Goal: Task Accomplishment & Management: Complete application form

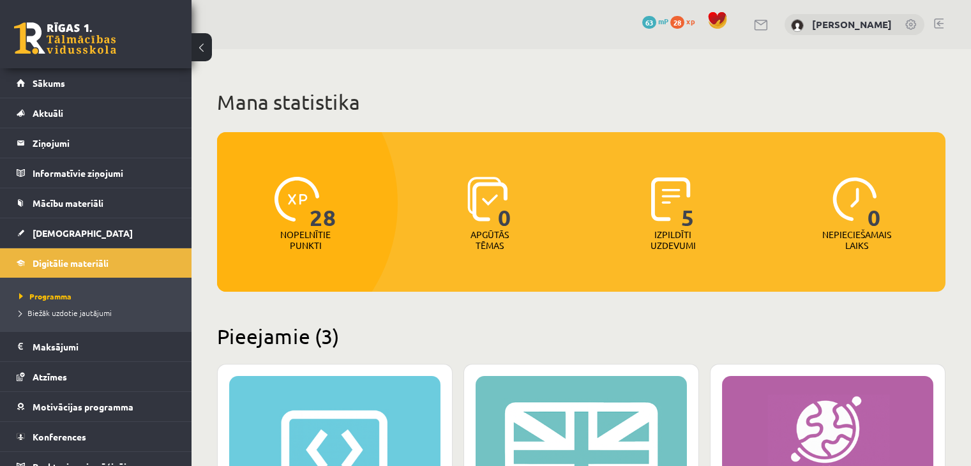
scroll to position [28, 0]
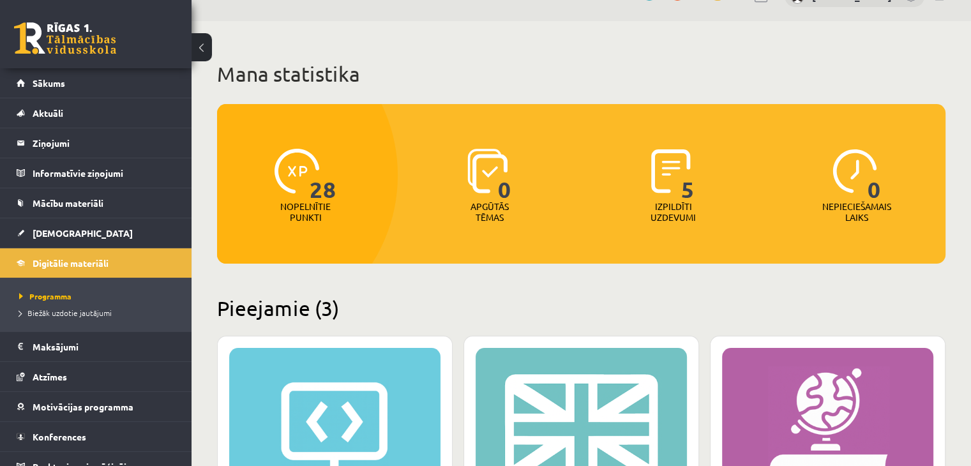
click at [75, 35] on link at bounding box center [65, 38] width 102 height 32
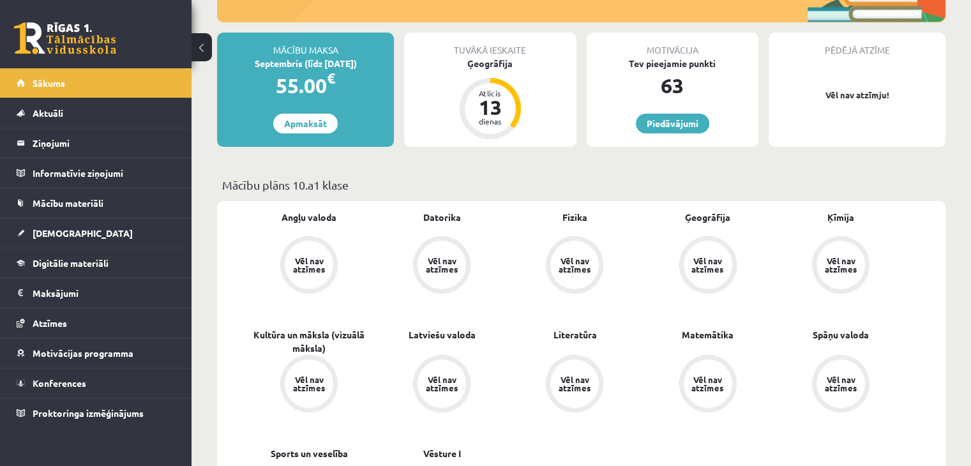
scroll to position [199, 0]
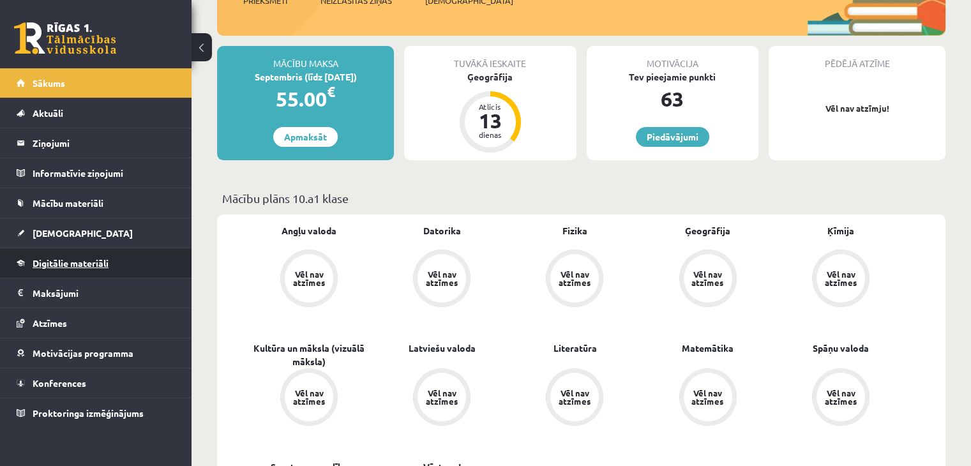
click at [80, 266] on span "Digitālie materiāli" at bounding box center [71, 262] width 76 height 11
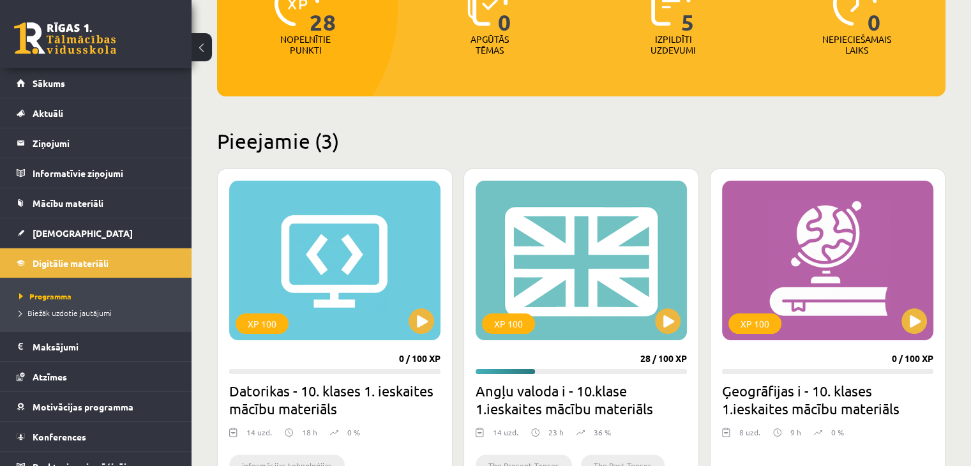
scroll to position [390, 0]
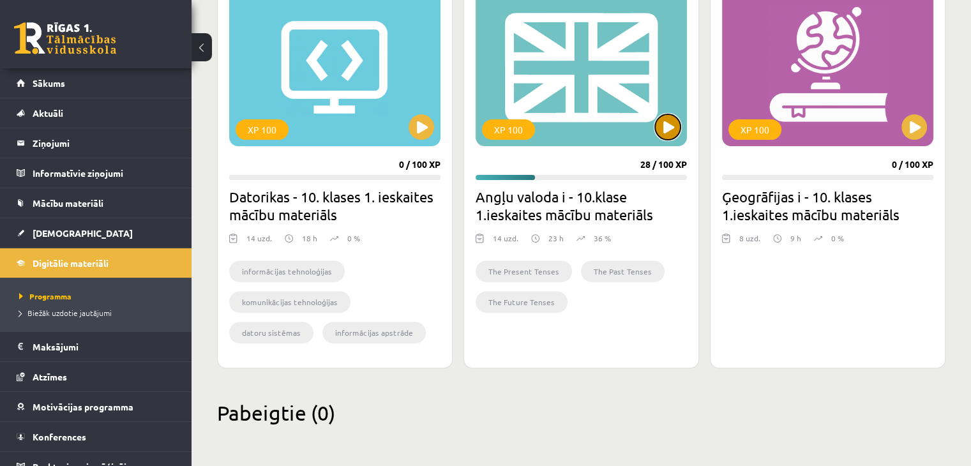
click at [667, 123] on button at bounding box center [668, 127] width 26 height 26
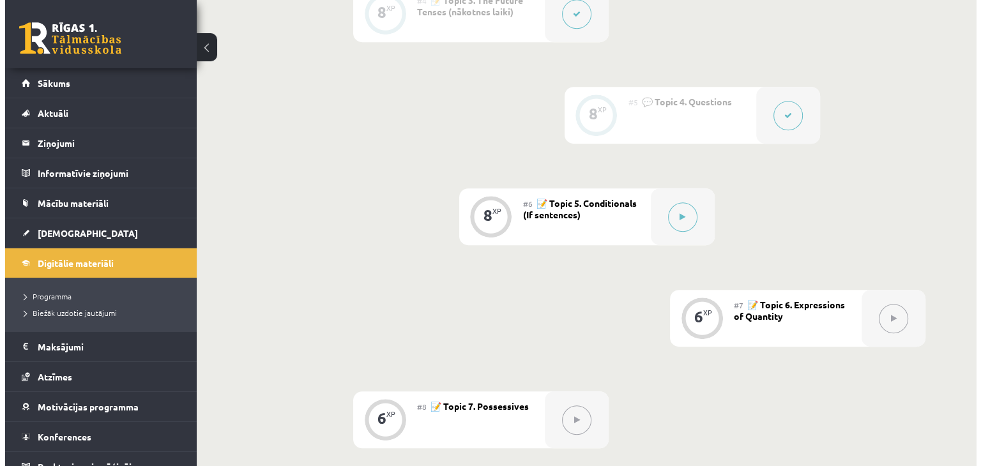
scroll to position [687, 0]
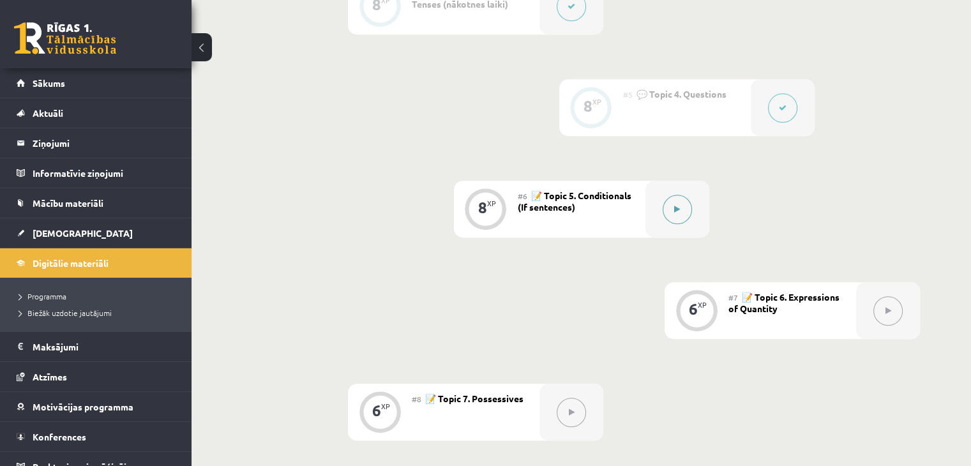
click at [674, 209] on icon at bounding box center [677, 210] width 6 height 8
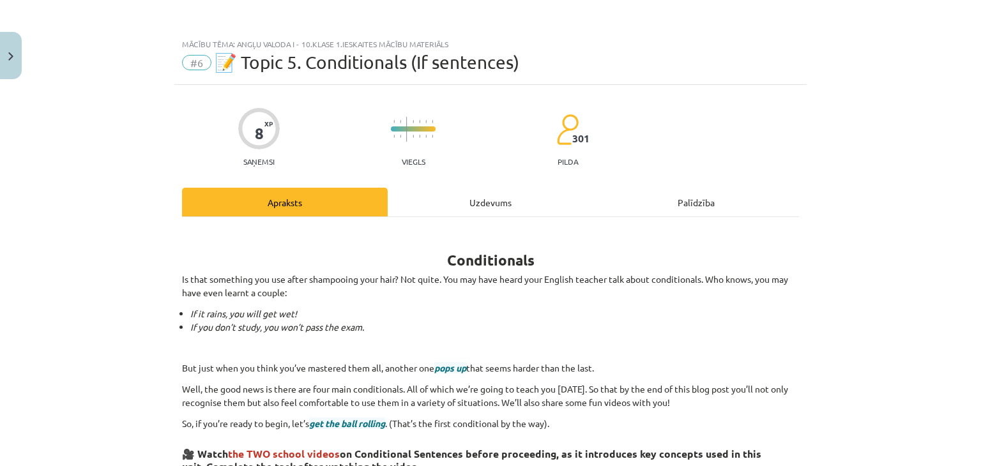
click at [607, 309] on li "If it rains, you will get wet!" at bounding box center [494, 313] width 609 height 13
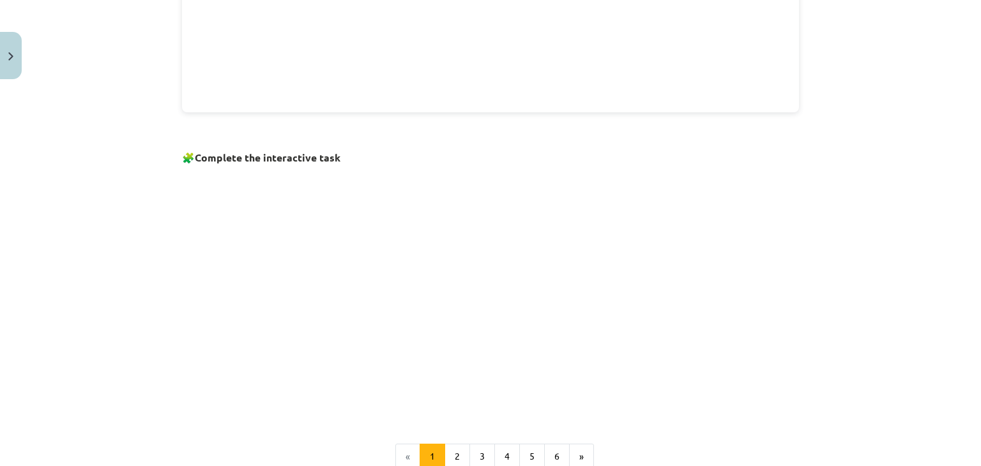
scroll to position [870, 0]
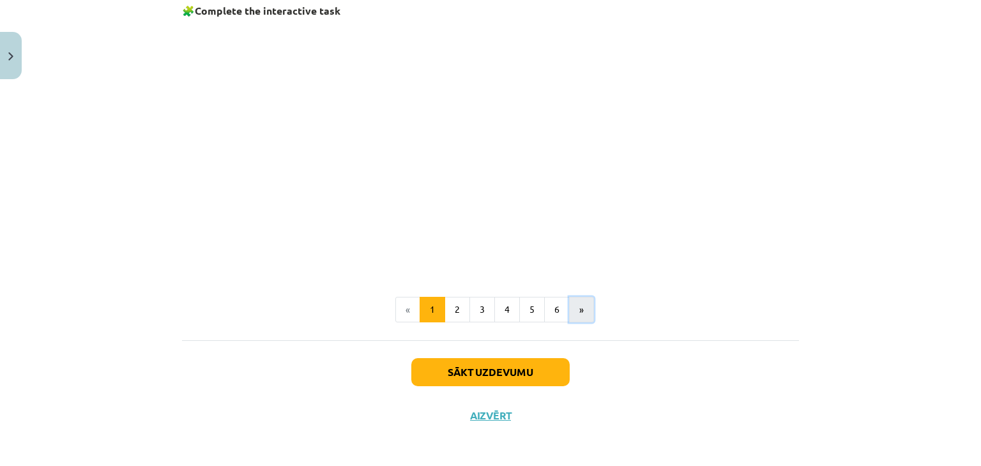
click at [574, 301] on button "»" at bounding box center [581, 310] width 25 height 26
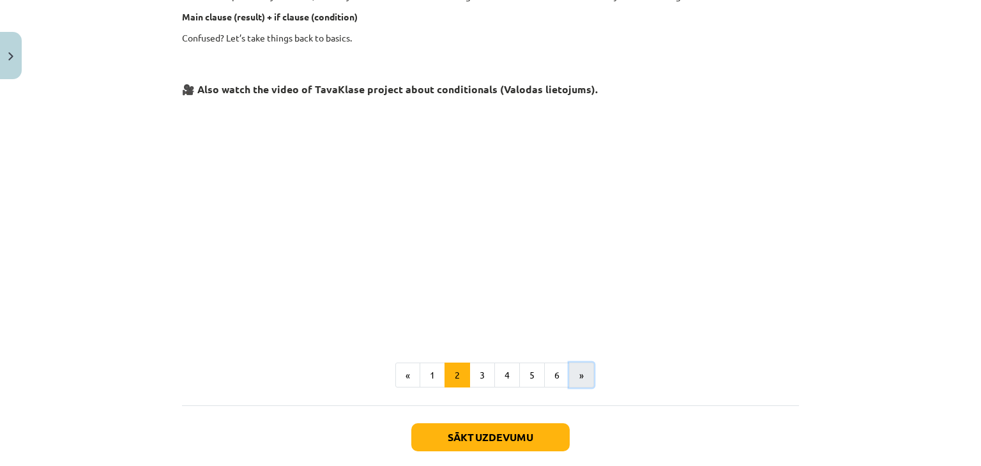
scroll to position [568, 0]
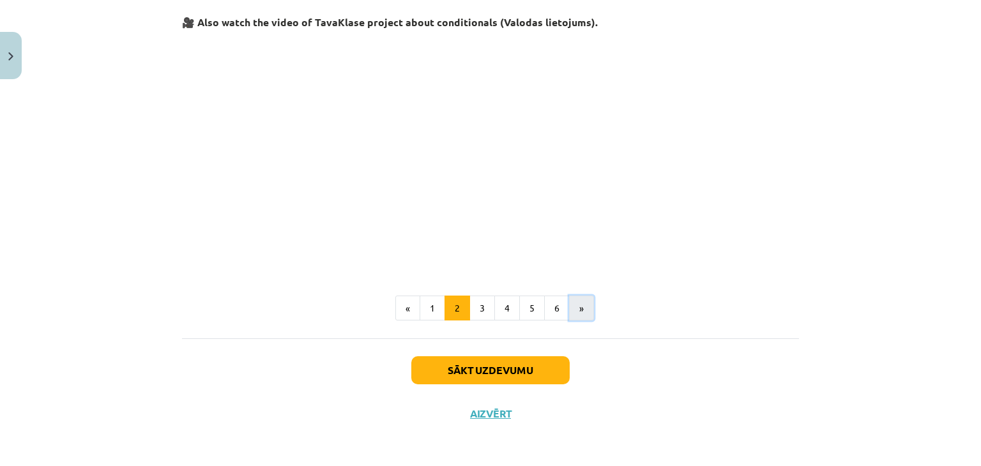
click at [572, 315] on button "»" at bounding box center [581, 309] width 25 height 26
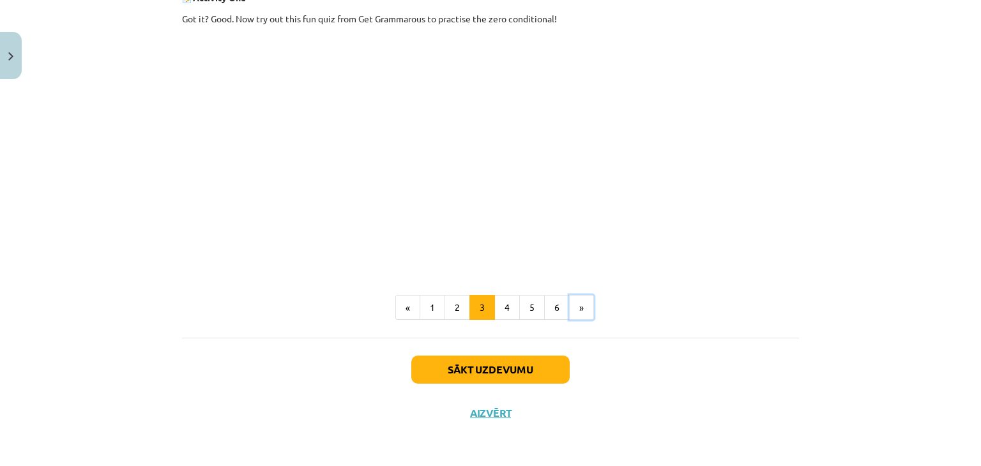
scroll to position [575, 0]
click at [574, 308] on button "»" at bounding box center [581, 307] width 25 height 26
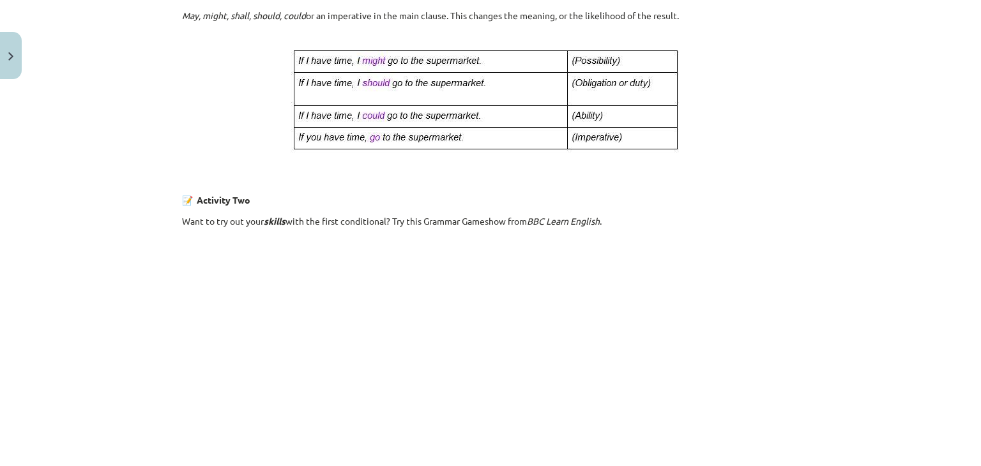
scroll to position [655, 0]
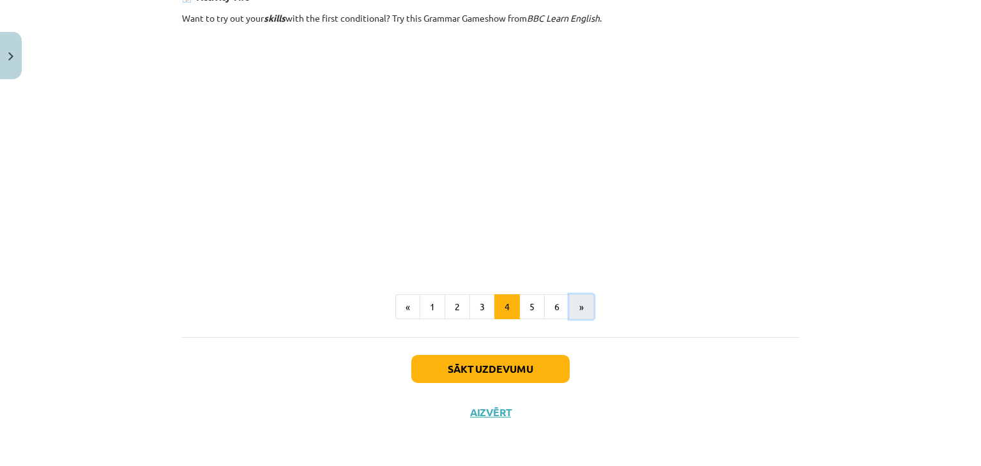
click at [582, 301] on button "»" at bounding box center [581, 307] width 25 height 26
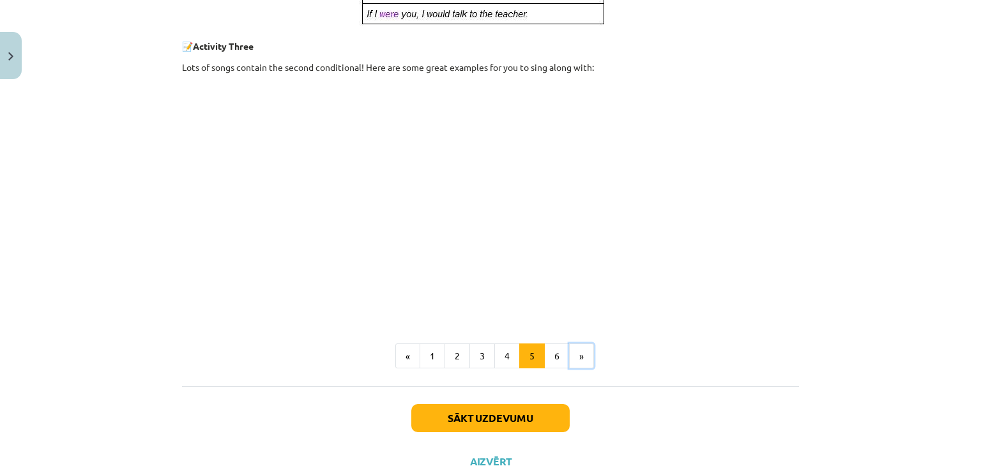
scroll to position [705, 0]
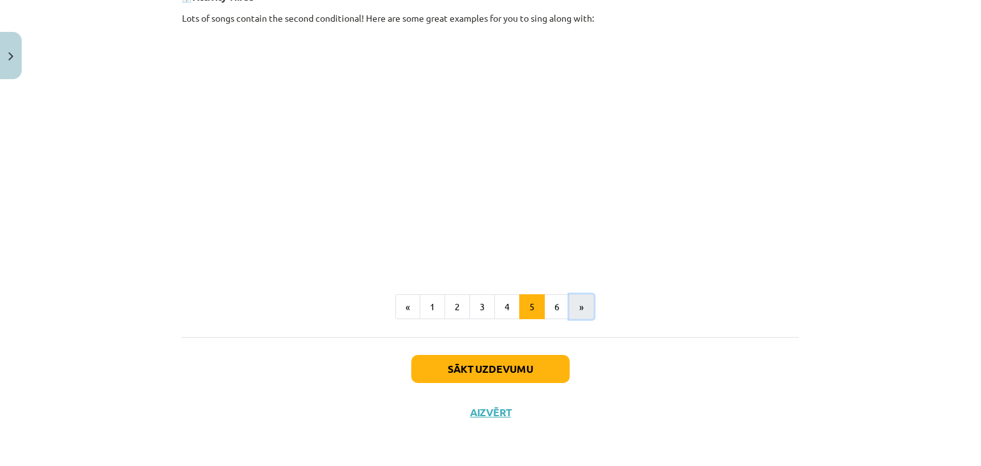
click at [578, 307] on button "»" at bounding box center [581, 307] width 25 height 26
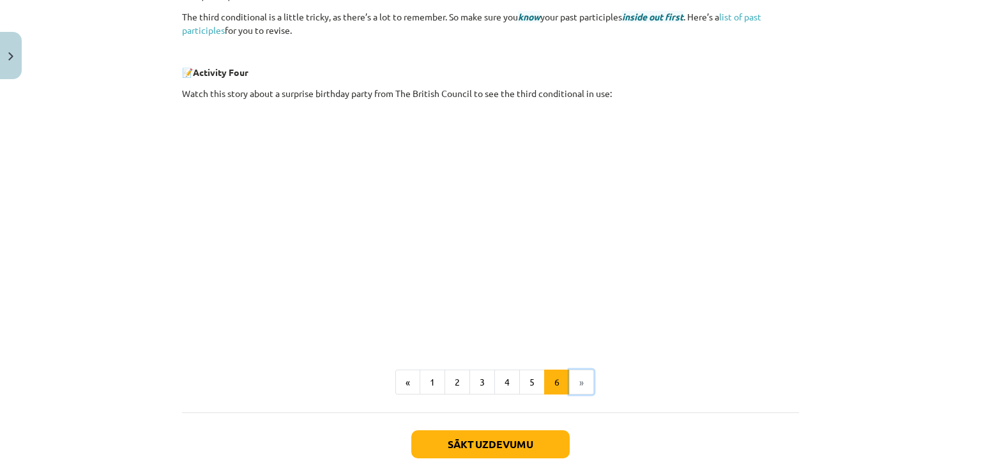
scroll to position [475, 0]
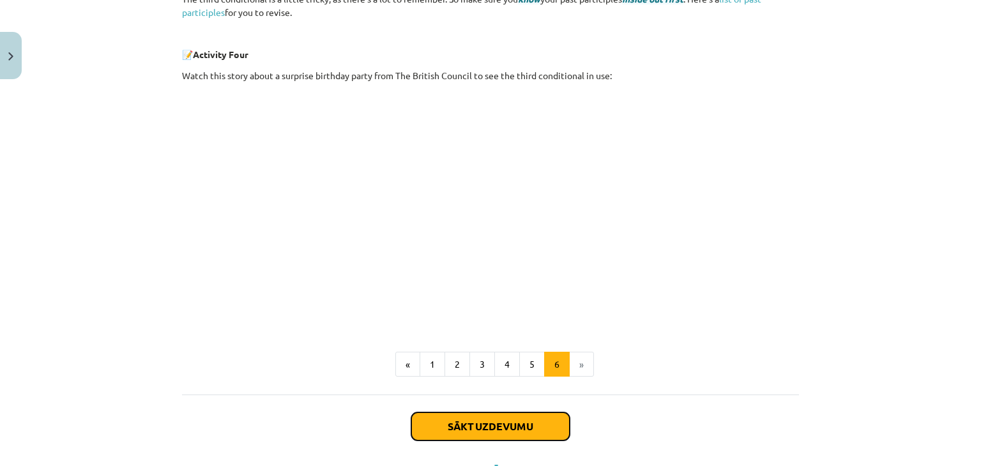
click at [494, 422] on button "Sākt uzdevumu" at bounding box center [490, 427] width 158 height 28
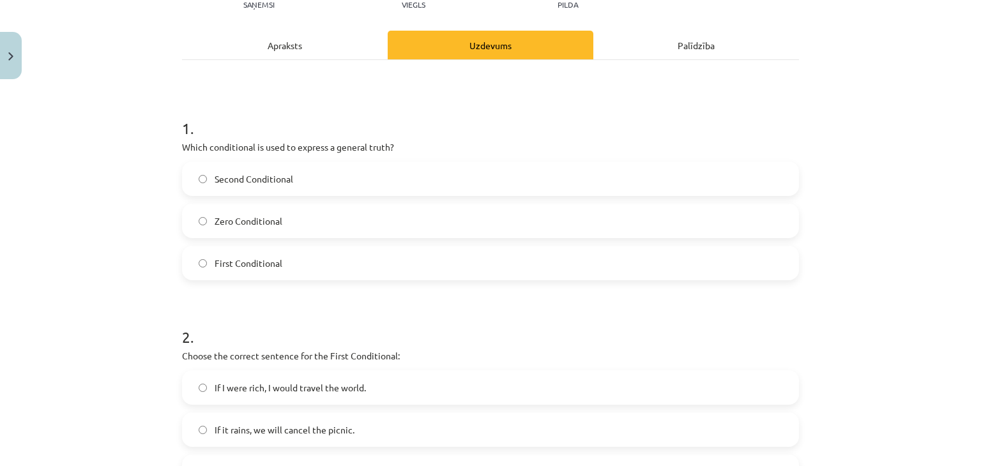
scroll to position [163, 0]
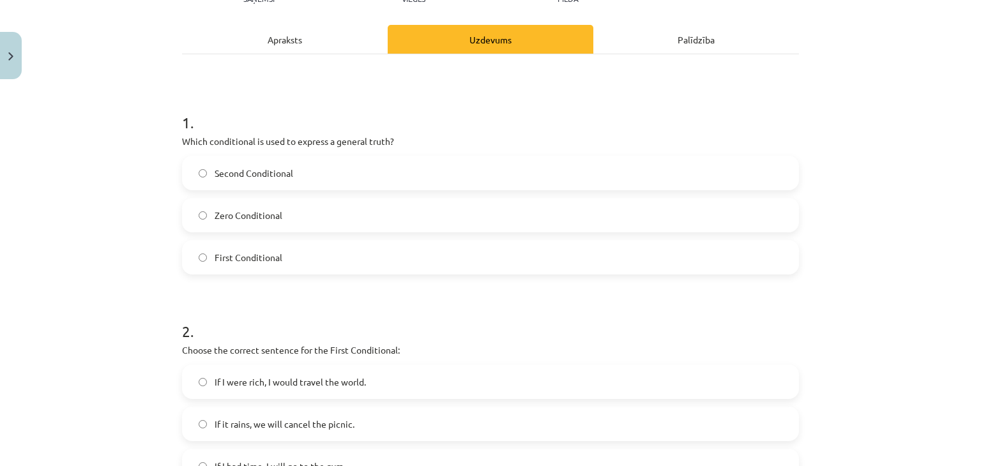
click at [278, 219] on label "Zero Conditional" at bounding box center [490, 215] width 614 height 32
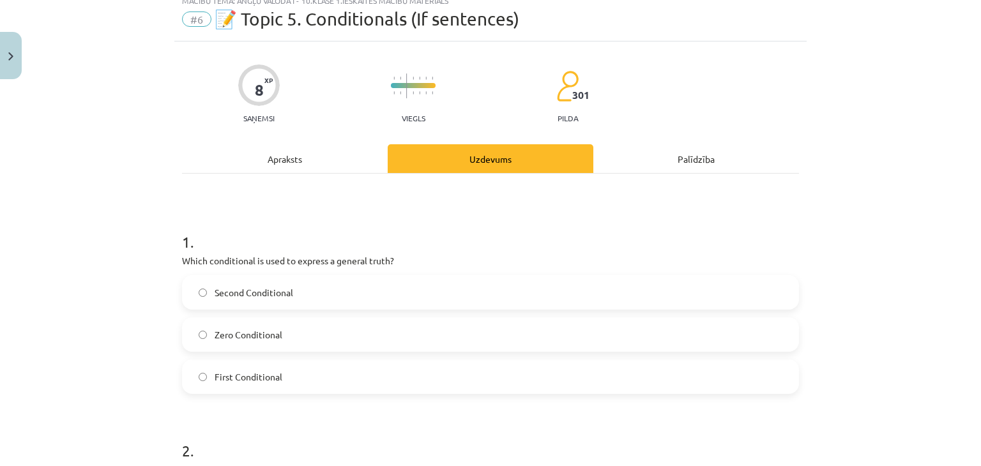
scroll to position [39, 0]
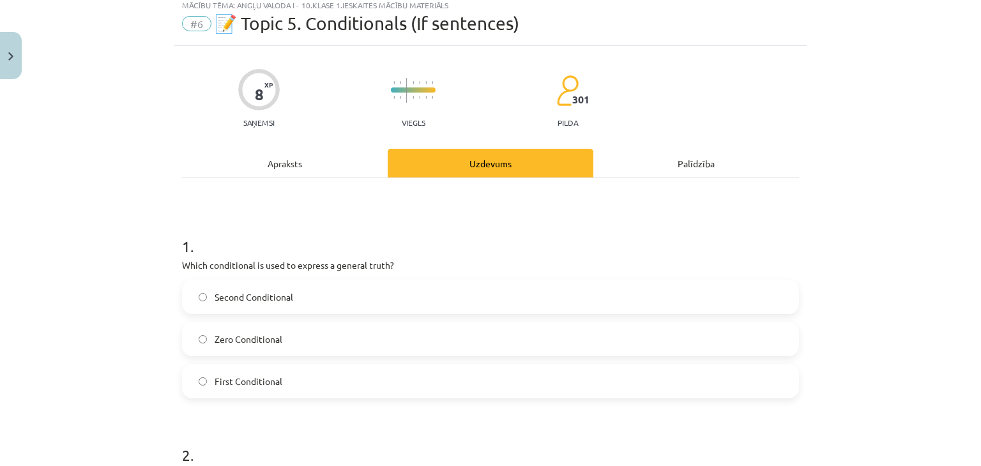
click at [312, 167] on div "Apraksts" at bounding box center [285, 163] width 206 height 29
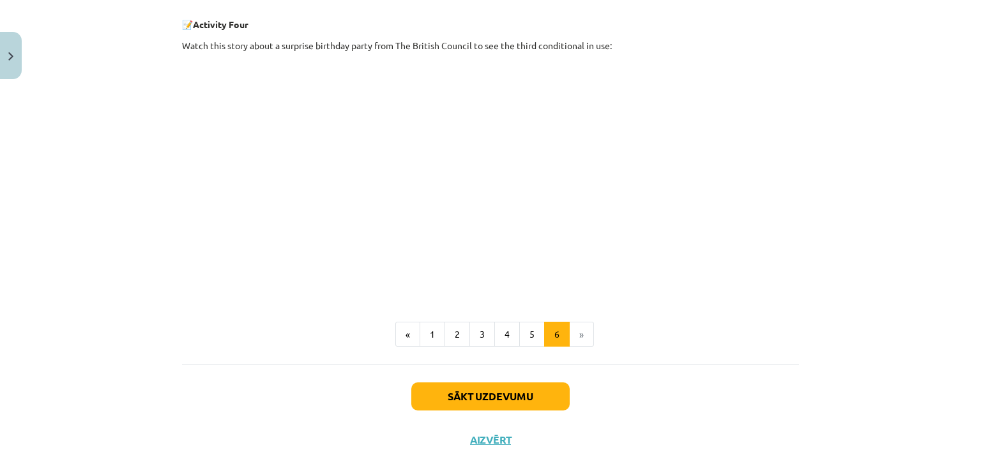
scroll to position [533, 0]
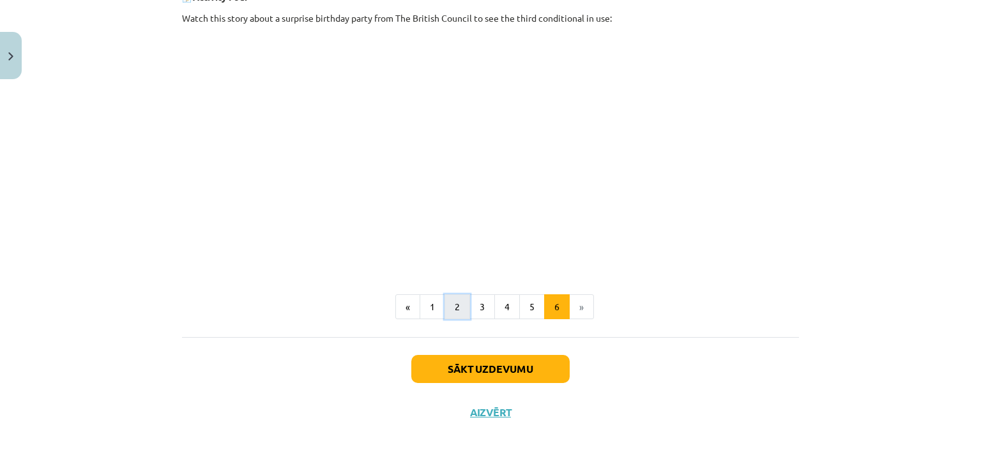
click at [461, 309] on button "2" at bounding box center [457, 307] width 26 height 26
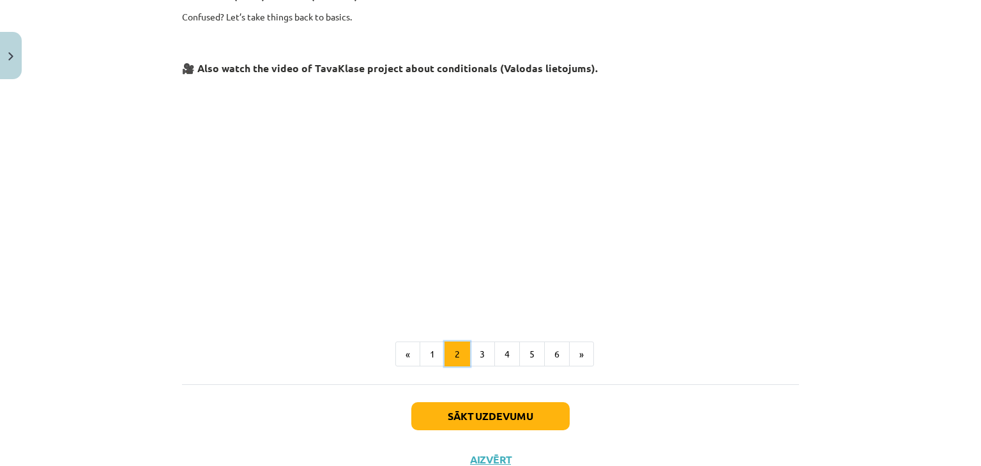
scroll to position [568, 0]
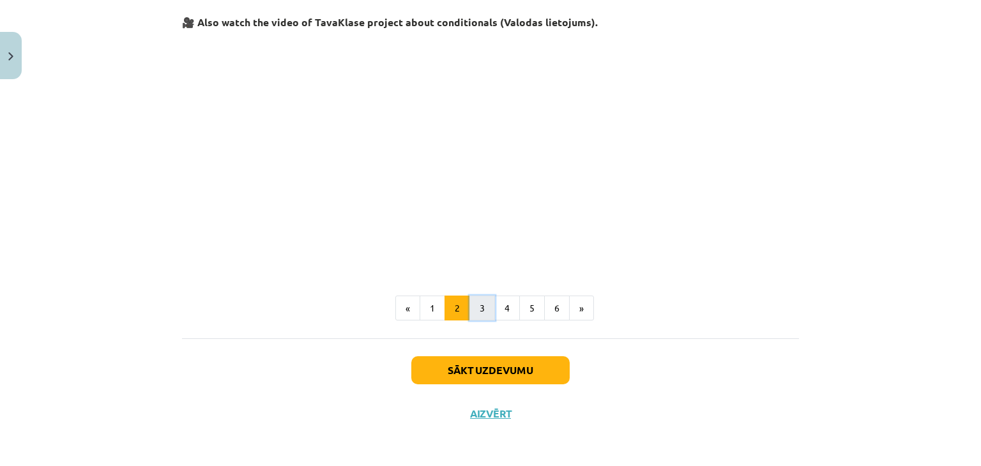
click at [480, 310] on button "3" at bounding box center [482, 309] width 26 height 26
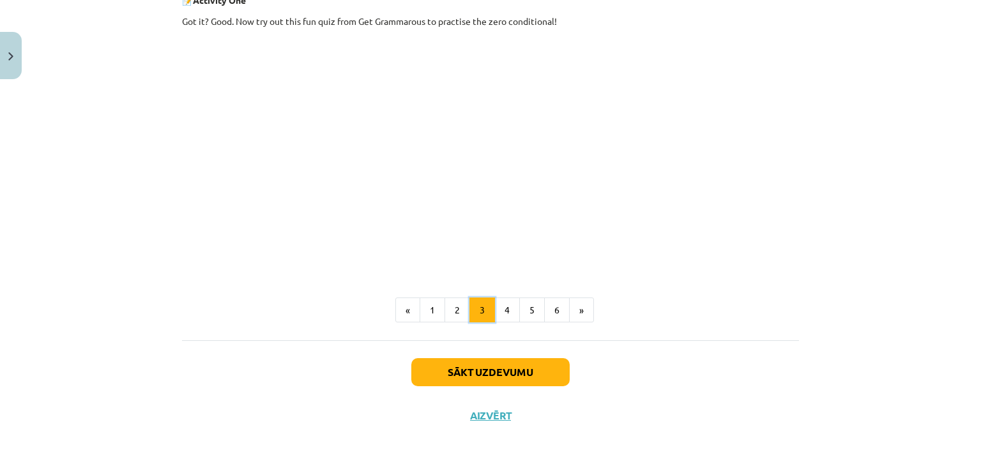
scroll to position [575, 0]
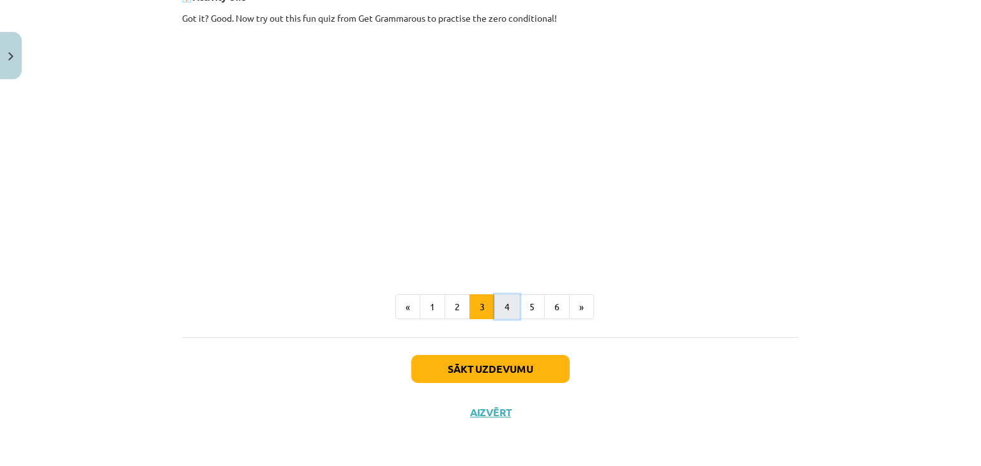
click at [494, 310] on button "4" at bounding box center [507, 307] width 26 height 26
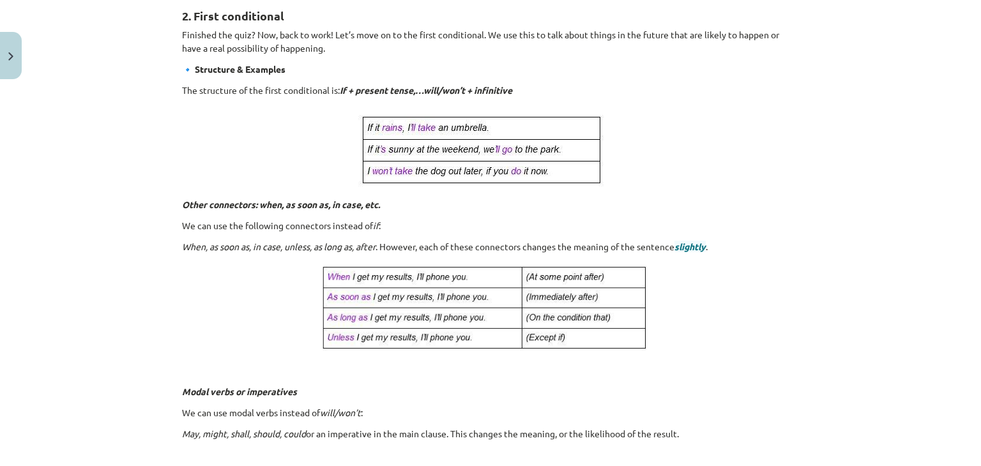
scroll to position [228, 0]
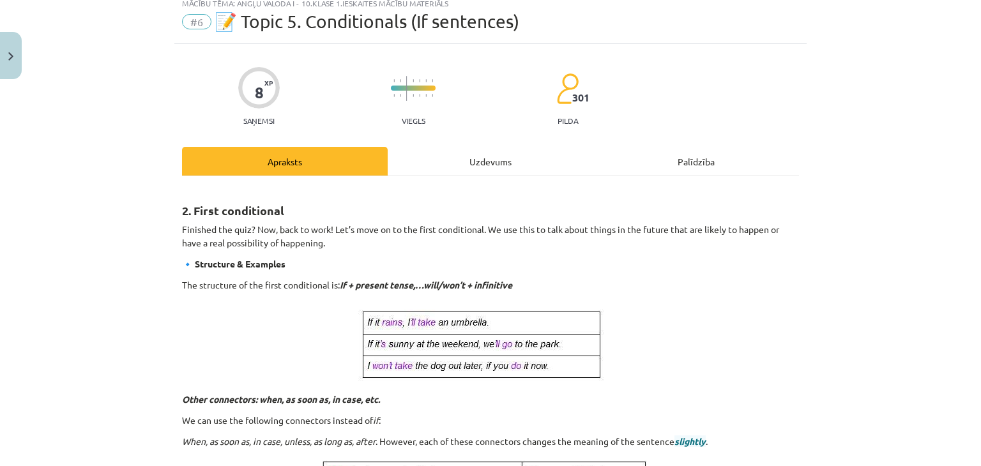
click at [517, 166] on div "Uzdevums" at bounding box center [491, 161] width 206 height 29
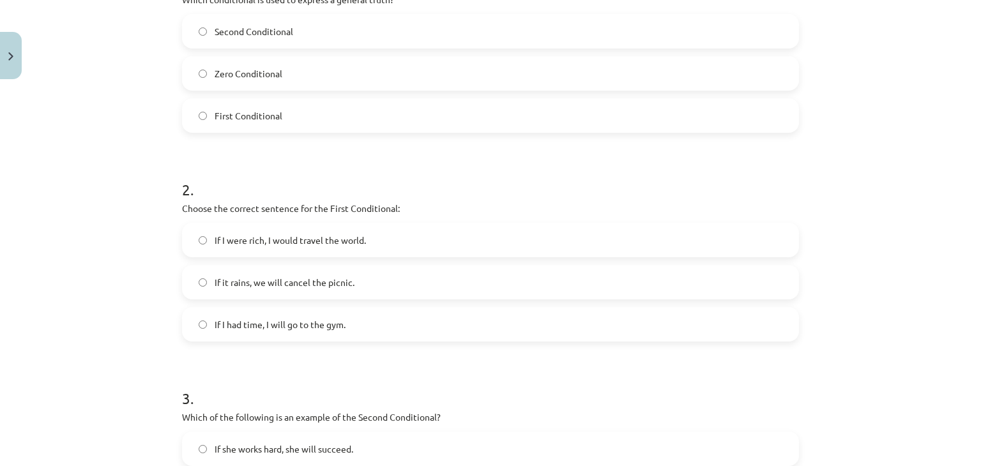
scroll to position [308, 0]
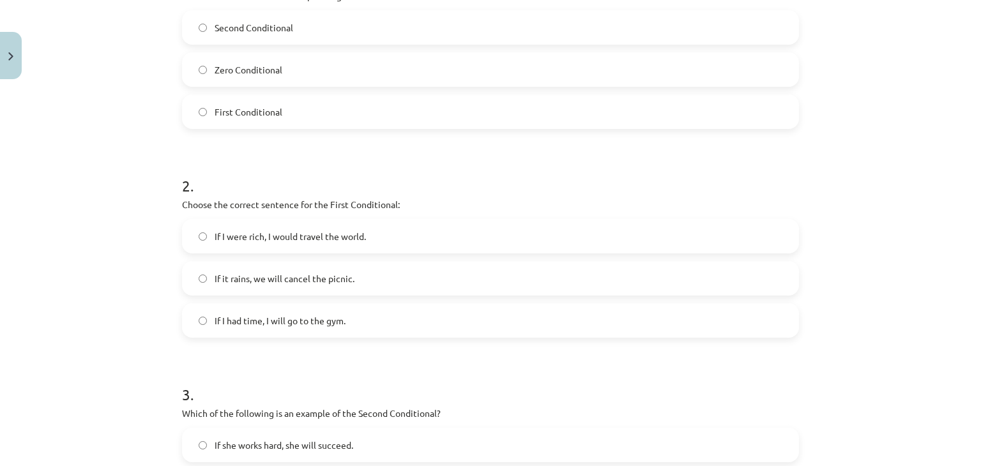
click at [335, 283] on span "If it rains, we will cancel the picnic." at bounding box center [285, 278] width 140 height 13
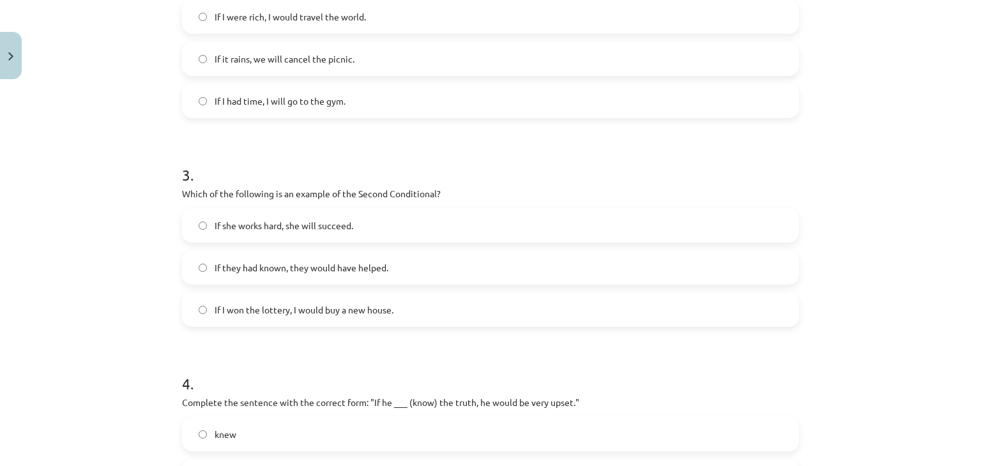
scroll to position [533, 0]
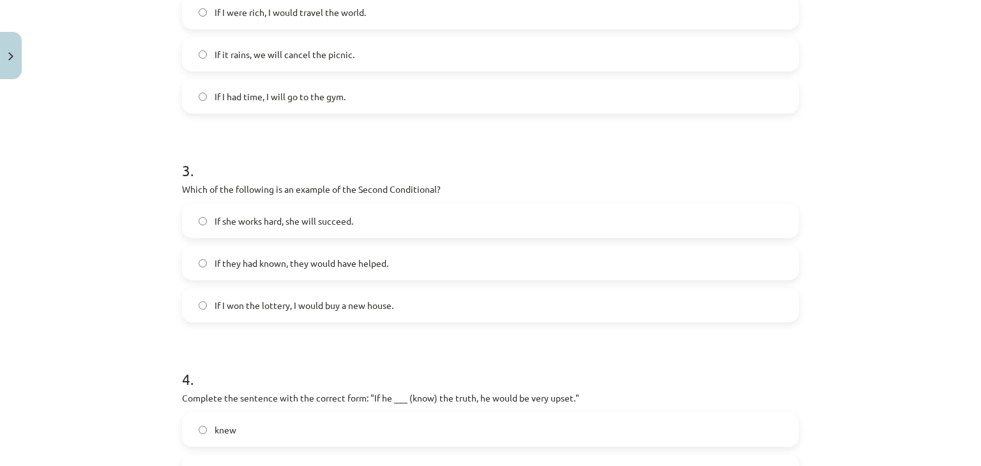
click at [399, 266] on label "If they had known, they would have helped." at bounding box center [490, 263] width 614 height 32
click at [368, 316] on label "If I won the lottery, I would buy a new house." at bounding box center [490, 305] width 614 height 32
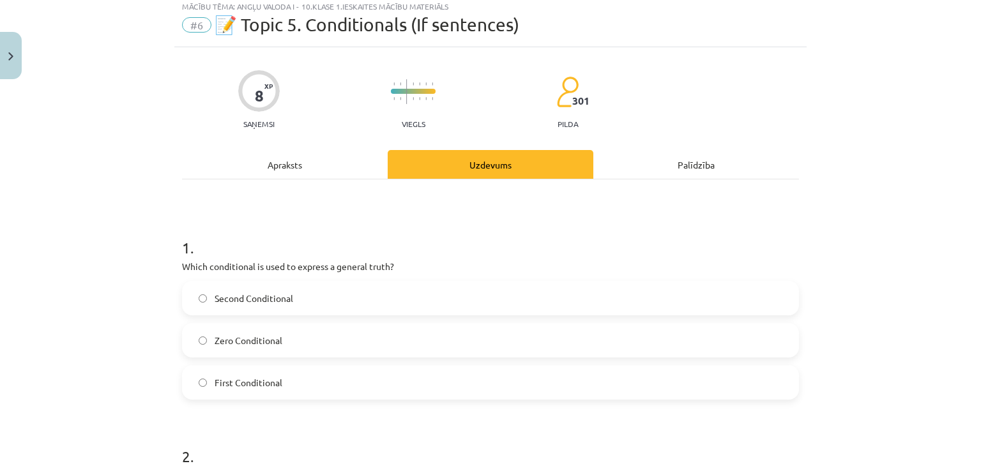
scroll to position [0, 0]
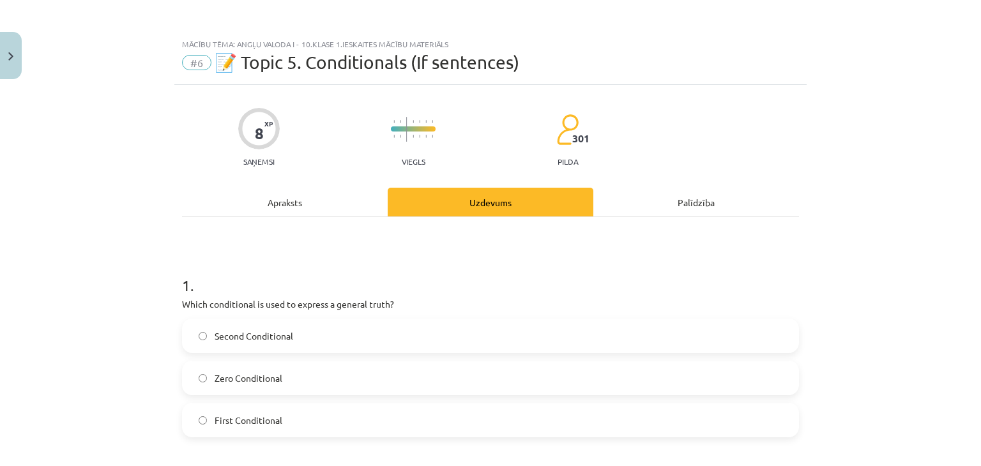
click at [307, 209] on div "Apraksts" at bounding box center [285, 202] width 206 height 29
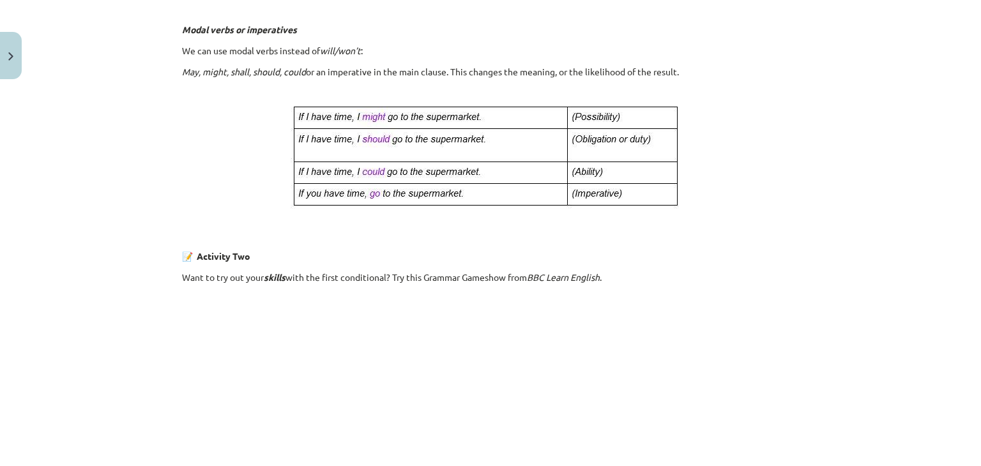
scroll to position [857, 0]
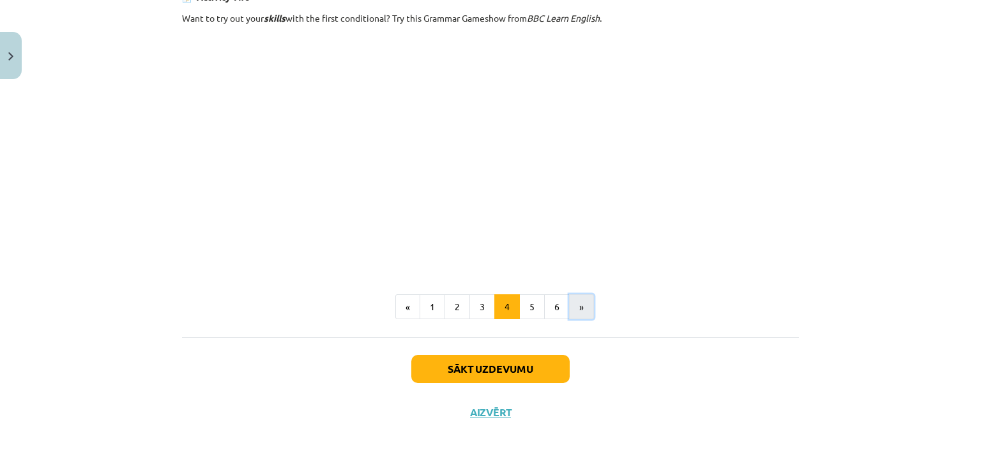
click at [582, 300] on button "»" at bounding box center [581, 307] width 25 height 26
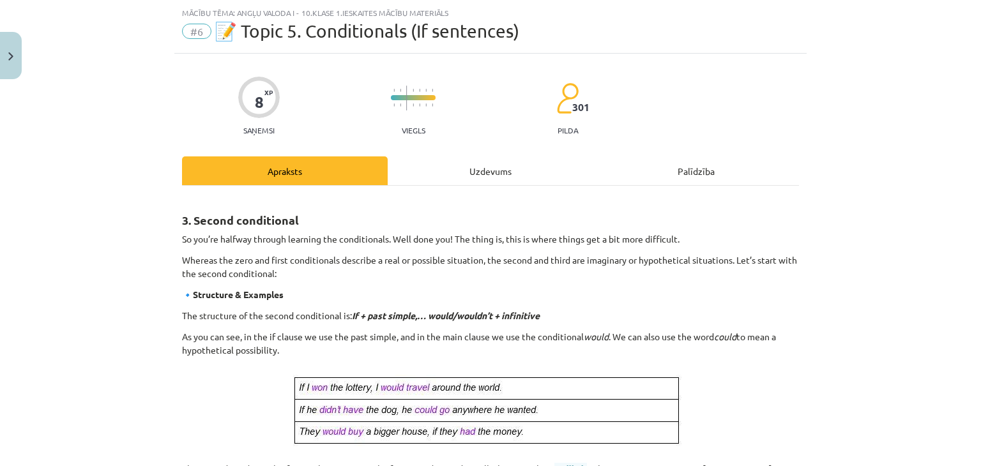
scroll to position [23, 0]
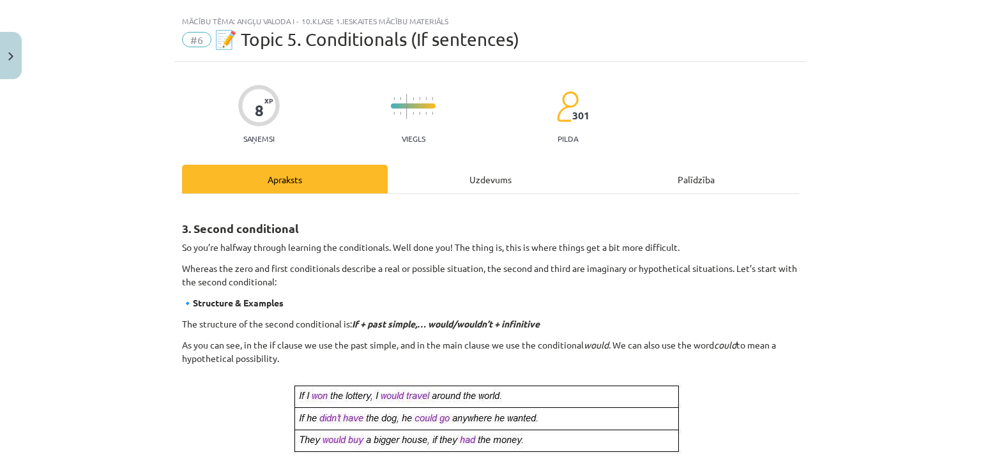
click at [519, 185] on div "Uzdevums" at bounding box center [491, 179] width 206 height 29
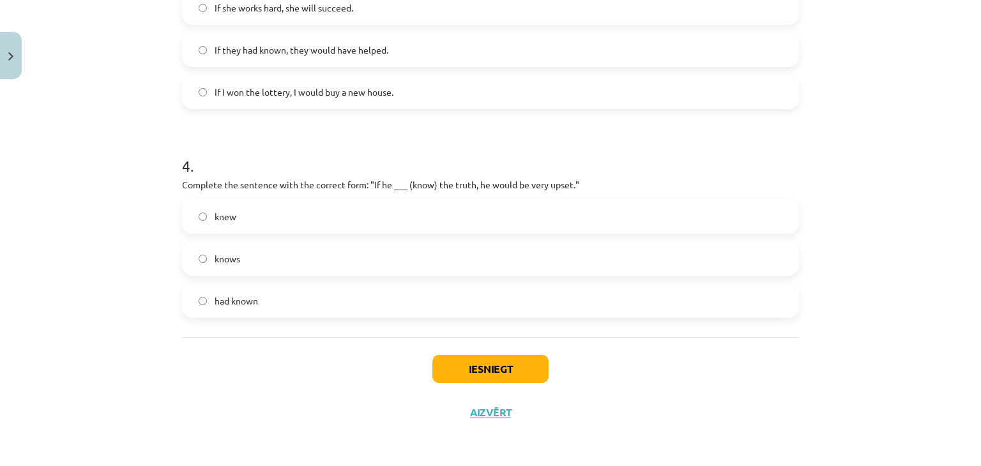
scroll to position [746, 0]
click at [337, 206] on label "knew" at bounding box center [490, 217] width 614 height 32
click at [527, 357] on button "Iesniegt" at bounding box center [490, 369] width 116 height 28
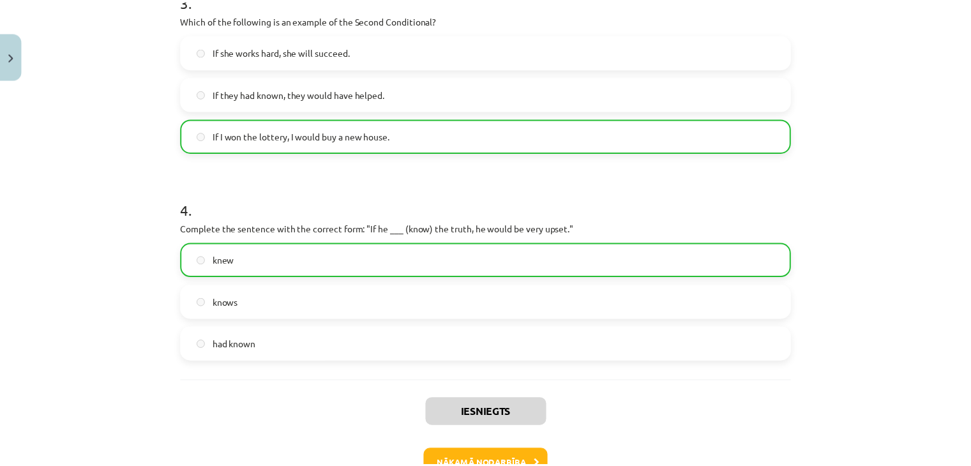
scroll to position [786, 0]
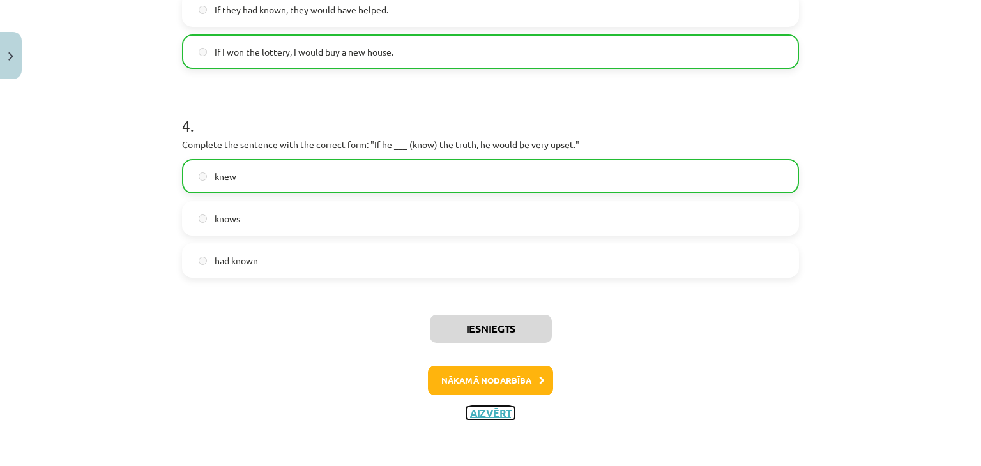
click at [489, 412] on button "Aizvērt" at bounding box center [490, 413] width 49 height 13
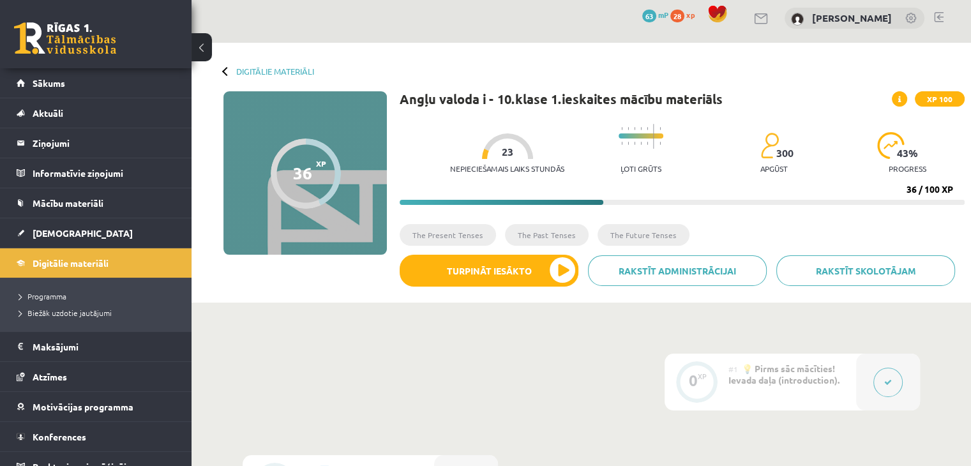
scroll to position [0, 0]
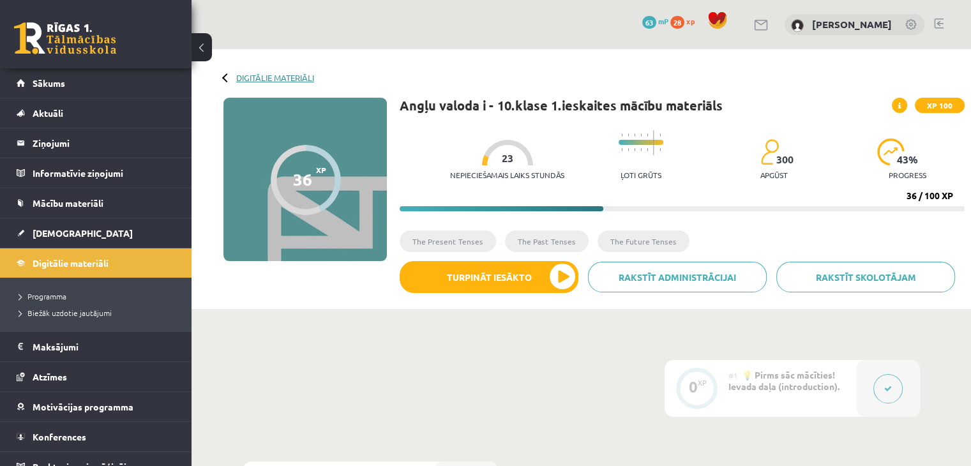
click at [250, 77] on link "Digitālie materiāli" at bounding box center [275, 78] width 78 height 10
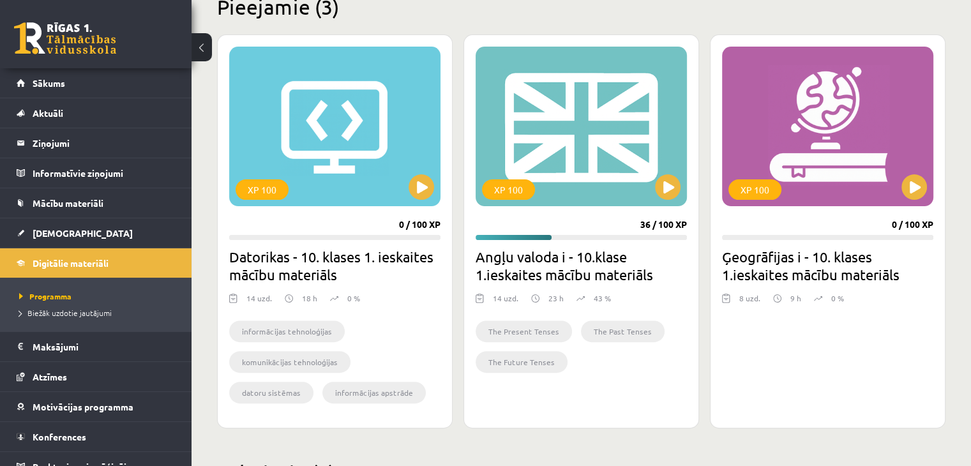
scroll to position [332, 0]
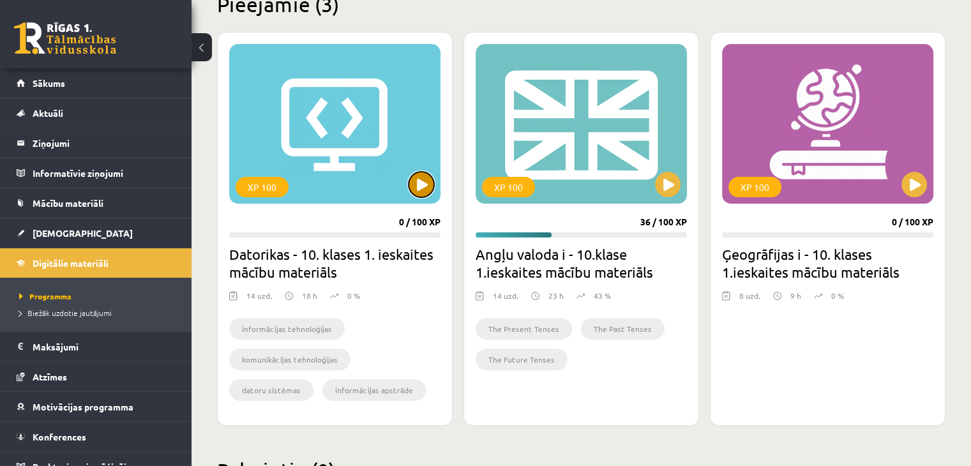
click at [425, 185] on button at bounding box center [422, 185] width 26 height 26
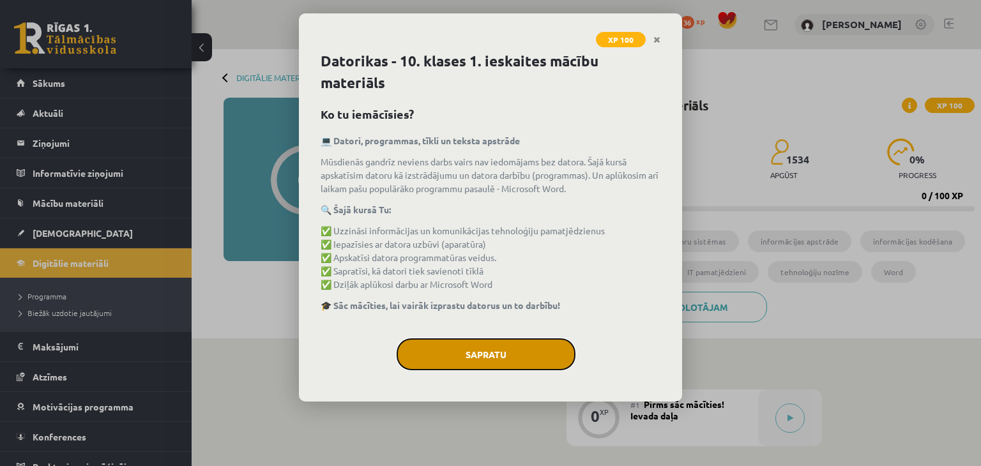
click at [447, 357] on button "Sapratu" at bounding box center [486, 354] width 179 height 32
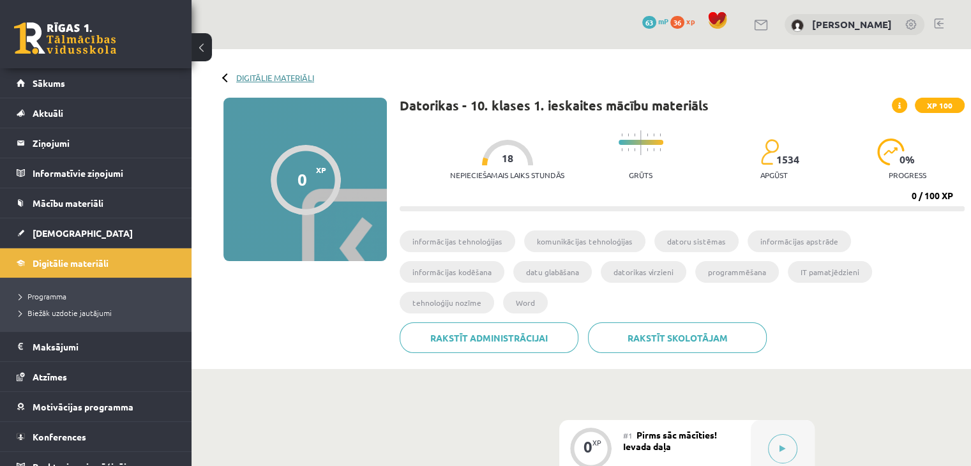
click at [289, 79] on link "Digitālie materiāli" at bounding box center [275, 78] width 78 height 10
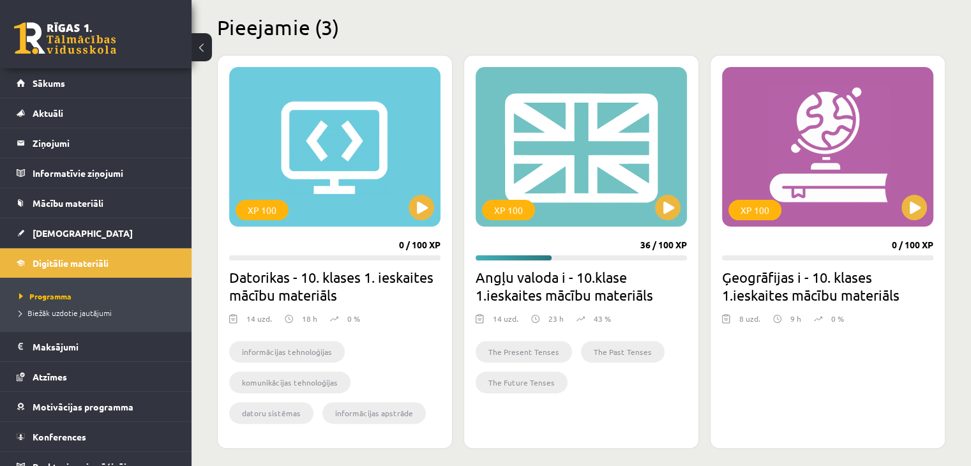
scroll to position [312, 0]
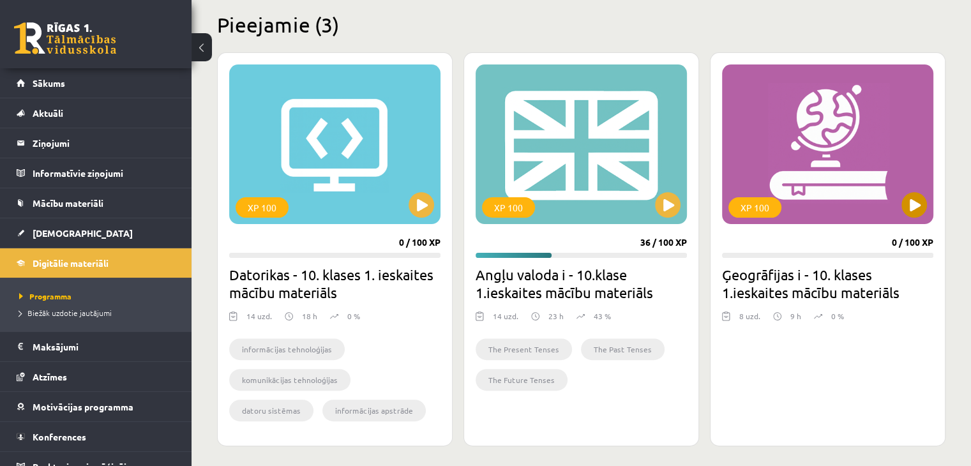
click at [897, 209] on div "XP 100" at bounding box center [827, 145] width 211 height 160
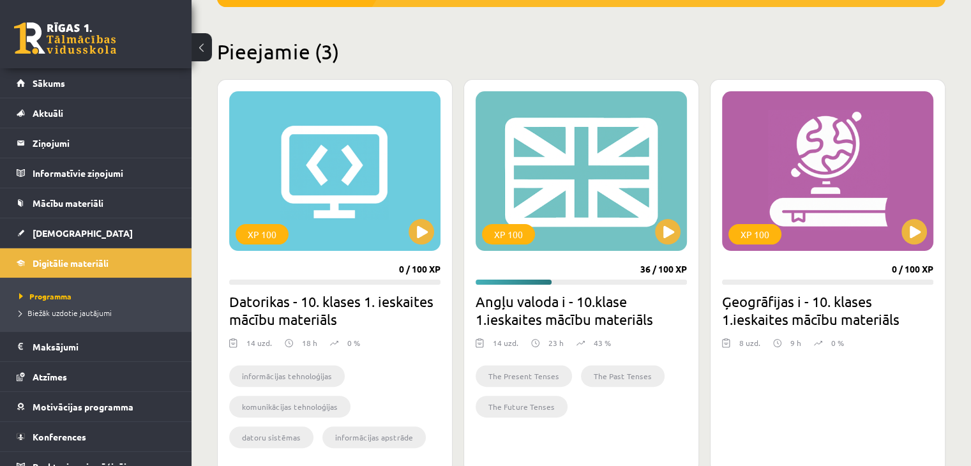
scroll to position [285, 0]
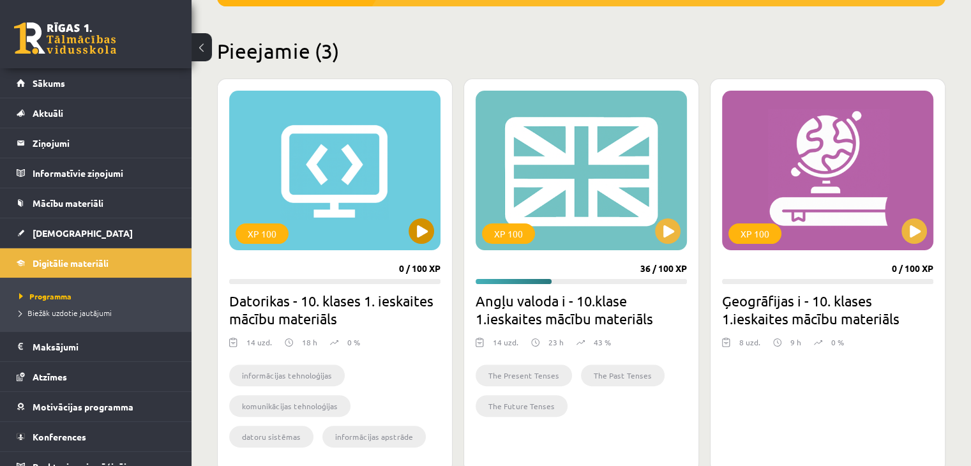
click at [403, 220] on div "XP 100" at bounding box center [334, 171] width 211 height 160
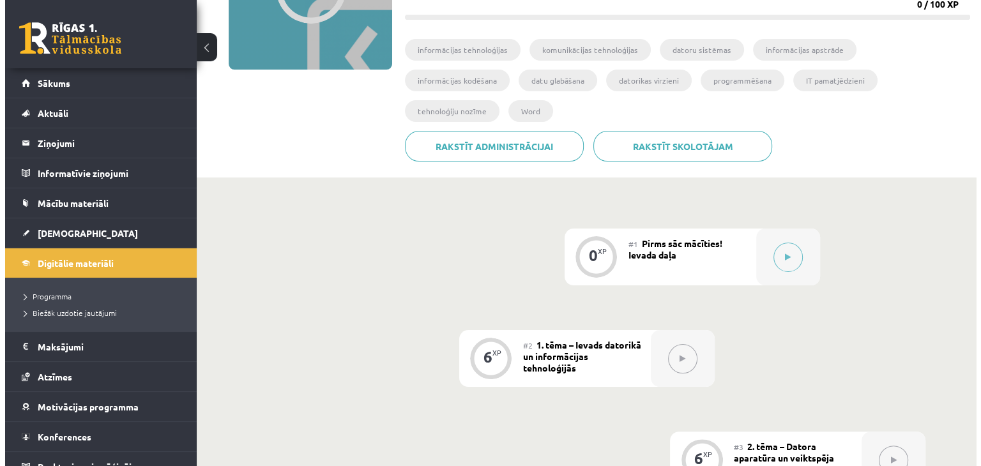
scroll to position [213, 0]
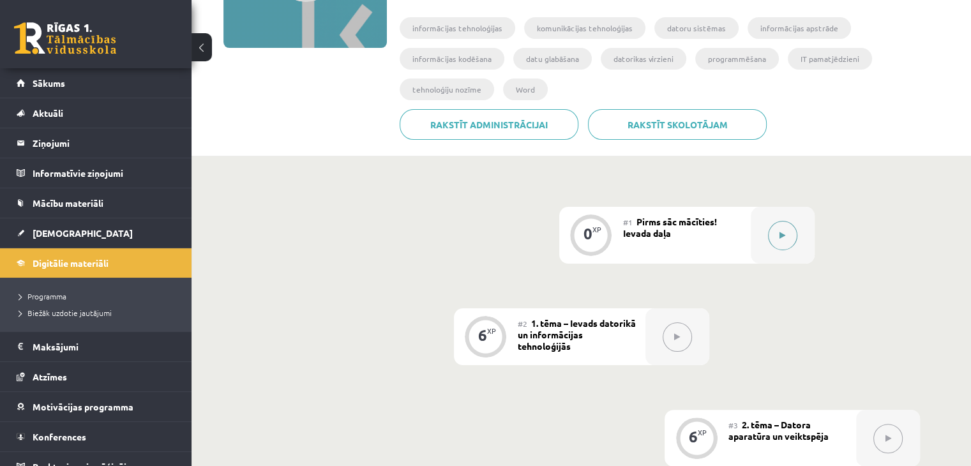
click at [789, 221] on button at bounding box center [782, 235] width 29 height 29
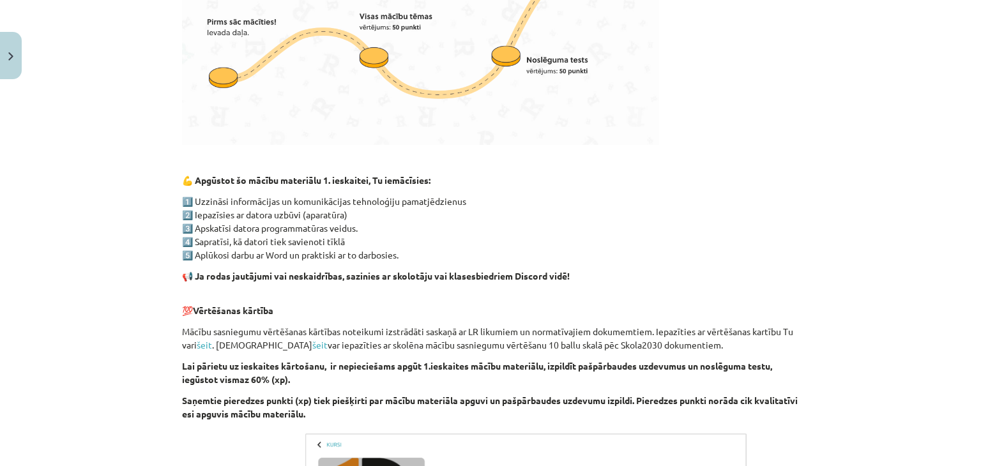
scroll to position [888, 0]
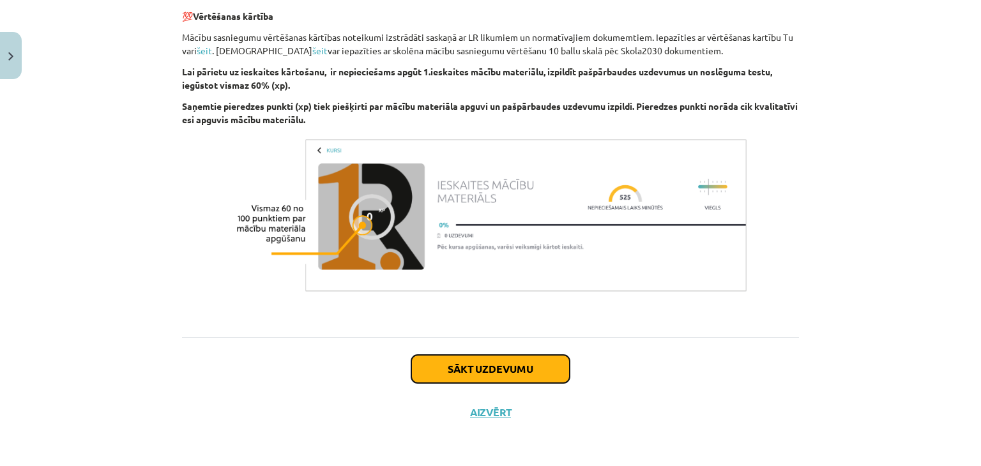
click at [514, 365] on button "Sākt uzdevumu" at bounding box center [490, 369] width 158 height 28
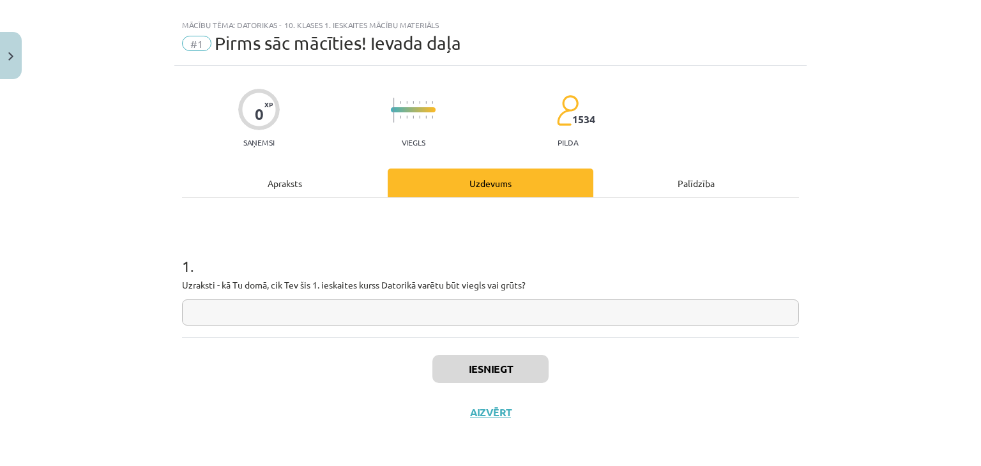
scroll to position [19, 0]
click at [531, 310] on input "text" at bounding box center [490, 313] width 617 height 26
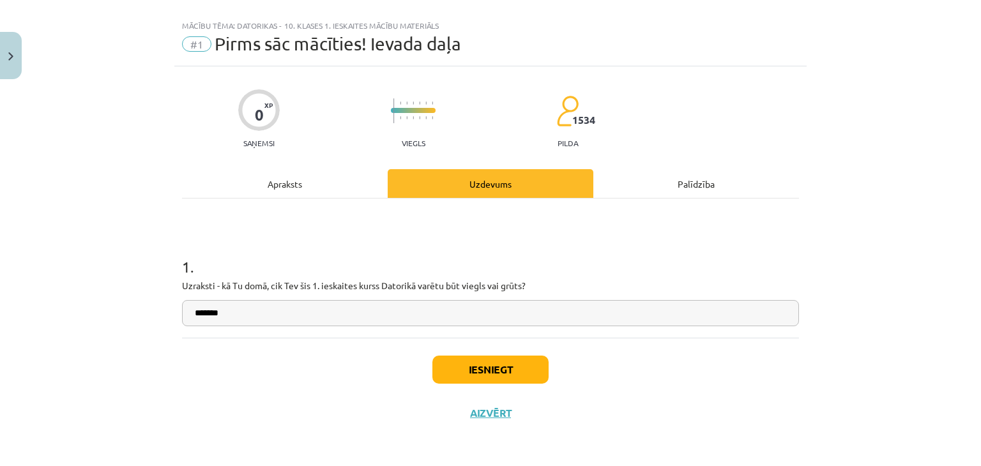
click at [202, 310] on input "******" at bounding box center [490, 313] width 617 height 26
click at [198, 317] on input "******" at bounding box center [490, 313] width 617 height 26
click at [196, 312] on input "******" at bounding box center [490, 313] width 617 height 26
click at [201, 313] on input "******" at bounding box center [490, 313] width 617 height 26
click at [230, 315] on input "******" at bounding box center [490, 313] width 617 height 26
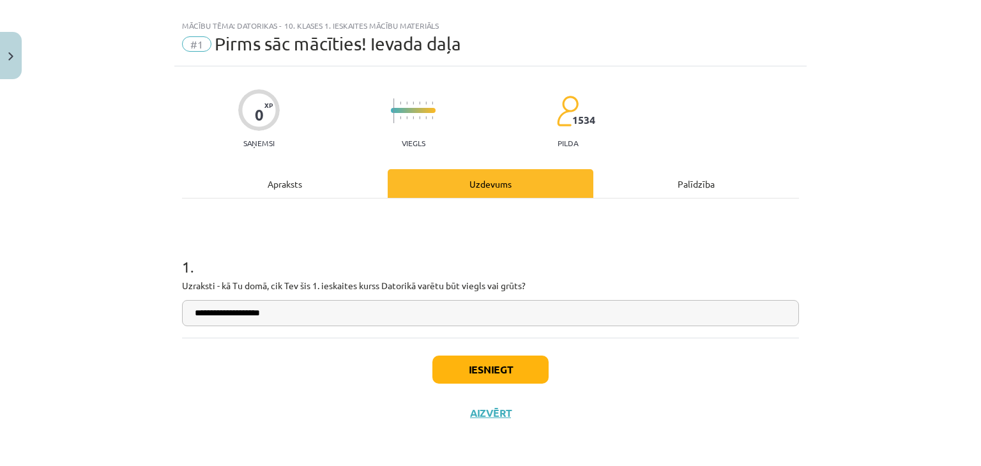
type input "**********"
click at [475, 366] on button "Iesniegt" at bounding box center [490, 370] width 116 height 28
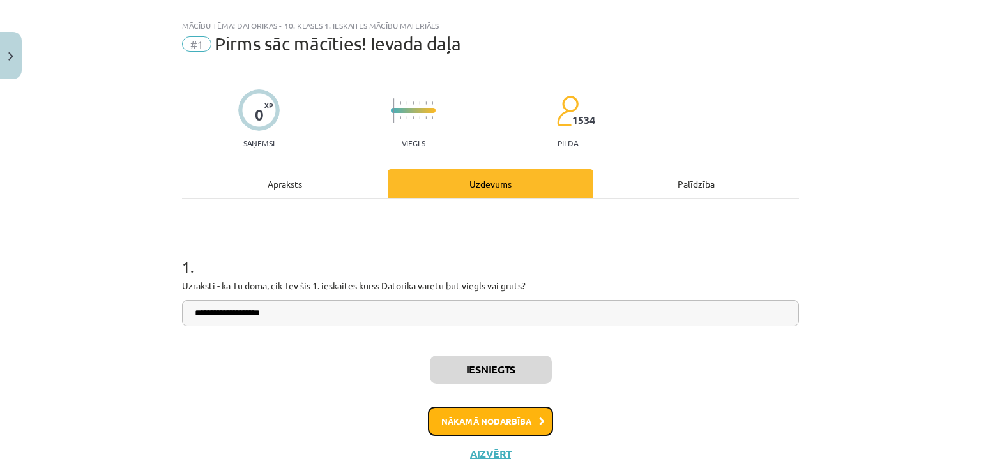
click at [484, 416] on button "Nākamā nodarbība" at bounding box center [490, 421] width 125 height 29
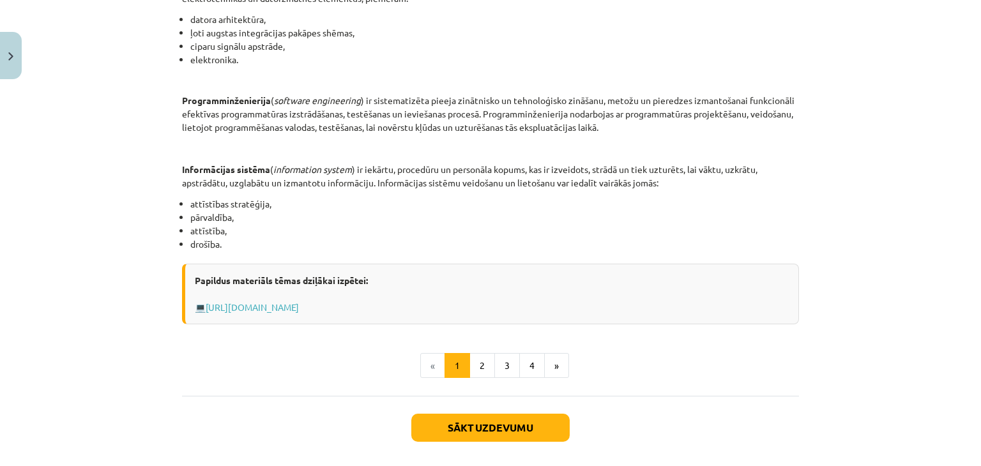
scroll to position [626, 0]
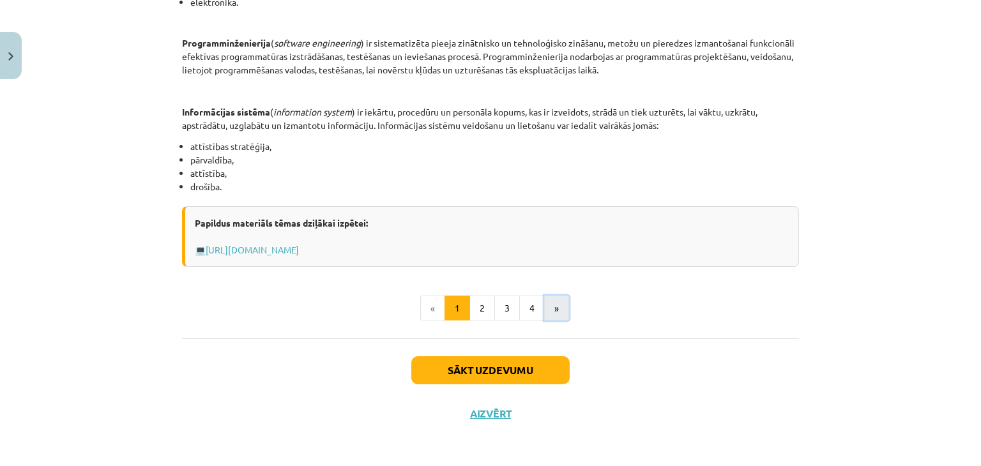
click at [552, 308] on button "»" at bounding box center [556, 309] width 25 height 26
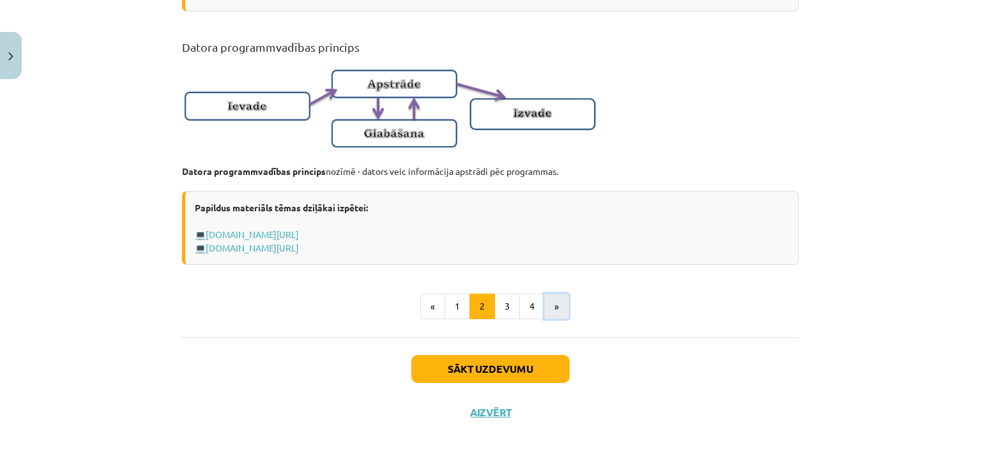
click at [547, 304] on button "»" at bounding box center [556, 307] width 25 height 26
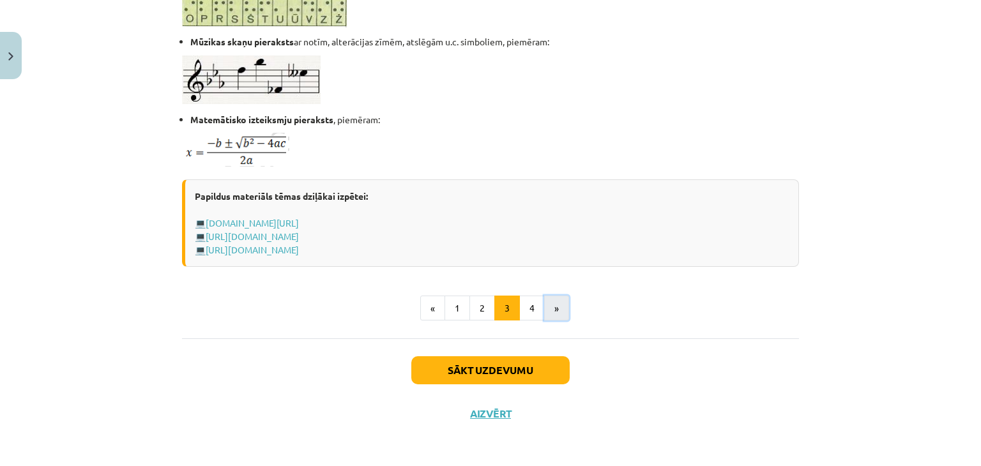
click at [547, 304] on button "»" at bounding box center [556, 309] width 25 height 26
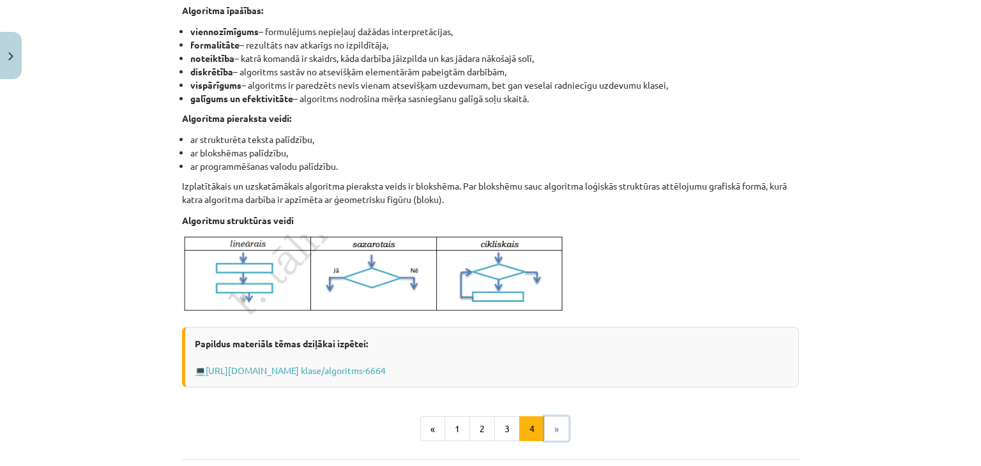
scroll to position [505, 0]
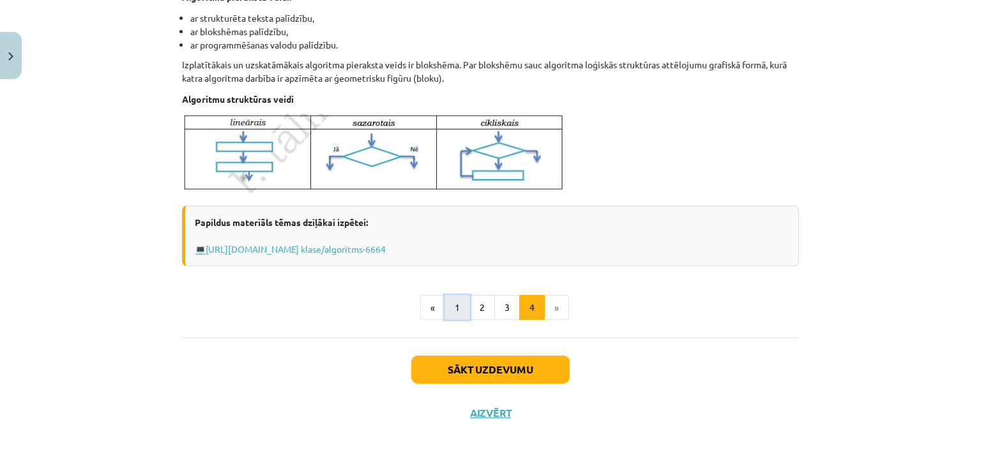
click at [456, 308] on button "1" at bounding box center [457, 308] width 26 height 26
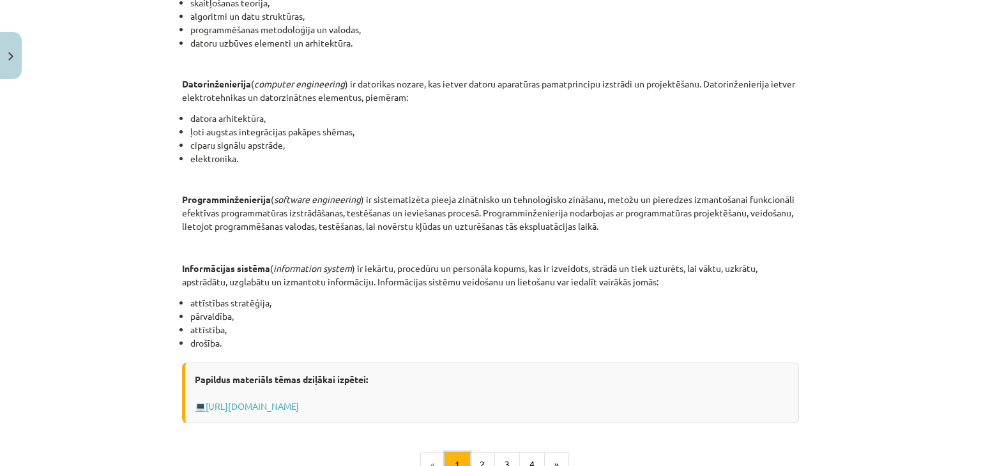
scroll to position [447, 0]
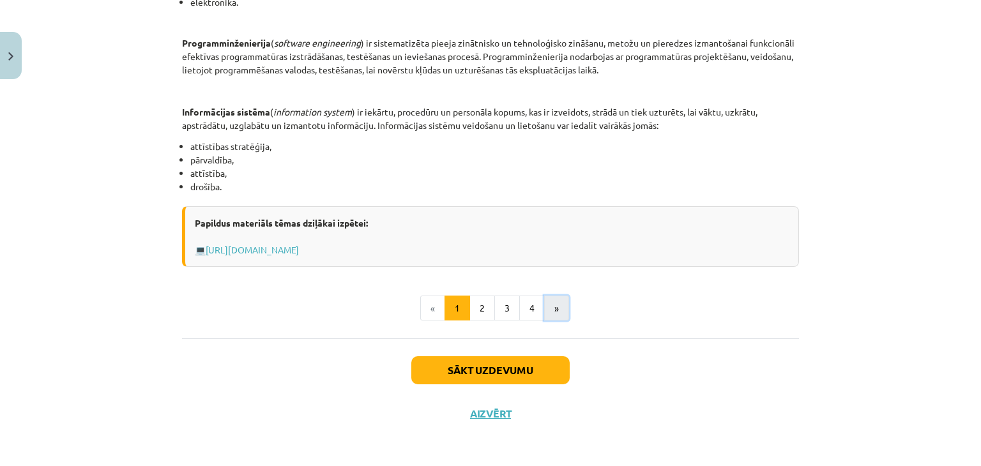
click at [547, 307] on button "»" at bounding box center [556, 309] width 25 height 26
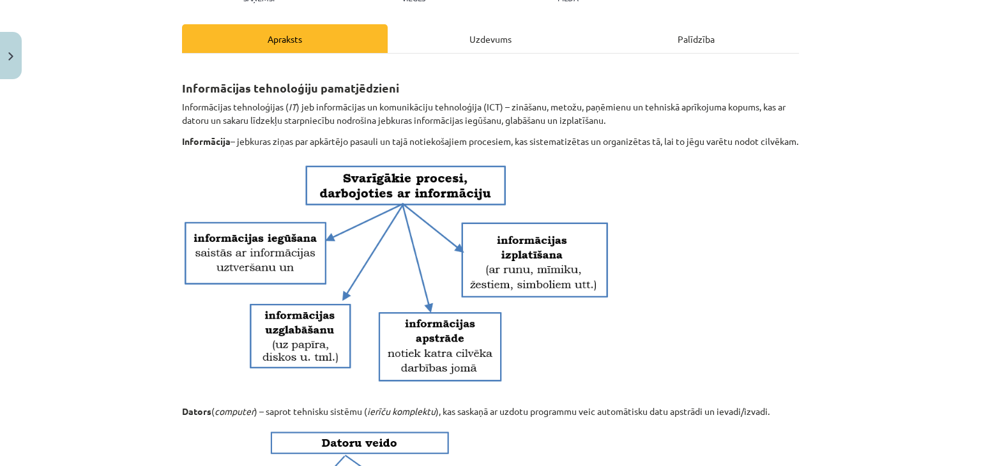
scroll to position [192, 0]
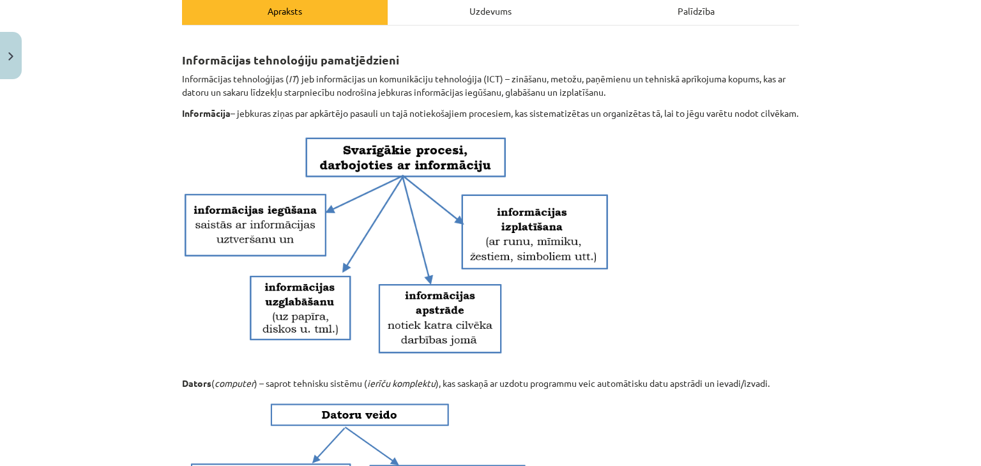
click at [281, 255] on img at bounding box center [397, 248] width 431 height 241
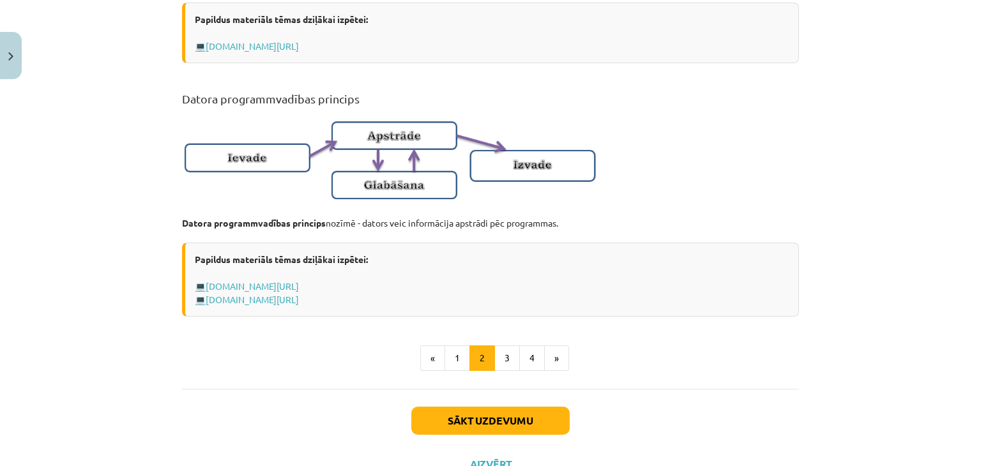
scroll to position [853, 0]
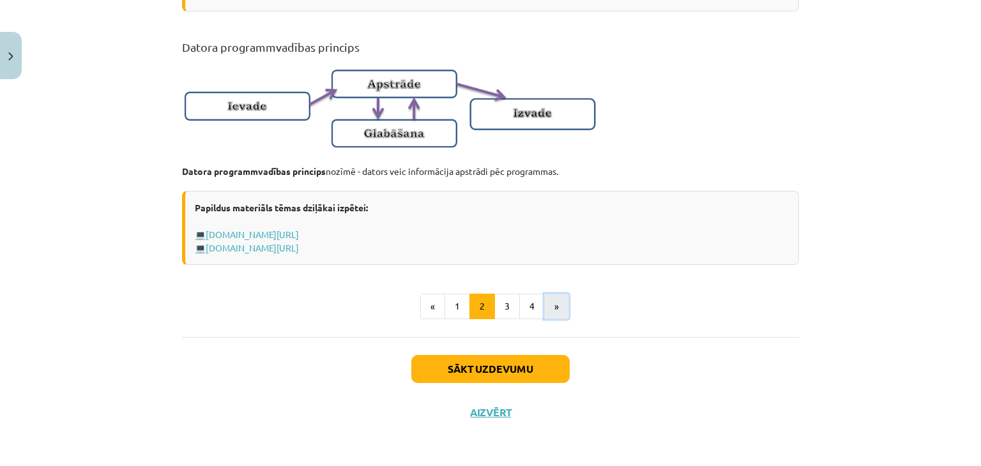
click at [563, 302] on button "»" at bounding box center [556, 307] width 25 height 26
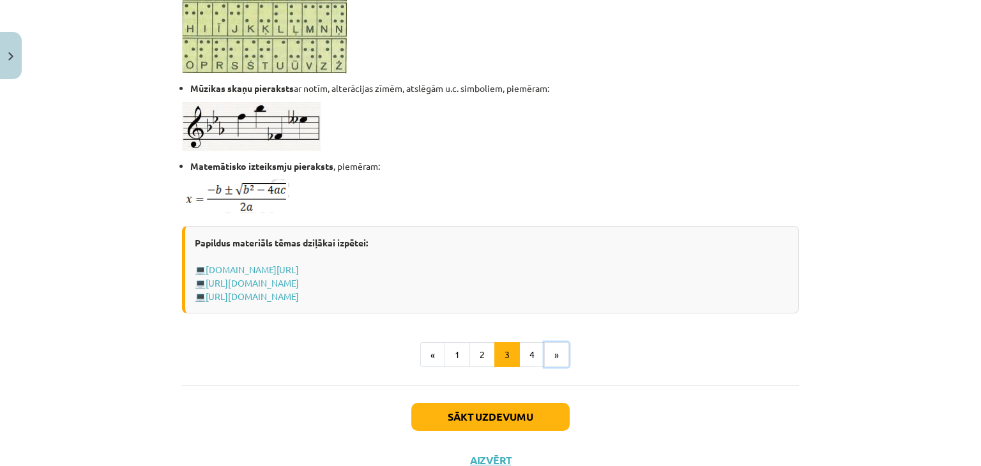
scroll to position [830, 0]
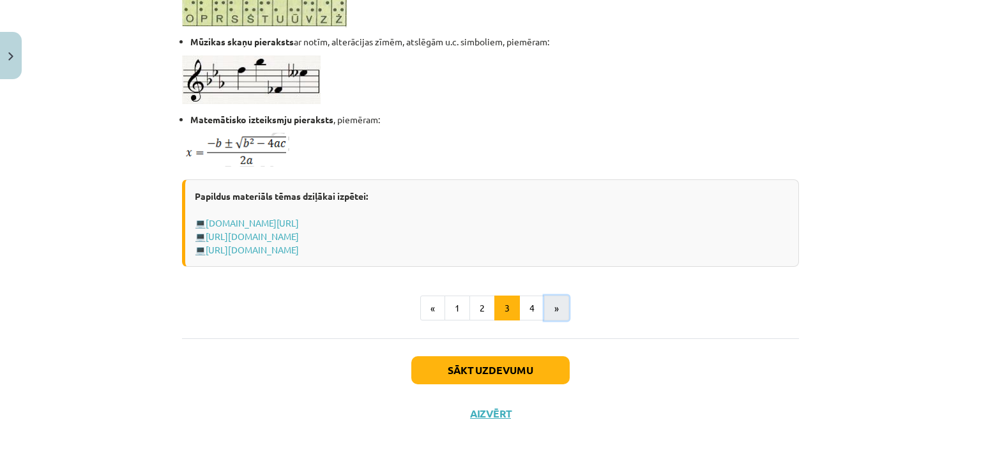
click at [544, 303] on button "»" at bounding box center [556, 309] width 25 height 26
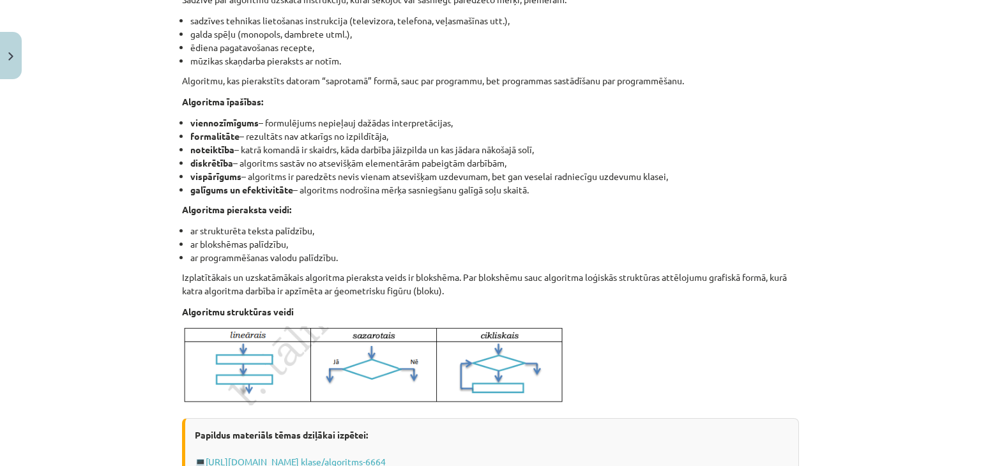
scroll to position [420, 0]
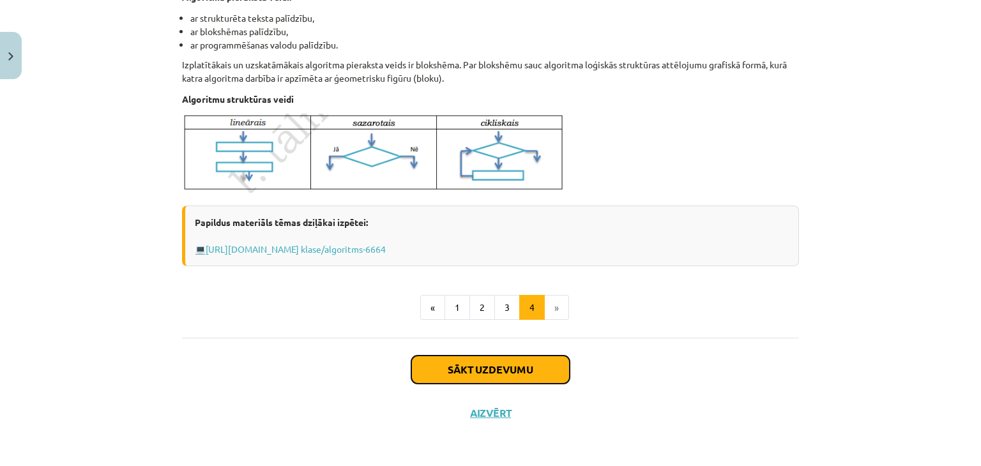
click at [513, 365] on button "Sākt uzdevumu" at bounding box center [490, 370] width 158 height 28
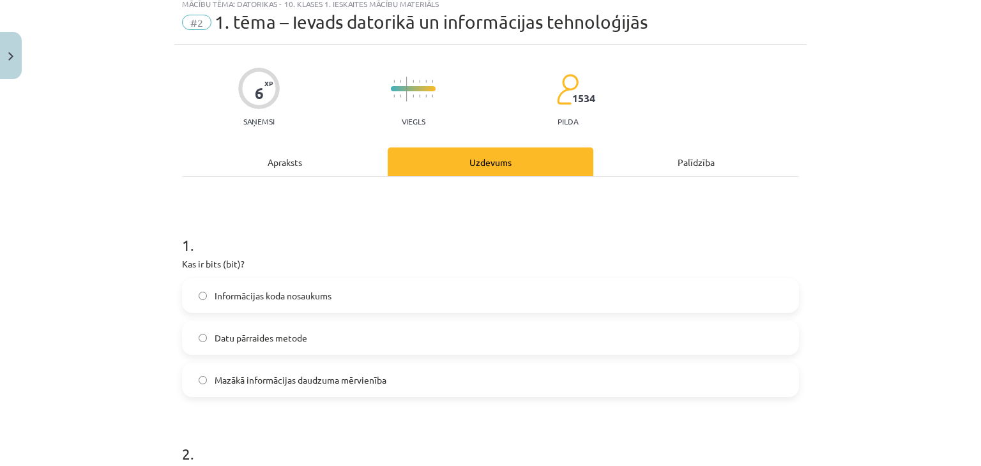
scroll to position [32, 0]
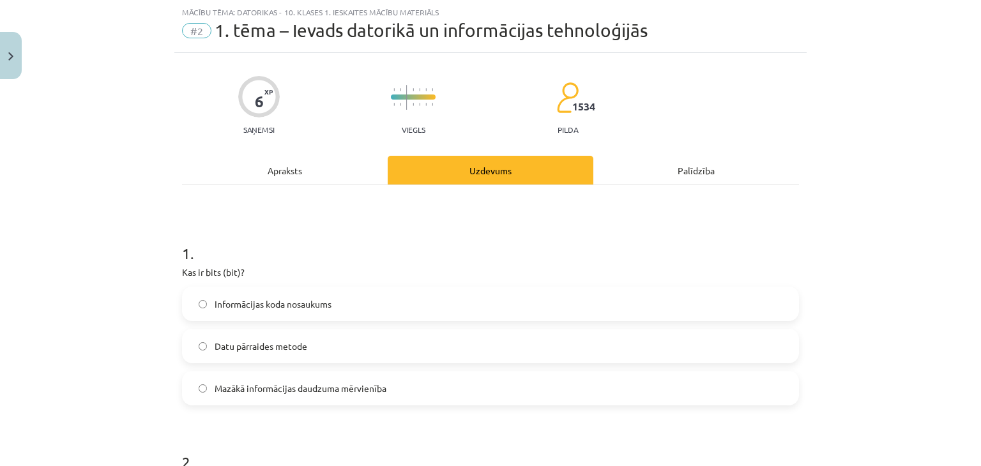
click at [272, 162] on div "Apraksts" at bounding box center [285, 170] width 206 height 29
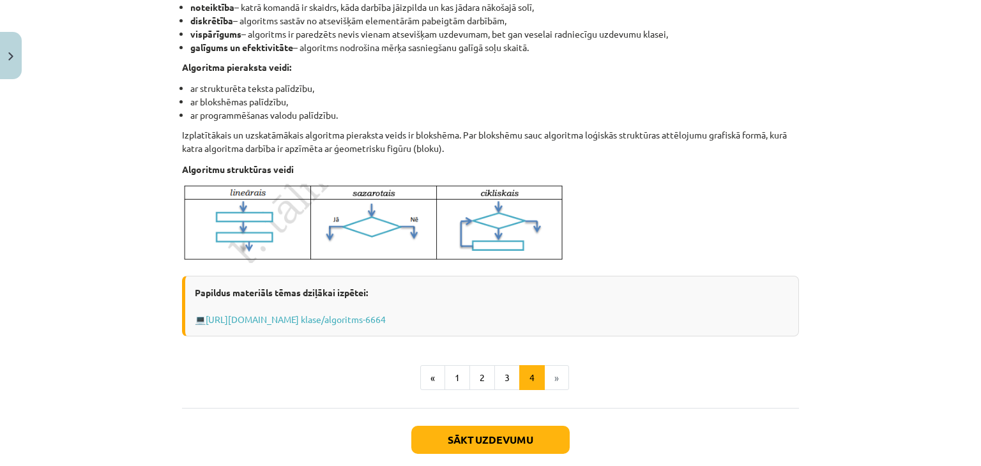
scroll to position [505, 0]
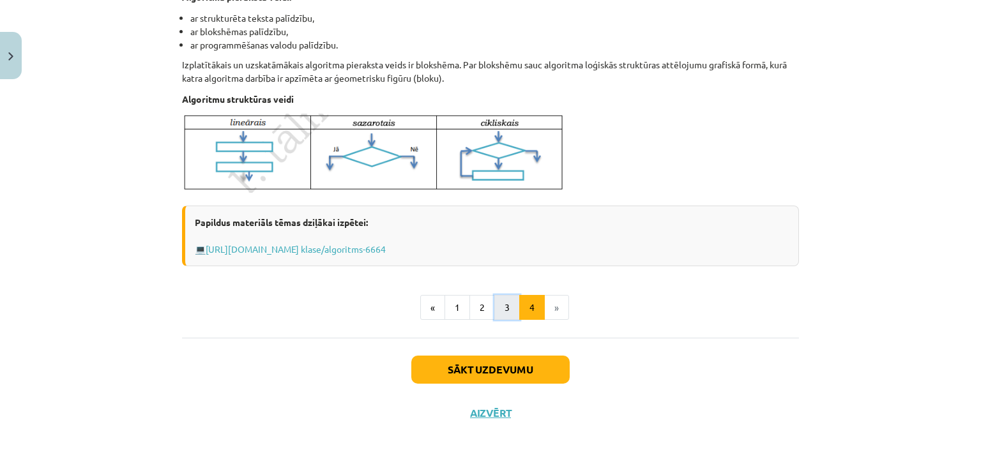
click at [501, 303] on button "3" at bounding box center [507, 308] width 26 height 26
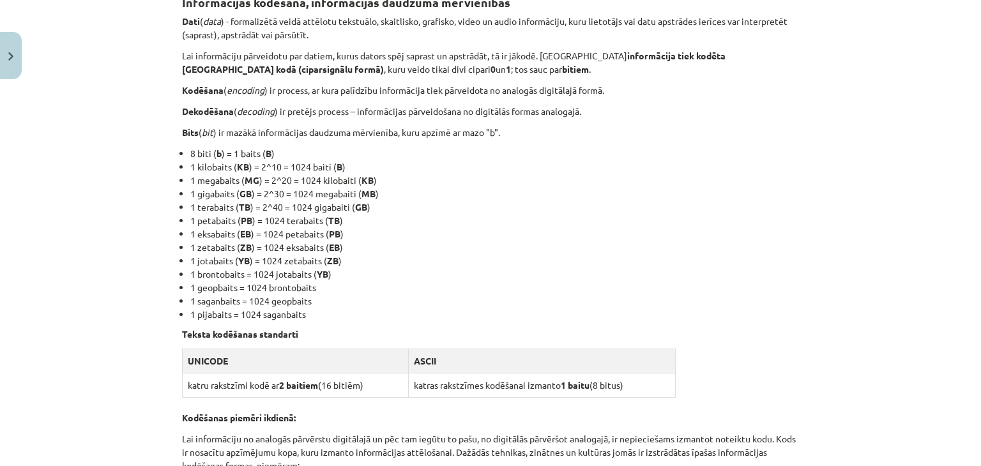
scroll to position [228, 0]
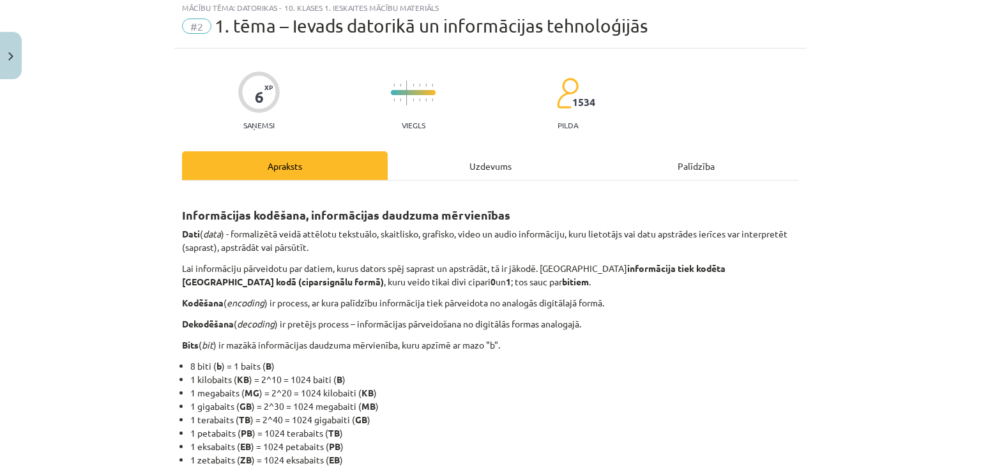
click at [521, 172] on div "Uzdevums" at bounding box center [491, 165] width 206 height 29
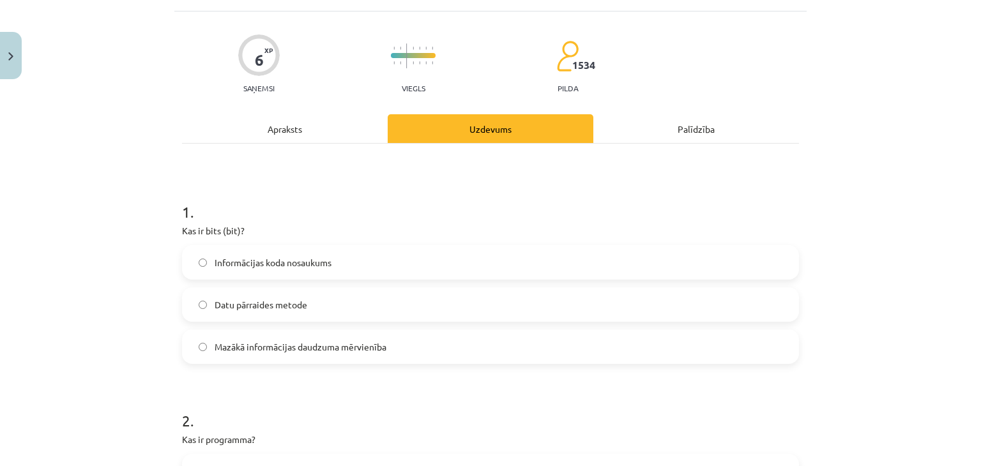
scroll to position [96, 0]
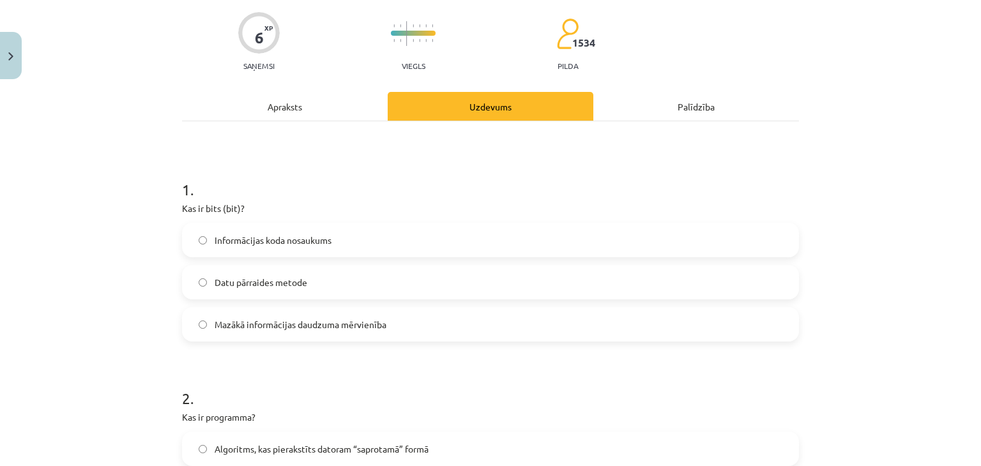
click at [368, 328] on span "Mazākā informācijas daudzuma mērvienība" at bounding box center [301, 324] width 172 height 13
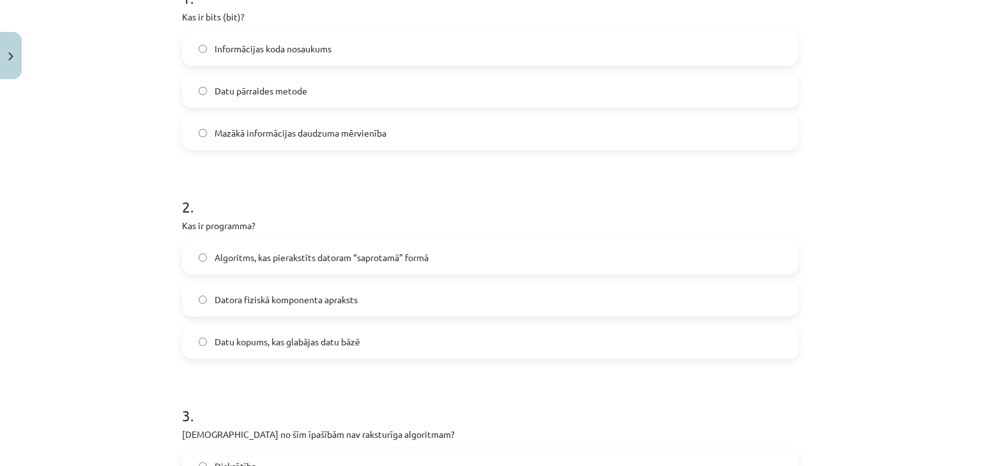
scroll to position [32, 0]
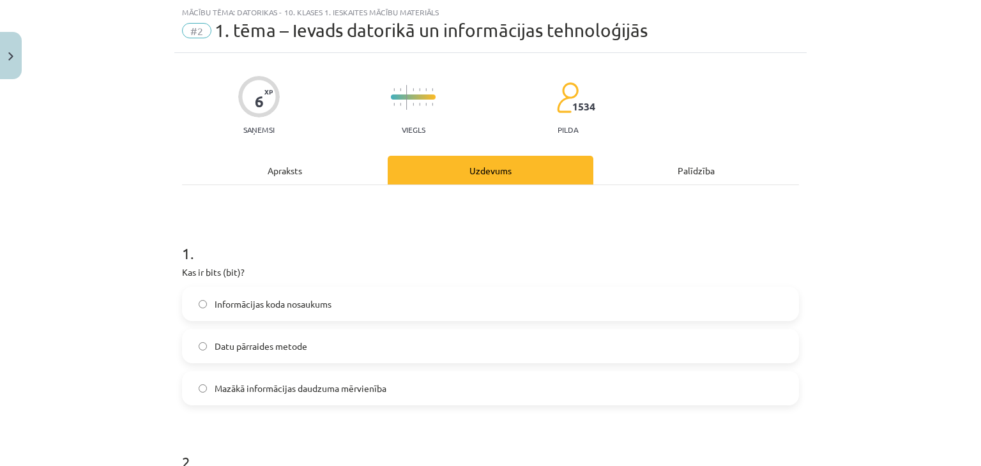
click at [305, 176] on div "Apraksts" at bounding box center [285, 170] width 206 height 29
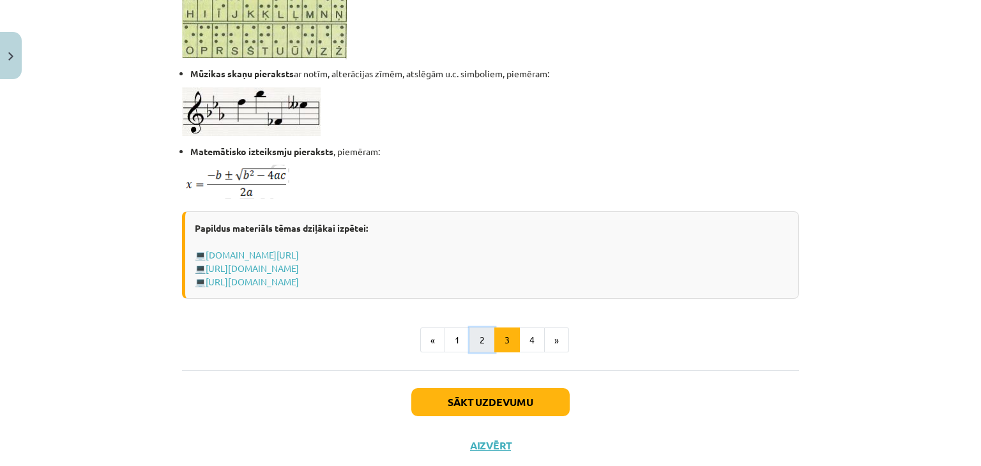
click at [471, 331] on button "2" at bounding box center [482, 341] width 26 height 26
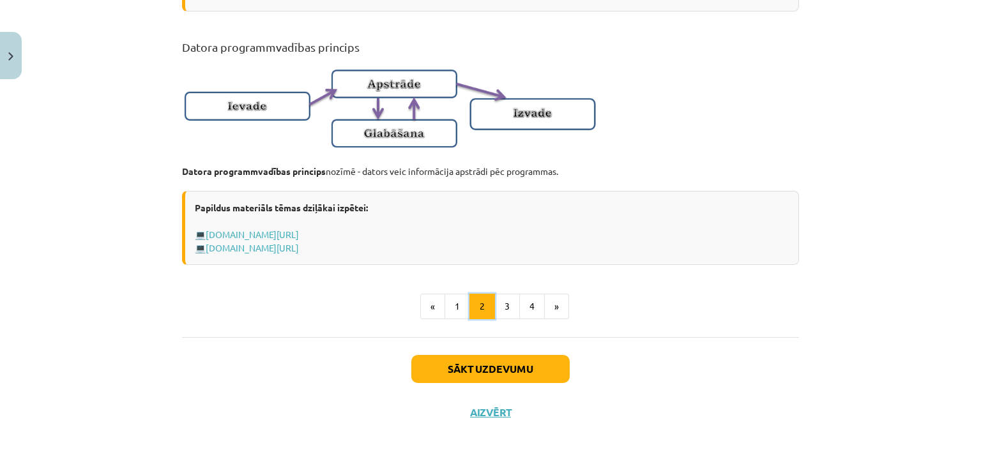
scroll to position [853, 0]
click at [444, 312] on button "1" at bounding box center [457, 307] width 26 height 26
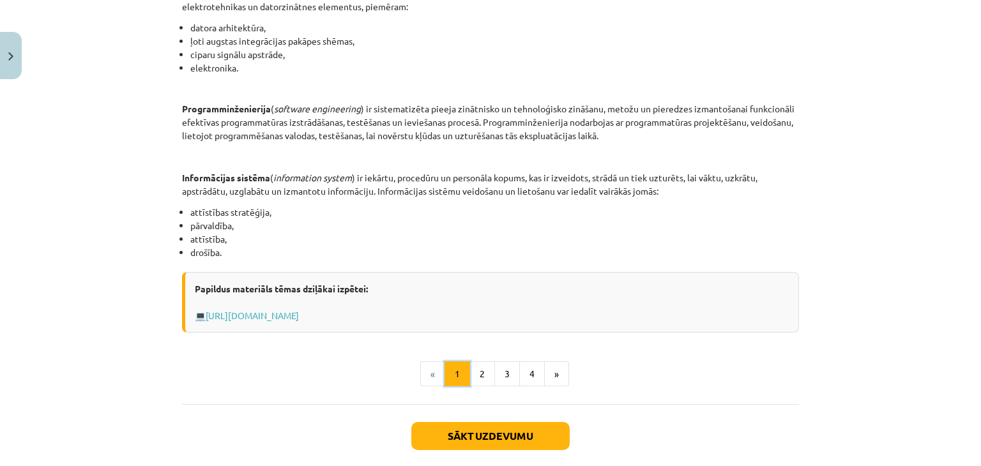
scroll to position [611, 0]
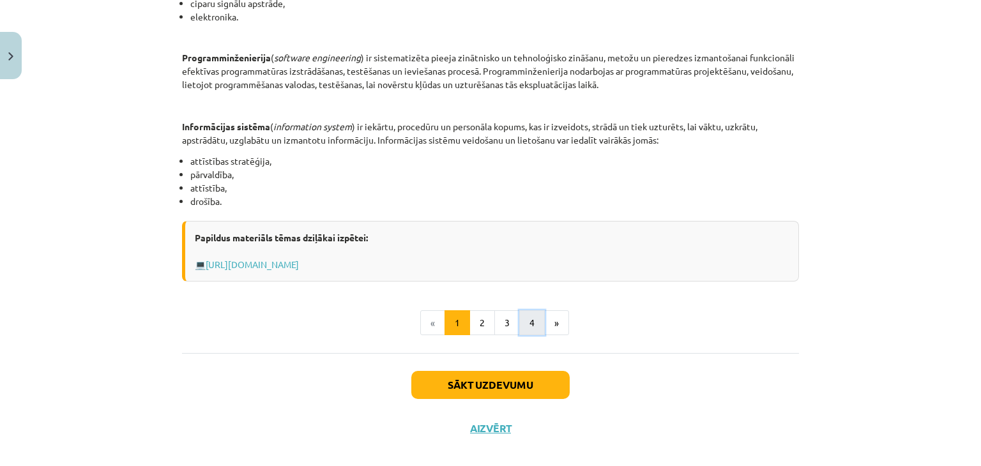
click at [519, 314] on button "4" at bounding box center [532, 323] width 26 height 26
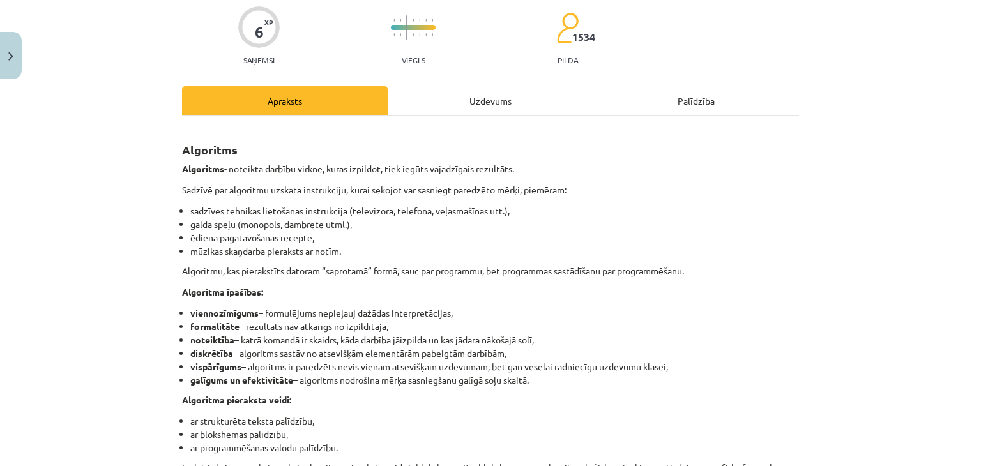
scroll to position [100, 0]
click at [495, 110] on div "Uzdevums" at bounding box center [491, 101] width 206 height 29
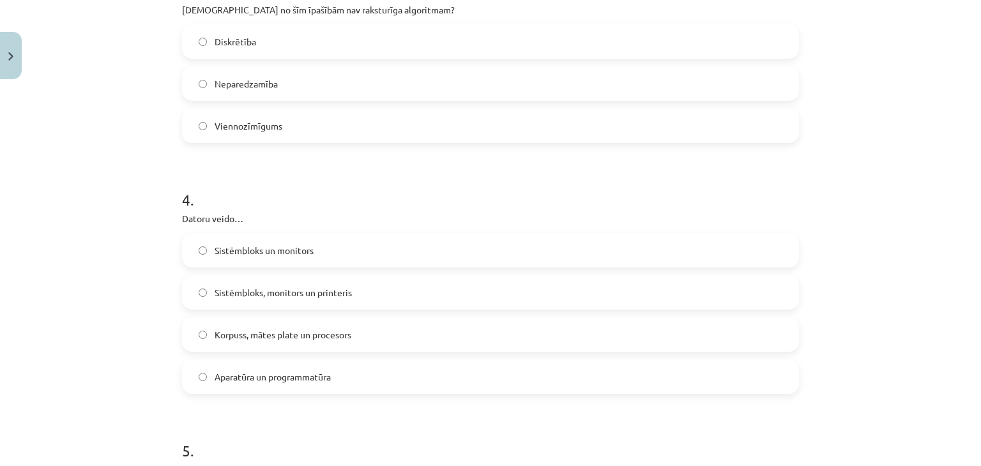
scroll to position [734, 0]
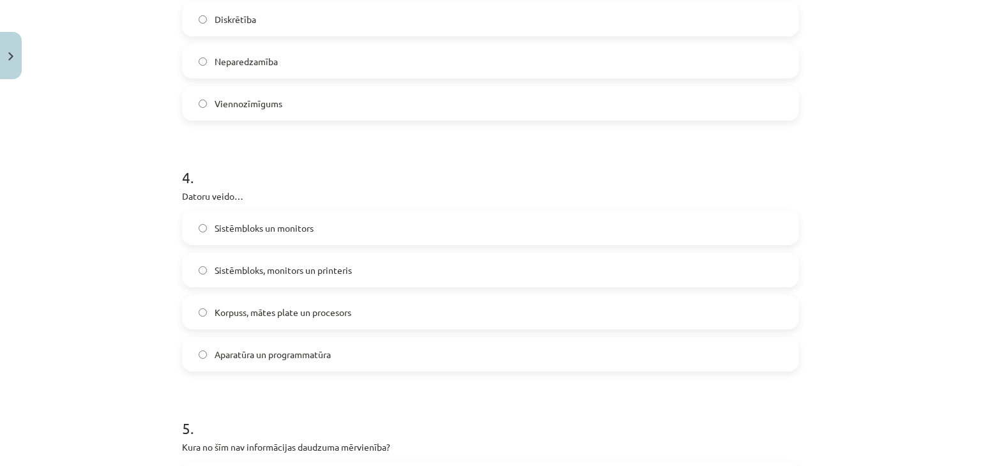
click at [360, 349] on label "Aparatūra un programmatūra" at bounding box center [490, 354] width 614 height 32
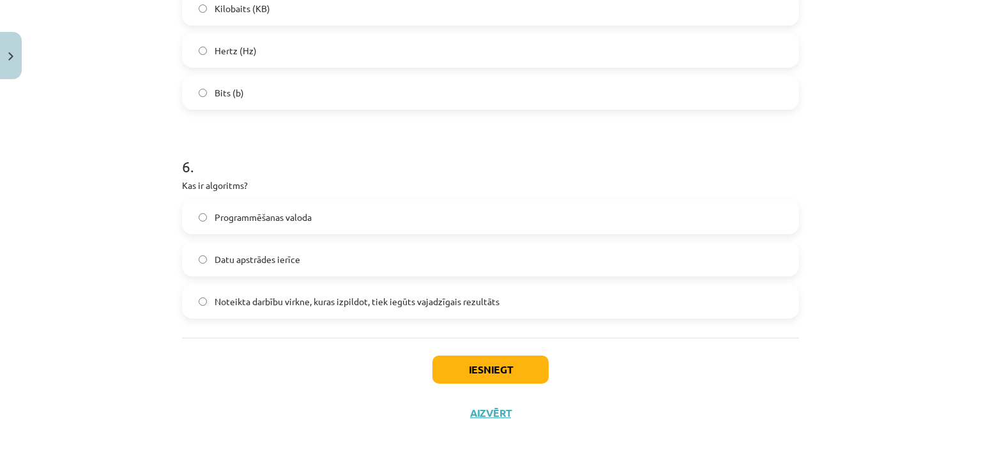
scroll to position [992, 0]
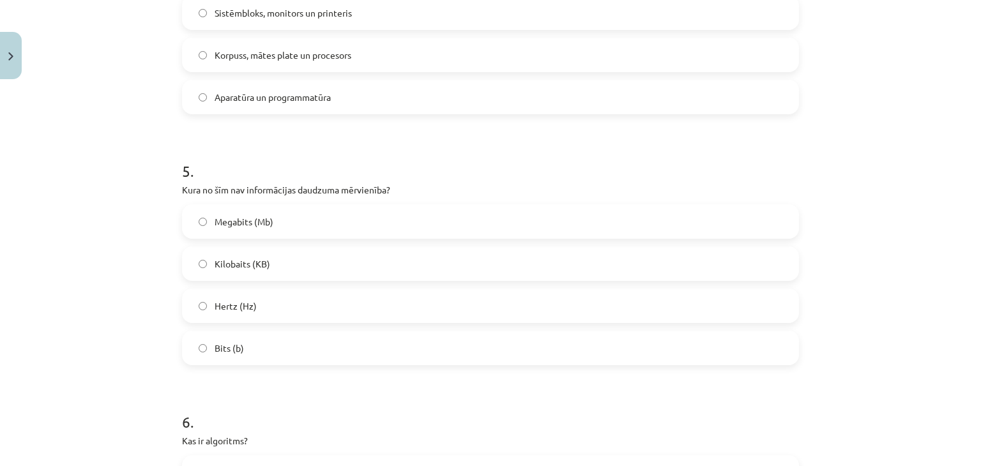
click at [312, 307] on label "Hertz (Hz)" at bounding box center [490, 306] width 614 height 32
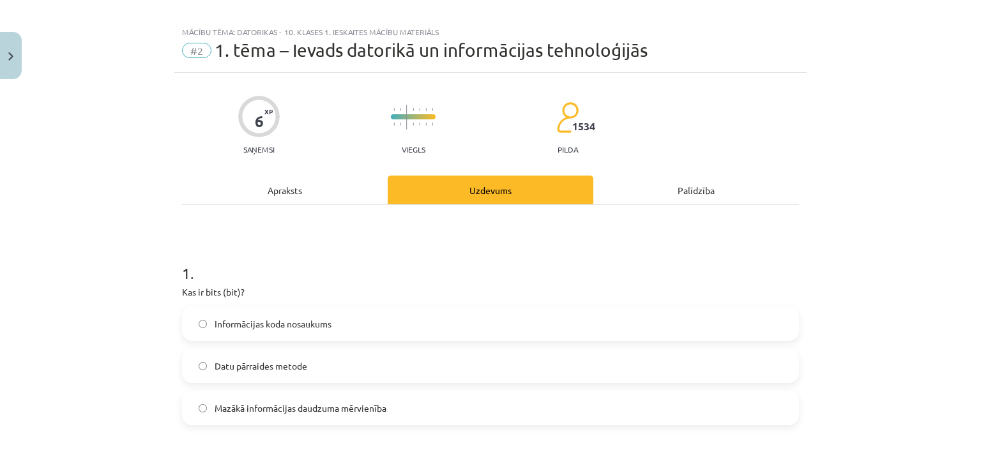
scroll to position [0, 0]
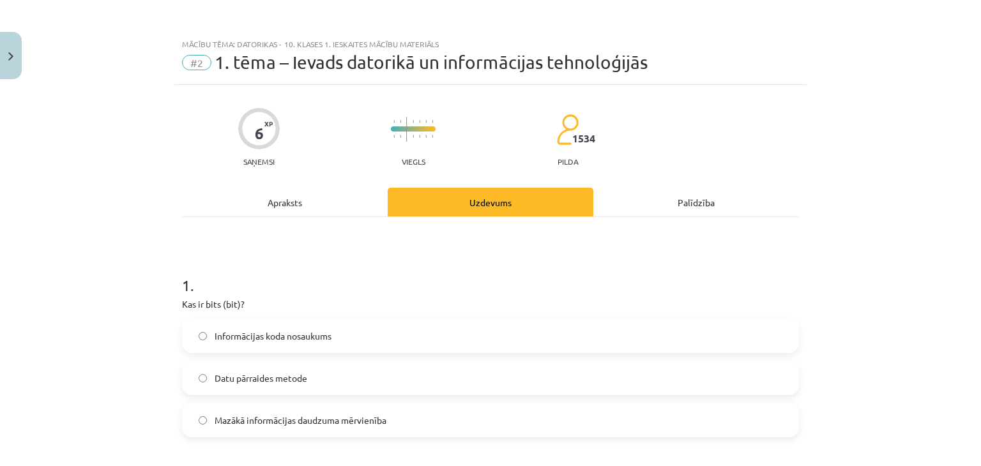
click at [338, 199] on div "Apraksts" at bounding box center [285, 202] width 206 height 29
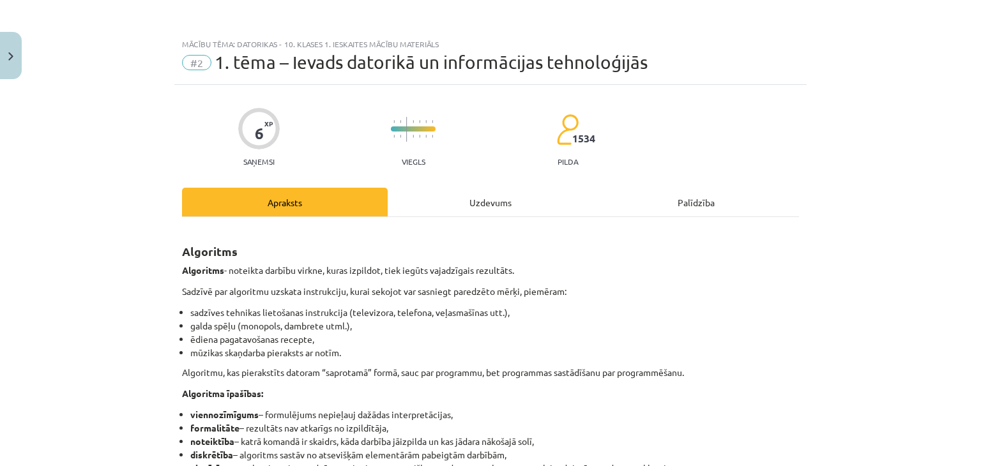
scroll to position [32, 0]
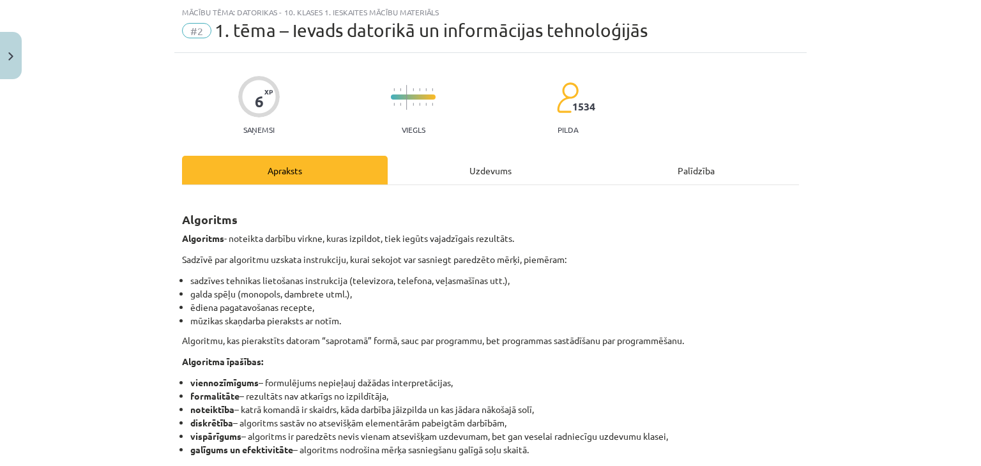
click at [448, 176] on div "Uzdevums" at bounding box center [491, 170] width 206 height 29
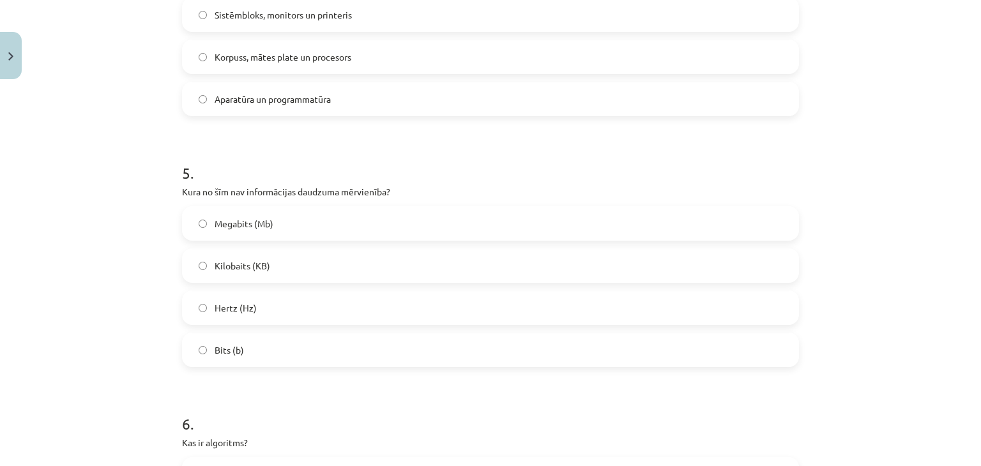
scroll to position [1247, 0]
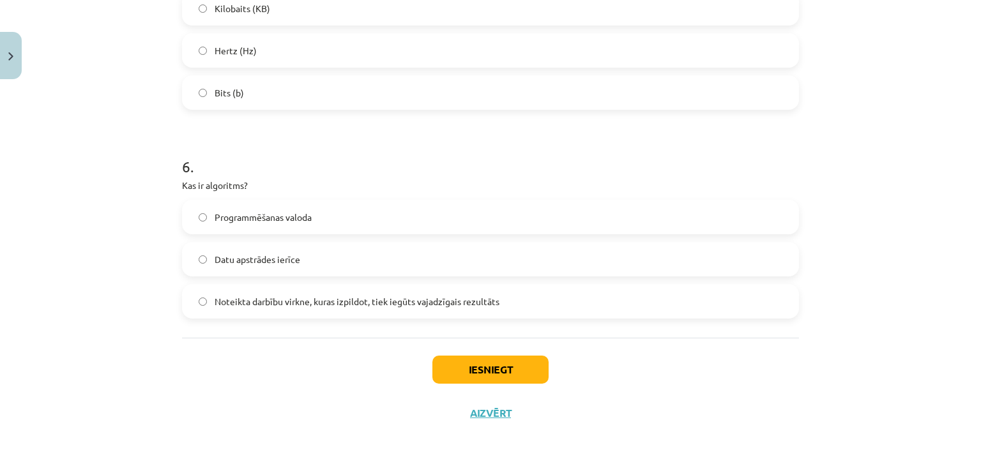
click at [327, 303] on span "Noteikta darbību virkne, kuras izpildot, tiek iegūts vajadzīgais rezultāts" at bounding box center [357, 301] width 285 height 13
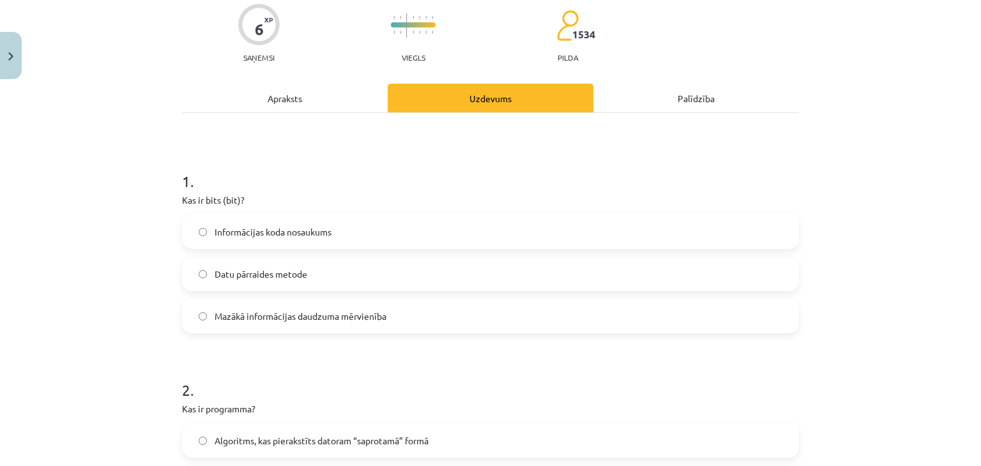
scroll to position [0, 0]
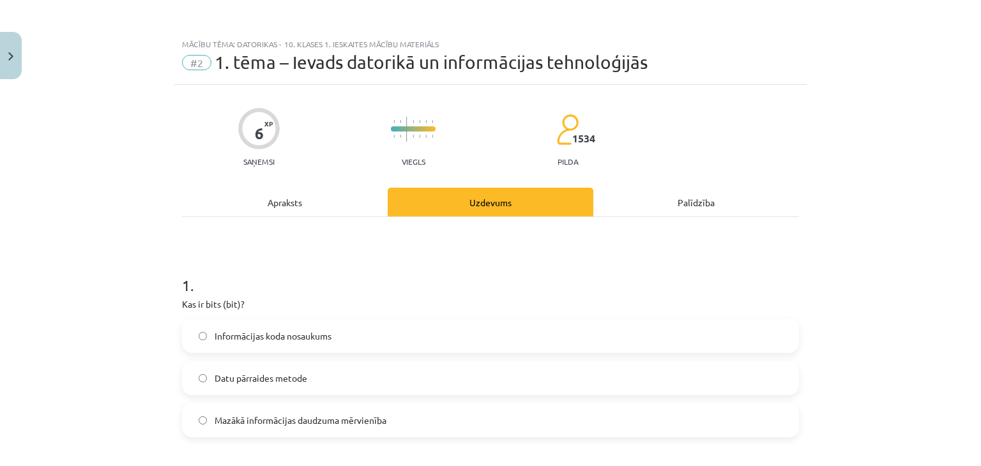
click at [307, 208] on div "Apraksts" at bounding box center [285, 202] width 206 height 29
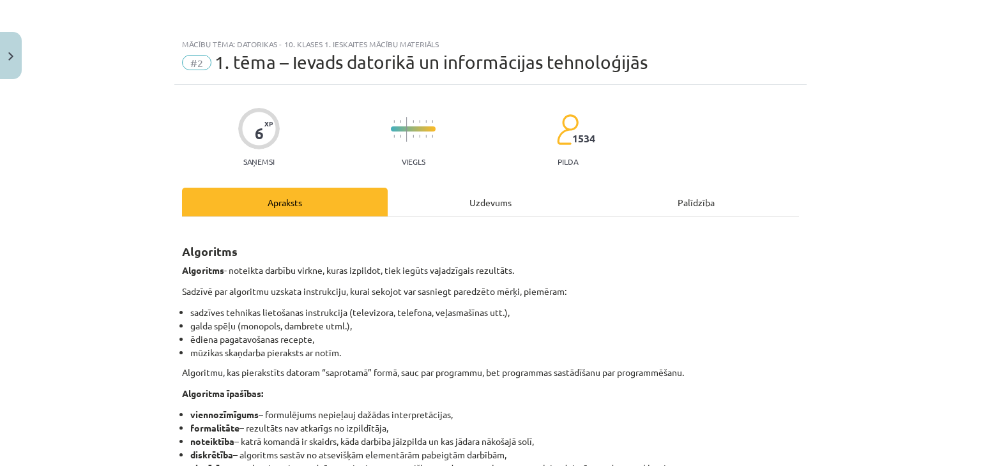
click at [447, 205] on div "Uzdevums" at bounding box center [491, 202] width 206 height 29
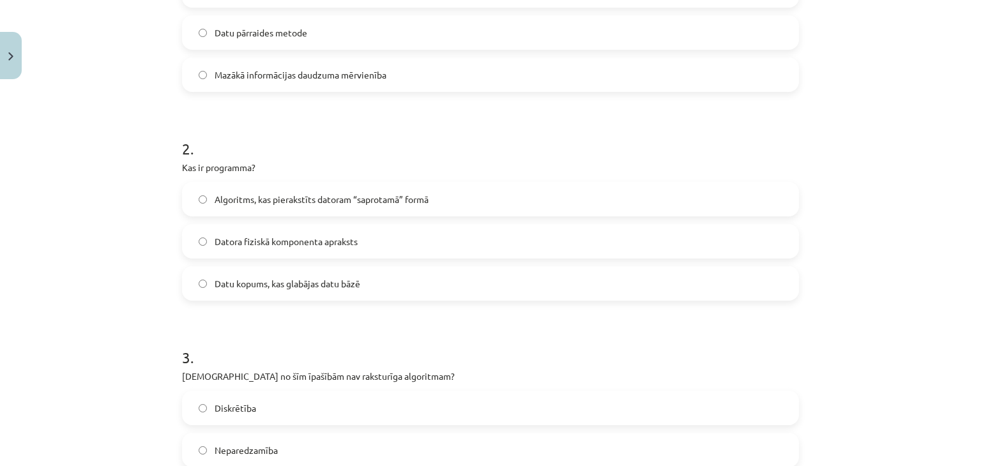
scroll to position [351, 0]
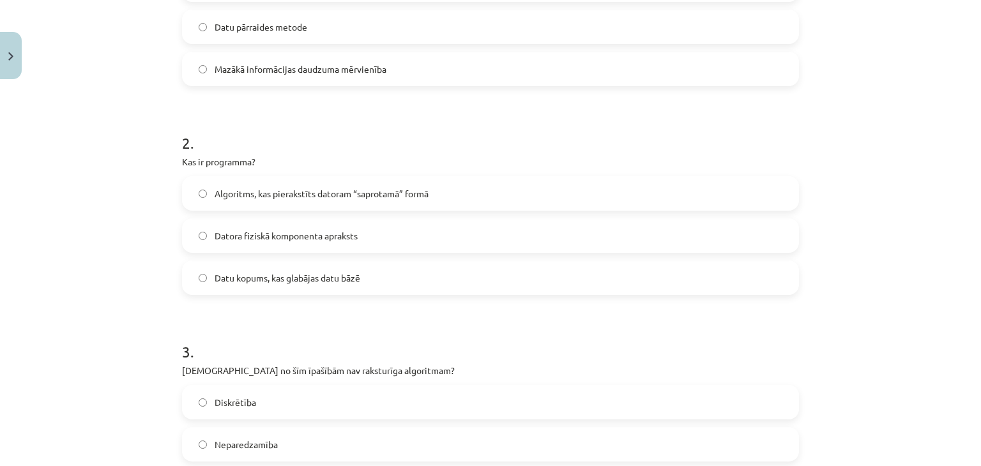
click at [319, 199] on span "Algoritms, kas pierakstīts datoram “saprotamā” formā" at bounding box center [322, 193] width 214 height 13
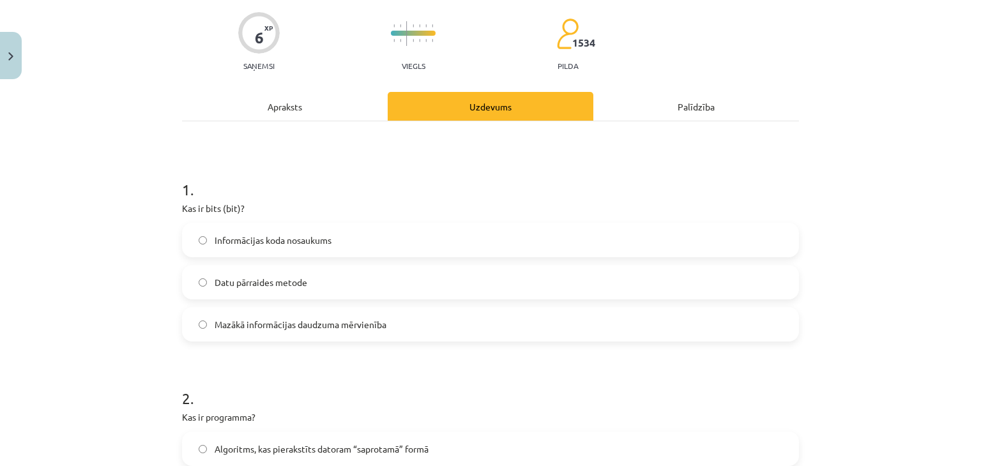
scroll to position [32, 0]
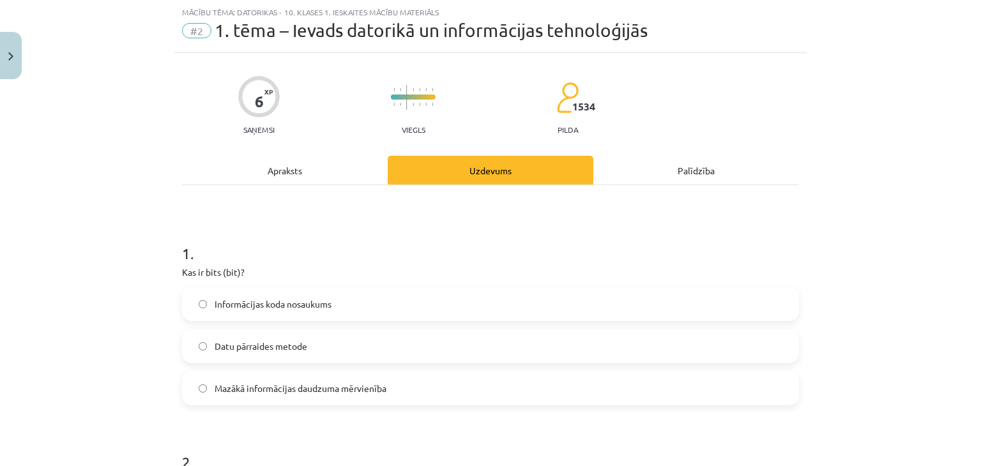
click at [335, 157] on div "Apraksts" at bounding box center [285, 170] width 206 height 29
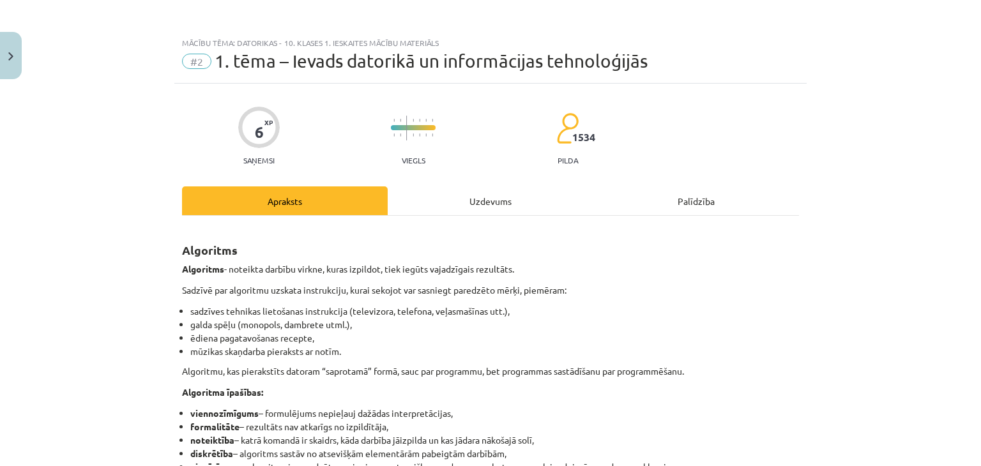
scroll to position [0, 0]
click at [422, 194] on div "Uzdevums" at bounding box center [491, 202] width 206 height 29
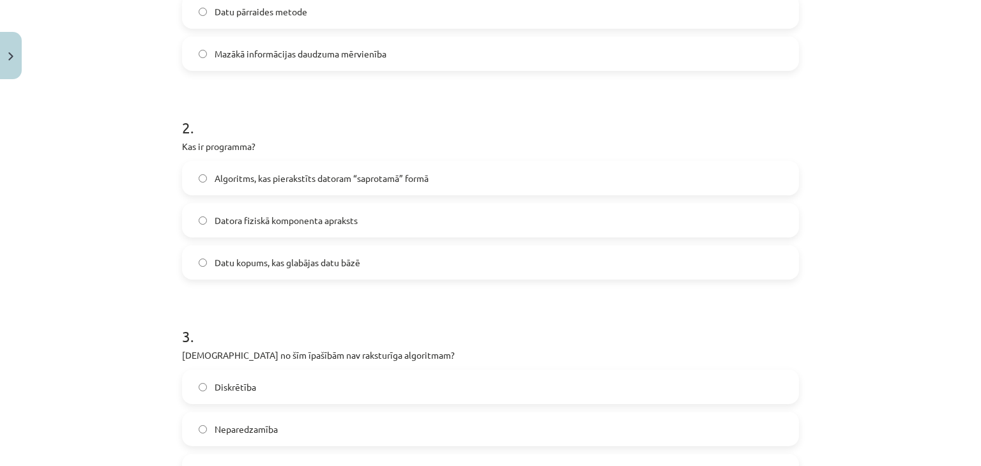
scroll to position [543, 0]
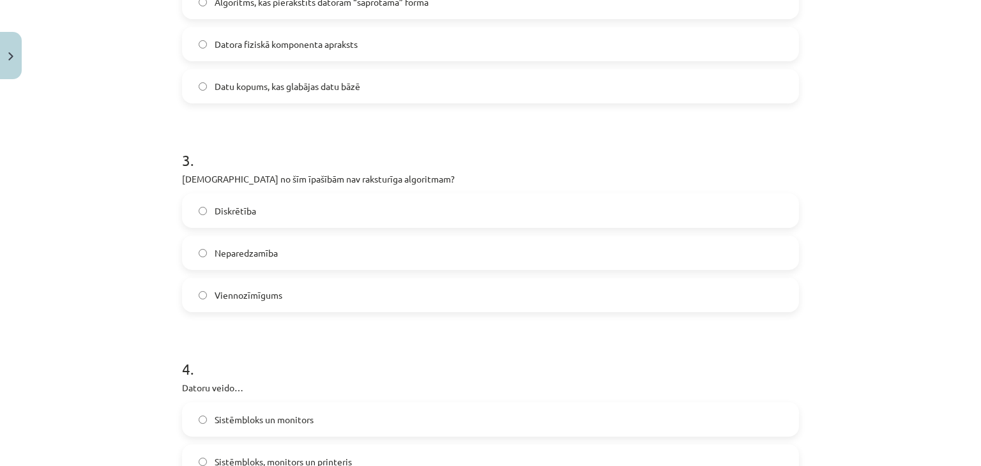
click at [273, 244] on label "Neparedzamība" at bounding box center [490, 253] width 614 height 32
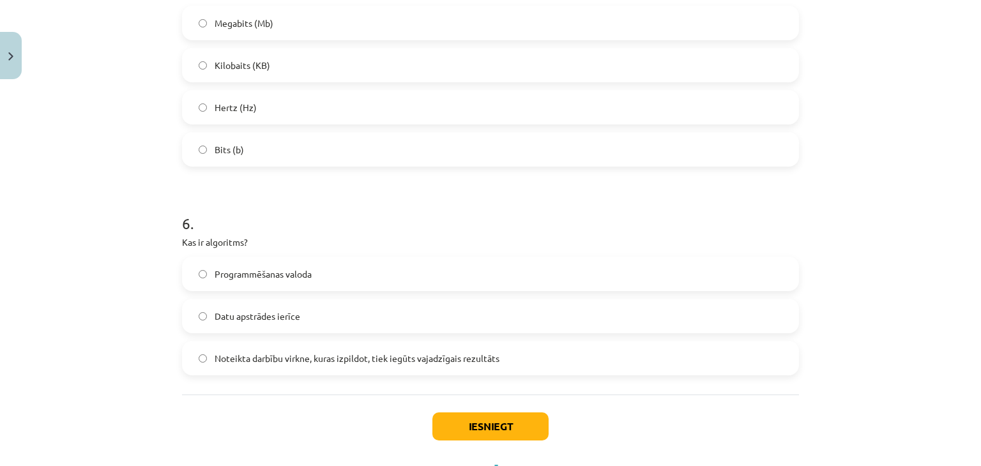
scroll to position [1247, 0]
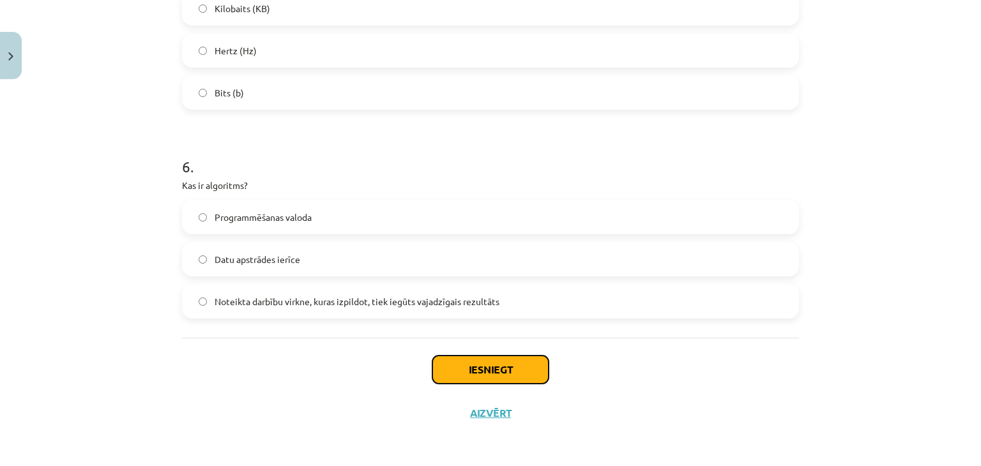
click at [503, 359] on button "Iesniegt" at bounding box center [490, 370] width 116 height 28
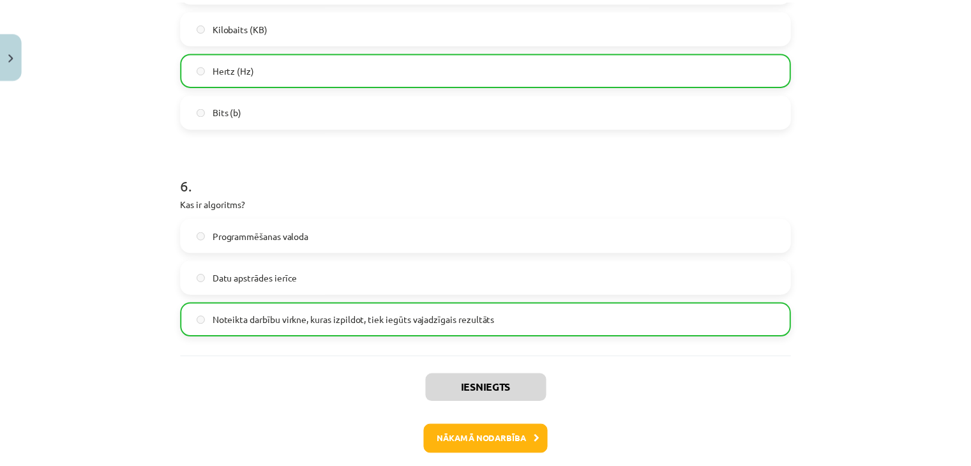
scroll to position [1288, 0]
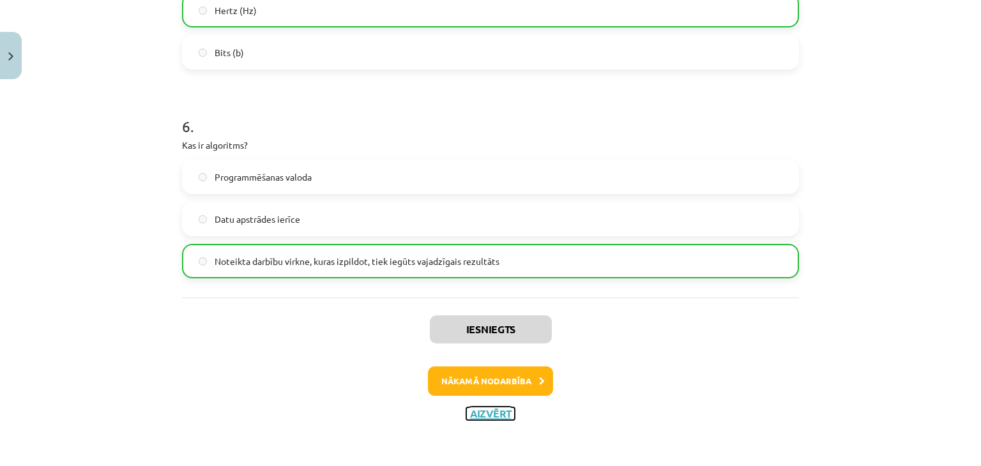
click at [489, 409] on button "Aizvērt" at bounding box center [490, 413] width 49 height 13
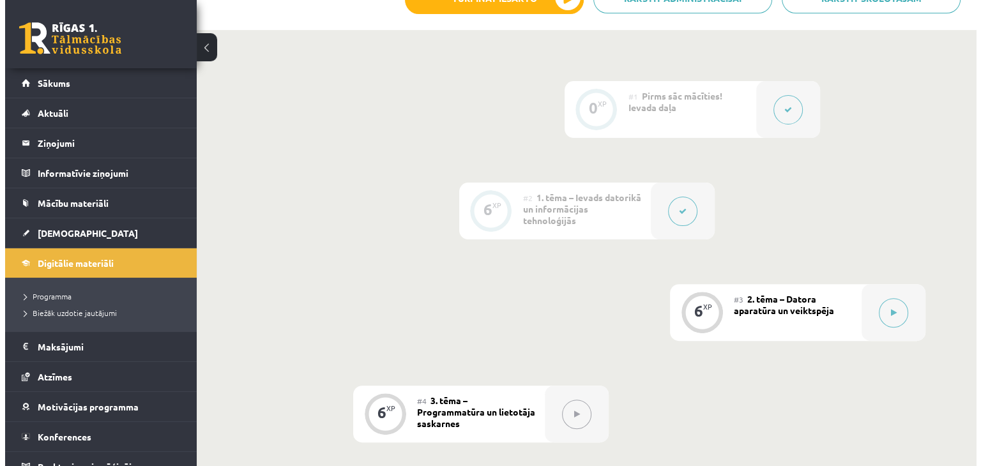
scroll to position [341, 0]
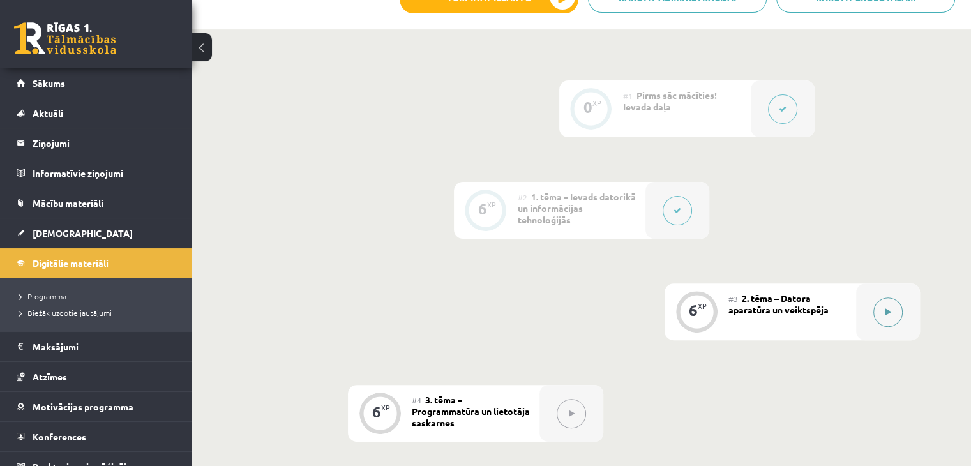
click at [869, 284] on div at bounding box center [888, 312] width 64 height 57
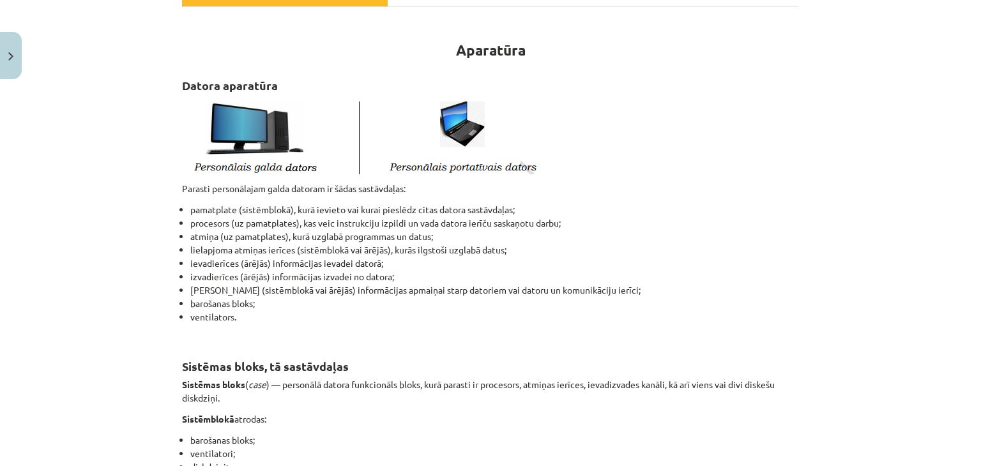
scroll to position [192, 0]
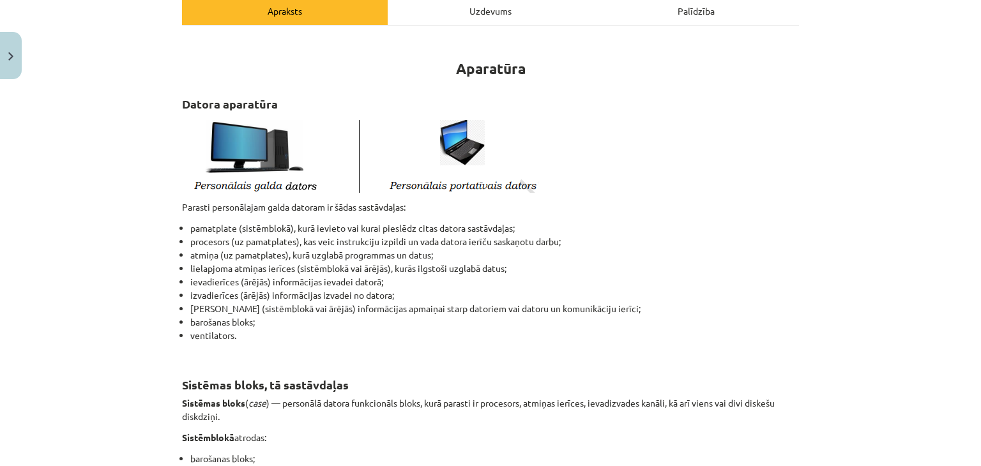
click at [519, 185] on img at bounding box center [360, 154] width 356 height 77
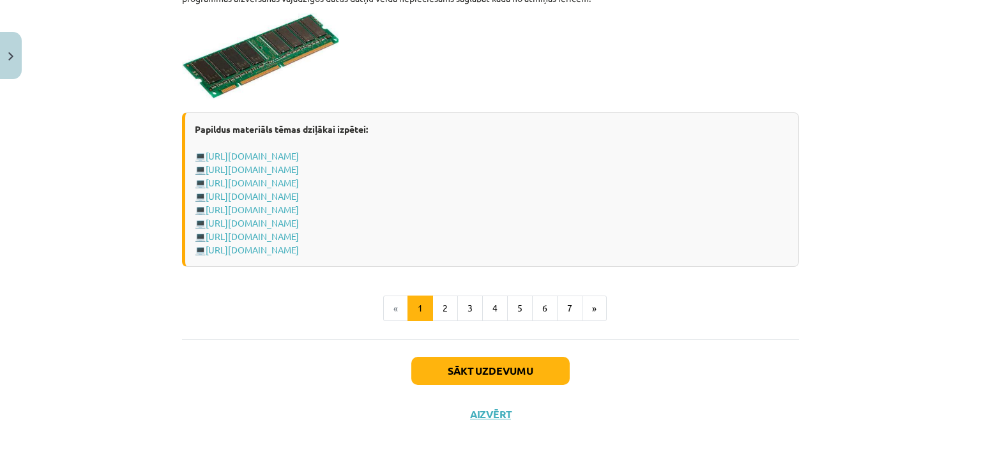
scroll to position [2268, 0]
click at [593, 306] on button "»" at bounding box center [594, 308] width 25 height 26
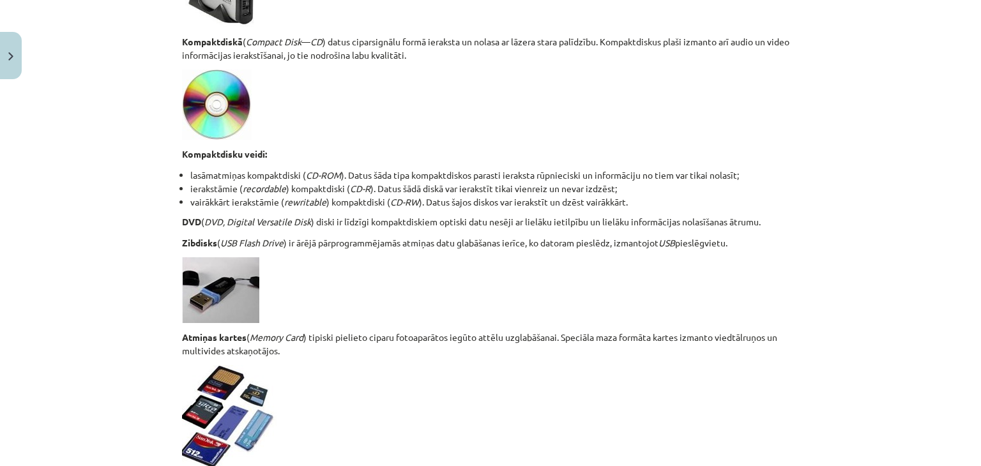
scroll to position [867, 0]
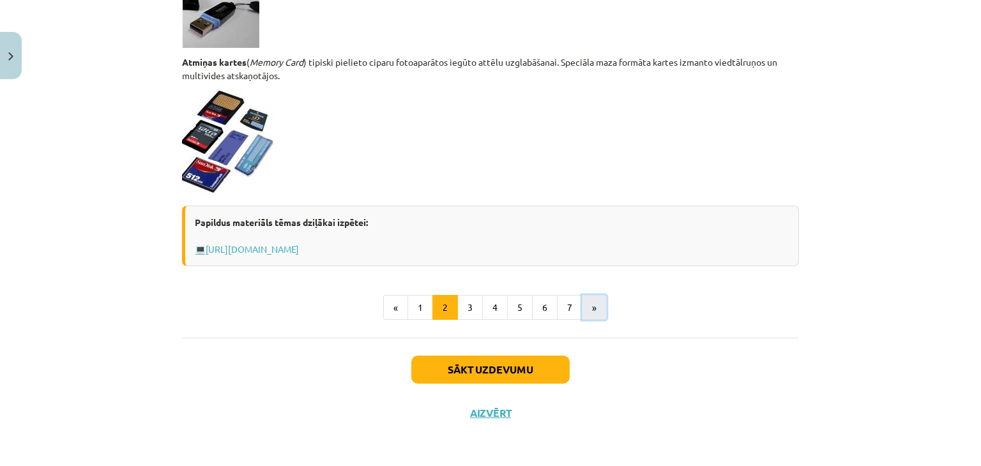
click at [582, 309] on button "»" at bounding box center [594, 308] width 25 height 26
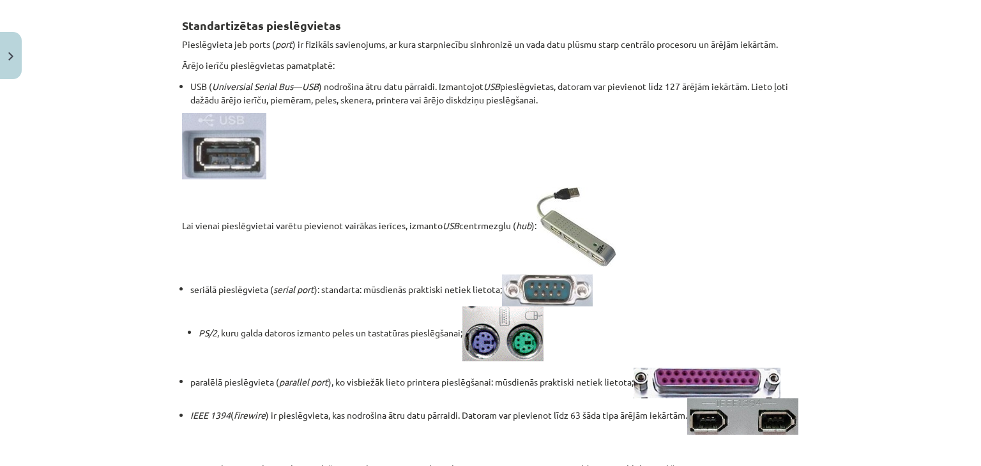
scroll to position [255, 0]
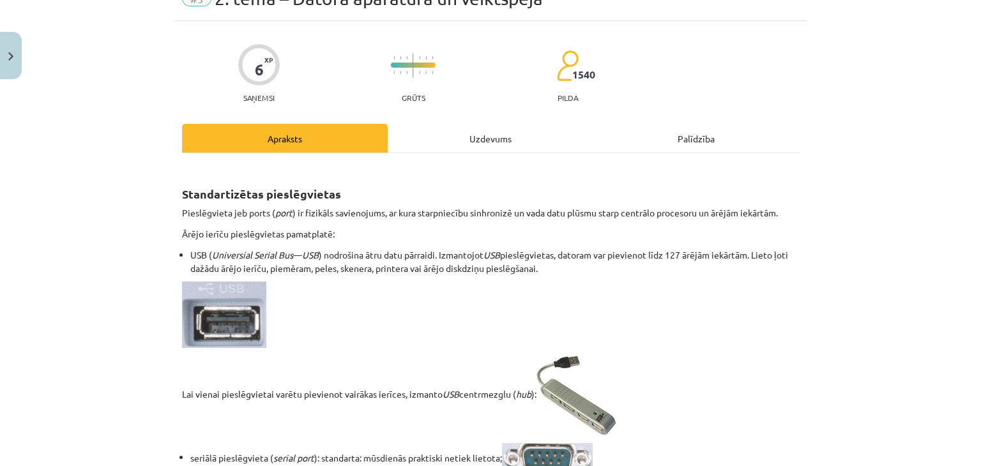
click at [439, 141] on div "Uzdevums" at bounding box center [491, 138] width 206 height 29
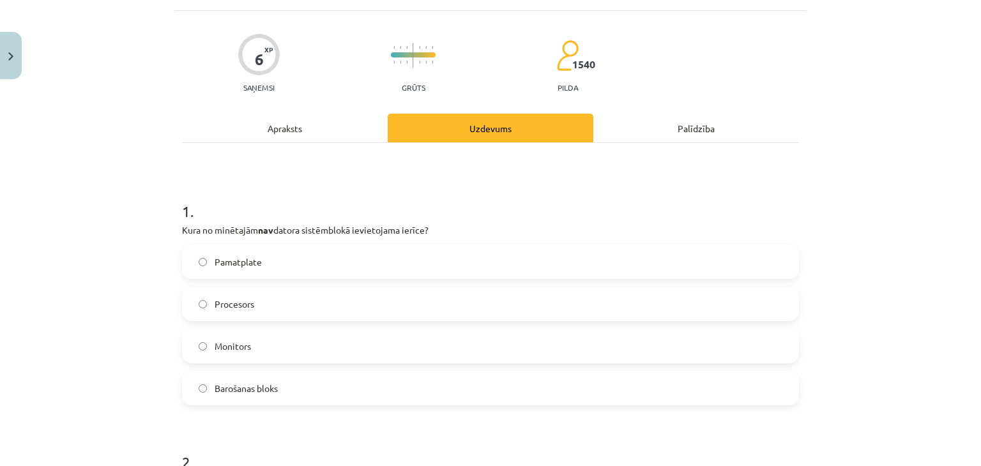
scroll to position [96, 0]
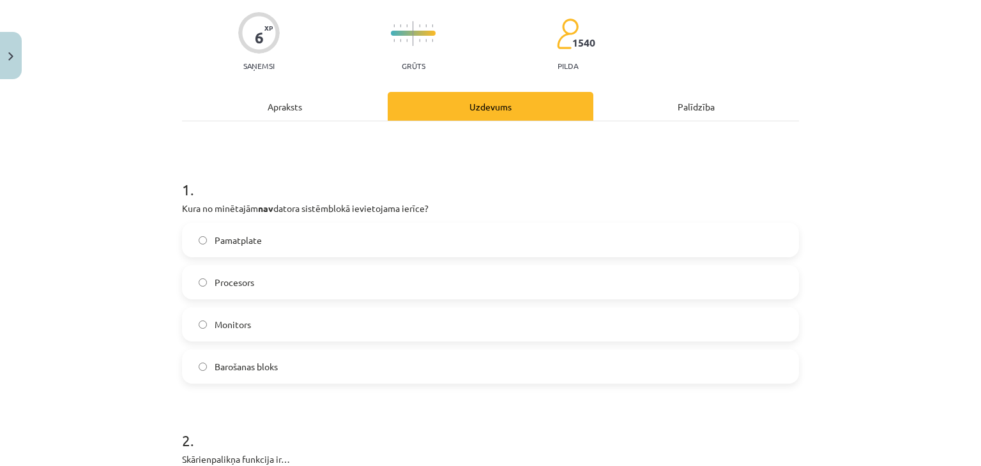
click at [274, 319] on label "Monitors" at bounding box center [490, 324] width 614 height 32
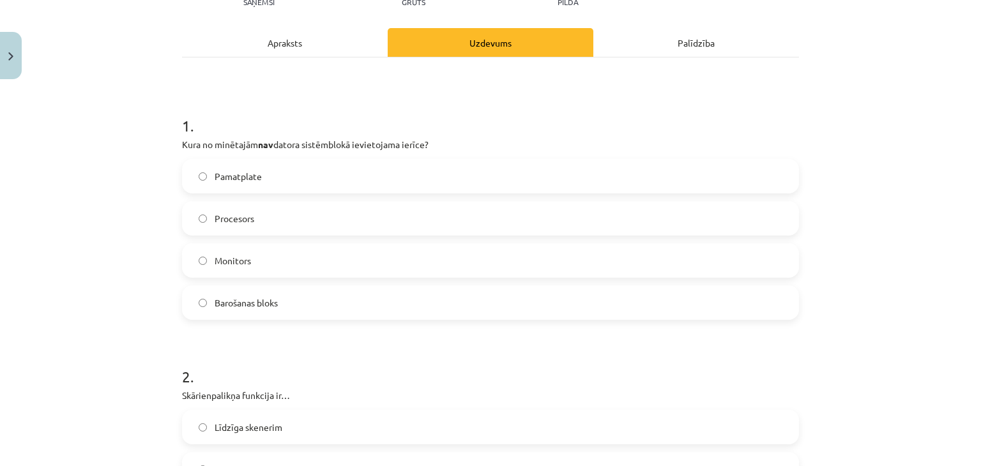
scroll to position [0, 0]
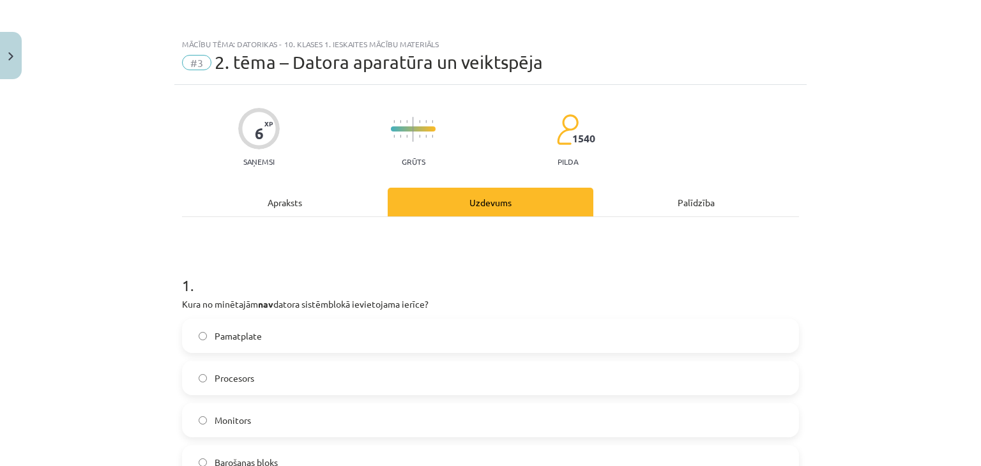
click at [289, 189] on div "Apraksts" at bounding box center [285, 202] width 206 height 29
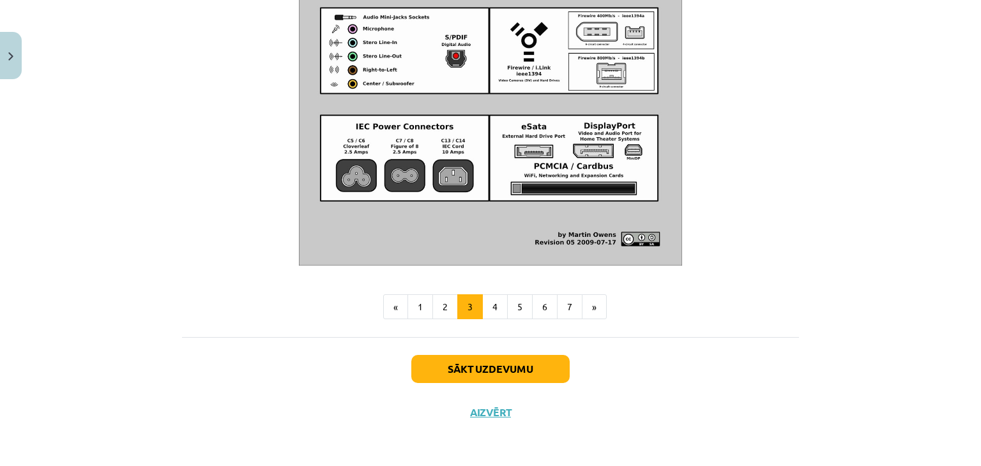
scroll to position [1498, 0]
click at [435, 299] on button "2" at bounding box center [445, 307] width 26 height 26
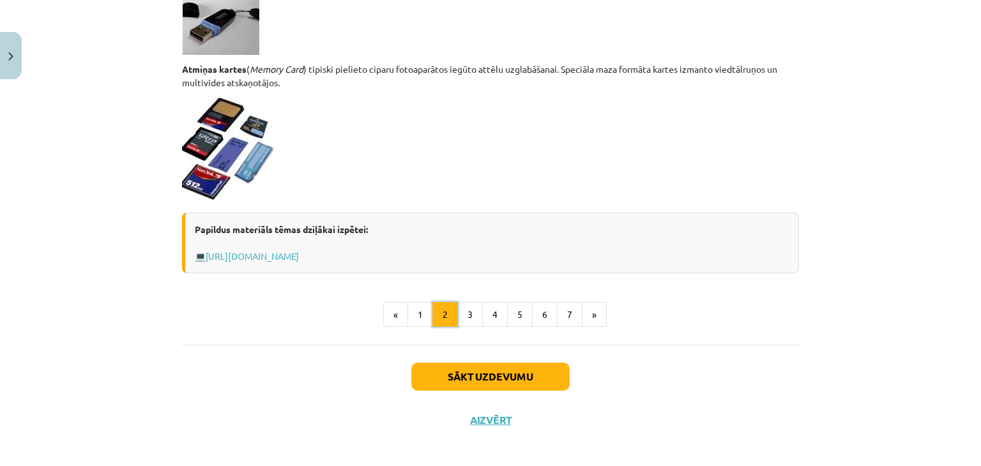
scroll to position [1121, 0]
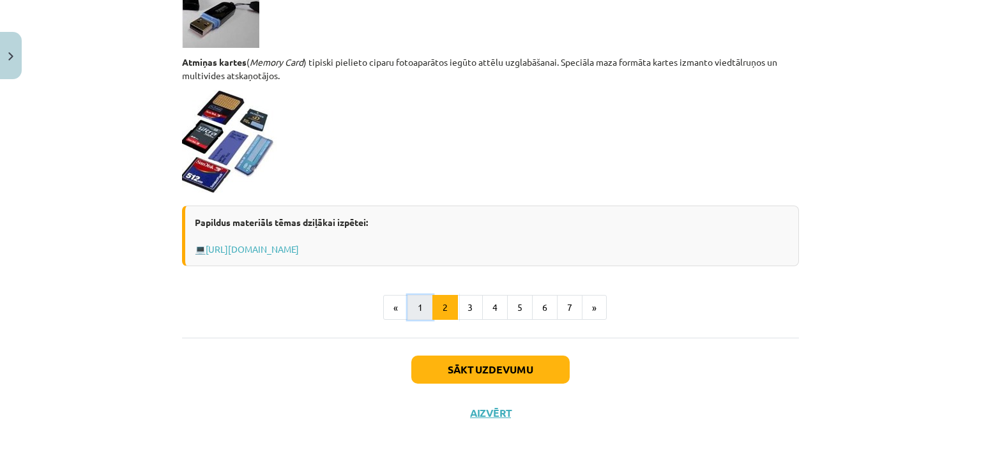
click at [424, 305] on button "1" at bounding box center [420, 308] width 26 height 26
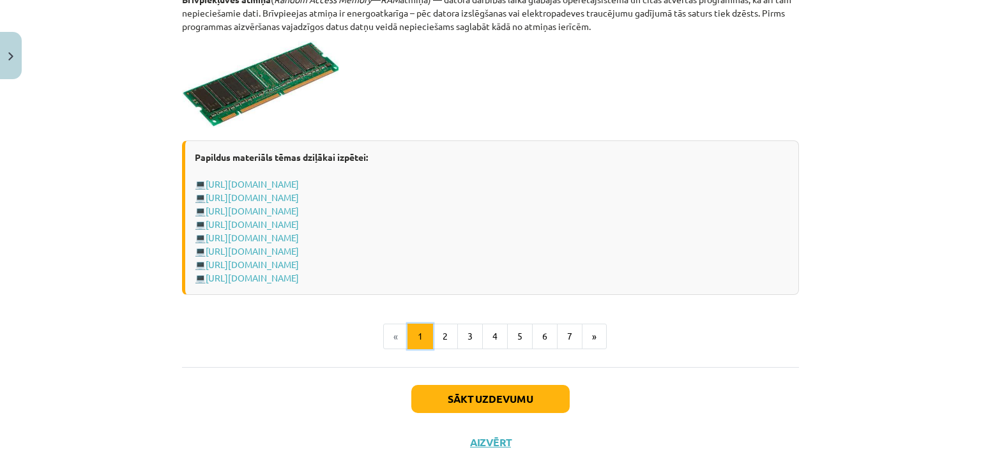
scroll to position [2268, 0]
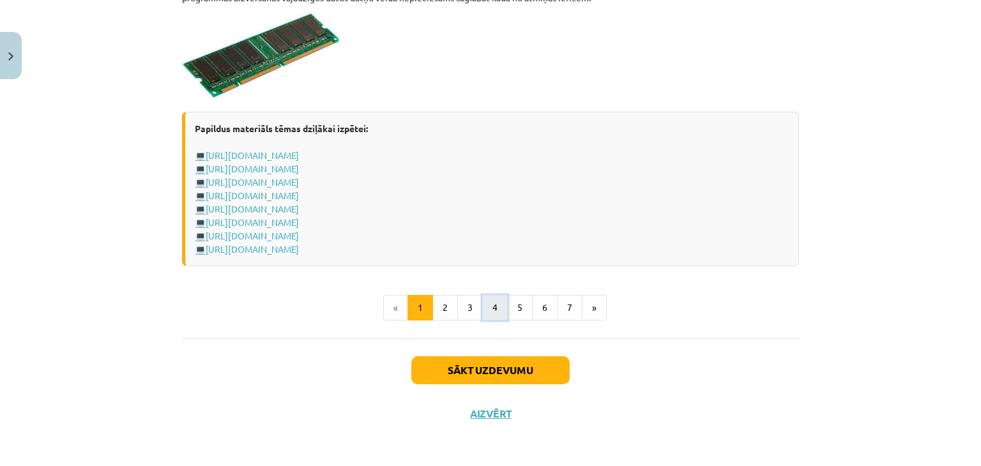
click at [499, 310] on button "4" at bounding box center [495, 308] width 26 height 26
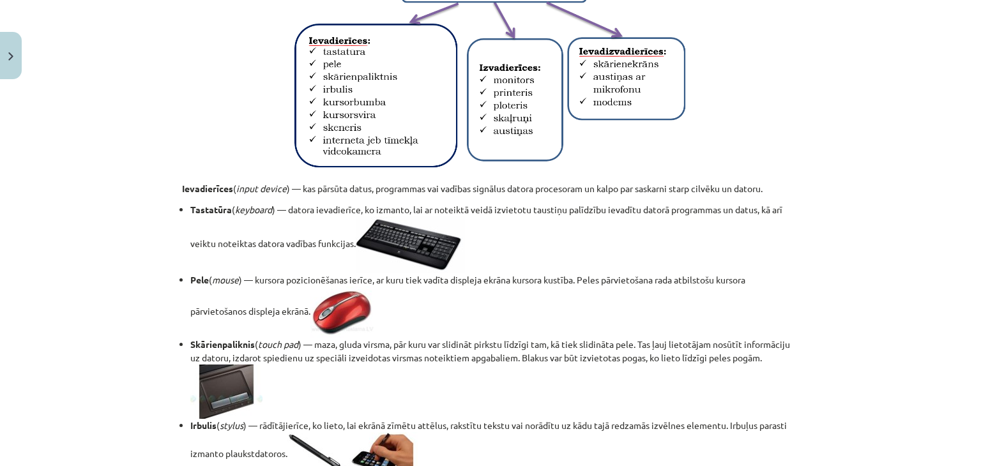
scroll to position [356, 0]
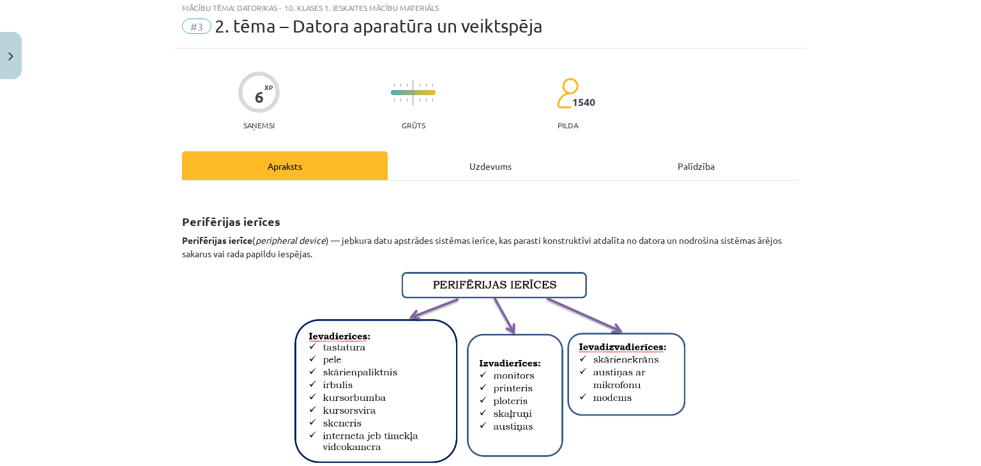
click at [447, 155] on div "Uzdevums" at bounding box center [491, 165] width 206 height 29
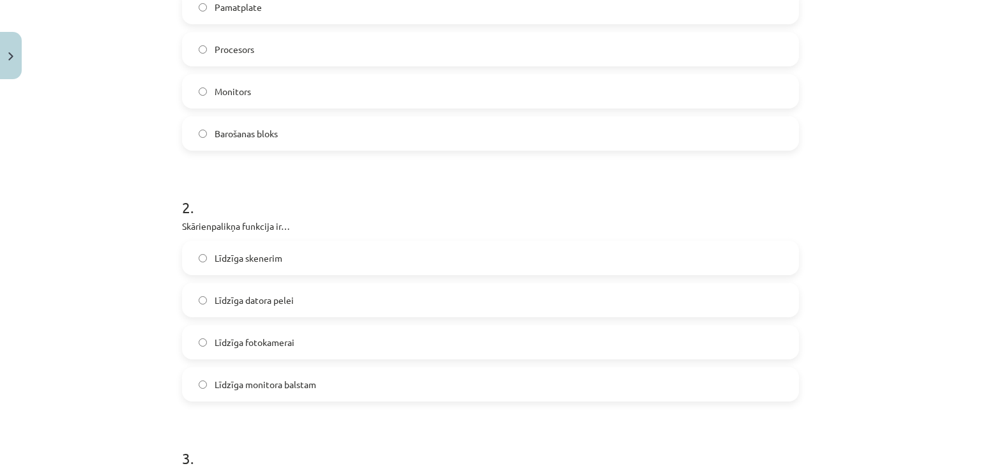
scroll to position [351, 0]
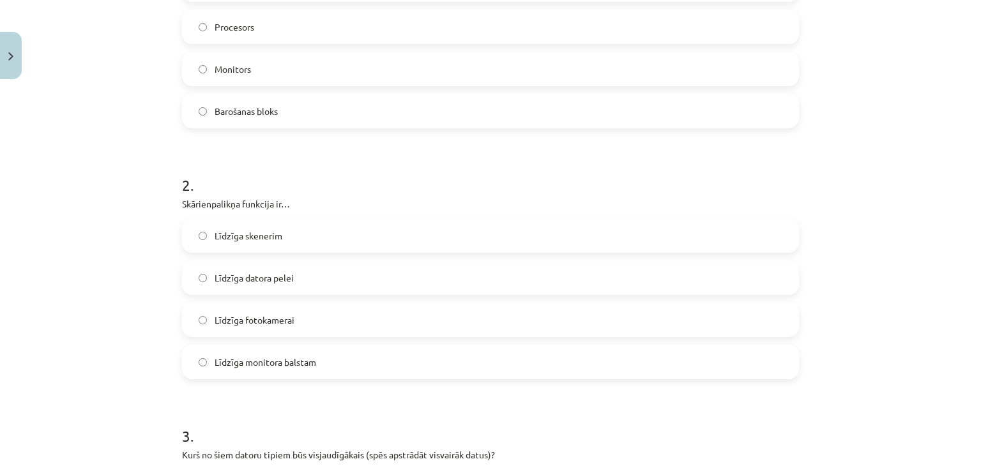
click at [310, 273] on label "Līdzīga datora pelei" at bounding box center [490, 278] width 614 height 32
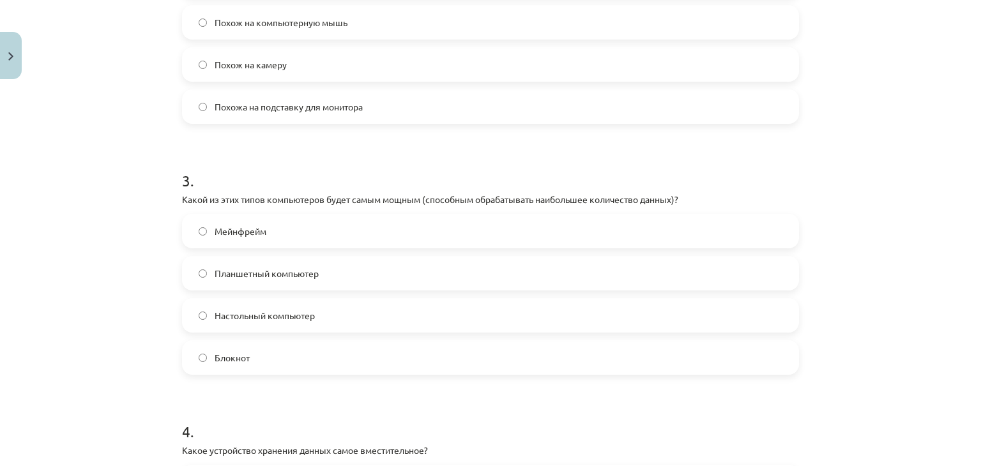
scroll to position [372, 0]
click at [345, 315] on label "Настольный компьютер" at bounding box center [490, 316] width 614 height 32
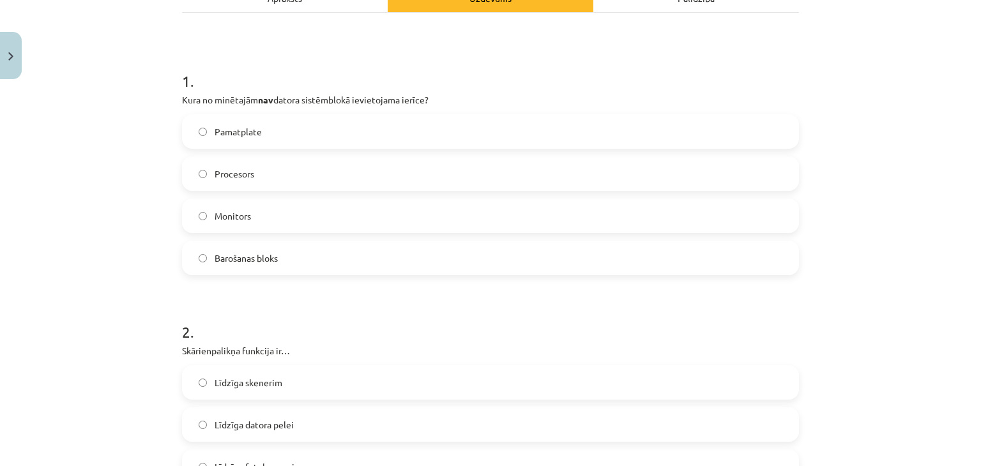
scroll to position [96, 0]
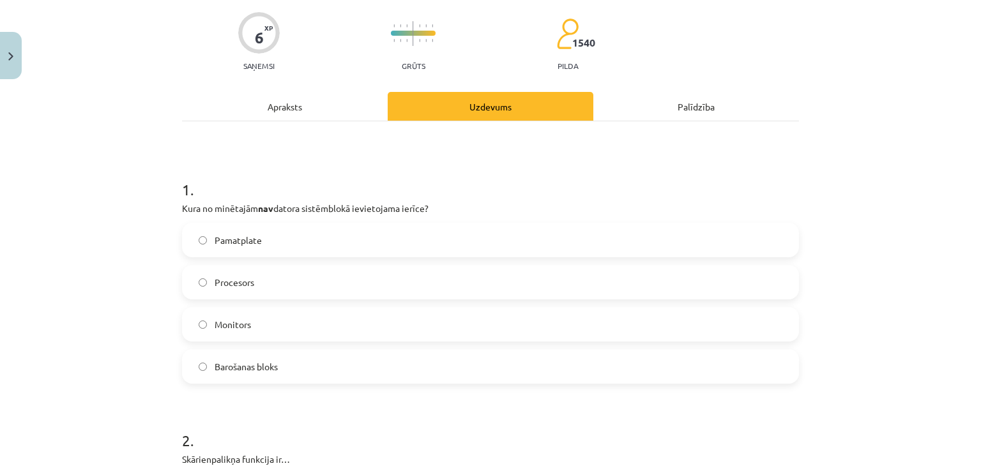
click at [341, 99] on div "Apraksts" at bounding box center [285, 106] width 206 height 29
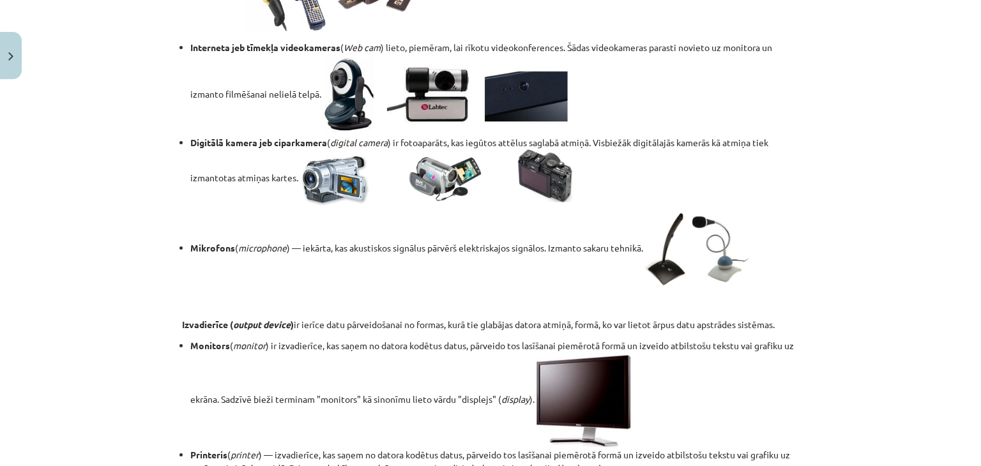
scroll to position [1181, 0]
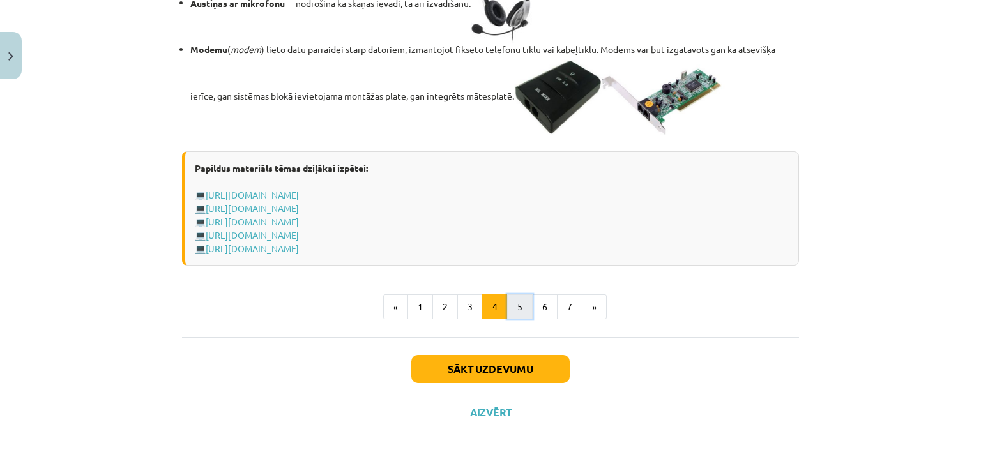
click at [508, 300] on button "5" at bounding box center [520, 307] width 26 height 26
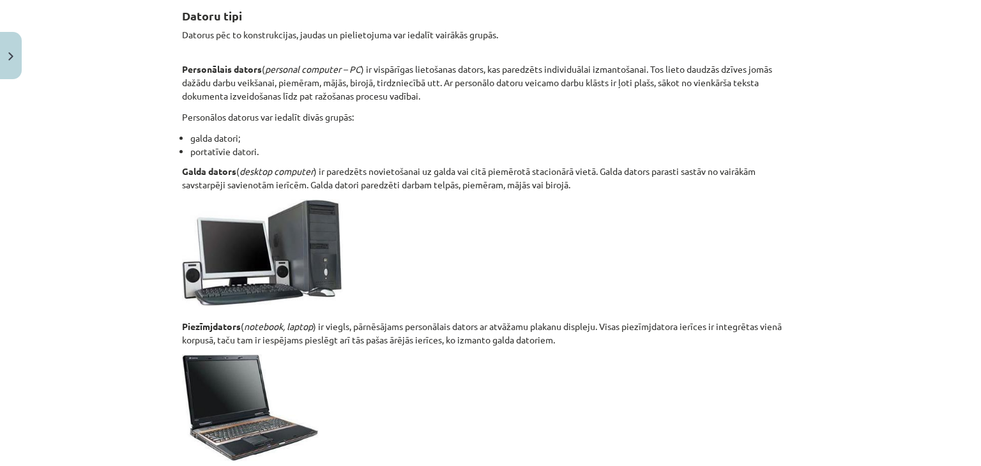
scroll to position [235, 0]
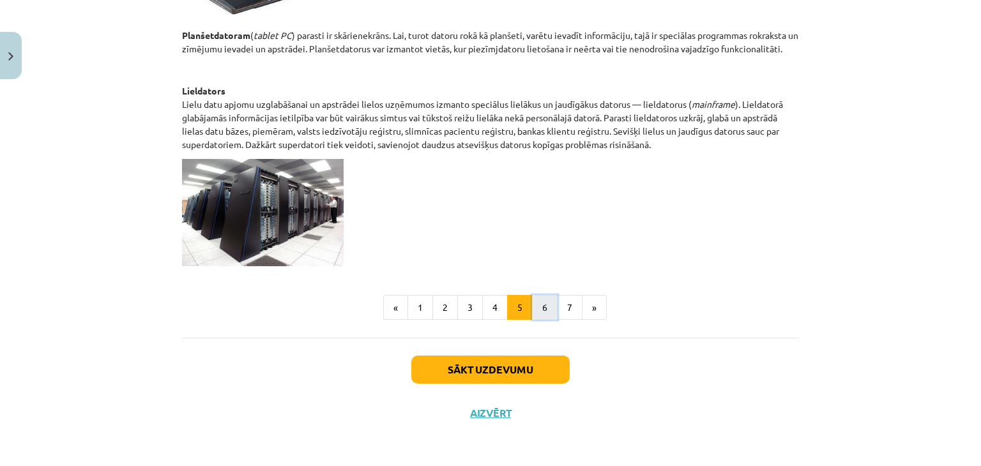
click at [536, 296] on button "6" at bounding box center [545, 308] width 26 height 26
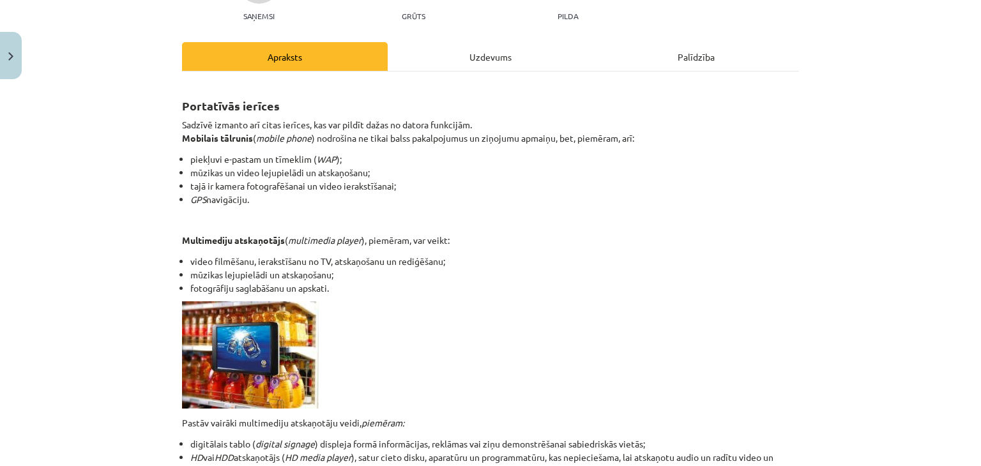
scroll to position [319, 0]
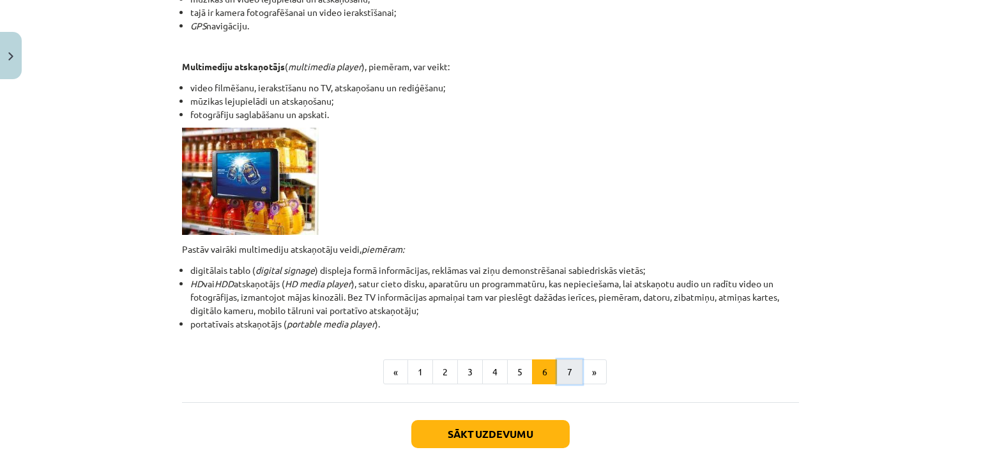
click at [565, 368] on button "7" at bounding box center [570, 373] width 26 height 26
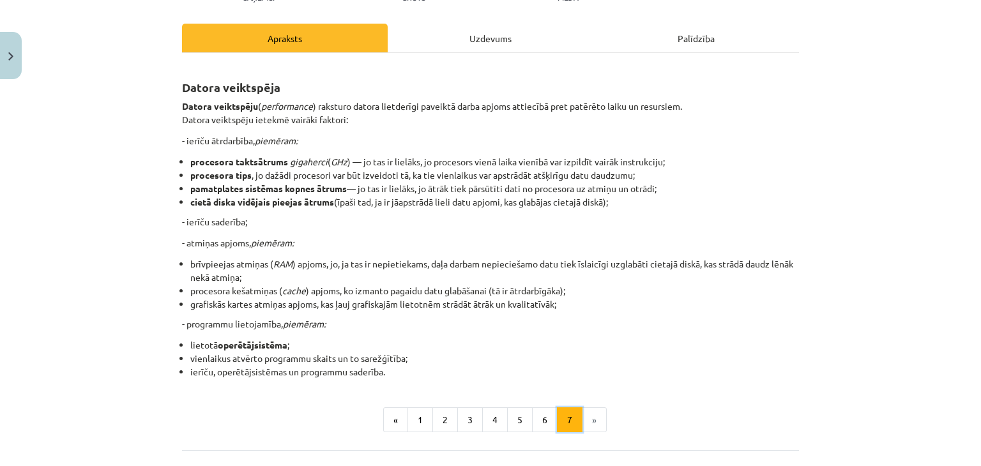
scroll to position [228, 0]
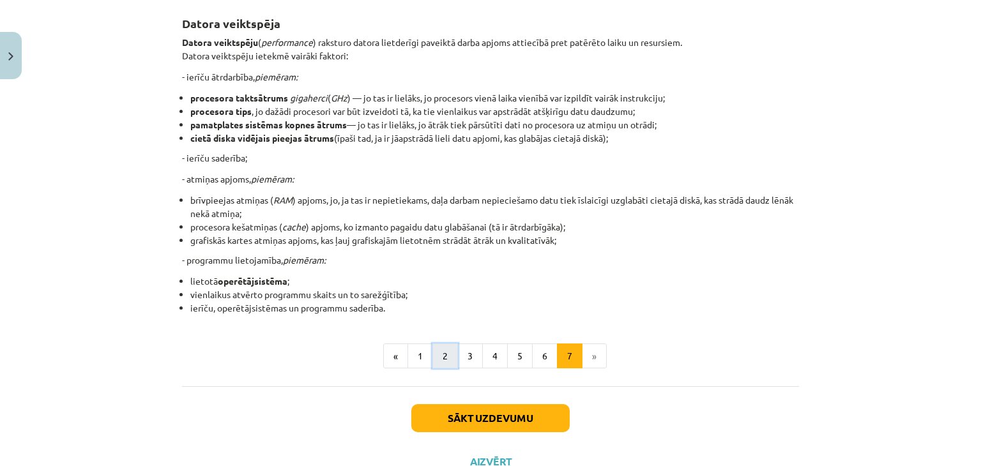
click at [435, 347] on button "2" at bounding box center [445, 357] width 26 height 26
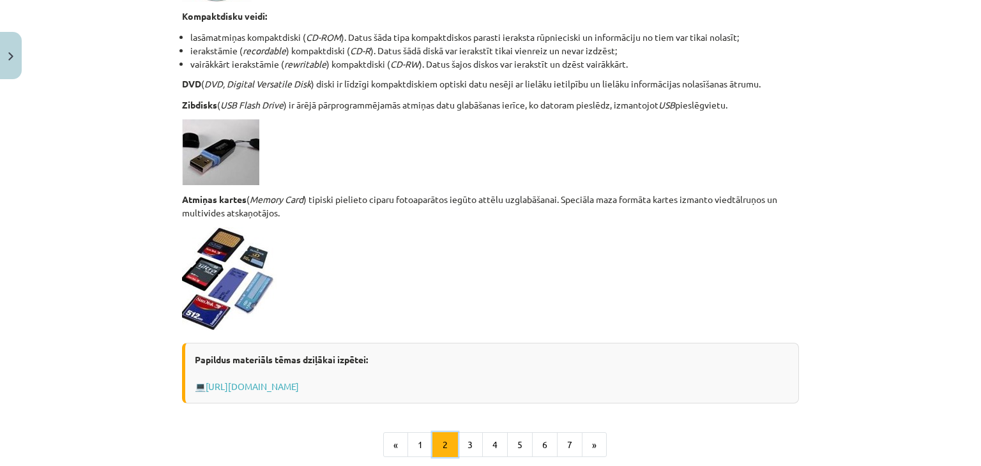
scroll to position [994, 0]
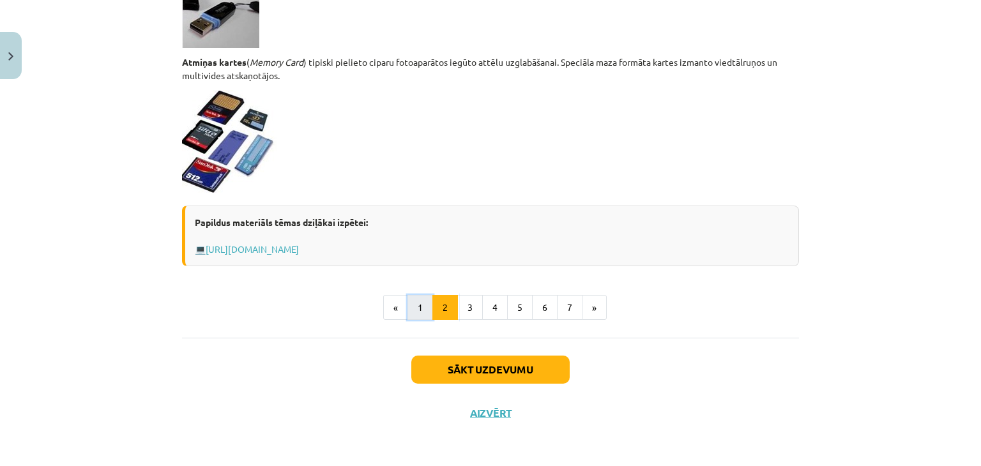
click at [420, 315] on button "1" at bounding box center [420, 308] width 26 height 26
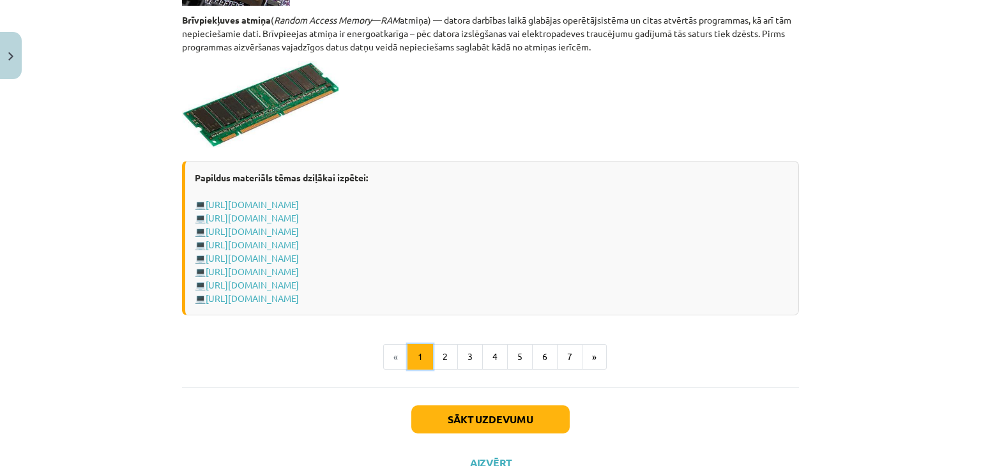
scroll to position [2268, 0]
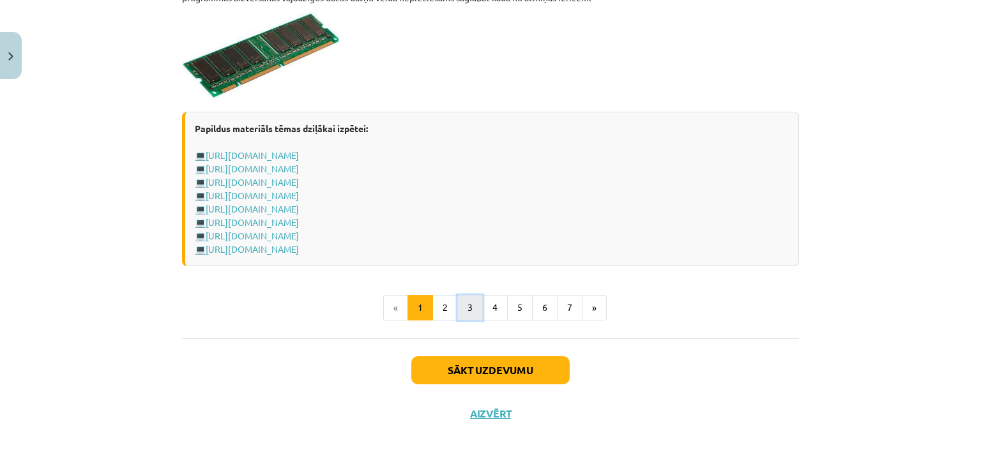
click at [463, 305] on button "3" at bounding box center [470, 308] width 26 height 26
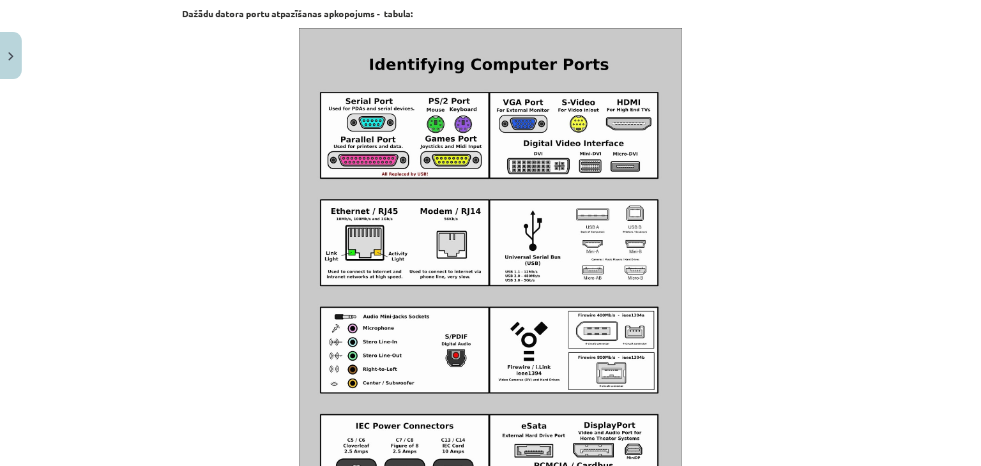
scroll to position [1498, 0]
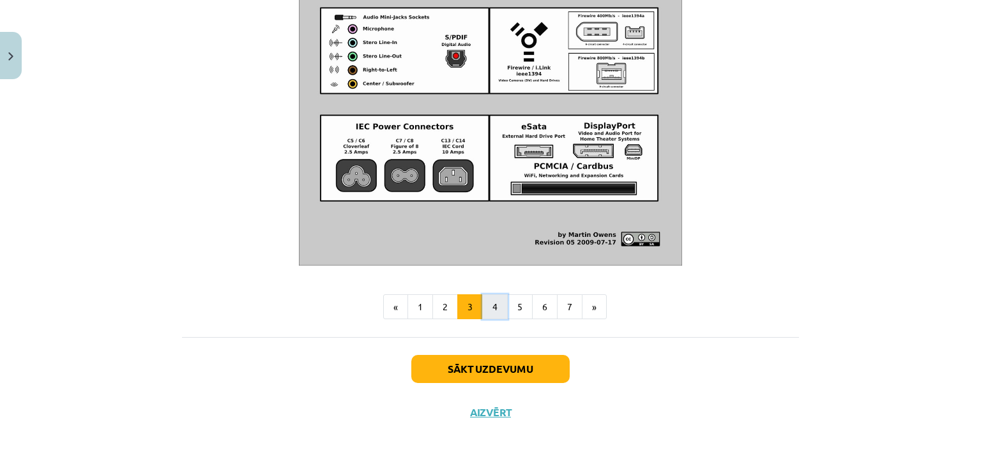
click at [485, 306] on button "4" at bounding box center [495, 307] width 26 height 26
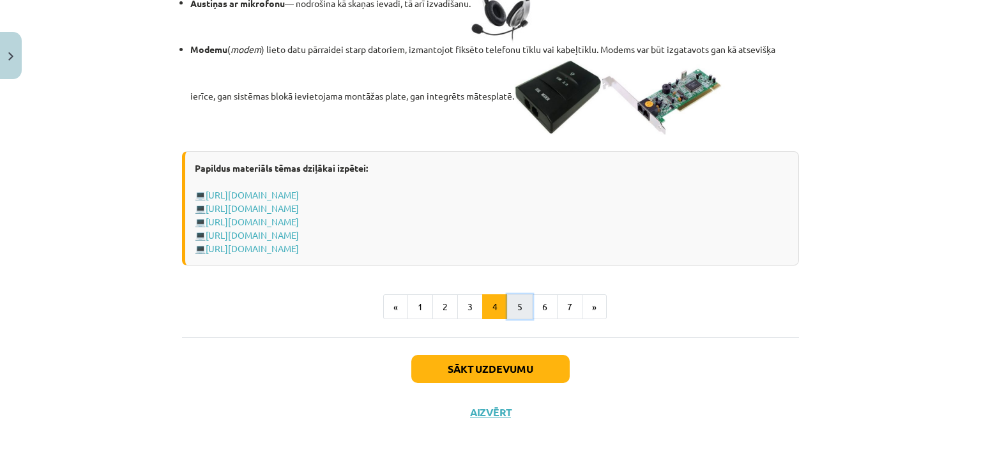
click at [515, 305] on button "5" at bounding box center [520, 307] width 26 height 26
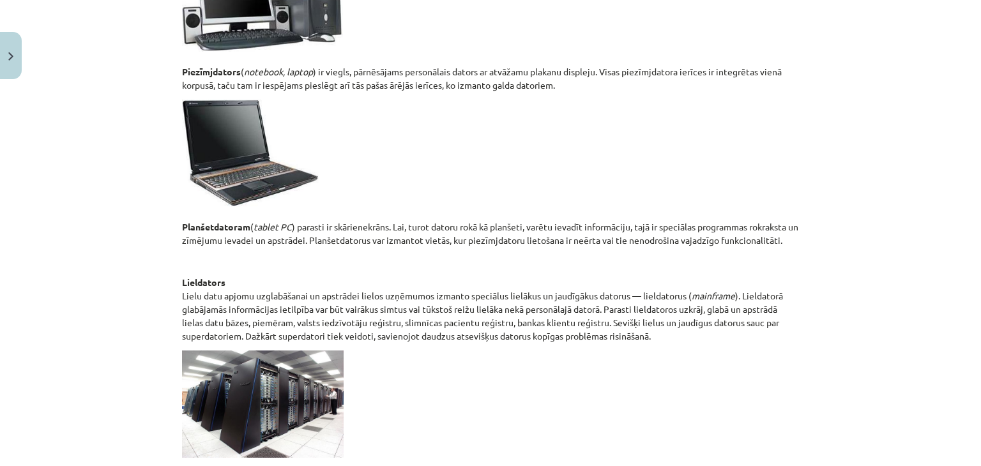
scroll to position [682, 0]
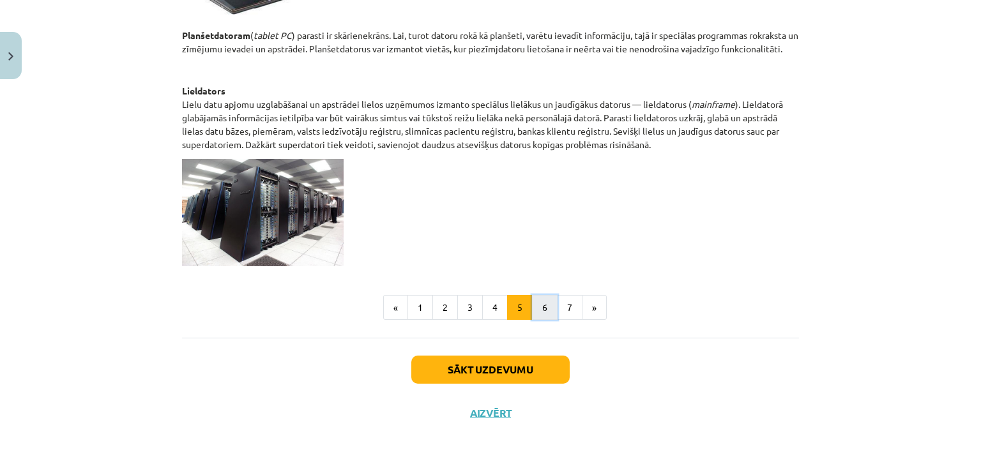
click at [540, 310] on button "6" at bounding box center [545, 308] width 26 height 26
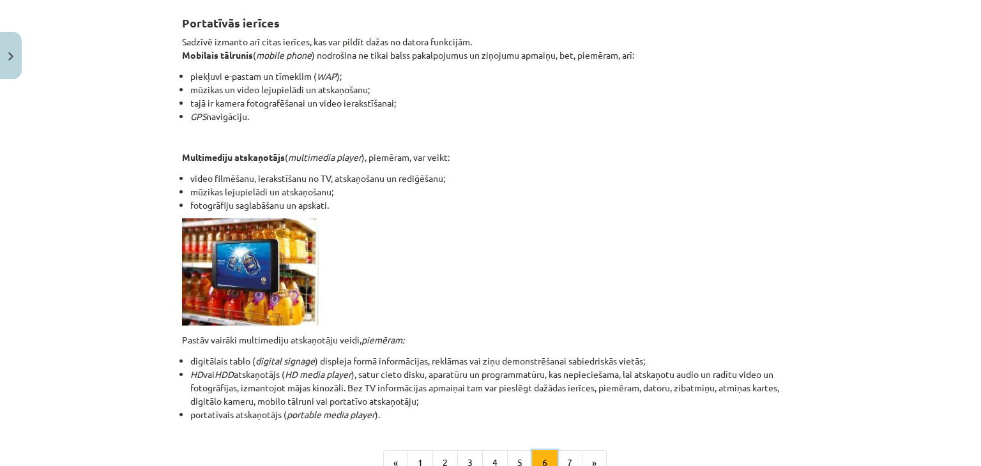
scroll to position [228, 0]
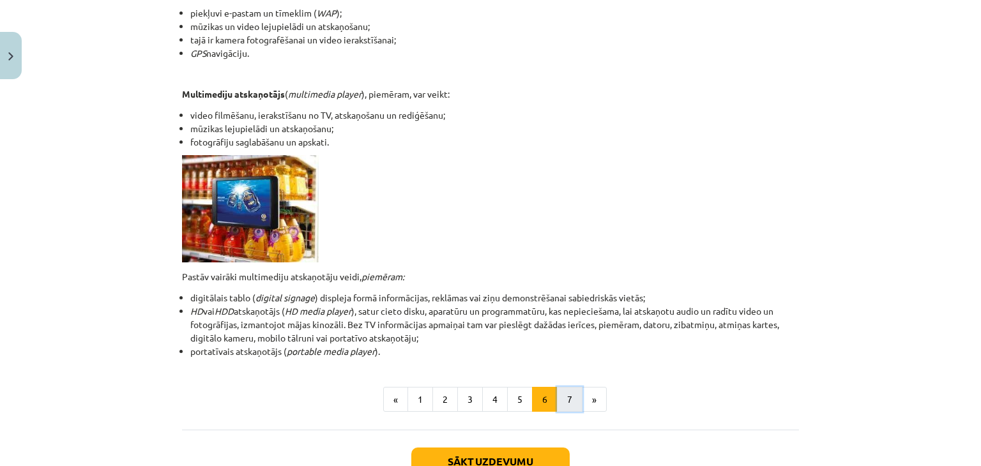
click at [562, 394] on button "7" at bounding box center [570, 400] width 26 height 26
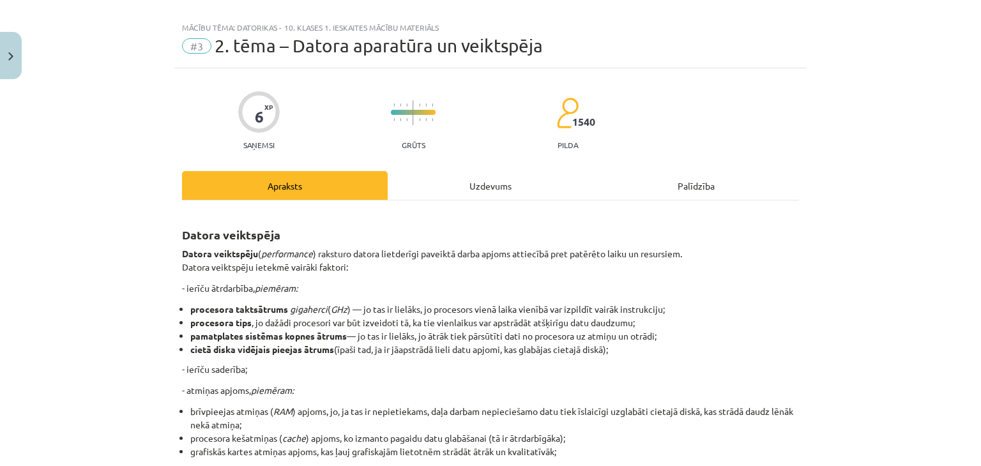
scroll to position [0, 0]
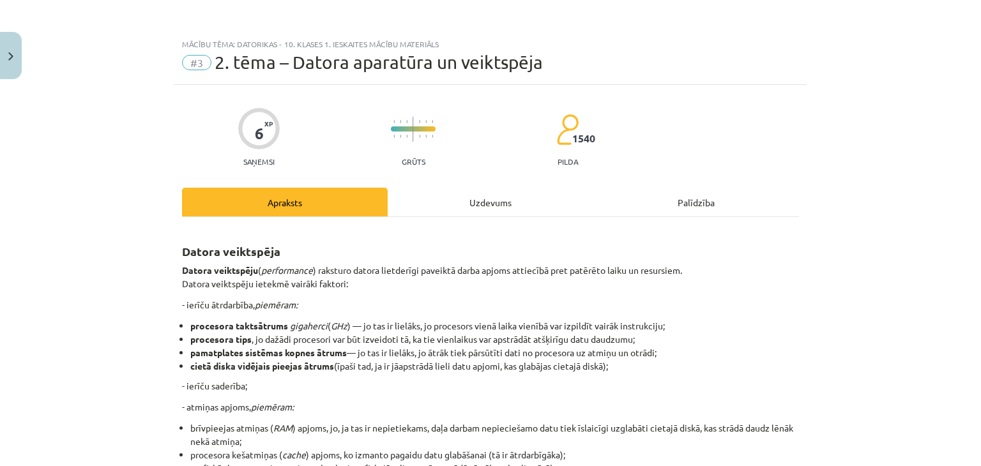
click at [471, 212] on div "Uzdevums" at bounding box center [491, 202] width 206 height 29
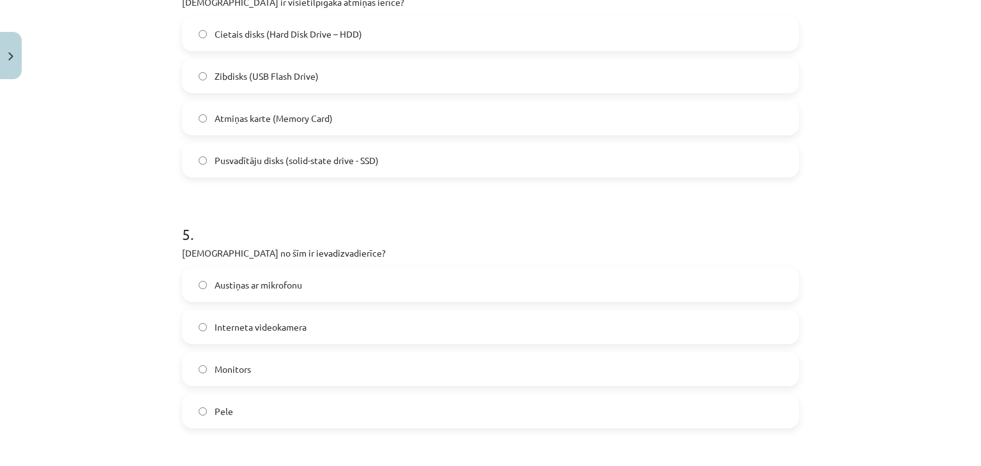
scroll to position [1033, 0]
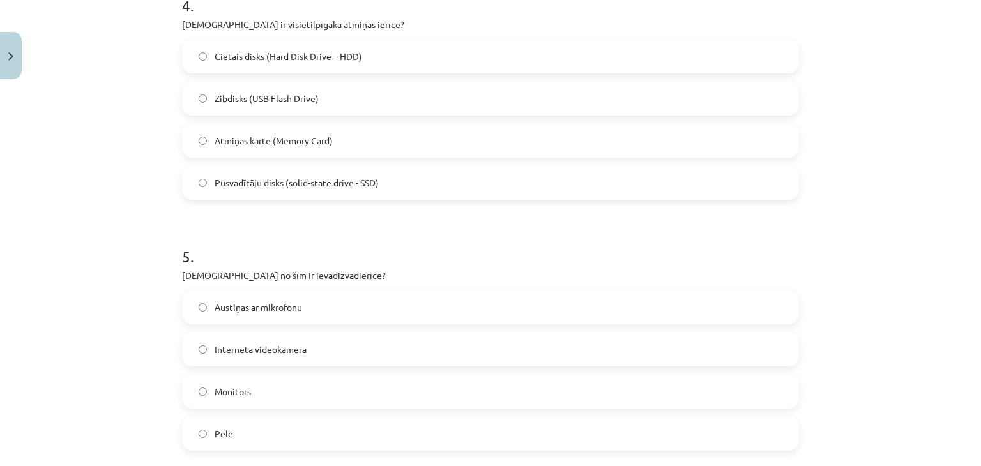
click at [480, 73] on div "Cietais disks (Hard Disk Drive – HDD) Zibdisks (USB Flash Drive) Atmiņas karte …" at bounding box center [490, 119] width 617 height 161
click at [483, 57] on label "Cietais disks (Hard Disk Drive – HDD)" at bounding box center [490, 56] width 614 height 32
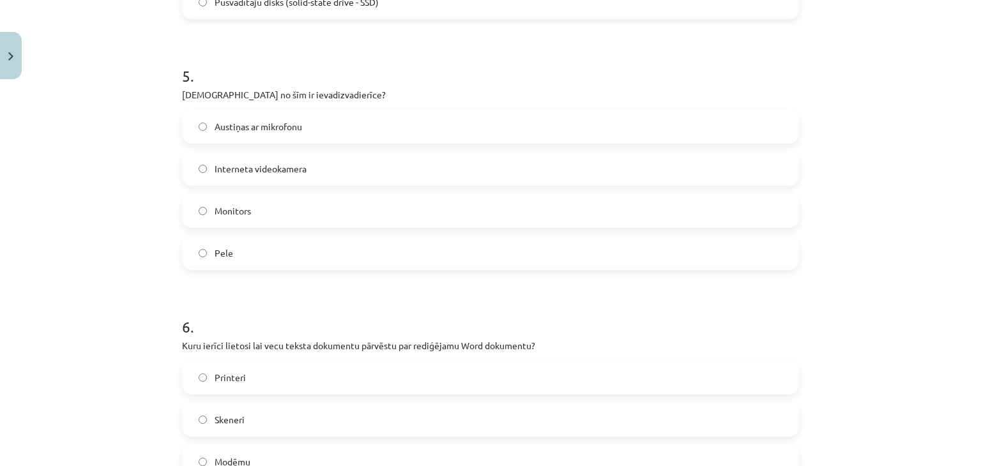
scroll to position [1224, 0]
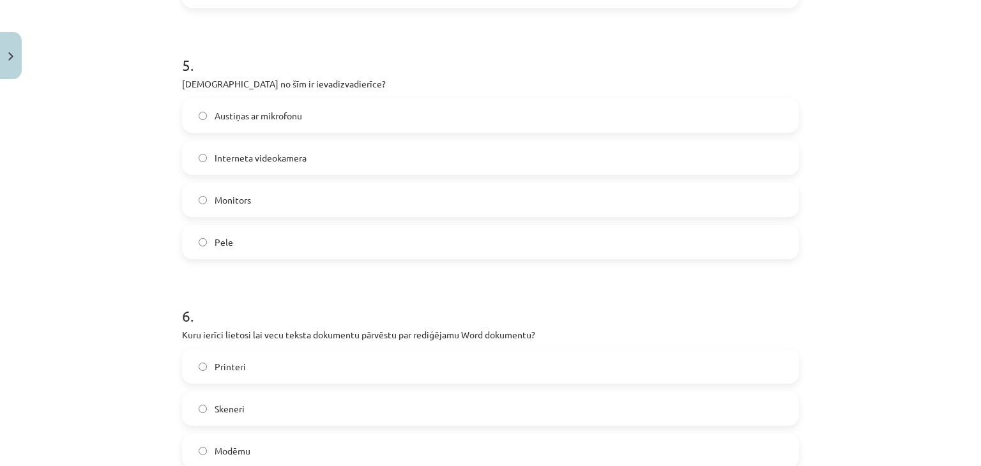
click at [286, 242] on label "Pele" at bounding box center [490, 242] width 614 height 32
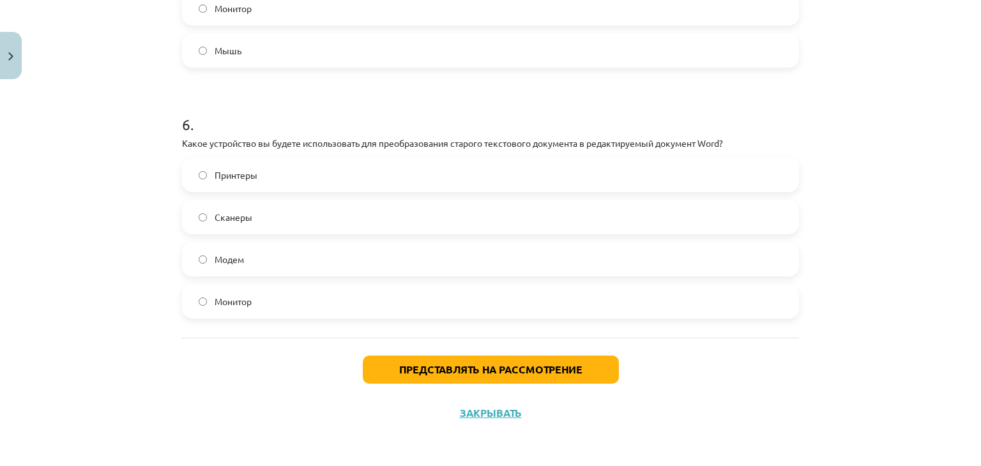
scroll to position [372, 0]
click at [351, 264] on label "Модем" at bounding box center [490, 259] width 614 height 32
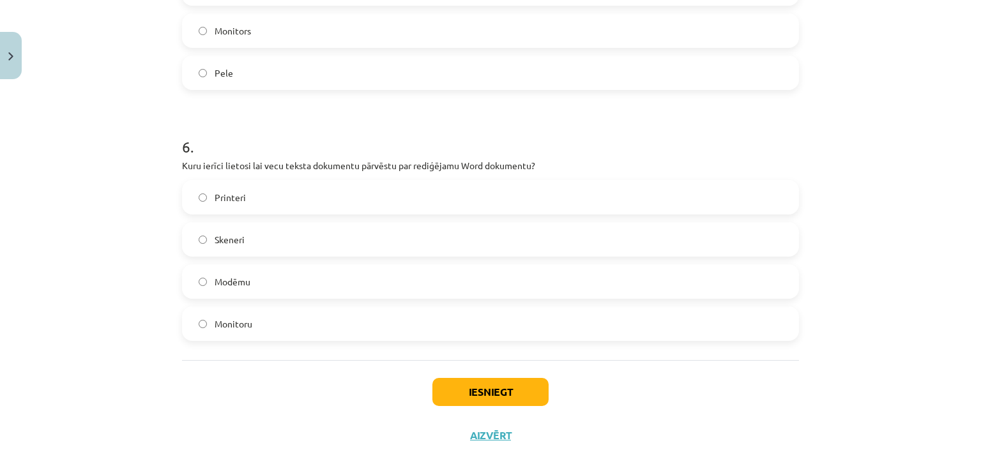
scroll to position [1416, 0]
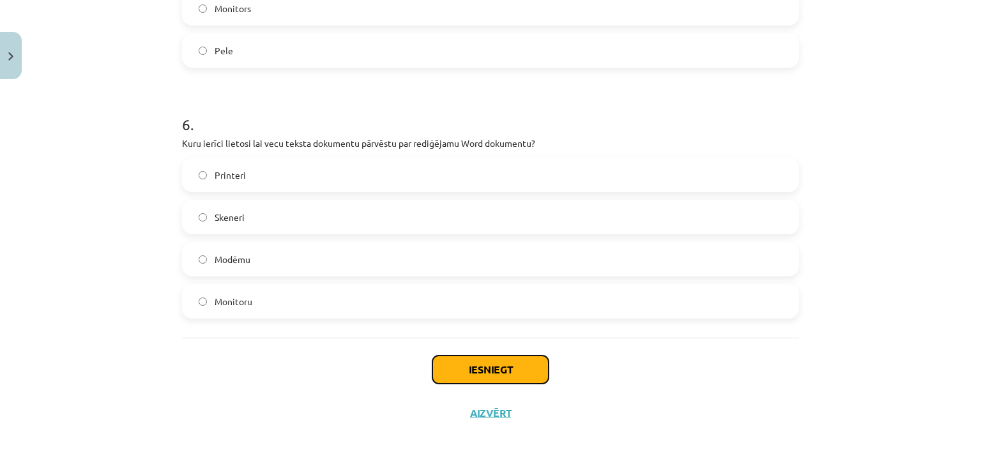
click at [457, 363] on button "Iesniegt" at bounding box center [490, 370] width 116 height 28
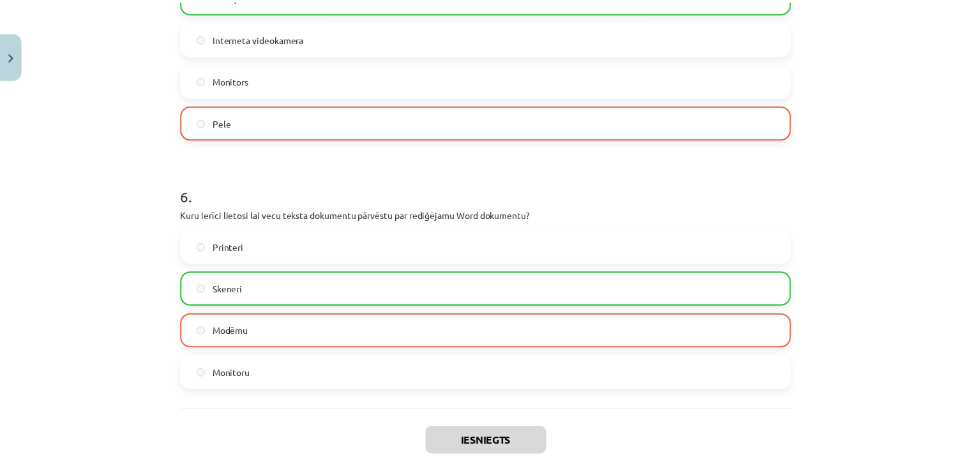
scroll to position [1456, 0]
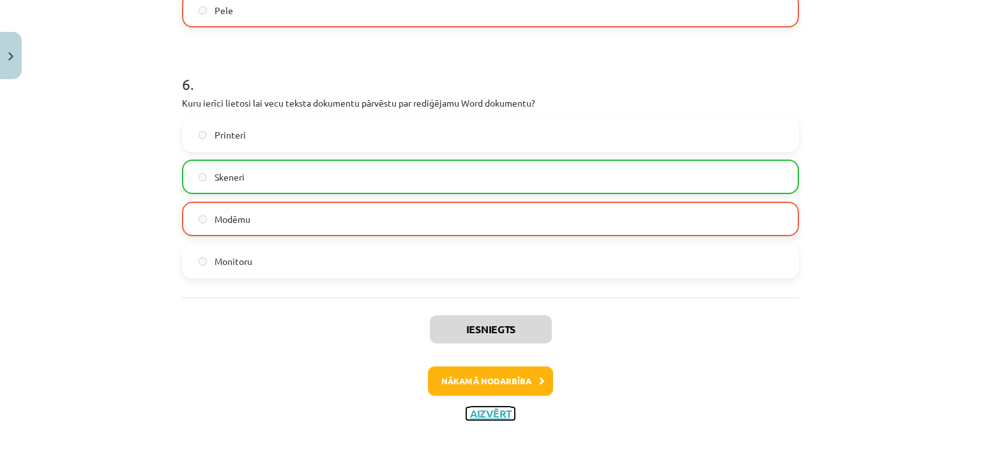
click at [493, 409] on button "Aizvērt" at bounding box center [490, 413] width 49 height 13
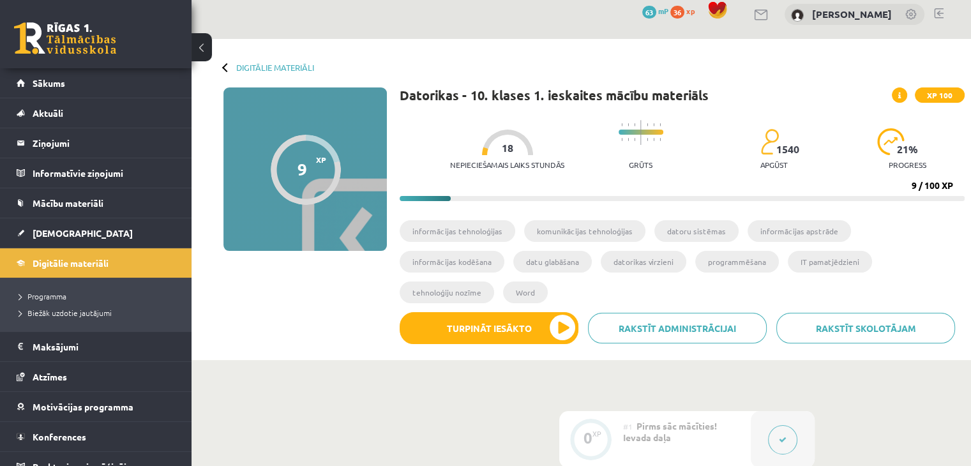
scroll to position [0, 0]
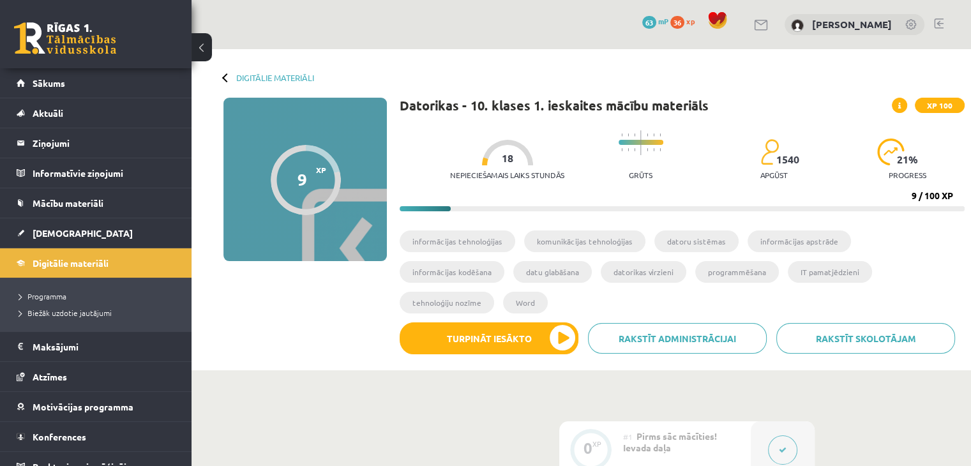
click at [290, 71] on div "Digitālie materiāli 9 XP XP 100 9 / 100 XP Datorikas - 10. klases 1. ieskaites …" at bounding box center [582, 209] width 780 height 321
click at [293, 77] on link "Digitālie materiāli" at bounding box center [275, 78] width 78 height 10
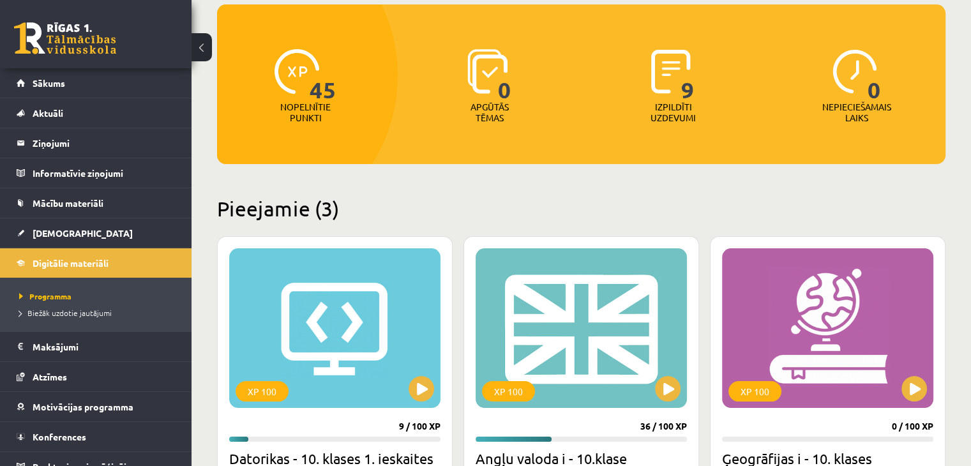
scroll to position [255, 0]
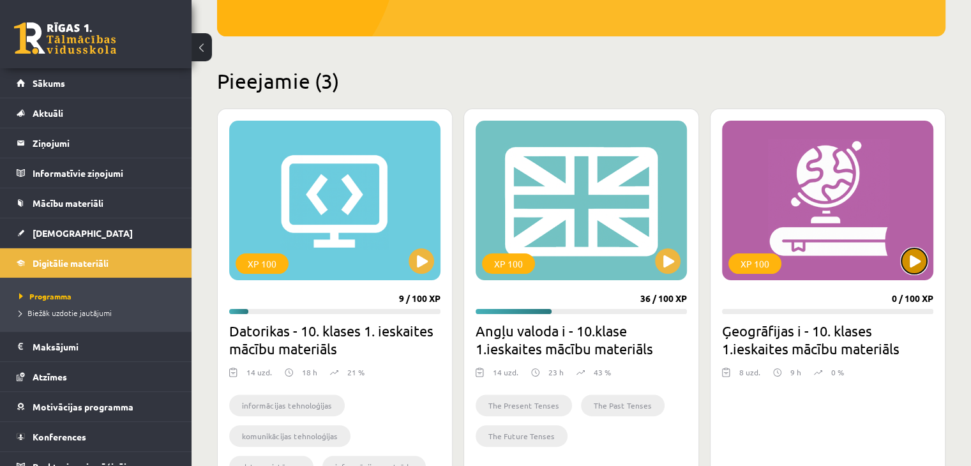
click at [909, 254] on button at bounding box center [915, 261] width 26 height 26
click at [880, 238] on div "XP 100" at bounding box center [827, 201] width 211 height 160
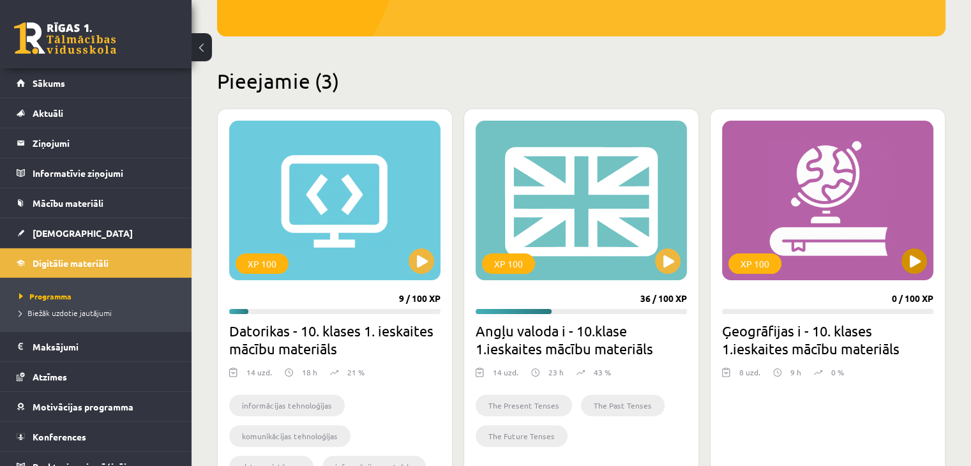
click at [880, 238] on div "XP 100" at bounding box center [827, 201] width 211 height 160
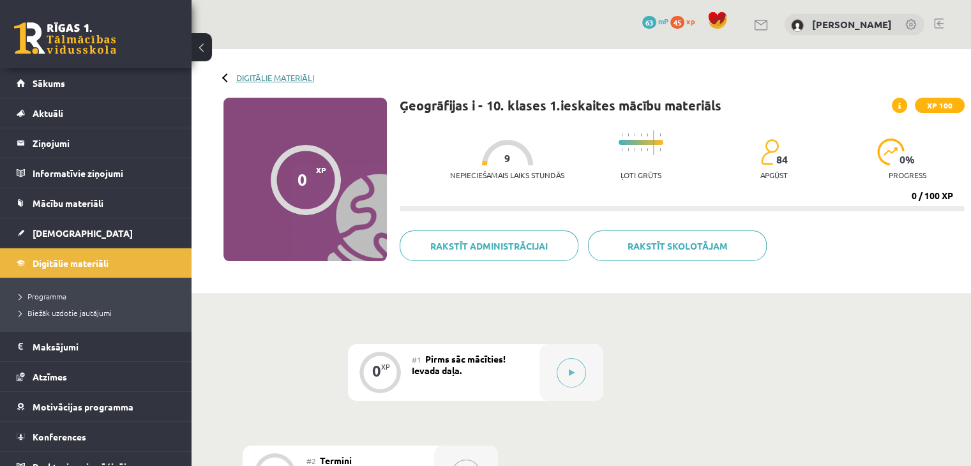
click at [253, 73] on link "Digitālie materiāli" at bounding box center [275, 78] width 78 height 10
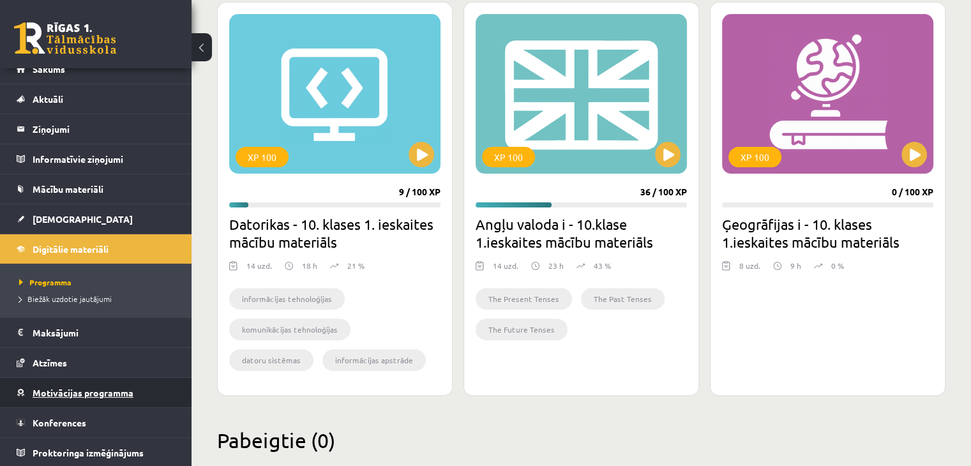
scroll to position [383, 0]
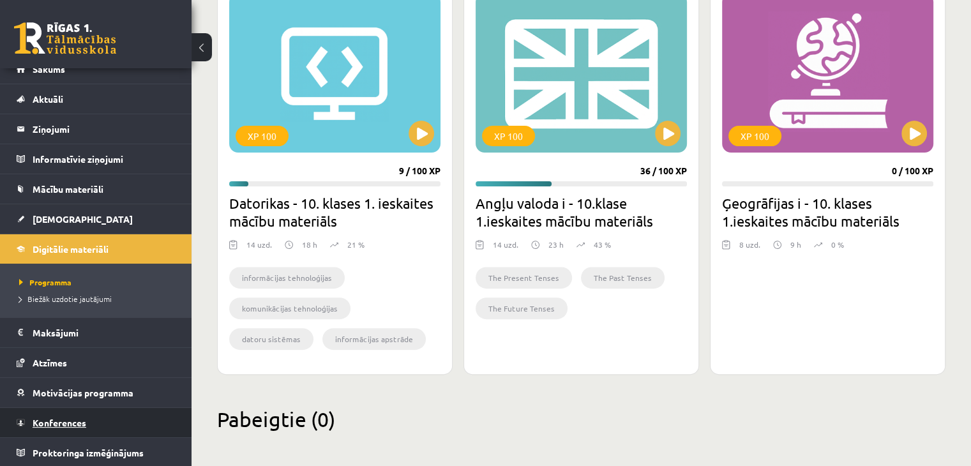
click at [76, 426] on link "Konferences" at bounding box center [96, 422] width 159 height 29
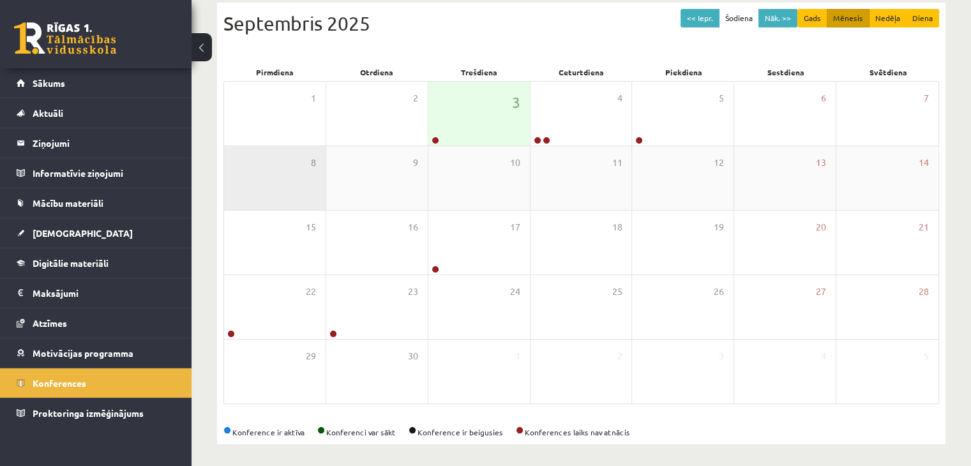
scroll to position [143, 0]
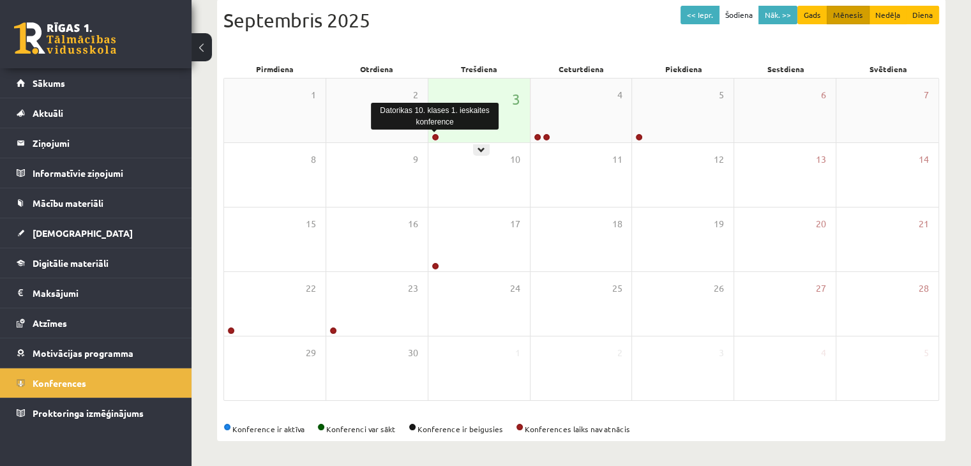
click at [436, 136] on link at bounding box center [436, 137] width 8 height 8
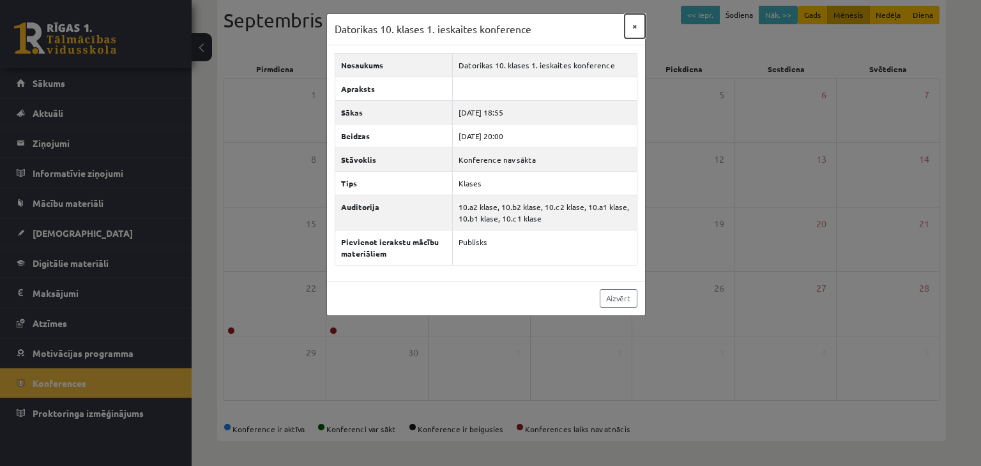
click at [639, 22] on button "×" at bounding box center [635, 26] width 20 height 24
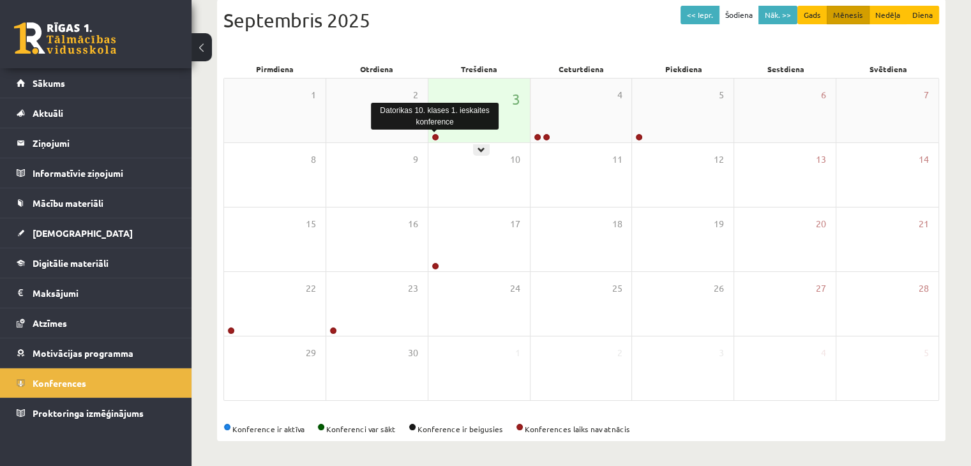
click at [432, 135] on link at bounding box center [436, 137] width 8 height 8
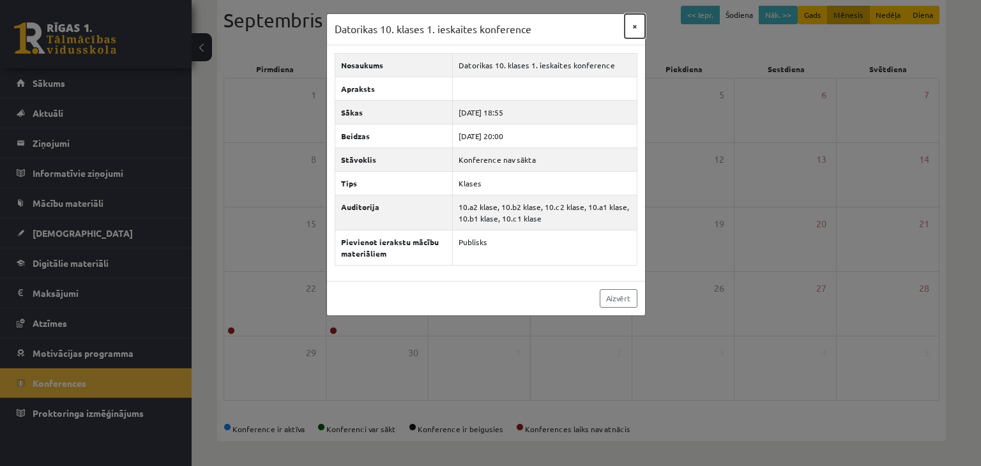
click at [636, 24] on button "×" at bounding box center [635, 26] width 20 height 24
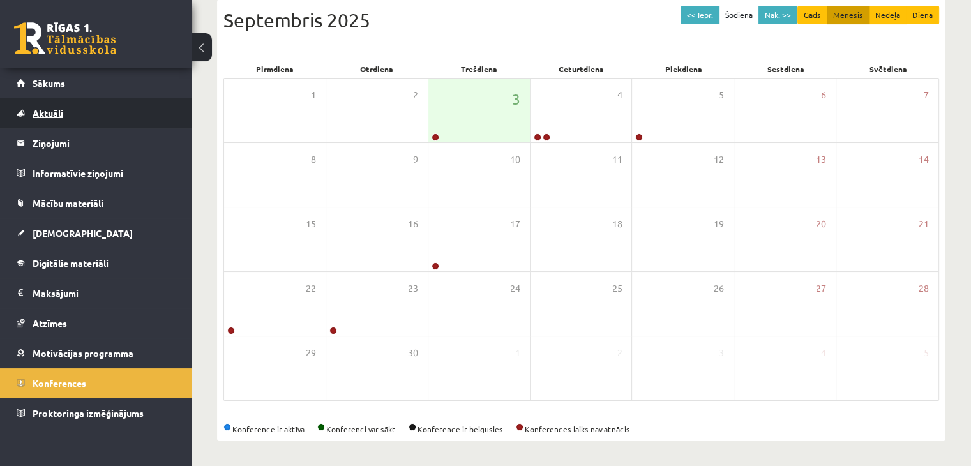
click at [56, 111] on span "Aktuāli" at bounding box center [48, 112] width 31 height 11
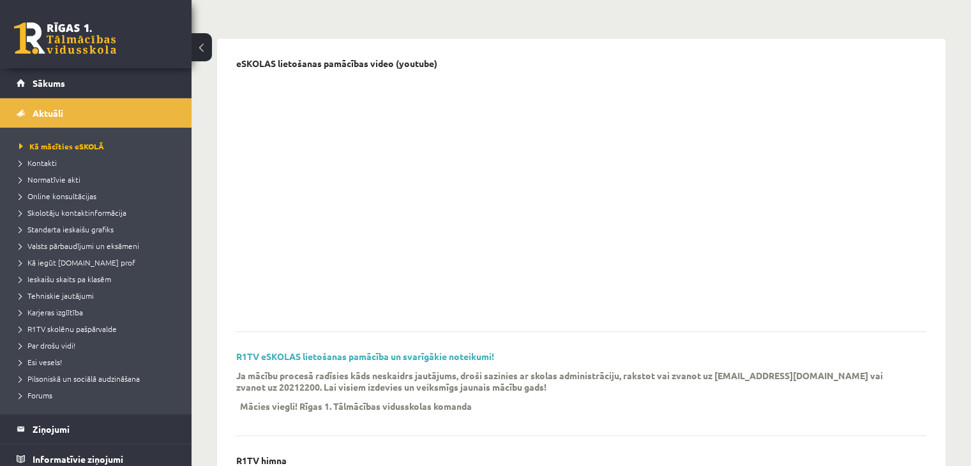
scroll to position [95, 0]
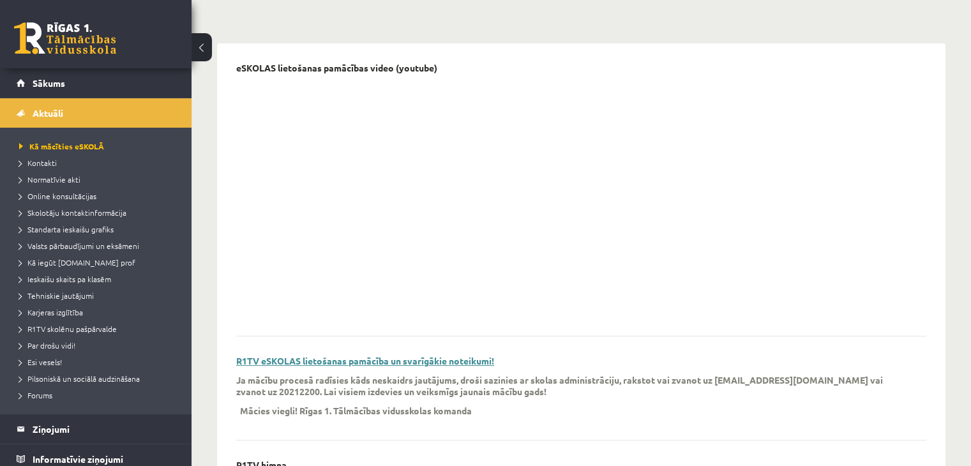
click at [298, 361] on link "R1TV eSKOLAS lietošanas pamācība un svarīgākie noteikumi!" at bounding box center [365, 360] width 258 height 11
click at [64, 292] on span "Tehniskie jautājumi" at bounding box center [56, 296] width 75 height 10
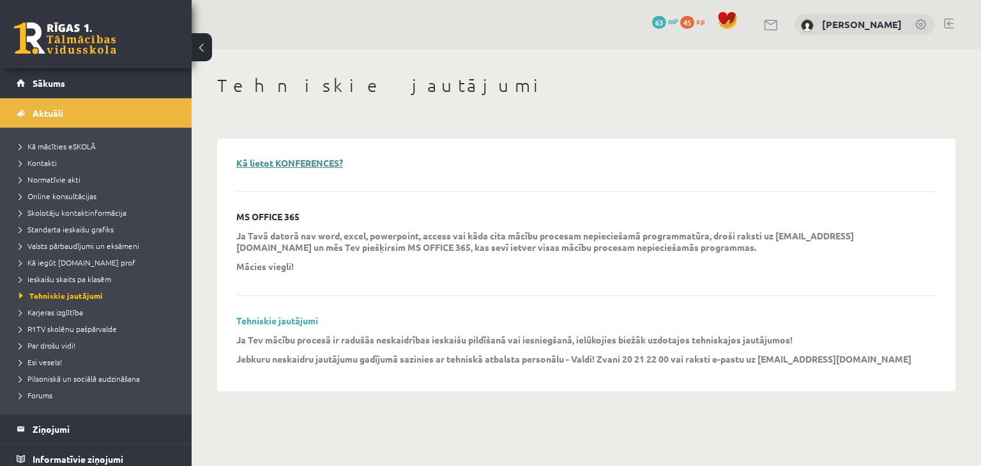
click at [256, 164] on link "Kā lietot KONFERENCES?" at bounding box center [289, 162] width 107 height 11
click at [61, 43] on link at bounding box center [65, 38] width 102 height 32
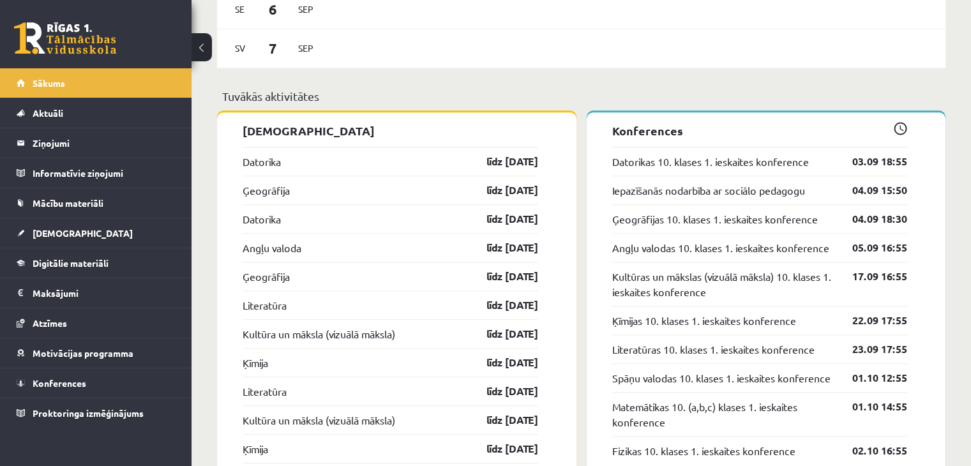
scroll to position [1086, 0]
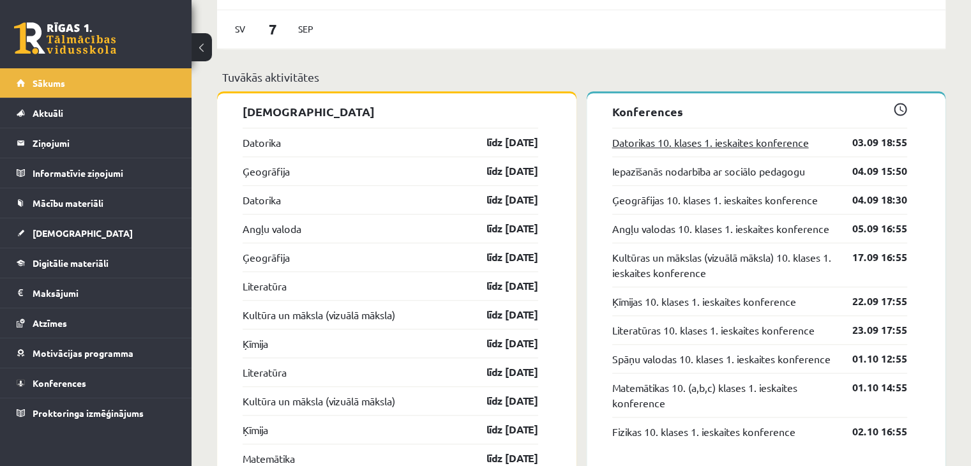
click at [651, 145] on link "Datorikas 10. klases 1. ieskaites konference" at bounding box center [710, 142] width 197 height 15
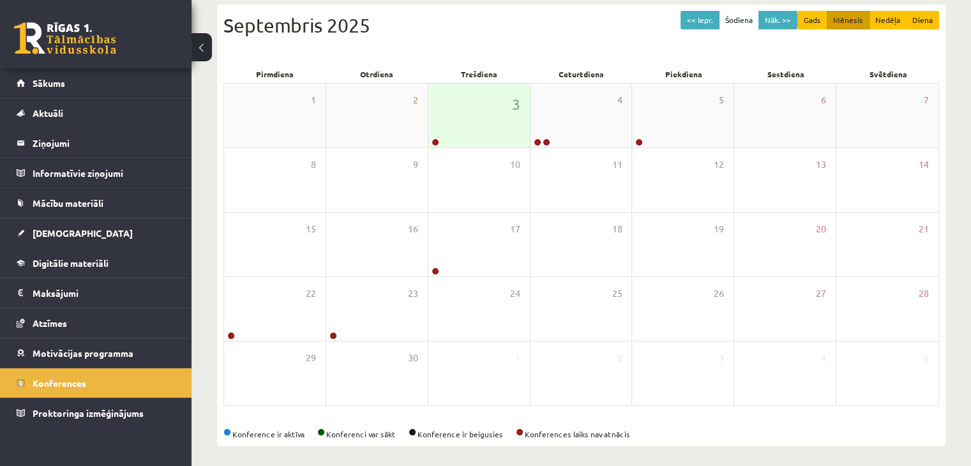
scroll to position [143, 0]
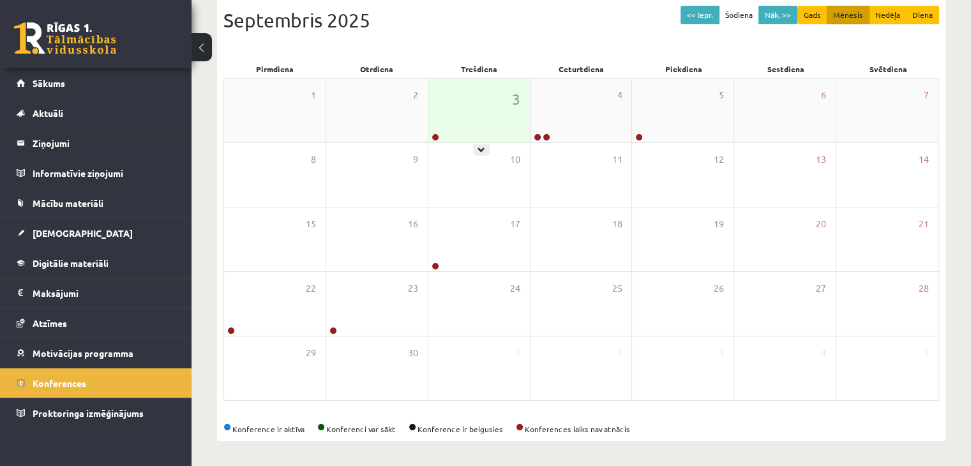
click at [476, 127] on div "3" at bounding box center [480, 111] width 102 height 64
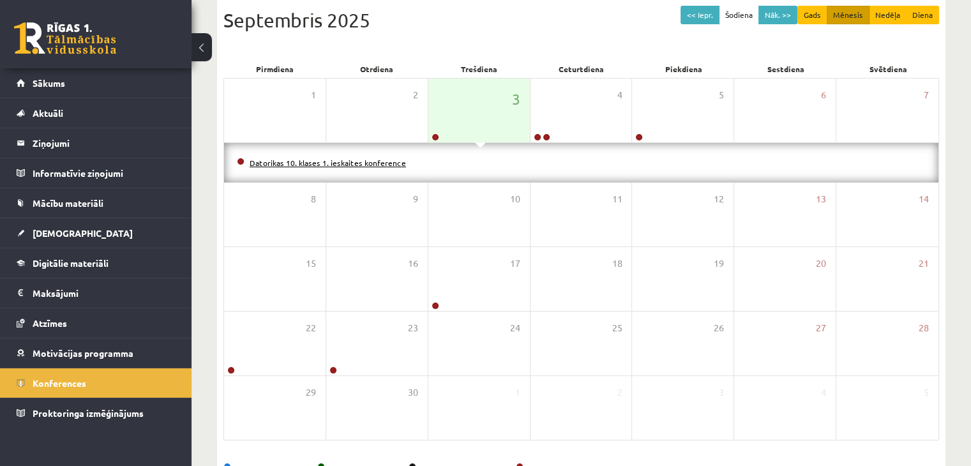
click at [310, 161] on link "Datorikas 10. klases 1. ieskaites konference" at bounding box center [328, 163] width 156 height 10
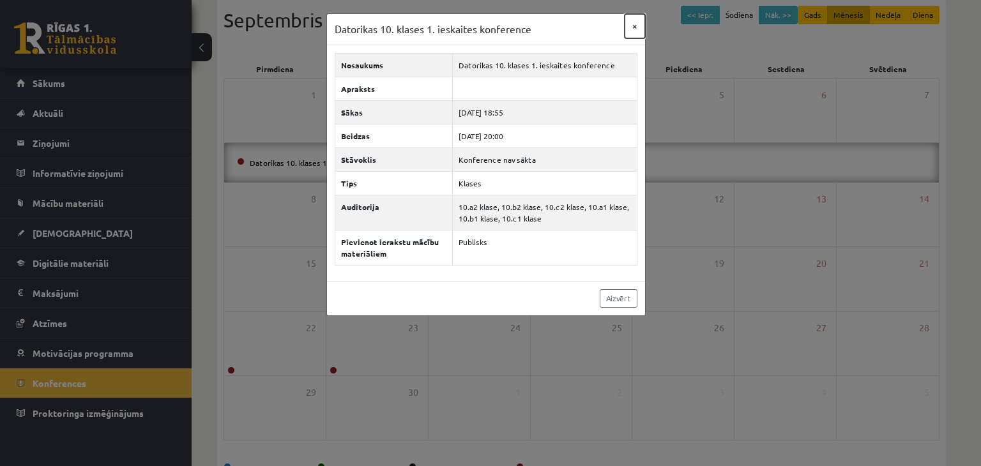
click at [636, 25] on button "×" at bounding box center [635, 26] width 20 height 24
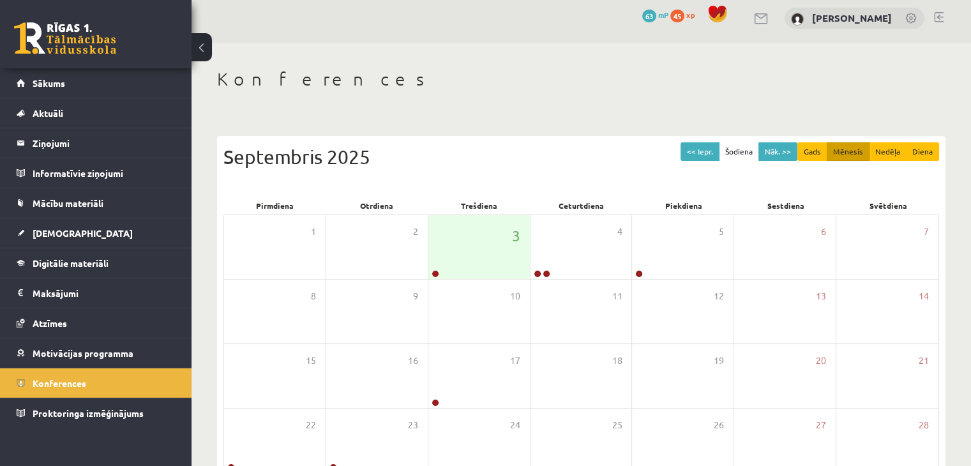
scroll to position [0, 0]
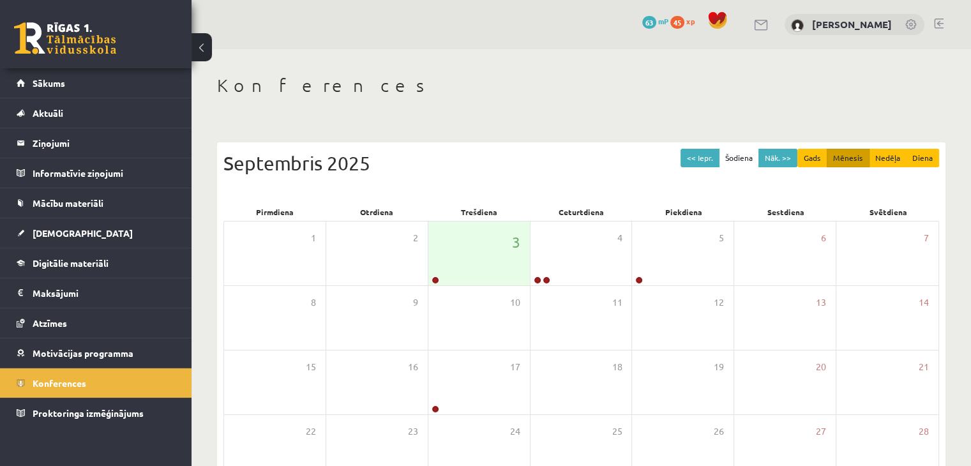
click at [78, 44] on link at bounding box center [65, 38] width 102 height 32
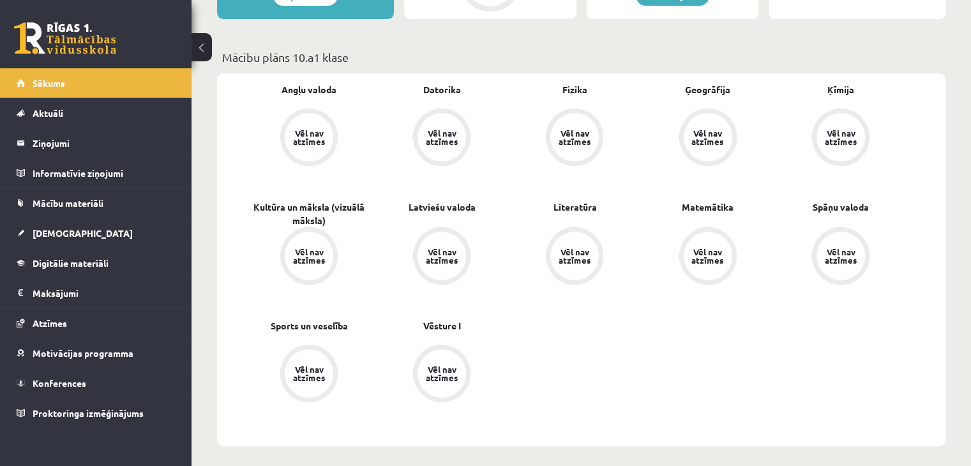
scroll to position [319, 0]
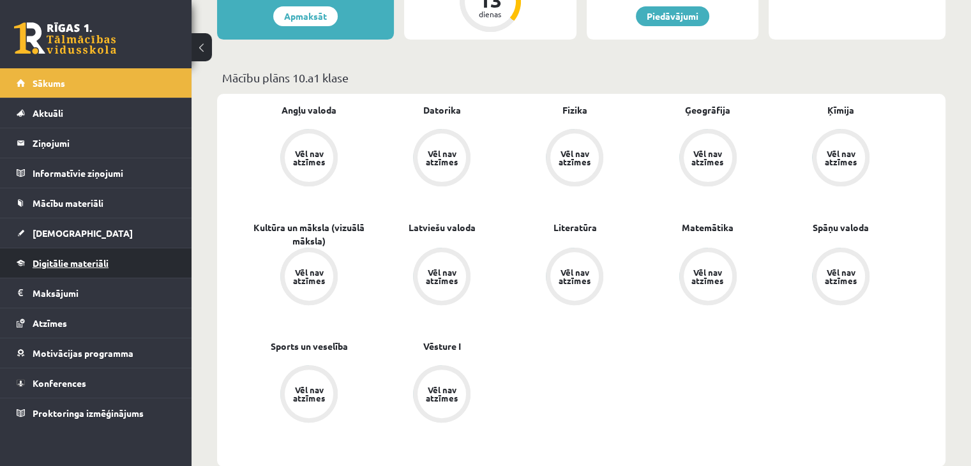
click at [95, 262] on span "Digitālie materiāli" at bounding box center [71, 262] width 76 height 11
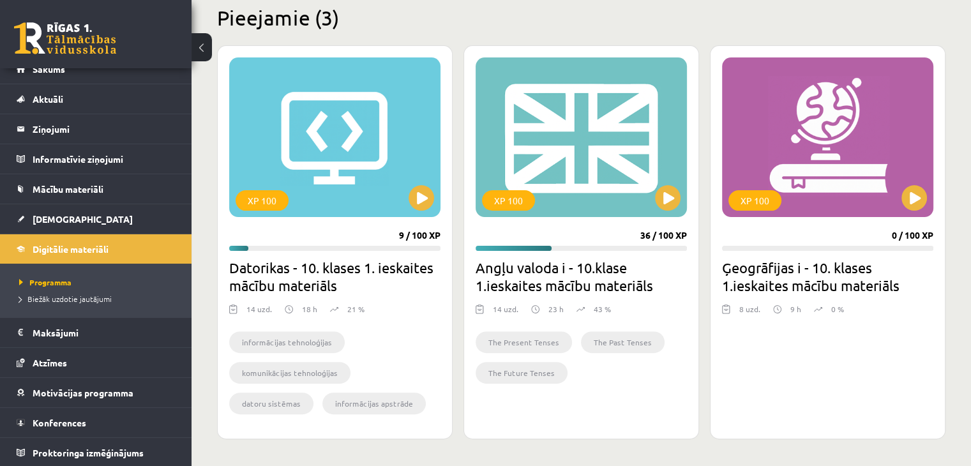
scroll to position [319, 0]
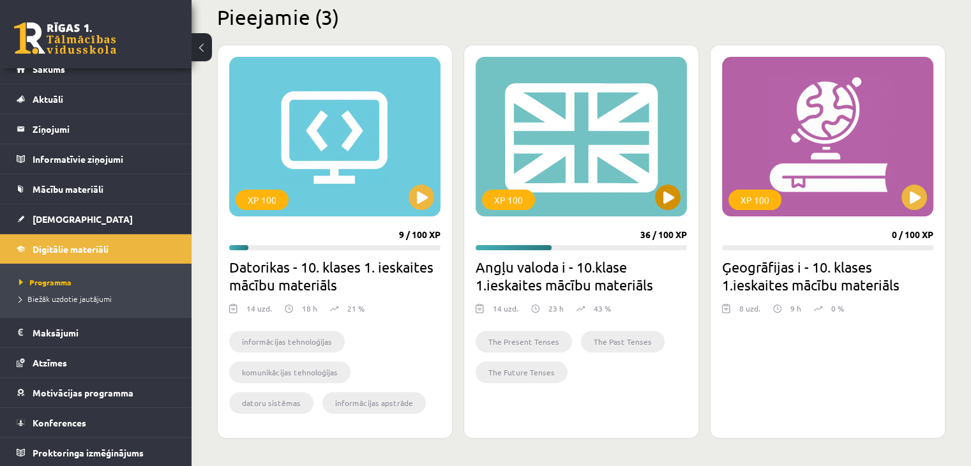
click at [649, 193] on div "XP 100" at bounding box center [581, 137] width 211 height 160
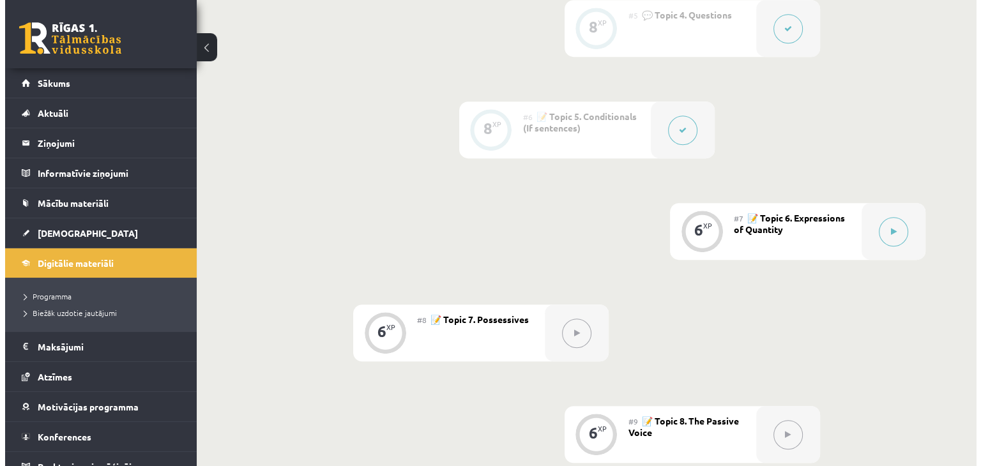
scroll to position [830, 0]
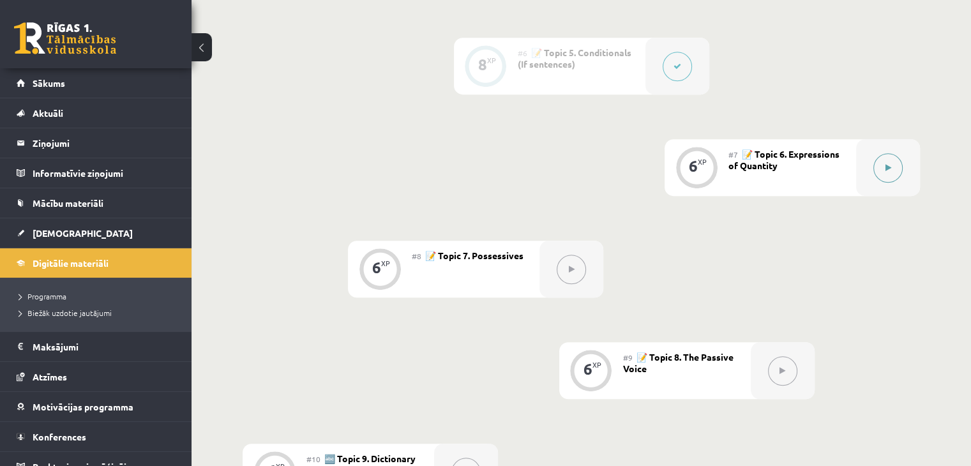
click at [866, 160] on div at bounding box center [888, 167] width 64 height 57
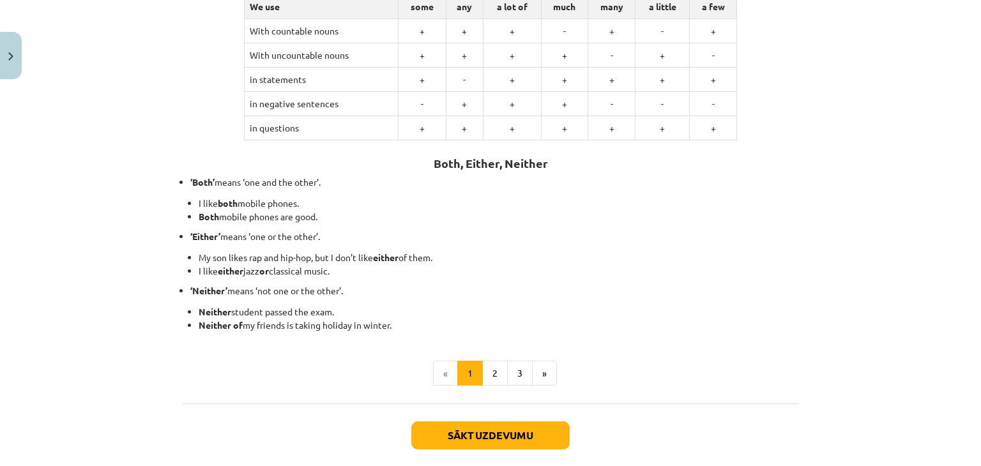
scroll to position [319, 0]
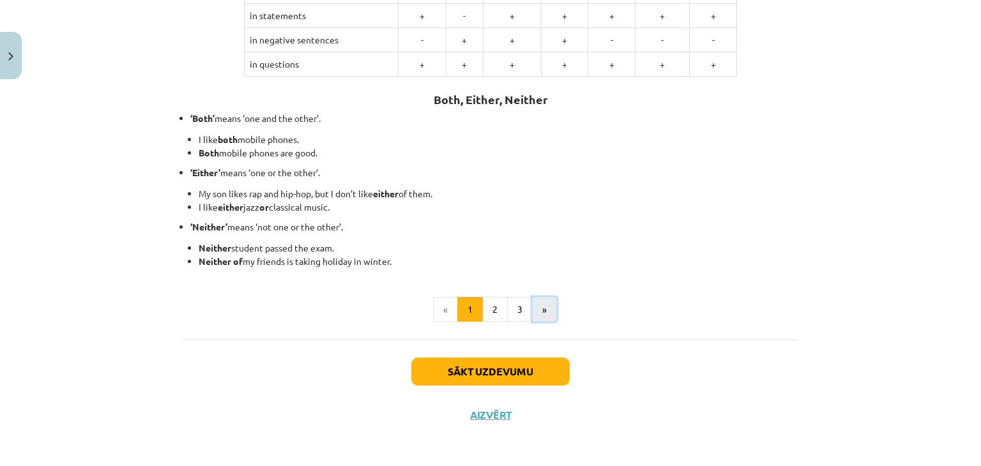
click at [542, 307] on button "»" at bounding box center [544, 310] width 25 height 26
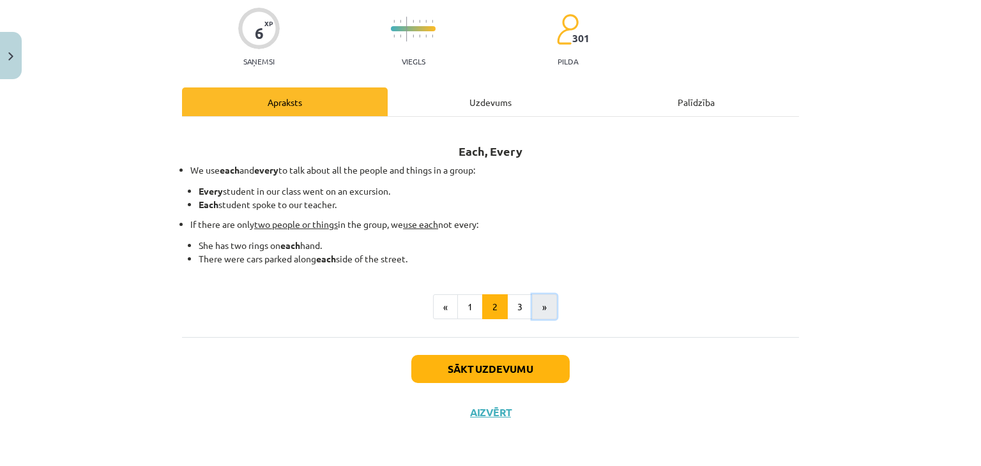
scroll to position [100, 0]
click at [542, 307] on button "»" at bounding box center [544, 308] width 25 height 26
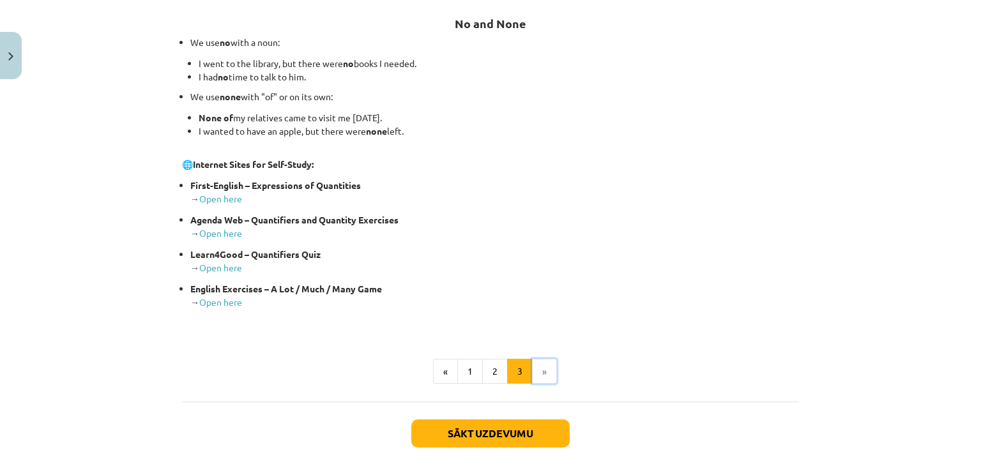
scroll to position [292, 0]
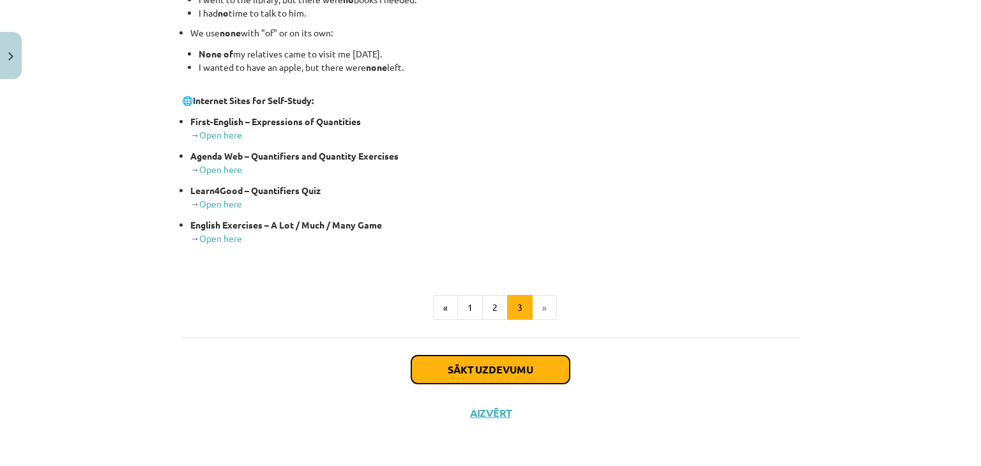
click at [519, 369] on button "Sākt uzdevumu" at bounding box center [490, 370] width 158 height 28
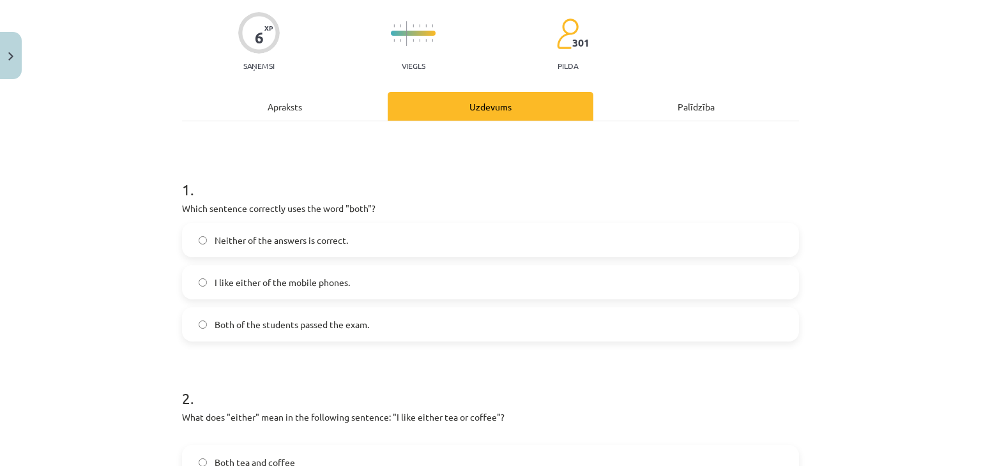
scroll to position [160, 0]
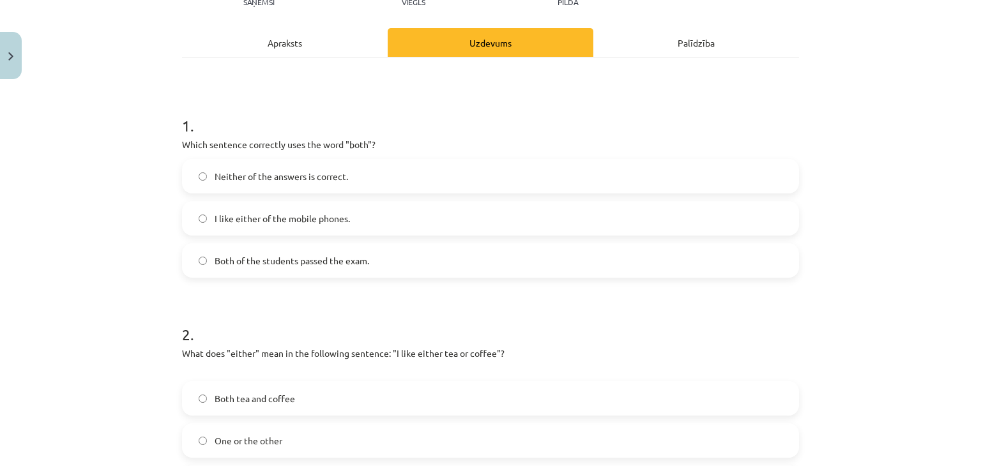
click at [370, 260] on label "Both of the students passed the exam." at bounding box center [490, 261] width 614 height 32
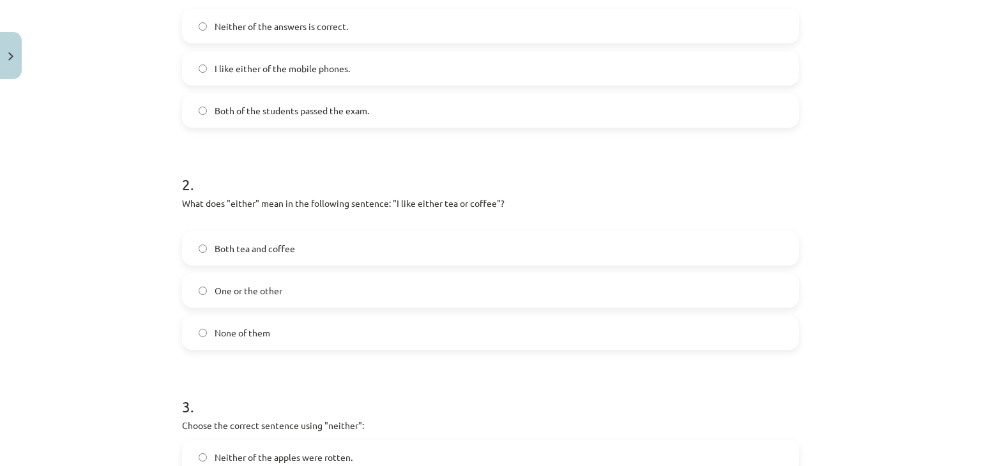
scroll to position [351, 0]
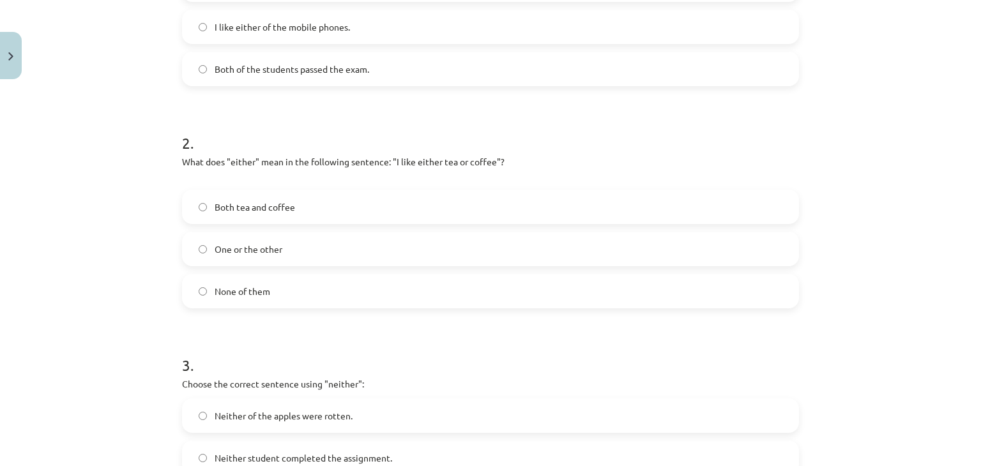
click at [404, 245] on label "One or the other" at bounding box center [490, 249] width 614 height 32
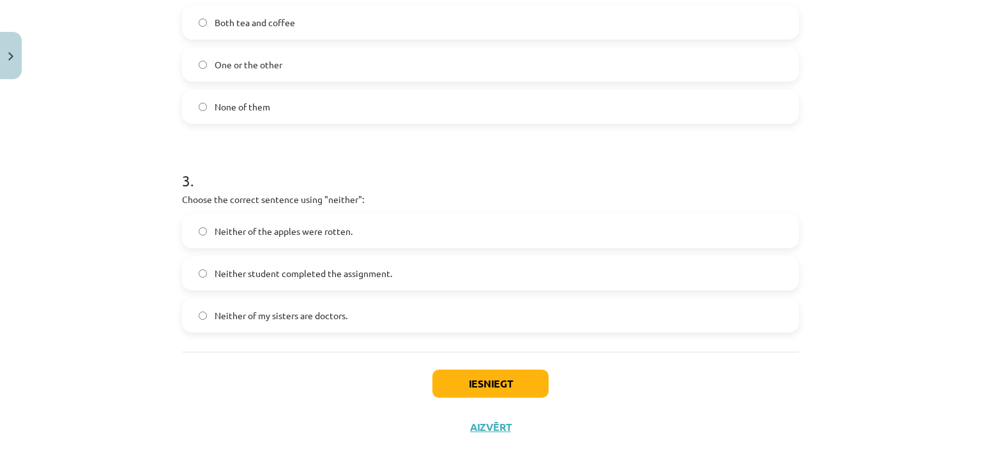
scroll to position [543, 0]
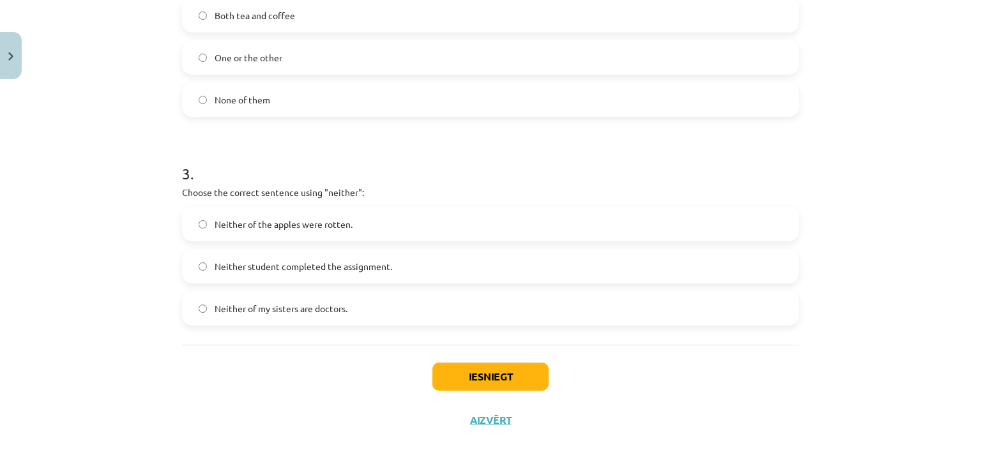
click at [373, 268] on span "Neither student completed the assignment." at bounding box center [304, 266] width 178 height 13
click at [513, 376] on button "Iesniegt" at bounding box center [490, 377] width 116 height 28
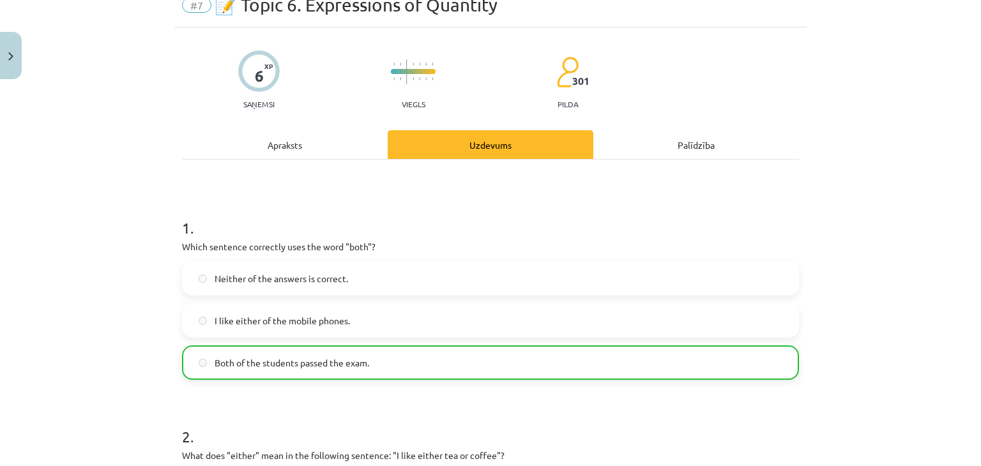
scroll to position [0, 0]
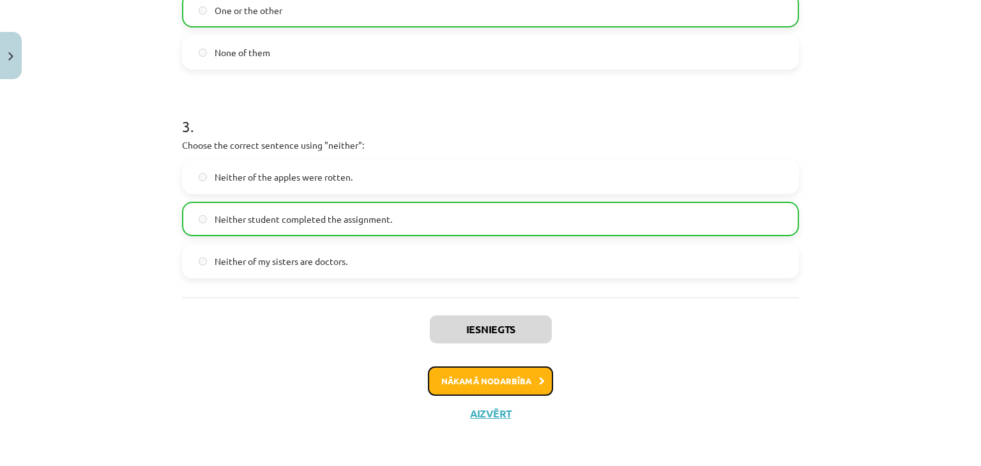
click at [511, 371] on button "Nākamā nodarbība" at bounding box center [490, 381] width 125 height 29
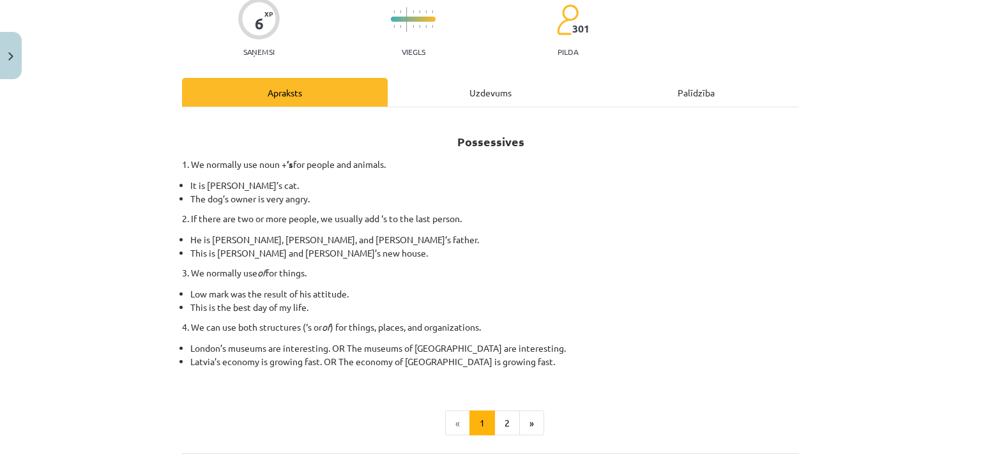
scroll to position [160, 0]
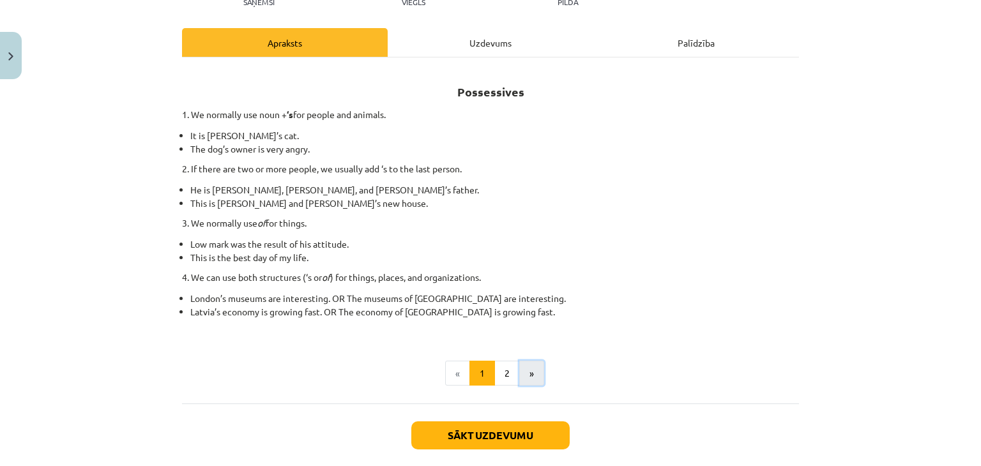
click at [522, 368] on button "»" at bounding box center [531, 374] width 25 height 26
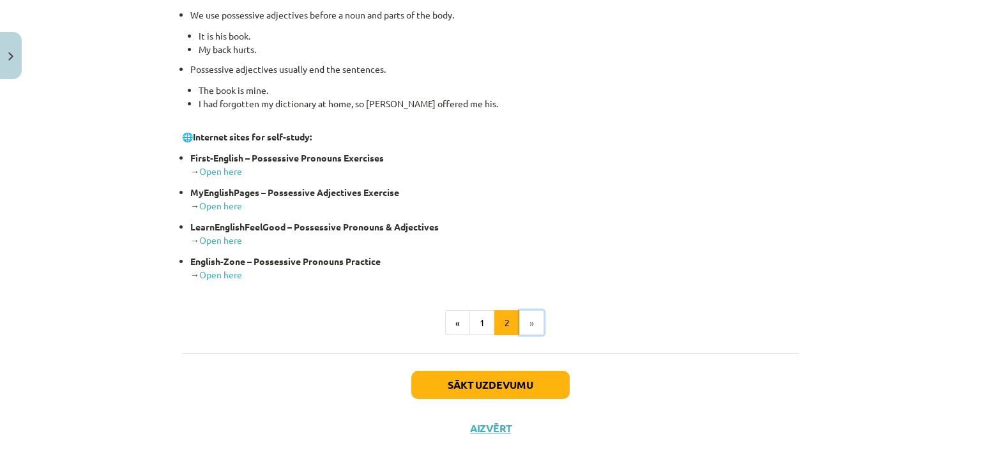
scroll to position [510, 0]
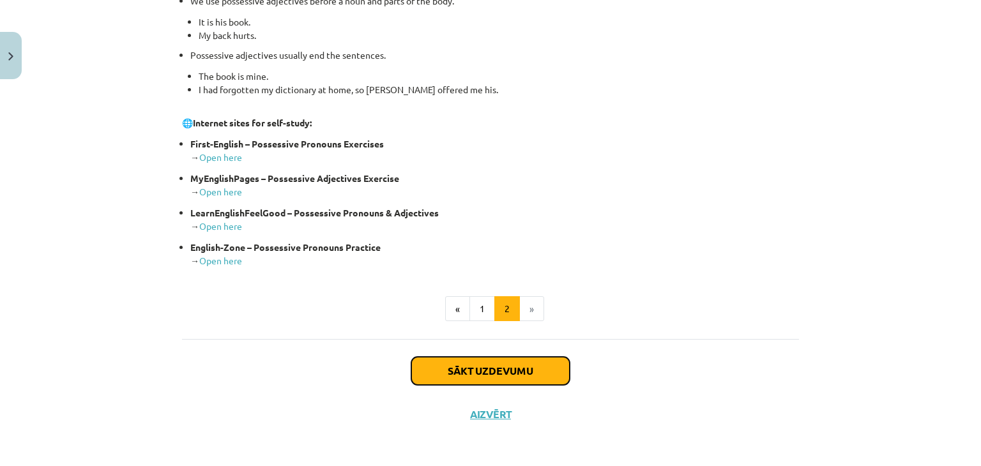
click at [500, 367] on button "Sākt uzdevumu" at bounding box center [490, 371] width 158 height 28
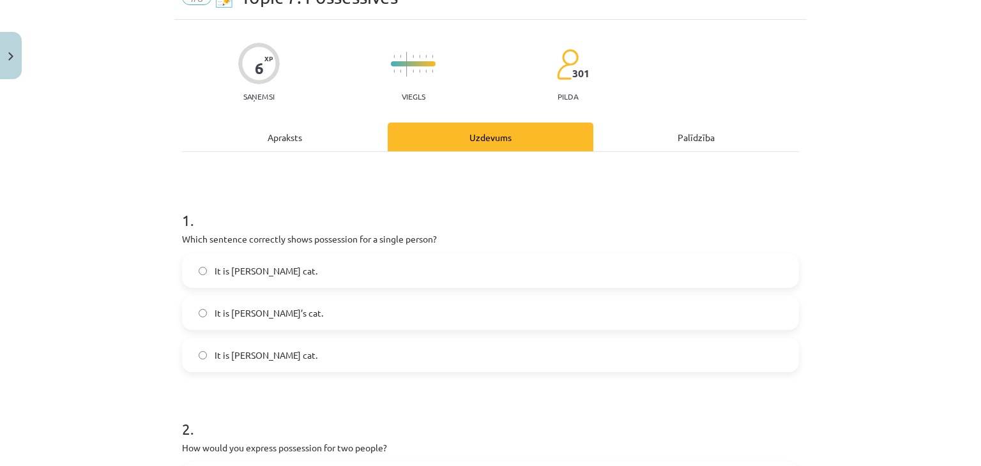
scroll to position [96, 0]
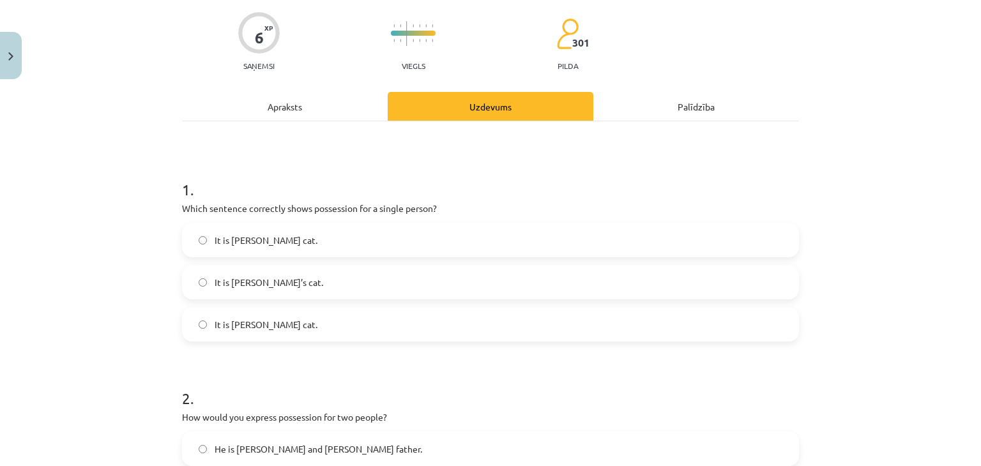
click at [271, 284] on label "It is Jane’s cat." at bounding box center [490, 282] width 614 height 32
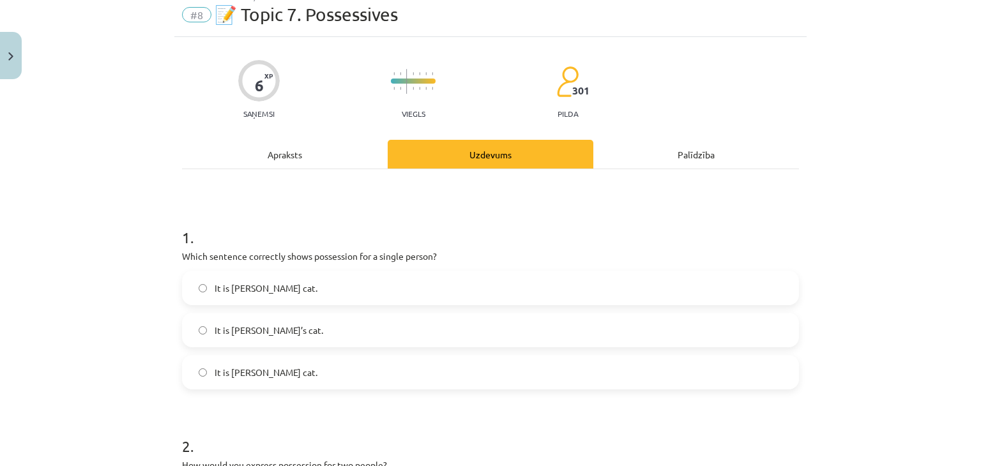
scroll to position [32, 0]
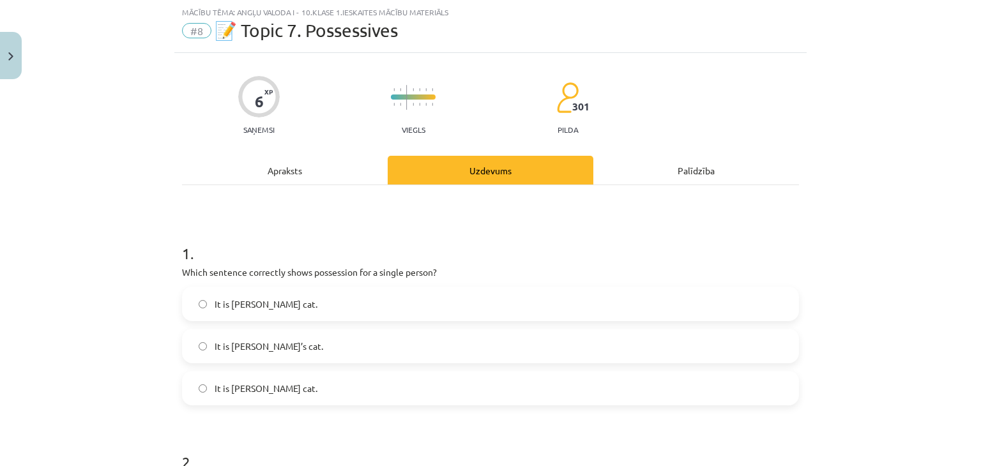
click at [319, 169] on div "Apraksts" at bounding box center [285, 170] width 206 height 29
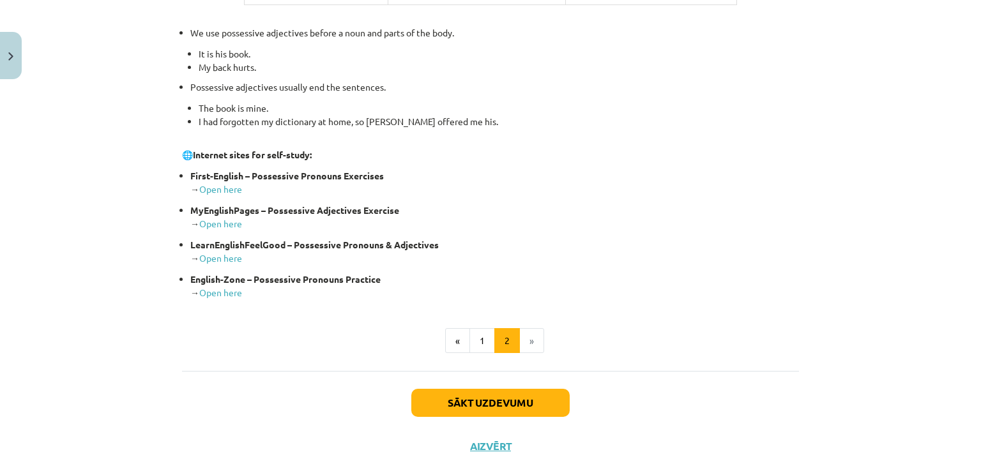
scroll to position [479, 0]
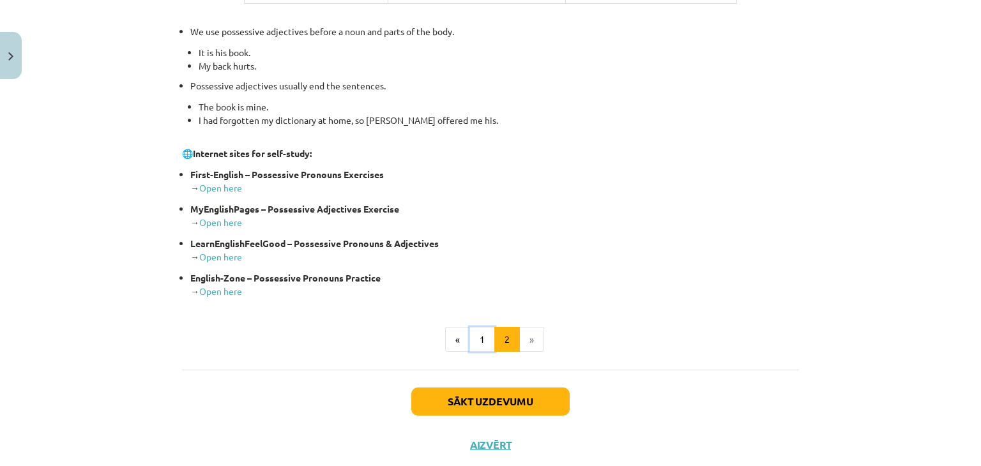
click at [481, 333] on button "1" at bounding box center [482, 340] width 26 height 26
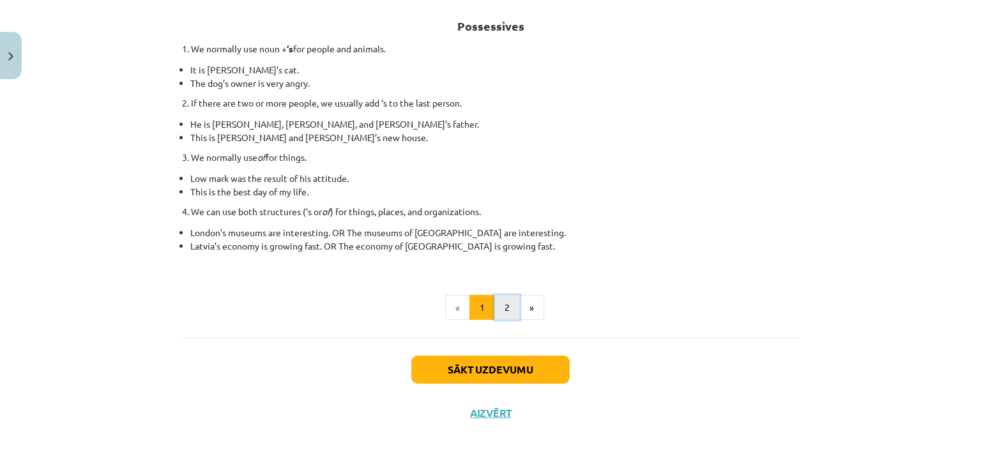
click at [506, 305] on button "2" at bounding box center [507, 308] width 26 height 26
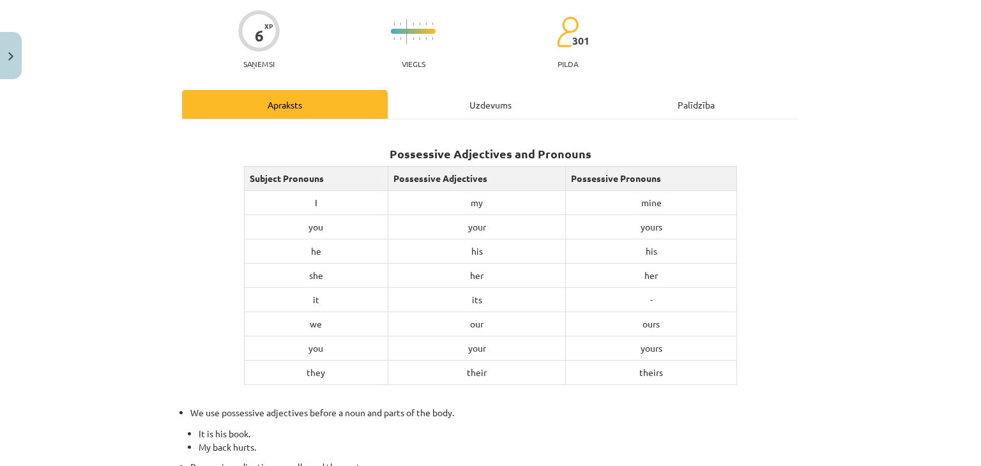
click at [454, 103] on div "Uzdevums" at bounding box center [491, 104] width 206 height 29
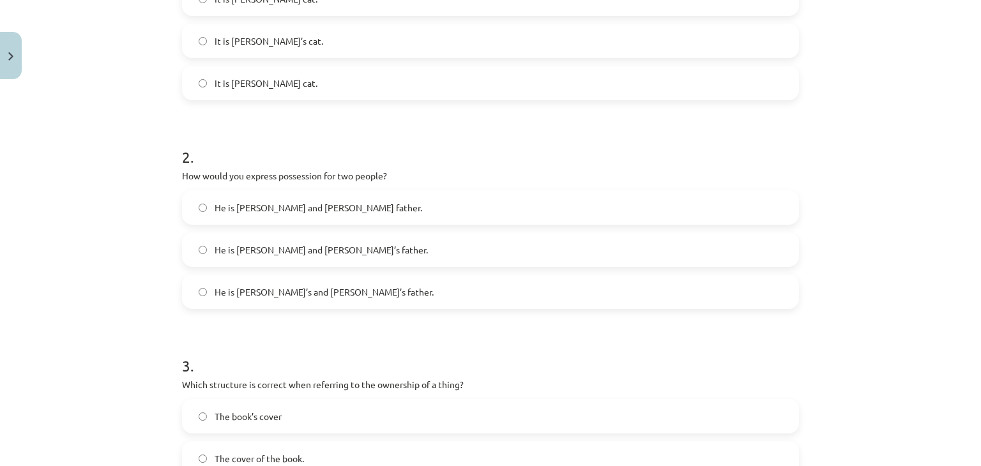
scroll to position [351, 0]
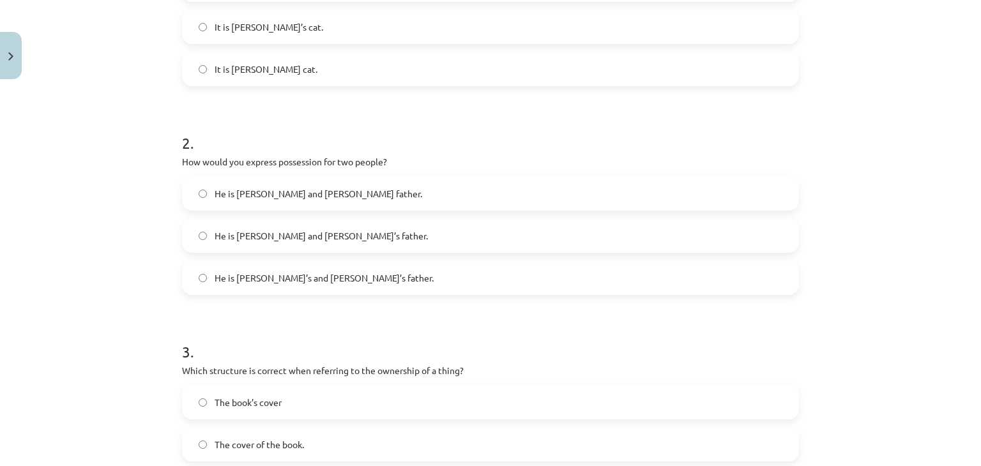
click at [365, 232] on label "He is Alice and James’s father." at bounding box center [490, 236] width 614 height 32
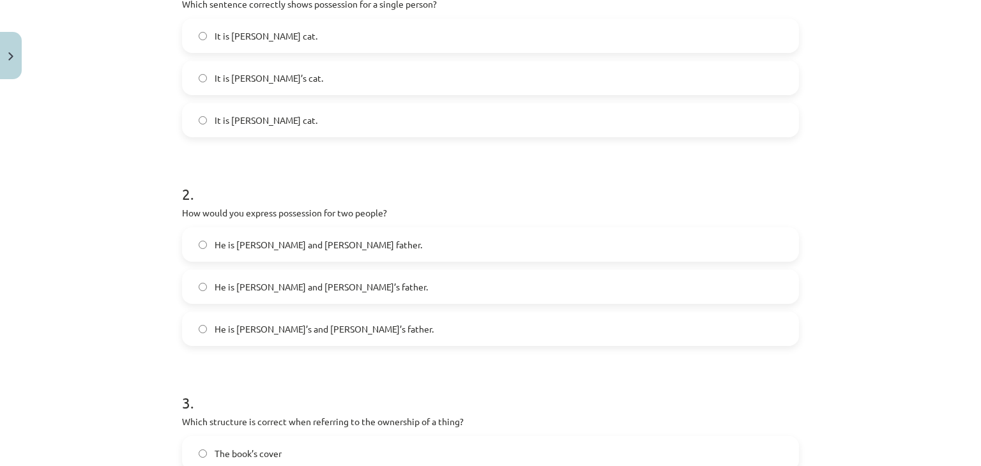
scroll to position [281, 0]
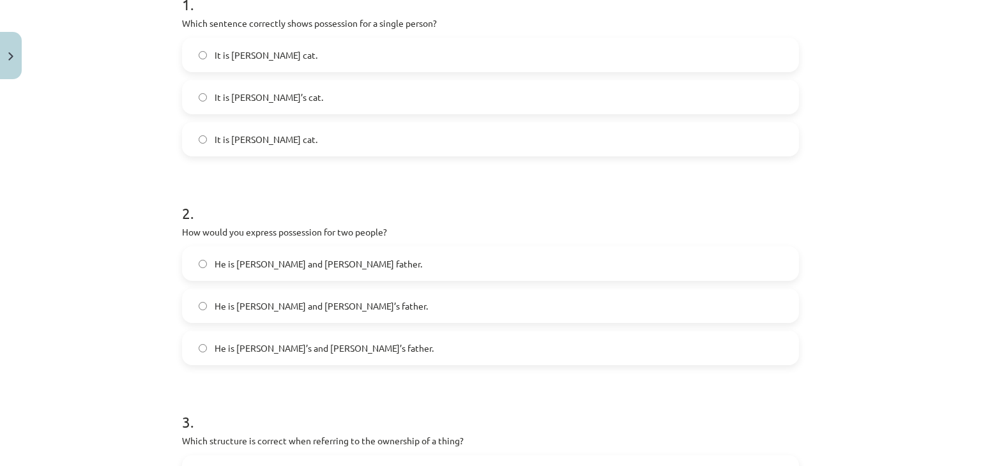
click at [289, 48] on label "It is Janes’s cat." at bounding box center [490, 55] width 614 height 32
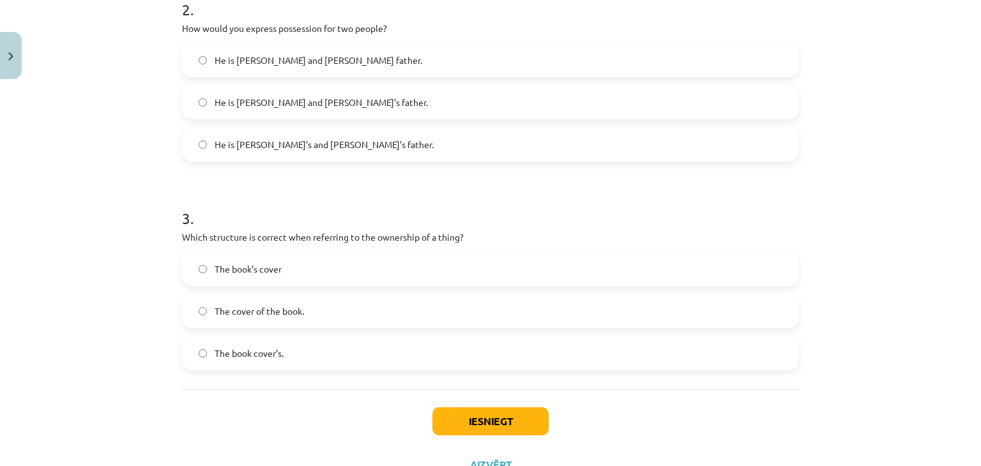
scroll to position [536, 0]
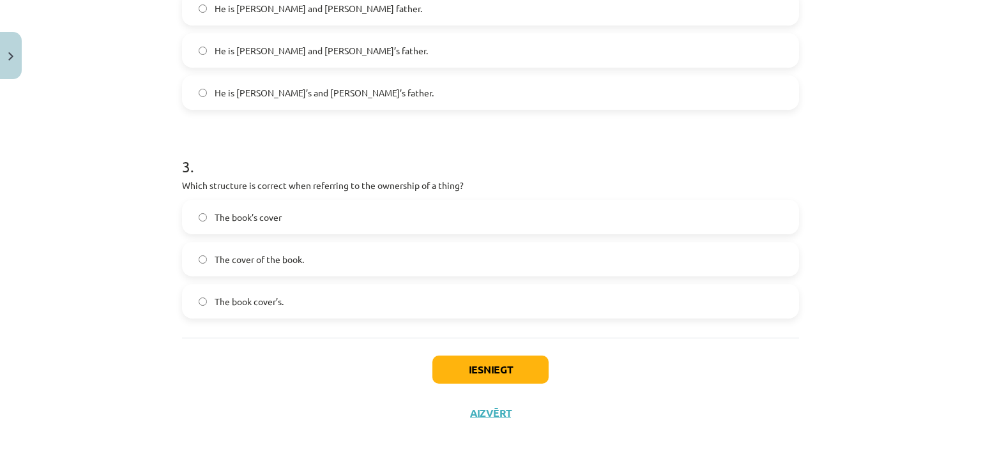
click at [325, 213] on label "The book’s cover" at bounding box center [490, 217] width 614 height 32
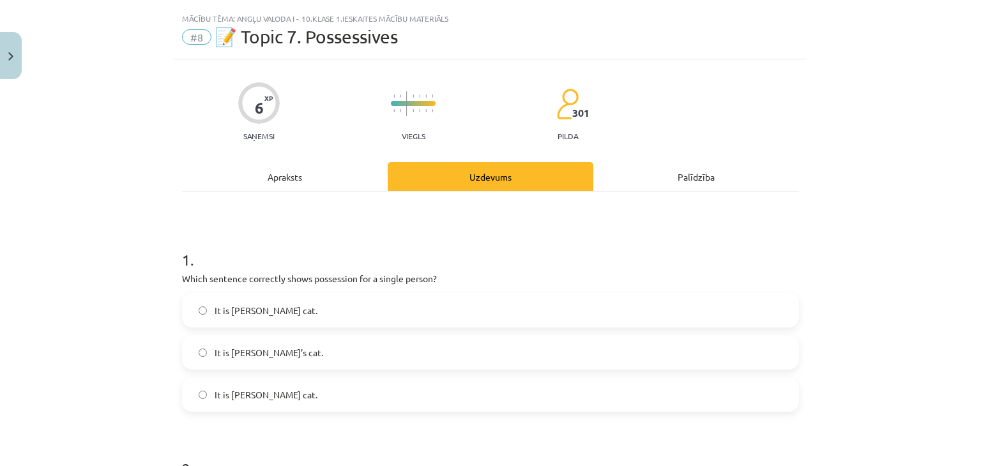
click at [303, 169] on div "Apraksts" at bounding box center [285, 176] width 206 height 29
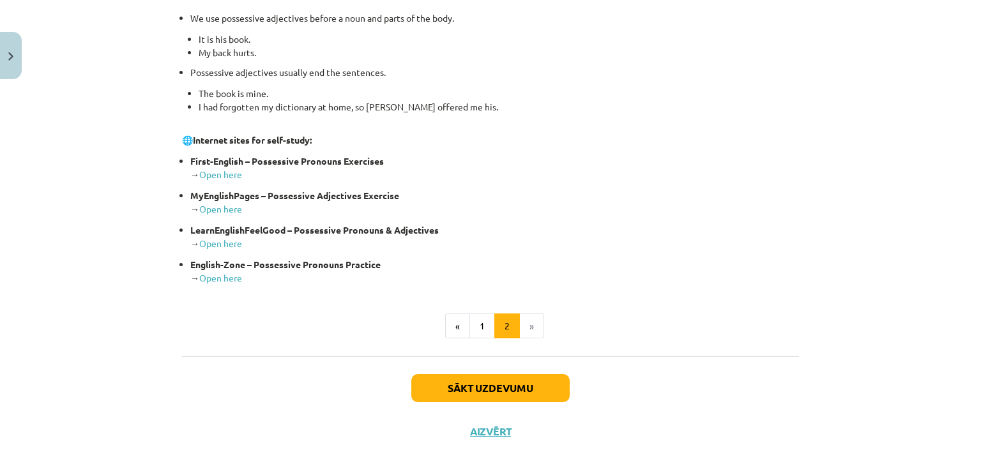
scroll to position [510, 0]
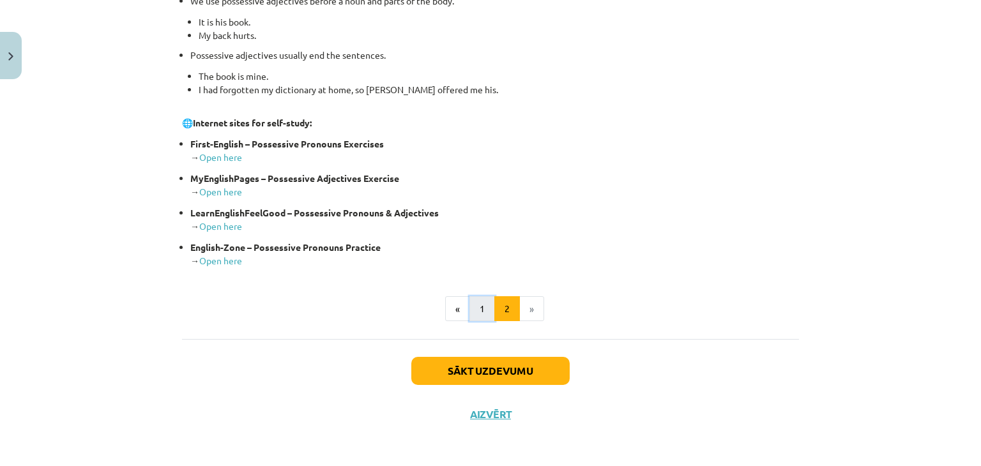
click at [473, 305] on button "1" at bounding box center [482, 309] width 26 height 26
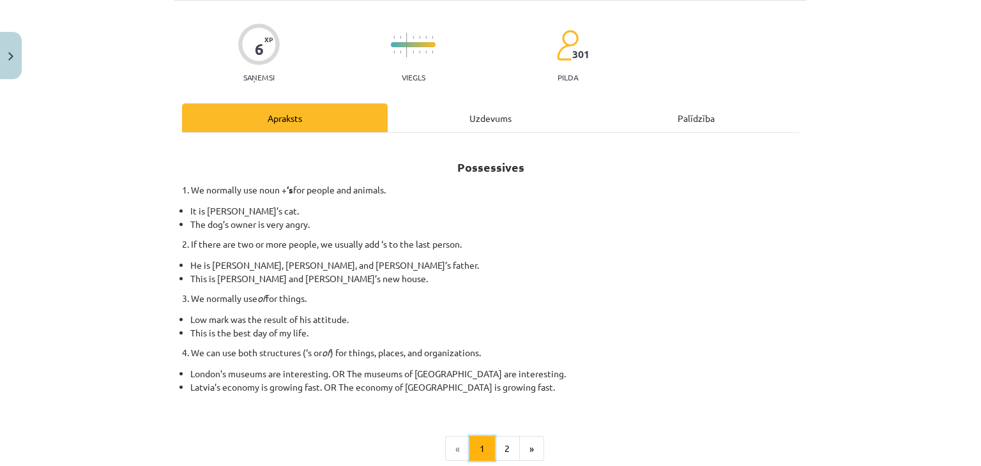
scroll to position [0, 0]
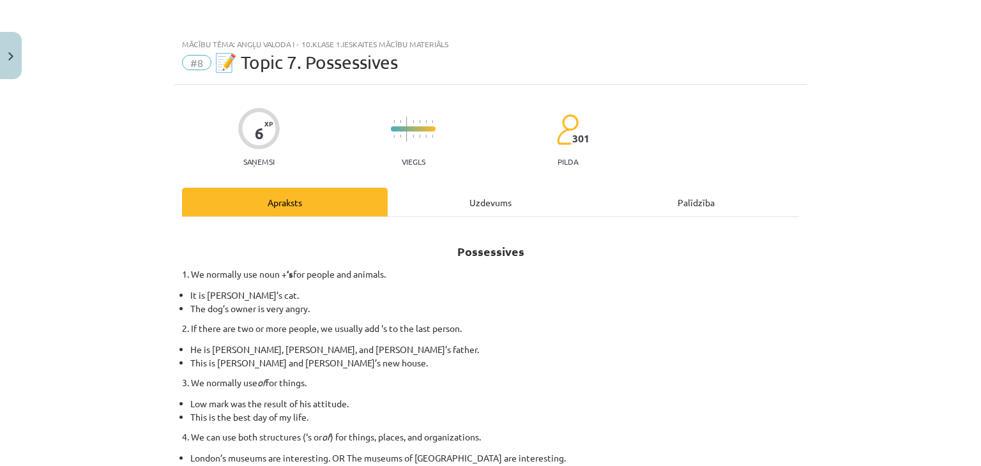
click at [478, 195] on div "Uzdevums" at bounding box center [491, 202] width 206 height 29
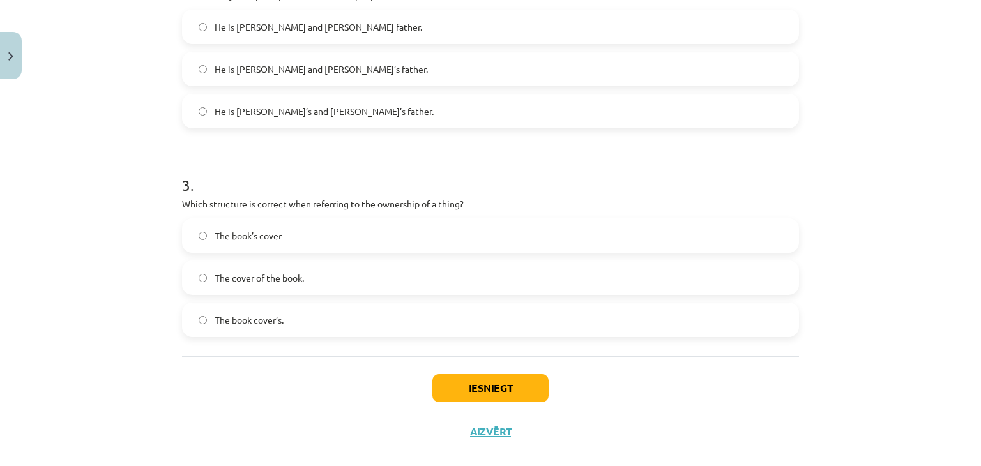
scroll to position [536, 0]
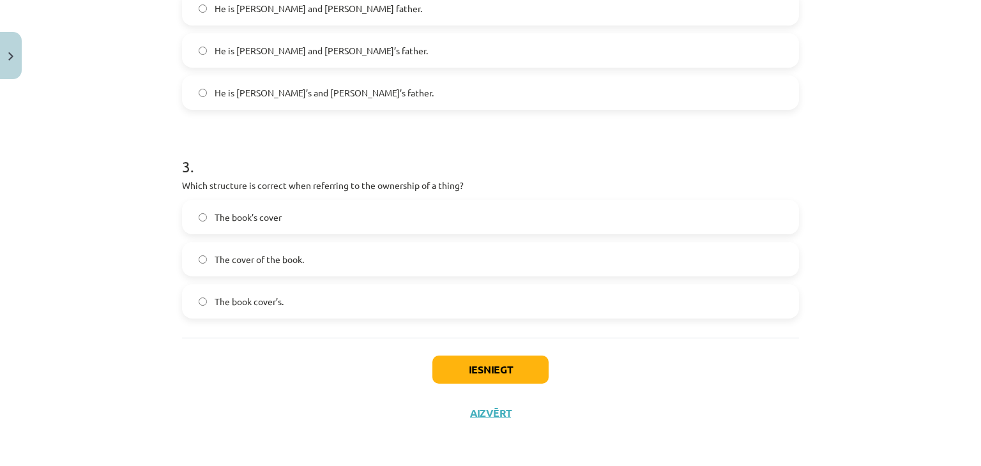
click at [321, 264] on label "The cover of the book." at bounding box center [490, 259] width 614 height 32
click at [496, 373] on button "Iesniegt" at bounding box center [490, 370] width 116 height 28
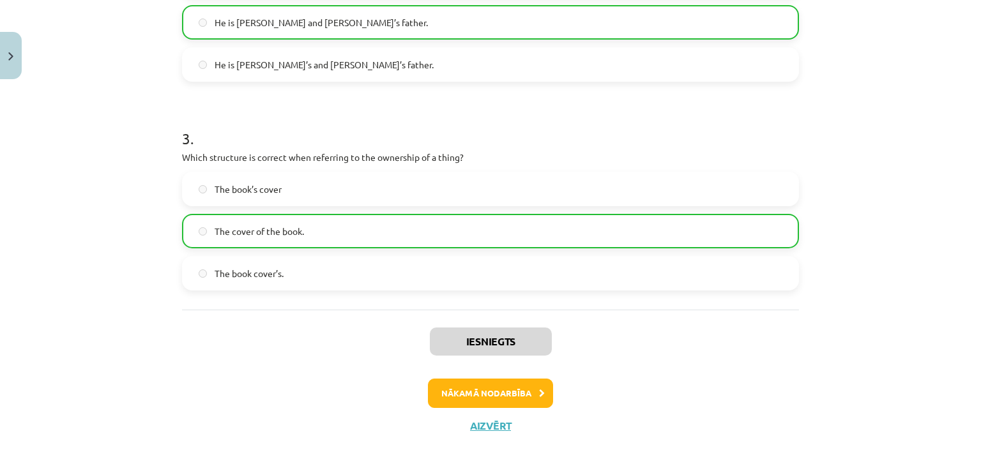
scroll to position [577, 0]
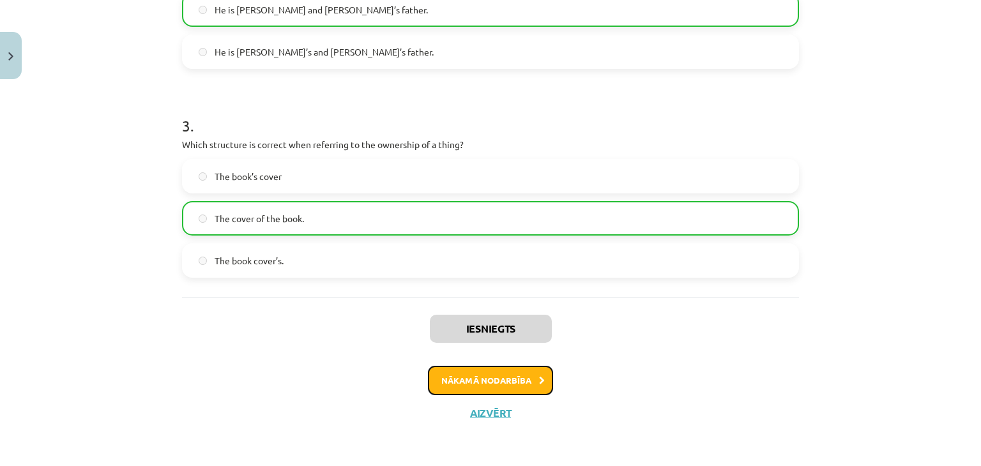
click at [529, 377] on button "Nākamā nodarbība" at bounding box center [490, 380] width 125 height 29
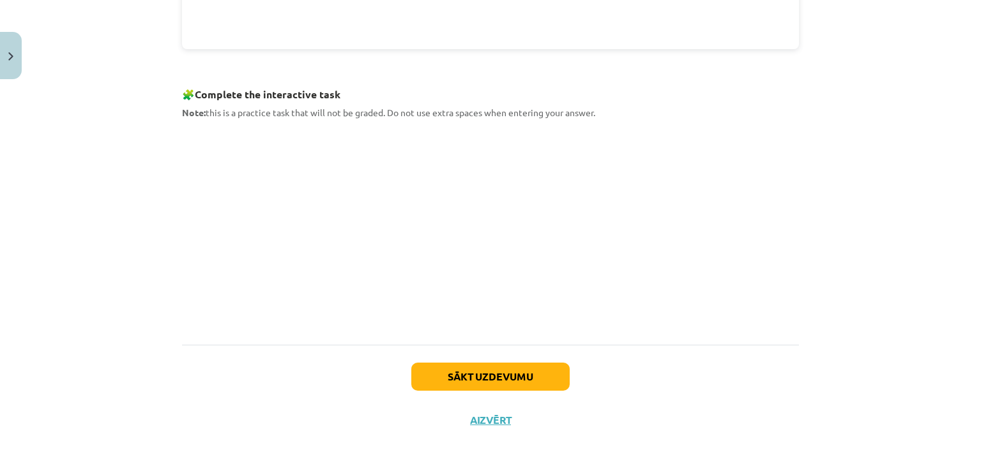
scroll to position [614, 0]
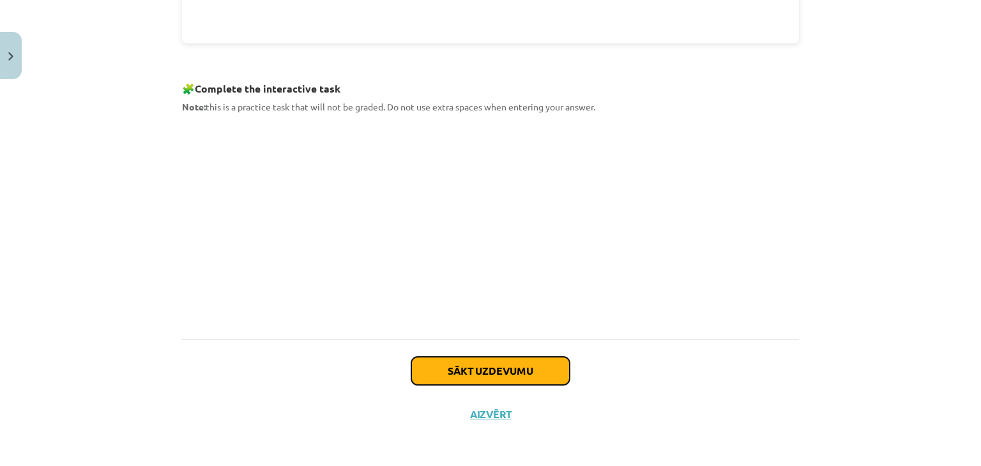
click at [528, 368] on button "Sākt uzdevumu" at bounding box center [490, 371] width 158 height 28
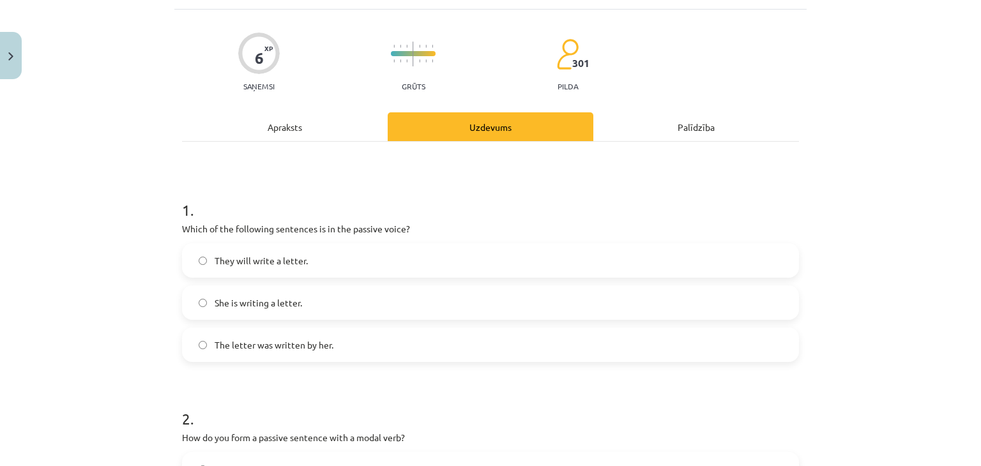
scroll to position [96, 0]
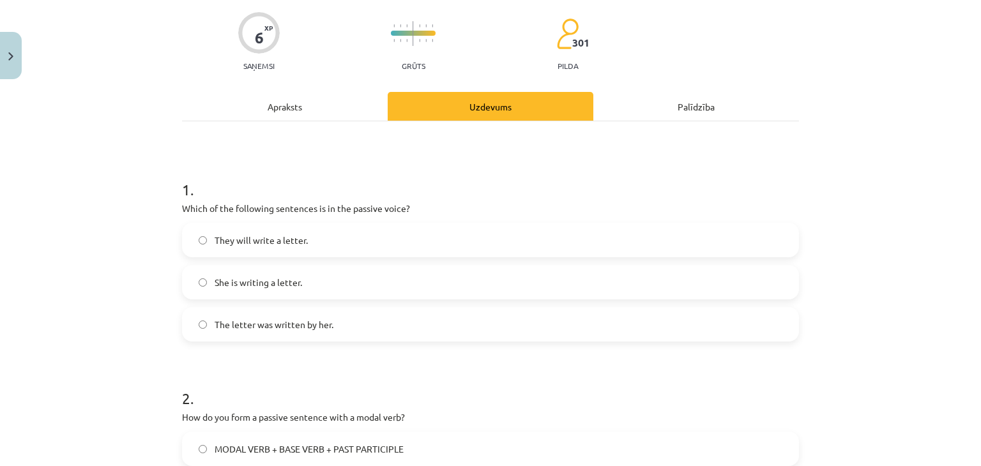
click at [340, 322] on label "The letter was written by her." at bounding box center [490, 324] width 614 height 32
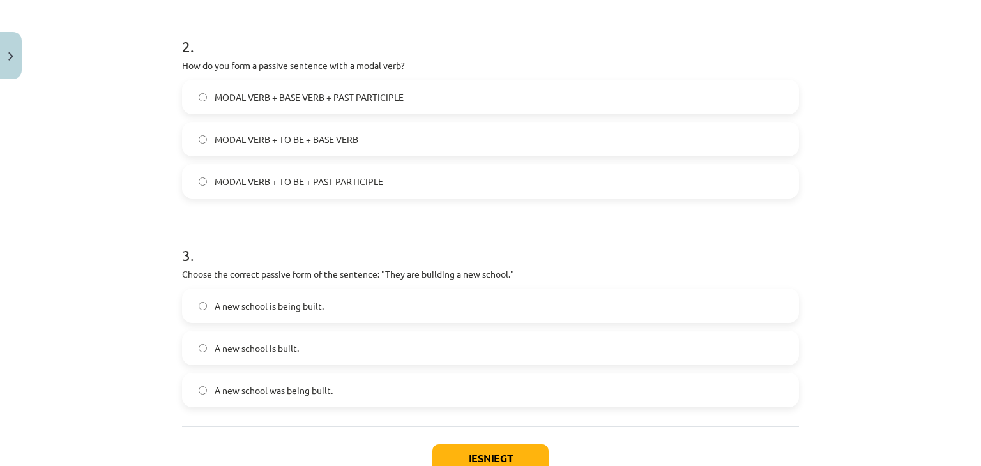
scroll to position [479, 0]
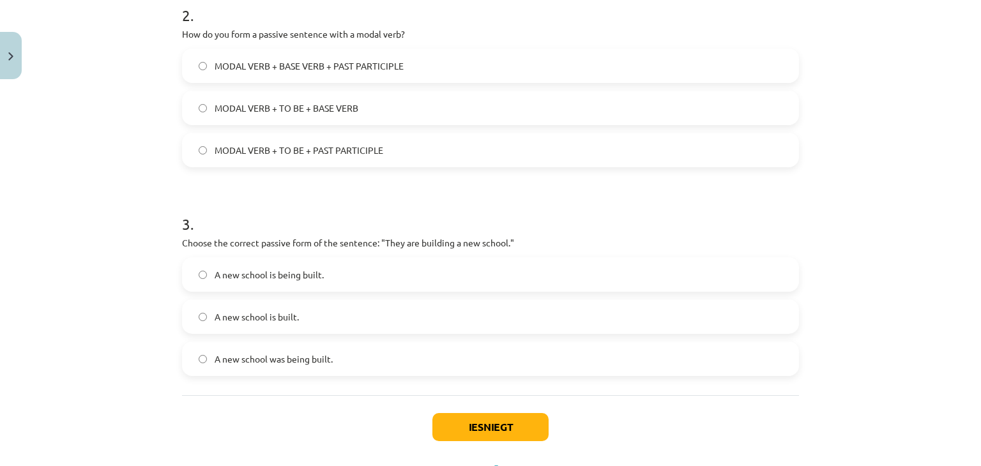
click at [282, 278] on span "A new school is being built." at bounding box center [269, 274] width 109 height 13
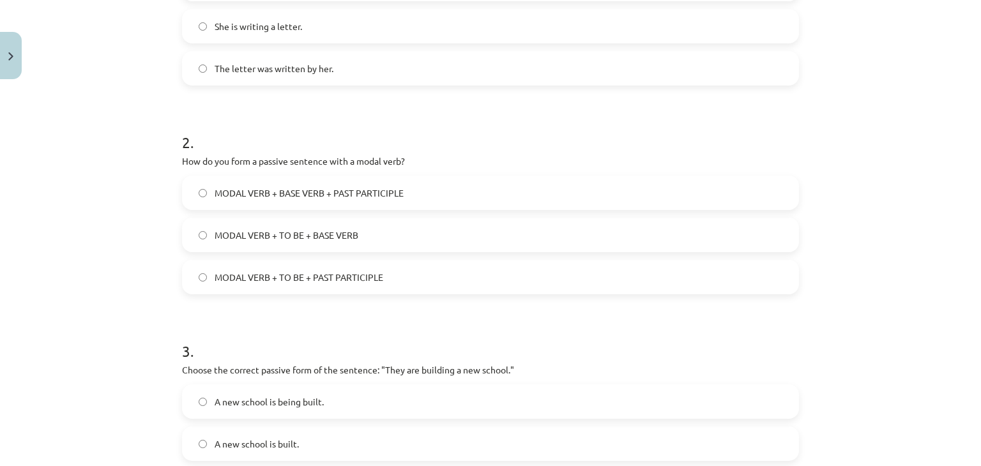
scroll to position [351, 0]
click at [333, 289] on label "MODAL VERB + TO BE + PAST PARTICIPLE" at bounding box center [490, 278] width 614 height 32
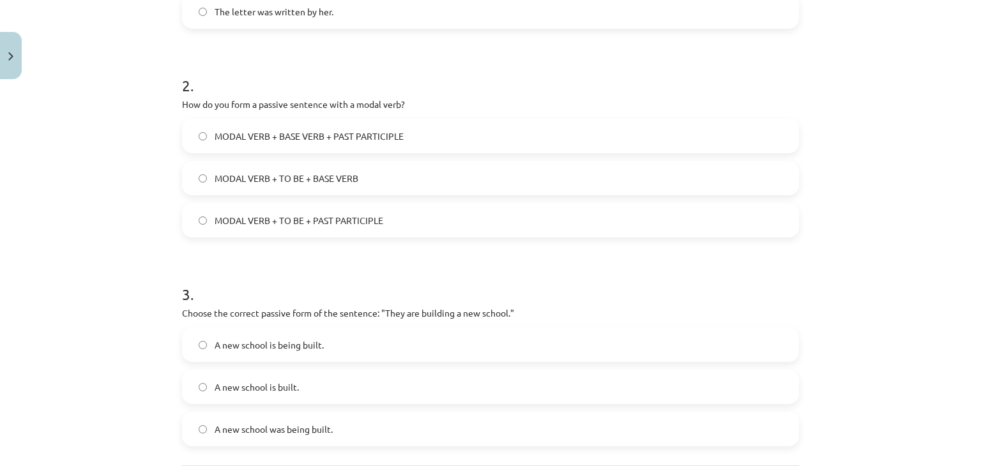
scroll to position [536, 0]
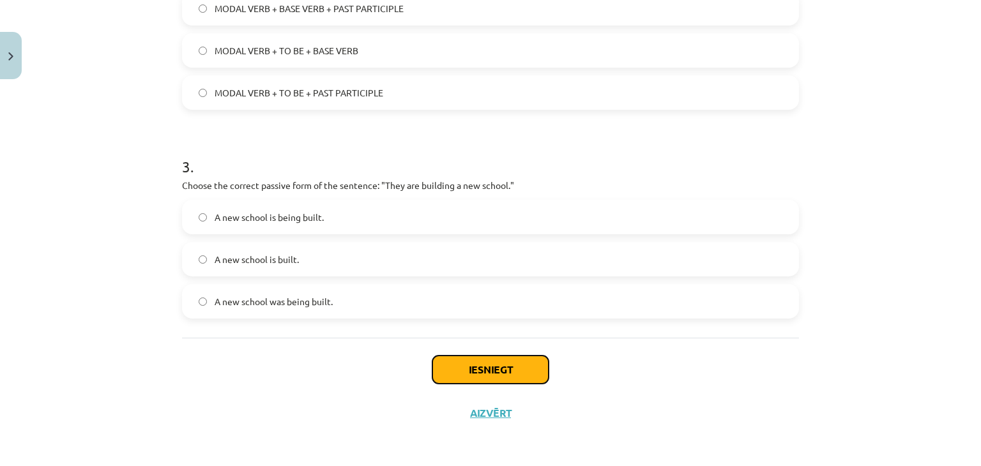
click at [484, 368] on button "Iesniegt" at bounding box center [490, 370] width 116 height 28
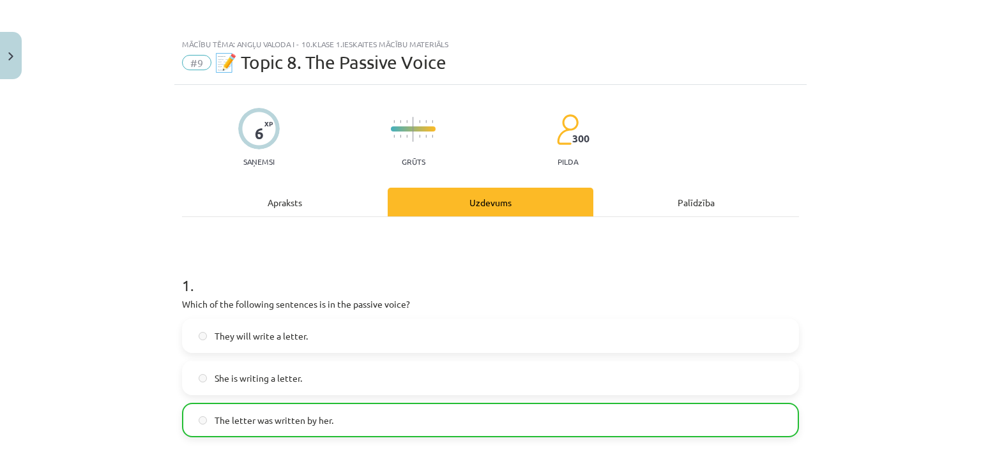
scroll to position [0, 0]
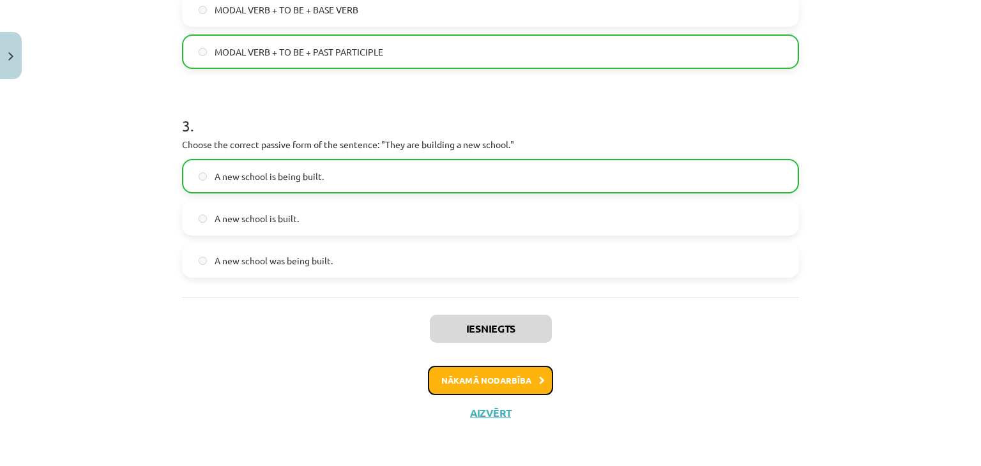
click at [477, 375] on button "Nākamā nodarbība" at bounding box center [490, 380] width 125 height 29
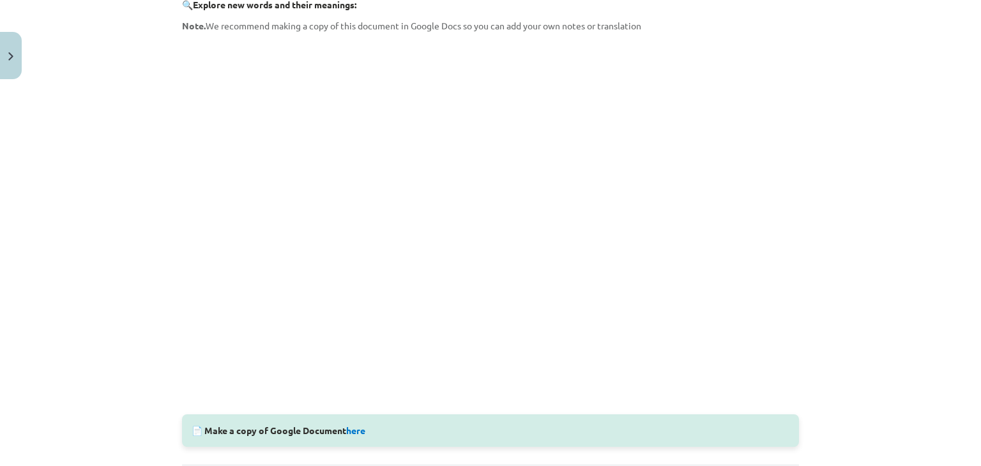
scroll to position [294, 0]
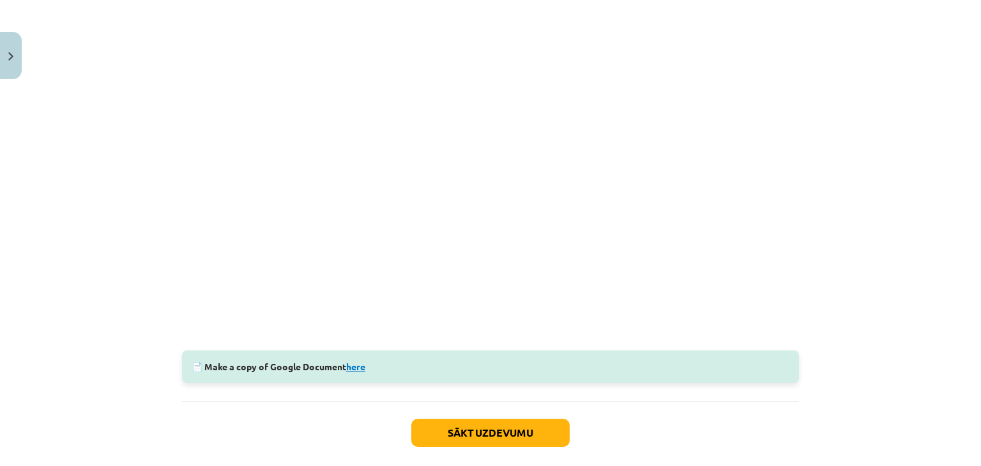
click at [356, 363] on link "here" at bounding box center [355, 366] width 19 height 11
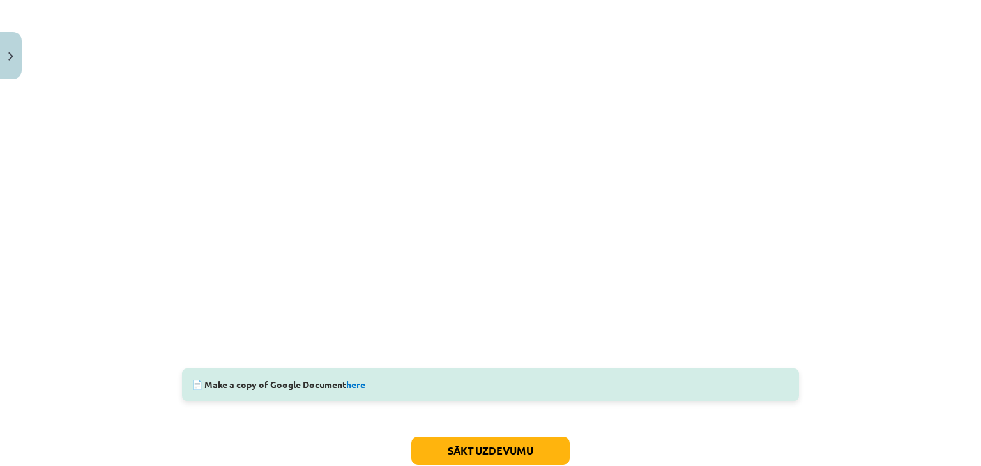
scroll to position [255, 0]
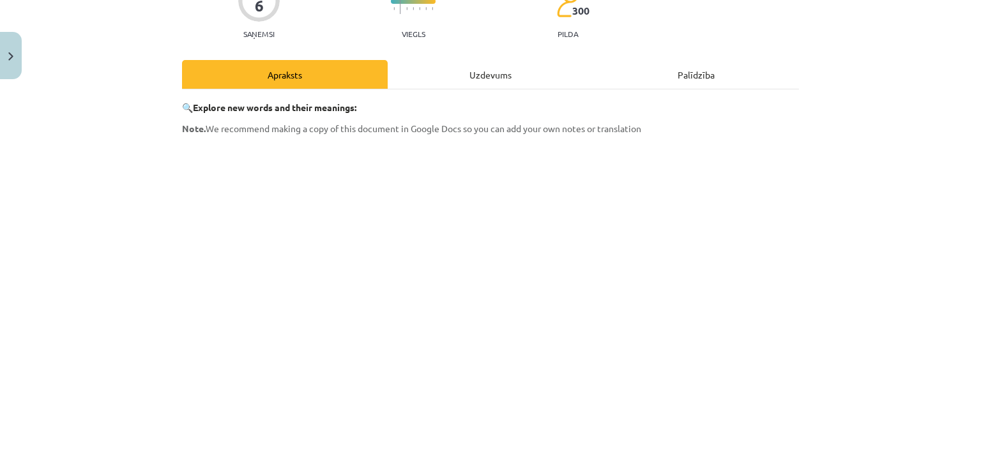
click at [473, 79] on div "Uzdevums" at bounding box center [491, 74] width 206 height 29
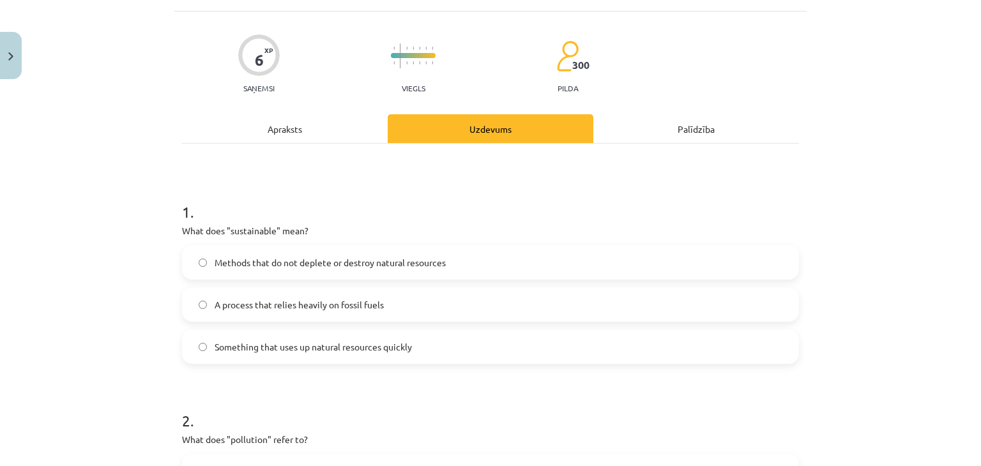
scroll to position [96, 0]
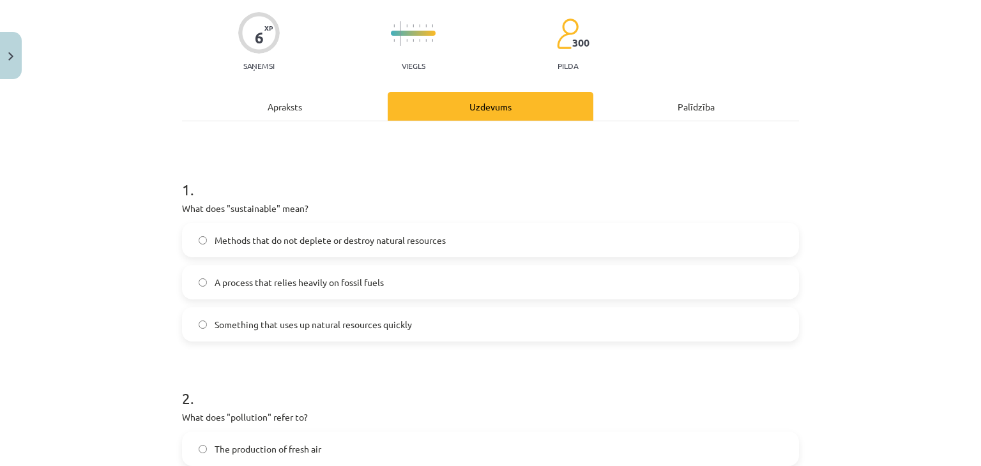
click at [298, 117] on div "Apraksts" at bounding box center [285, 106] width 206 height 29
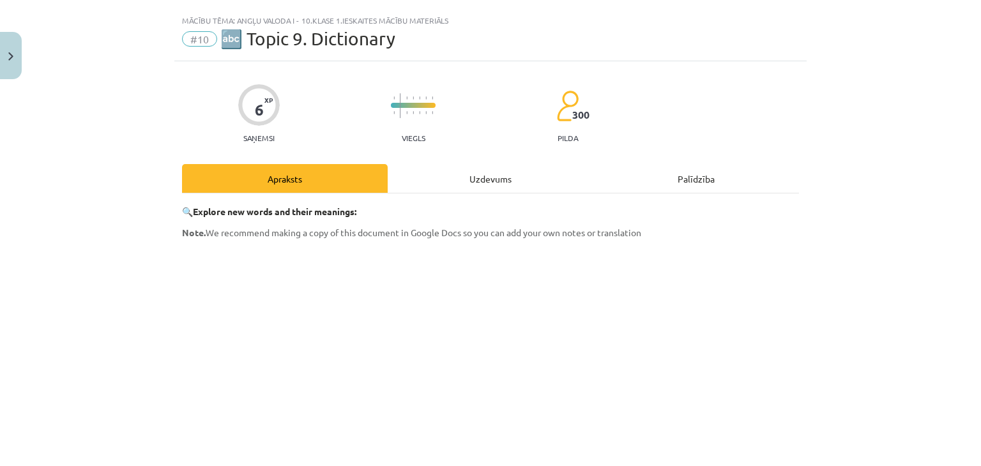
scroll to position [0, 0]
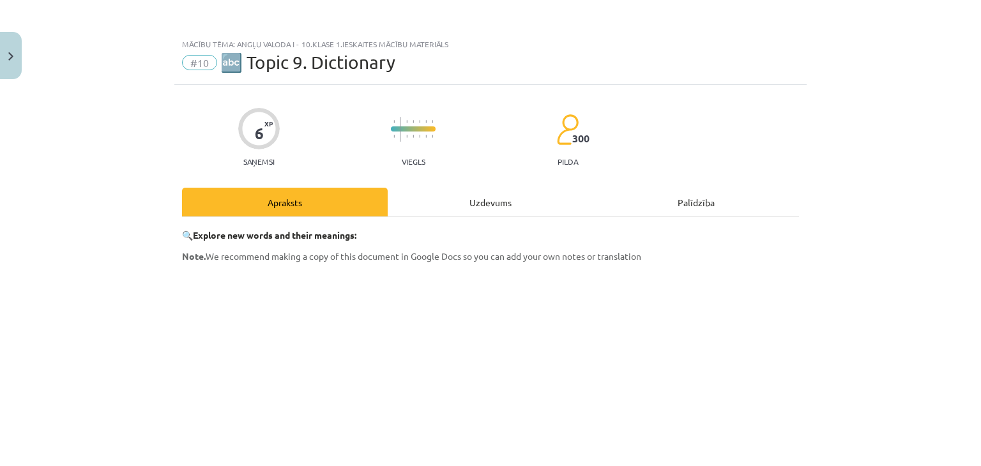
click at [490, 202] on div "Uzdevums" at bounding box center [491, 202] width 206 height 29
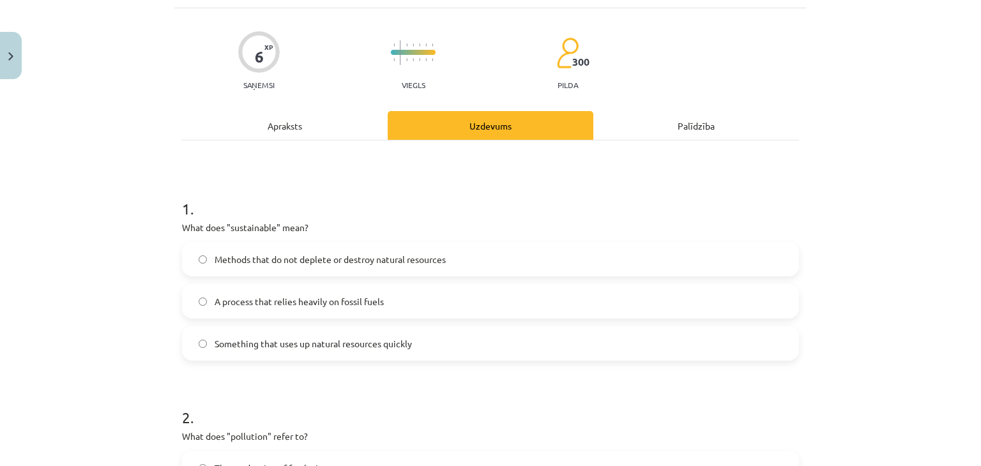
scroll to position [96, 0]
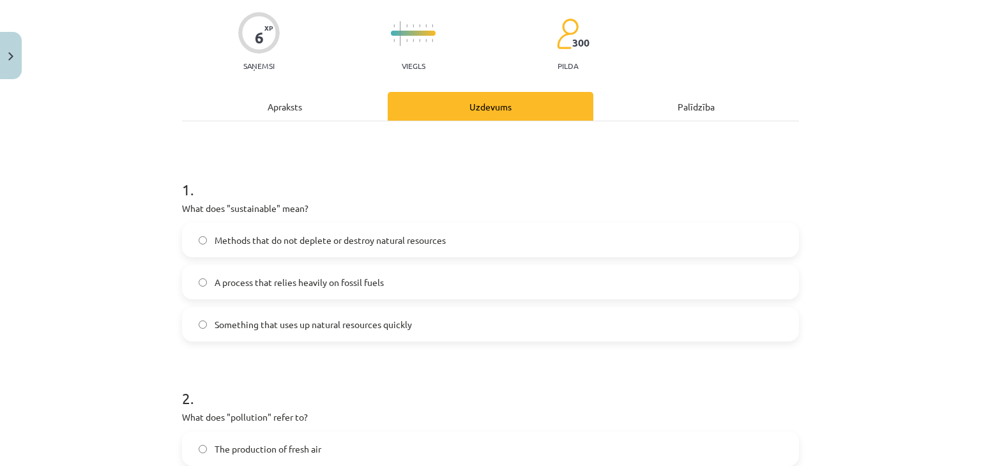
click at [429, 234] on span "Methods that do not deplete or destroy natural resources" at bounding box center [330, 240] width 231 height 13
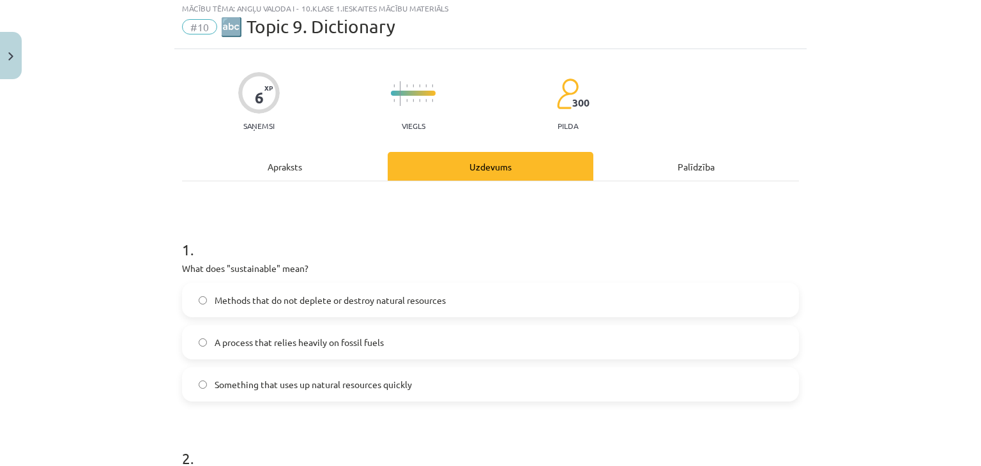
scroll to position [32, 0]
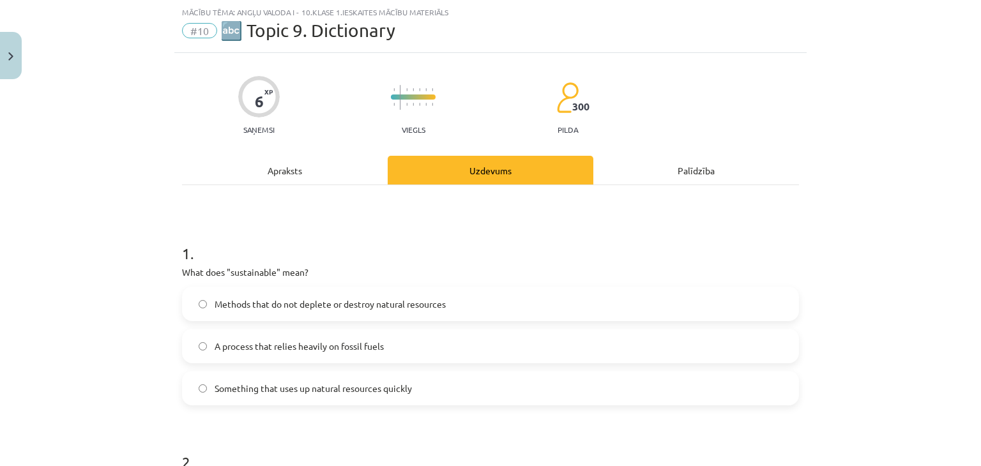
click at [293, 165] on div "Apraksts" at bounding box center [285, 170] width 206 height 29
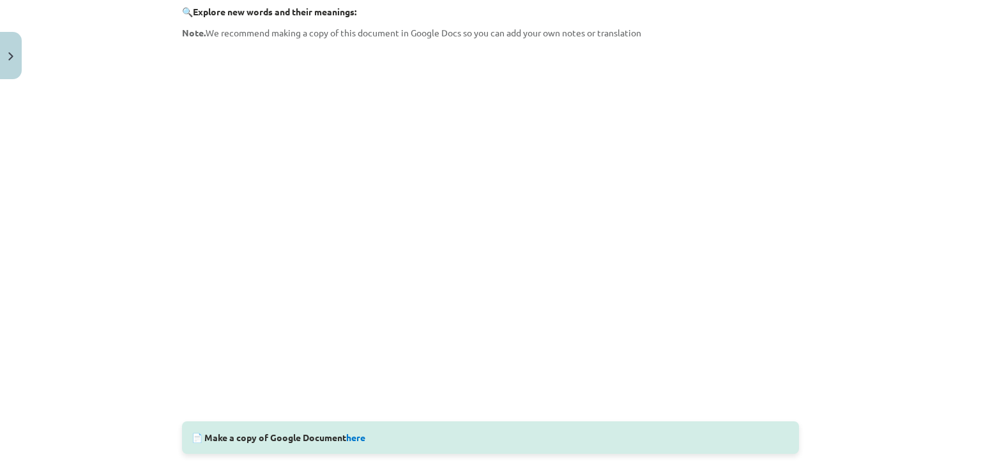
scroll to position [287, 0]
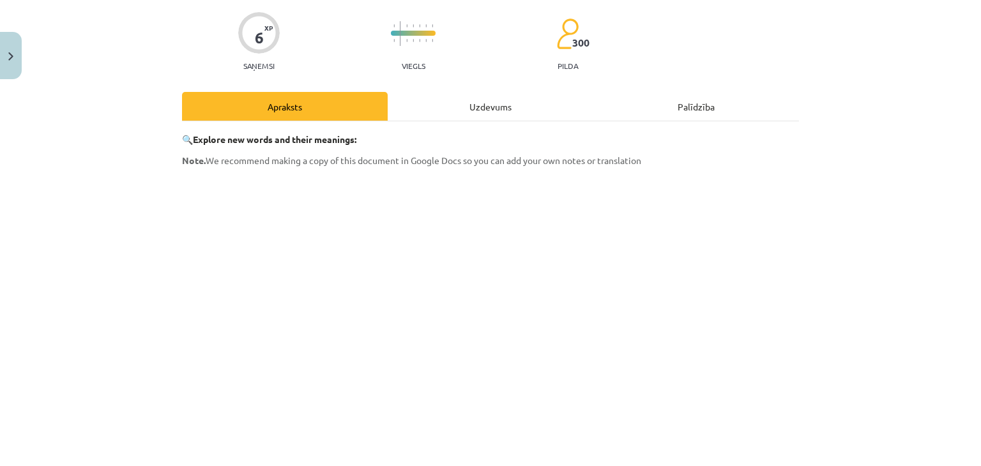
click at [478, 108] on div "Uzdevums" at bounding box center [491, 106] width 206 height 29
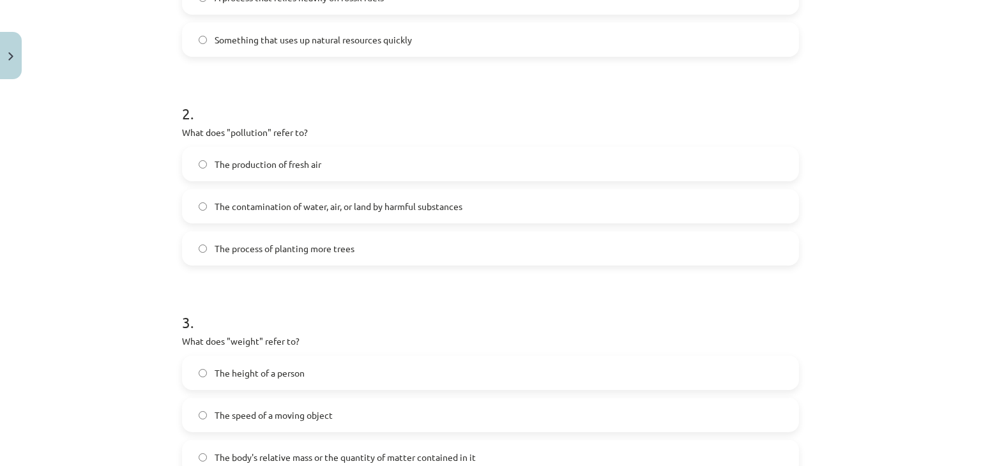
scroll to position [415, 0]
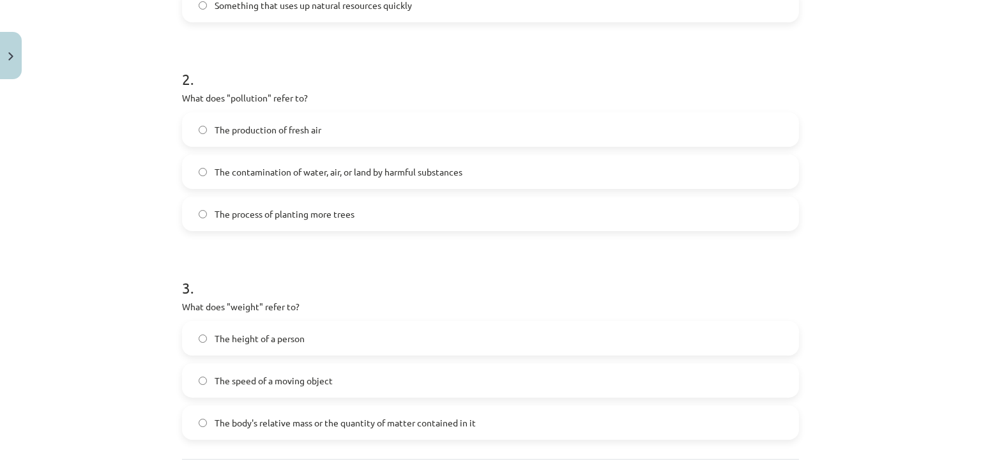
click at [590, 179] on label "The contamination of water, air, or land by harmful substances" at bounding box center [490, 172] width 614 height 32
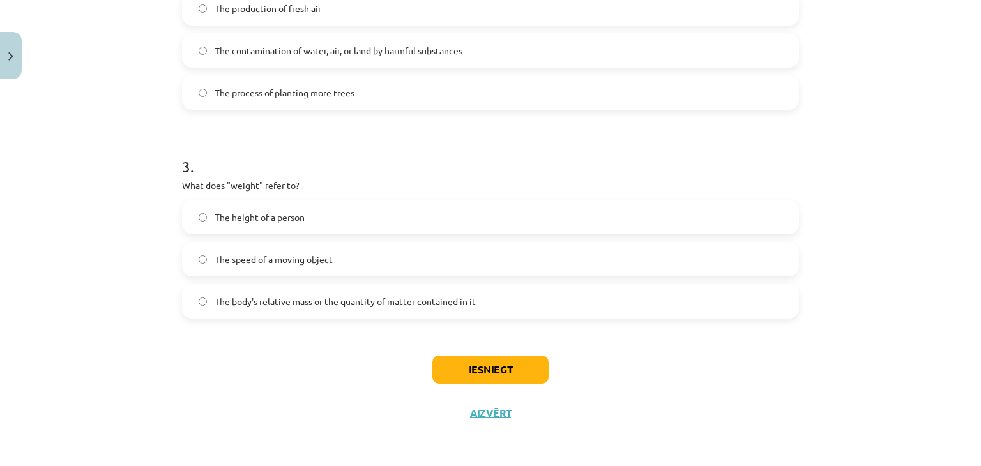
click at [340, 298] on span "The body's relative mass or the quantity of matter contained in it" at bounding box center [345, 301] width 261 height 13
click at [475, 366] on button "Iesniegt" at bounding box center [490, 370] width 116 height 28
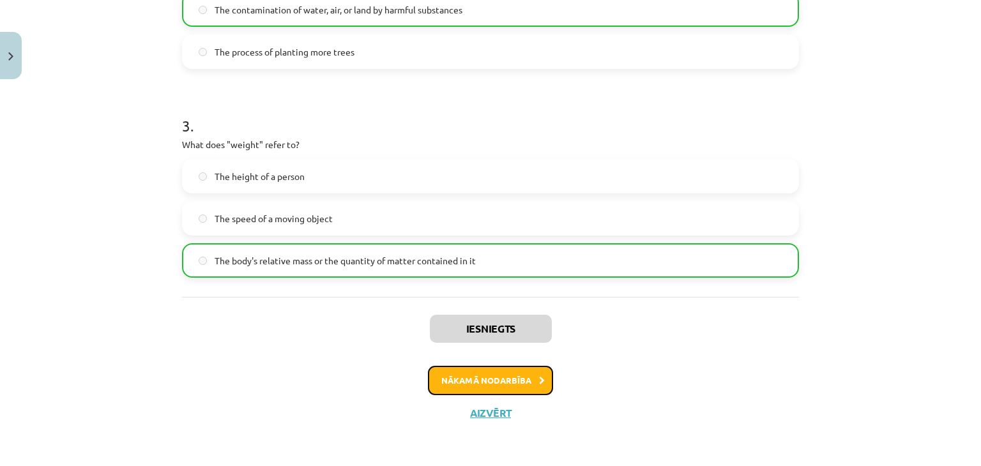
click at [502, 375] on button "Nākamā nodarbība" at bounding box center [490, 380] width 125 height 29
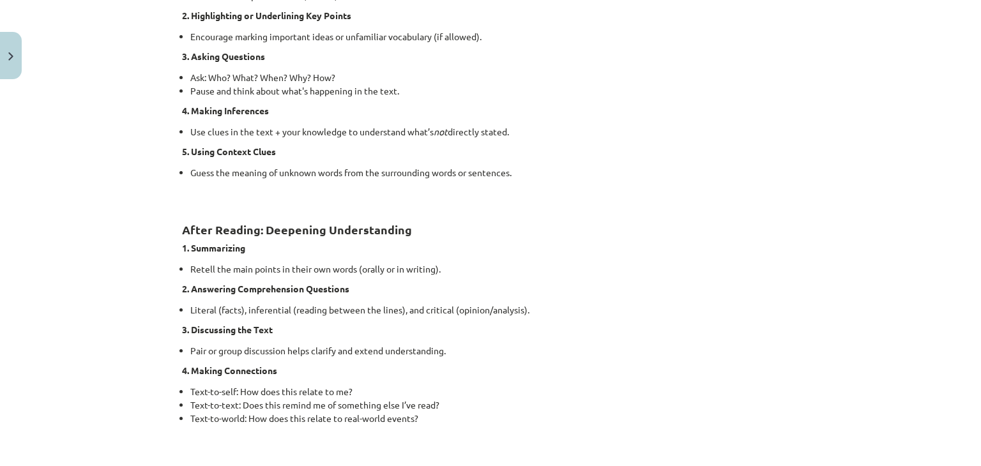
scroll to position [958, 0]
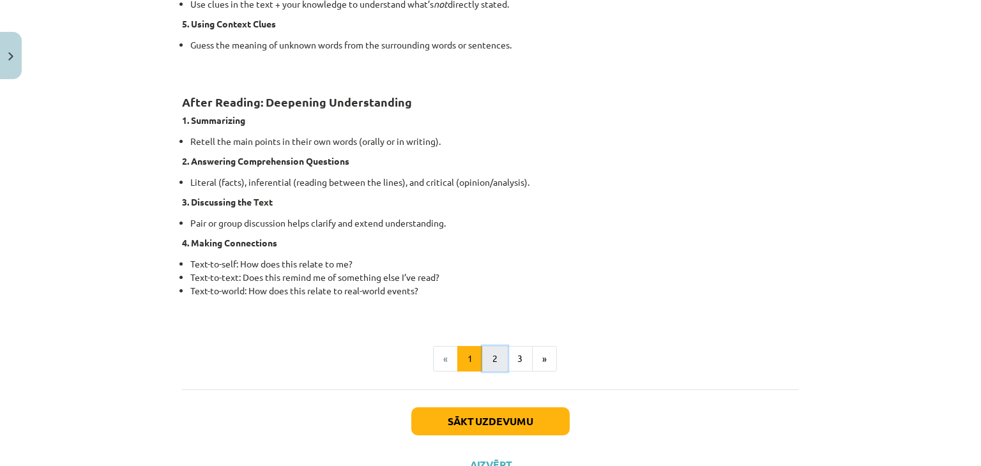
click at [485, 358] on button "2" at bounding box center [495, 359] width 26 height 26
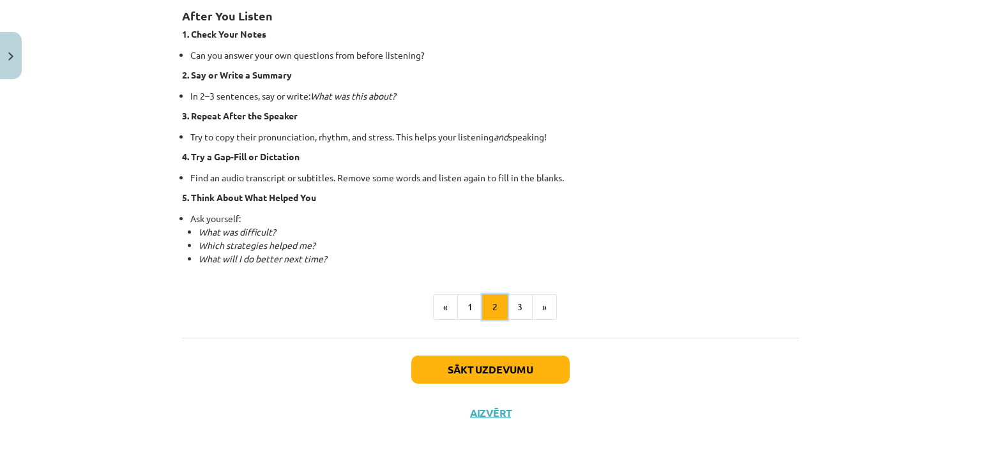
scroll to position [844, 0]
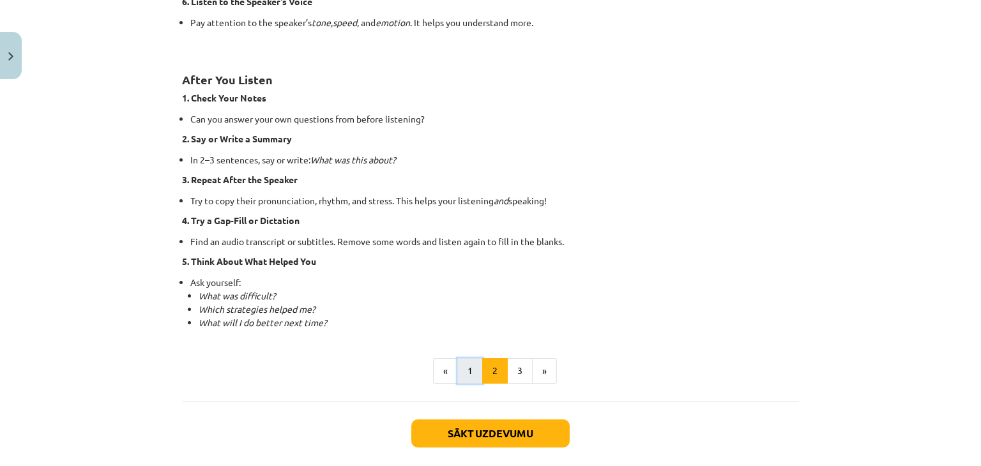
click at [472, 368] on button "1" at bounding box center [470, 371] width 26 height 26
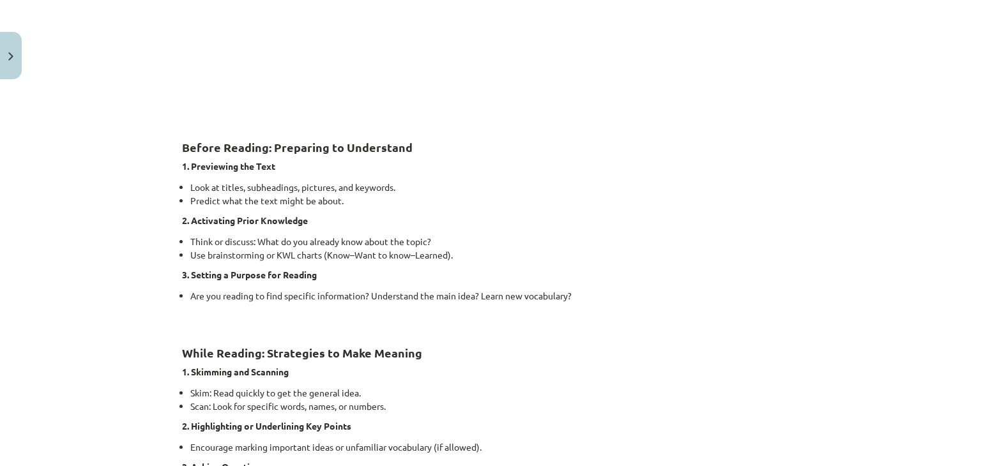
scroll to position [100, 0]
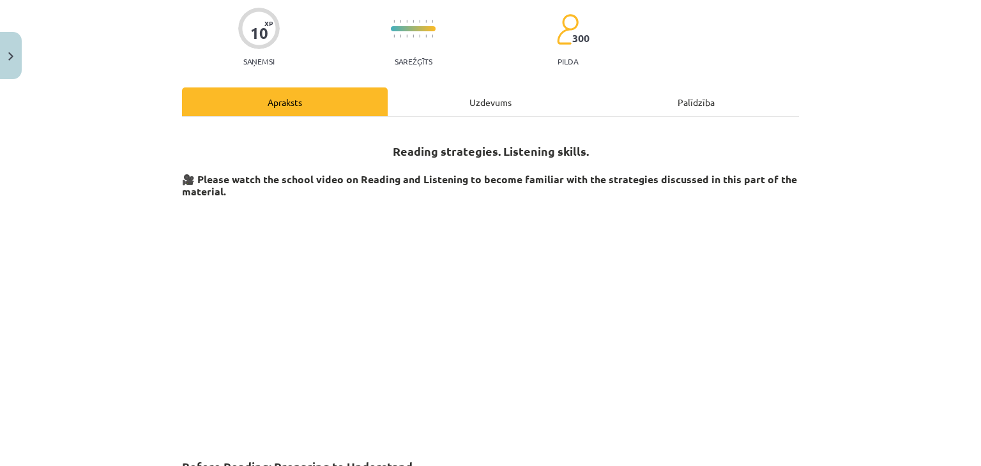
click at [528, 109] on div "Uzdevums" at bounding box center [491, 101] width 206 height 29
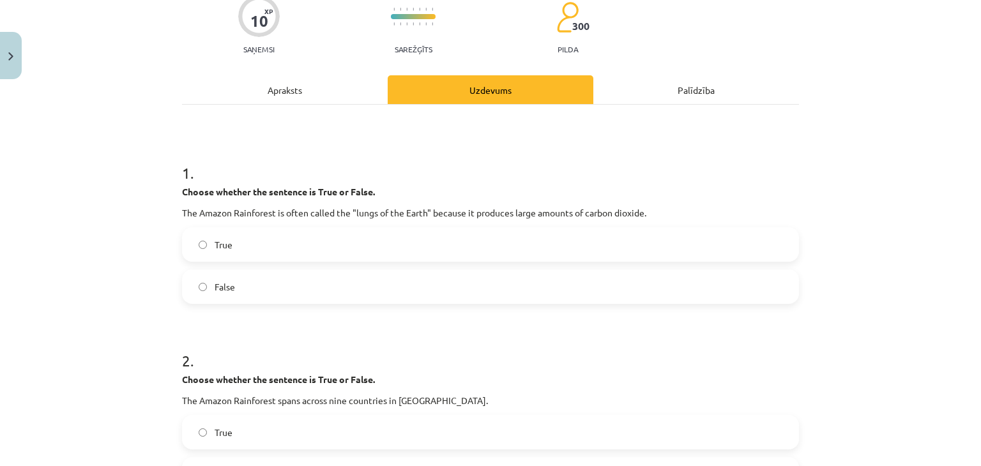
scroll to position [160, 0]
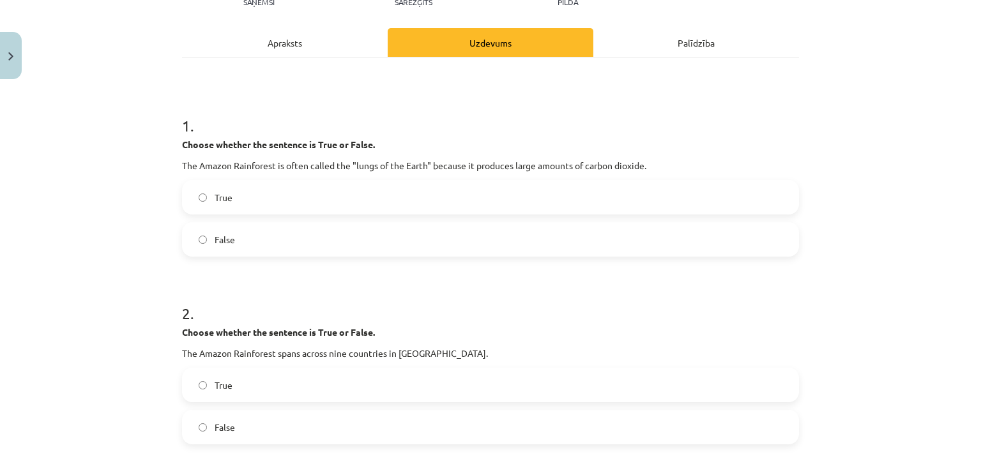
click at [304, 54] on div "Apraksts" at bounding box center [285, 42] width 206 height 29
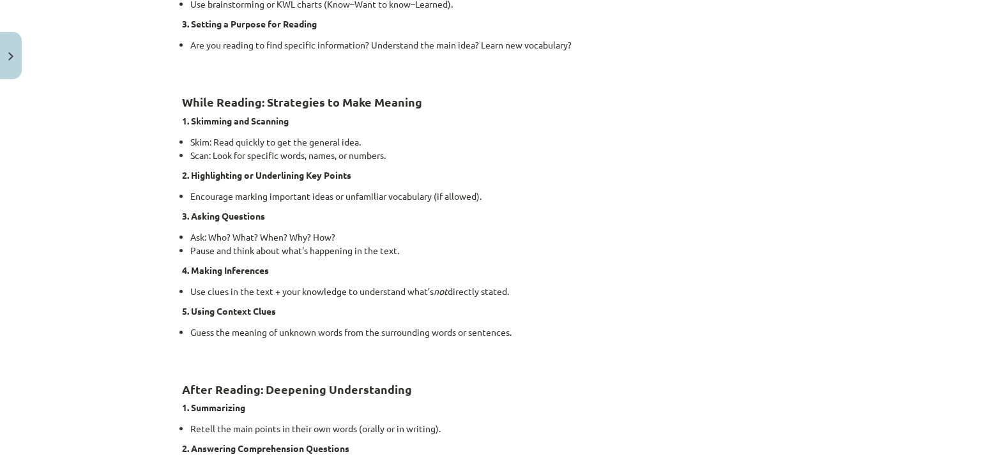
scroll to position [926, 0]
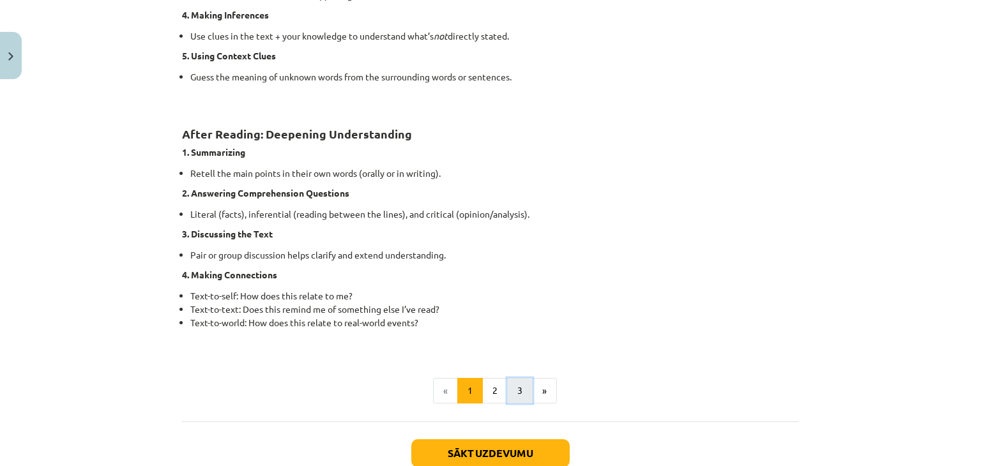
click at [513, 382] on button "3" at bounding box center [520, 391] width 26 height 26
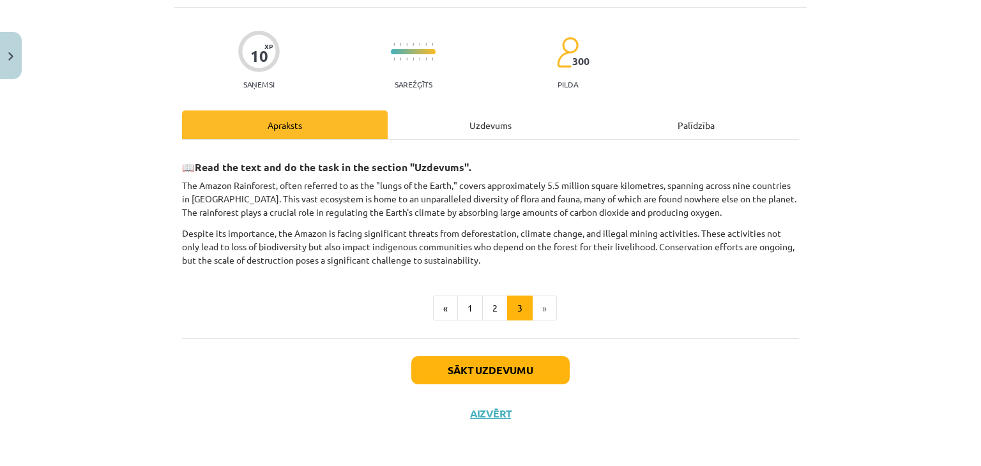
click at [506, 123] on div "Uzdevums" at bounding box center [491, 124] width 206 height 29
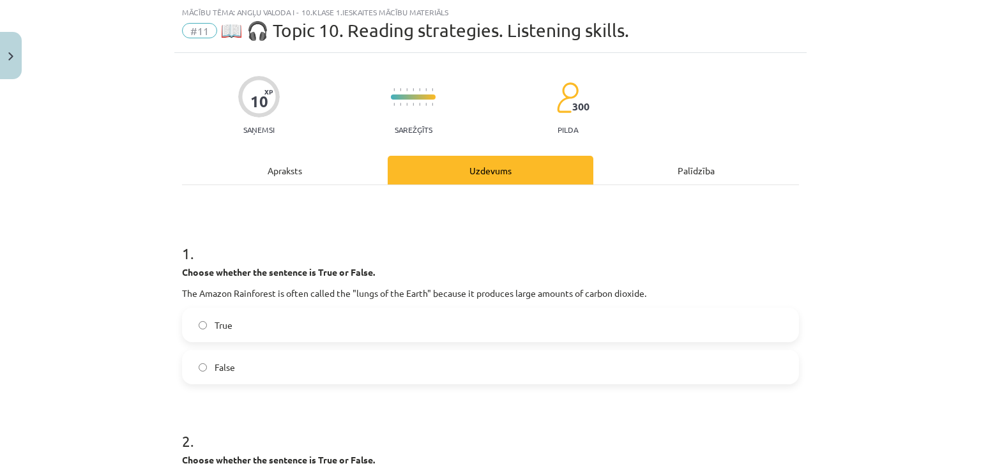
scroll to position [160, 0]
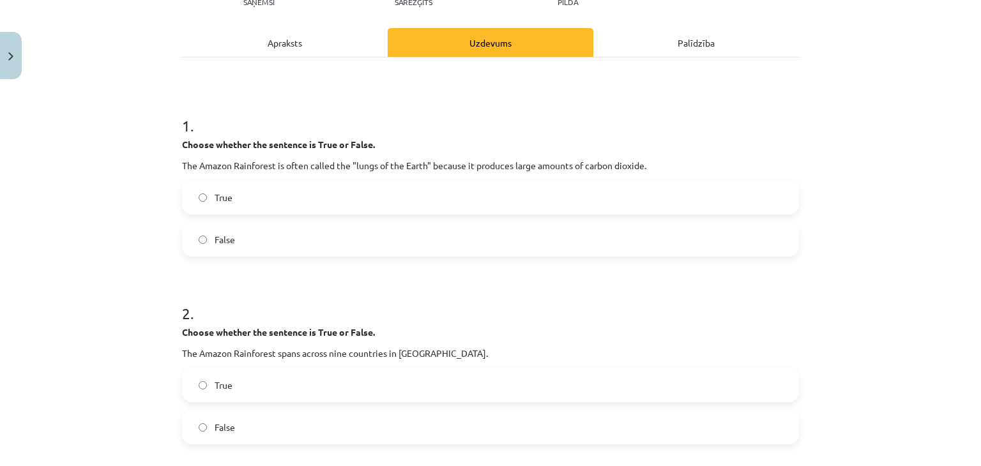
click at [460, 196] on label "True" at bounding box center [490, 197] width 614 height 32
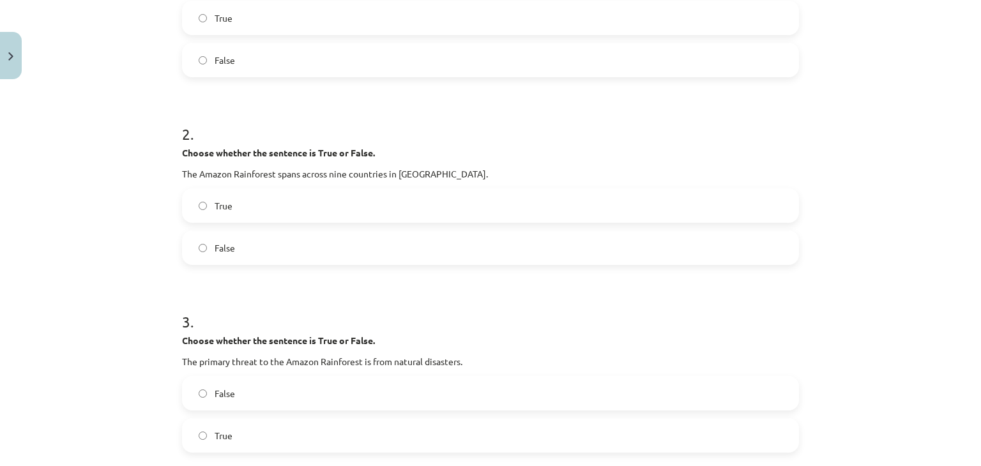
scroll to position [351, 0]
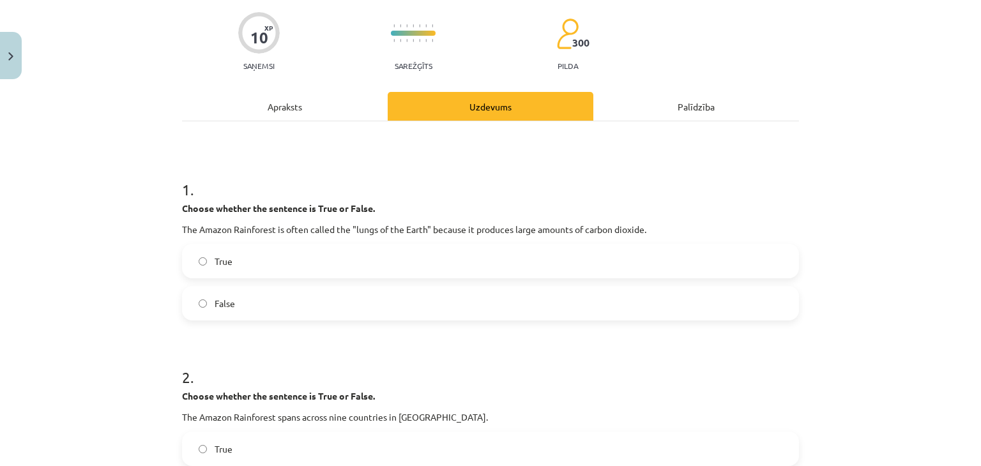
click at [300, 100] on div "Apraksts" at bounding box center [285, 106] width 206 height 29
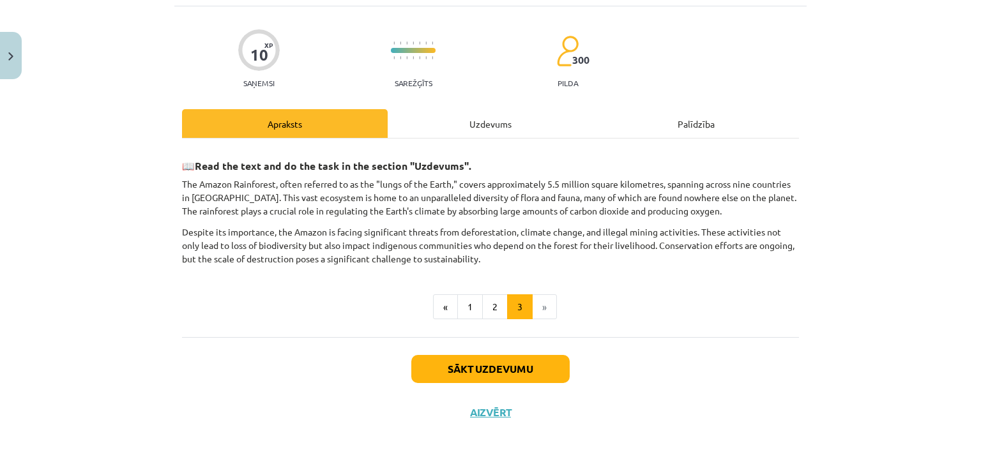
scroll to position [32, 0]
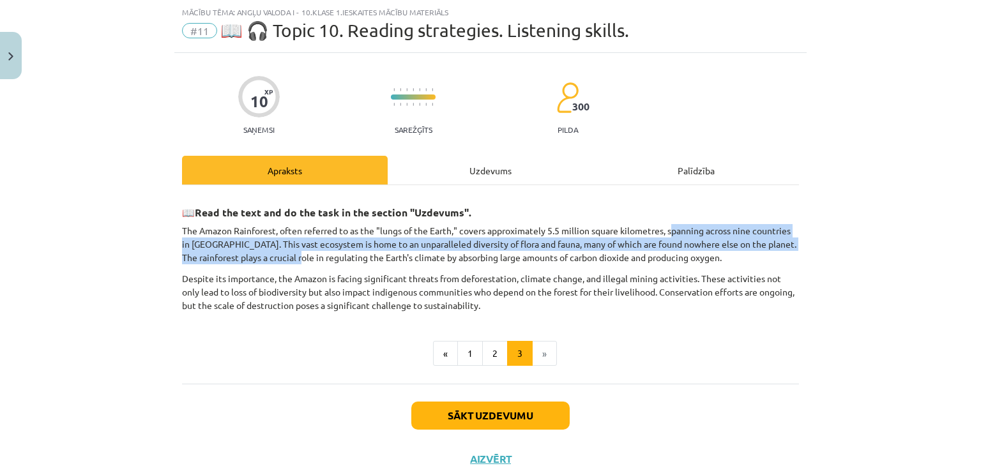
drag, startPoint x: 672, startPoint y: 230, endPoint x: 310, endPoint y: 256, distance: 363.1
click at [310, 256] on p "The Amazon Rainforest, often referred to as the "lungs of the Earth," covers ap…" at bounding box center [490, 244] width 617 height 40
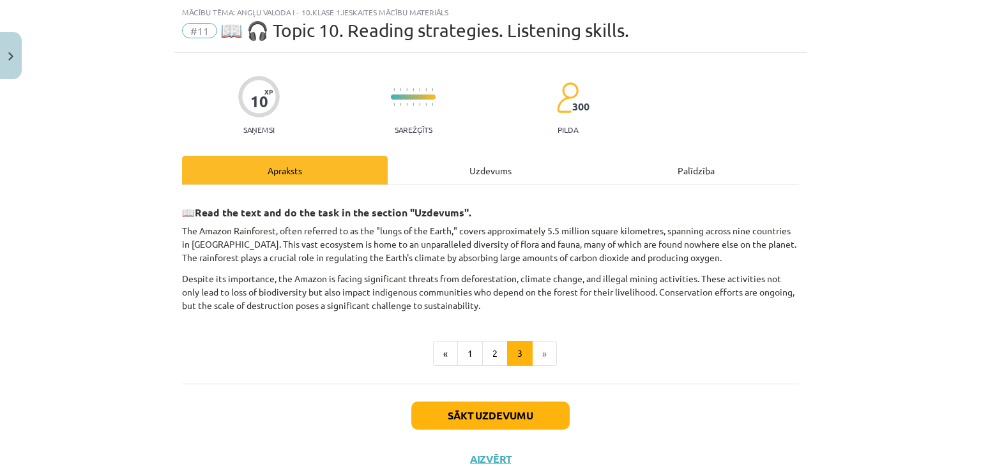
click at [797, 251] on div "10 XP Saņemsi Sarežģīts 300 pilda Apraksts Uzdevums Palīdzība 📖 Read the text a…" at bounding box center [490, 267] width 632 height 428
click at [466, 156] on div "Uzdevums" at bounding box center [491, 170] width 206 height 29
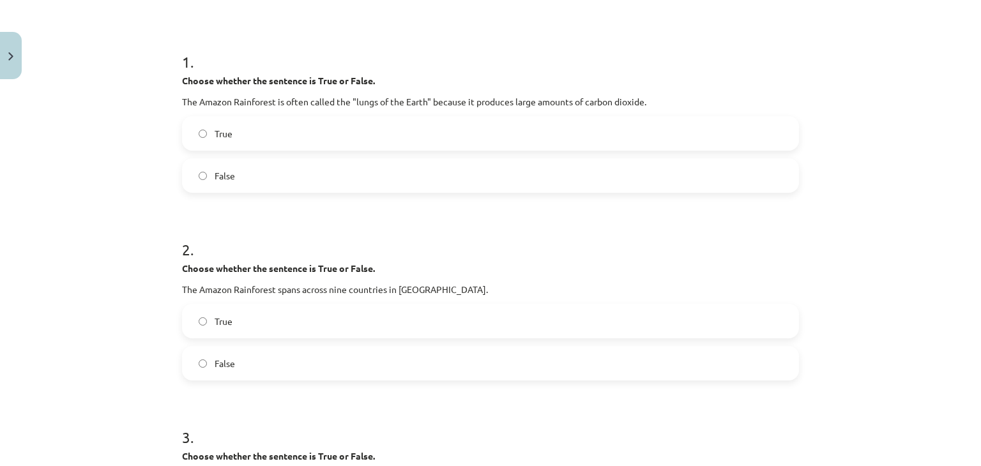
click at [276, 310] on label "True" at bounding box center [490, 321] width 614 height 32
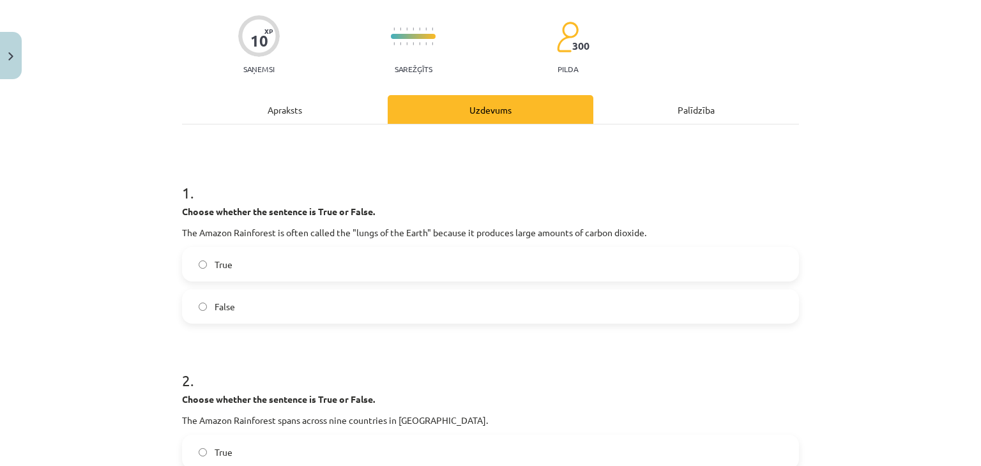
scroll to position [0, 0]
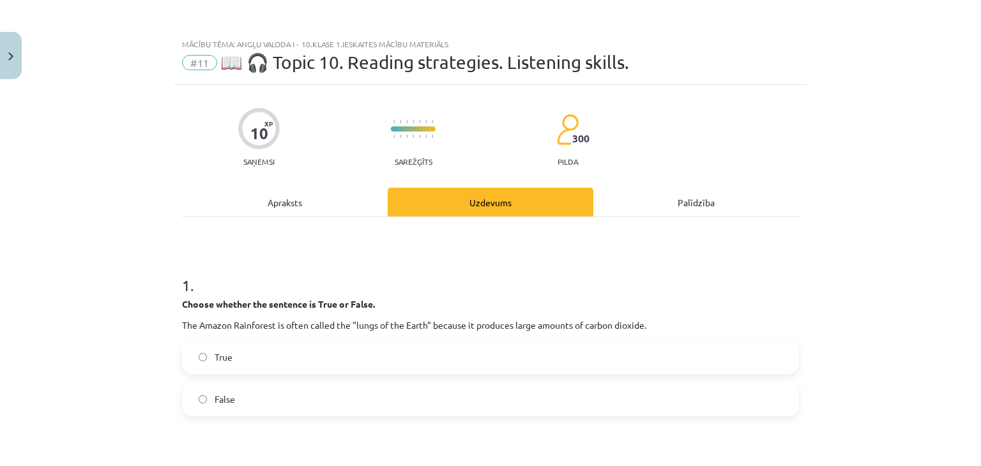
click at [303, 203] on div "Apraksts" at bounding box center [285, 202] width 206 height 29
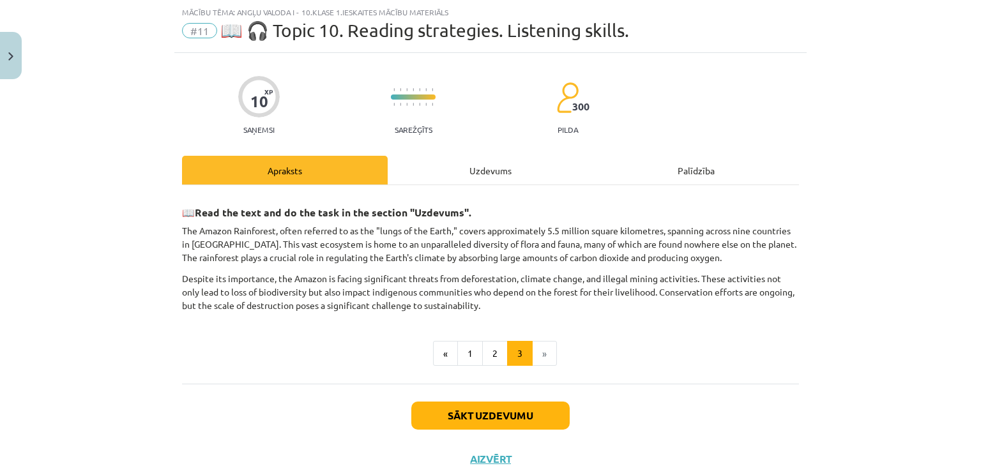
click at [491, 176] on div "Uzdevums" at bounding box center [491, 170] width 206 height 29
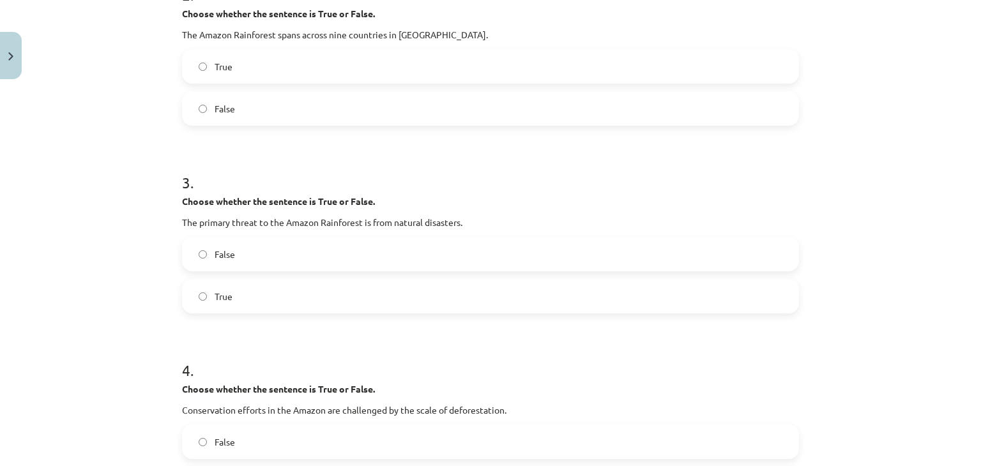
scroll to position [479, 0]
click at [265, 260] on label "False" at bounding box center [490, 254] width 614 height 32
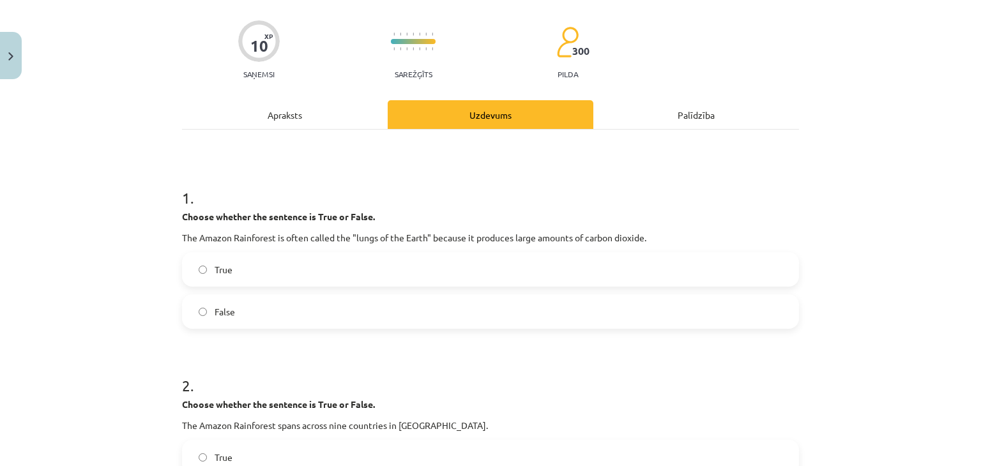
scroll to position [0, 0]
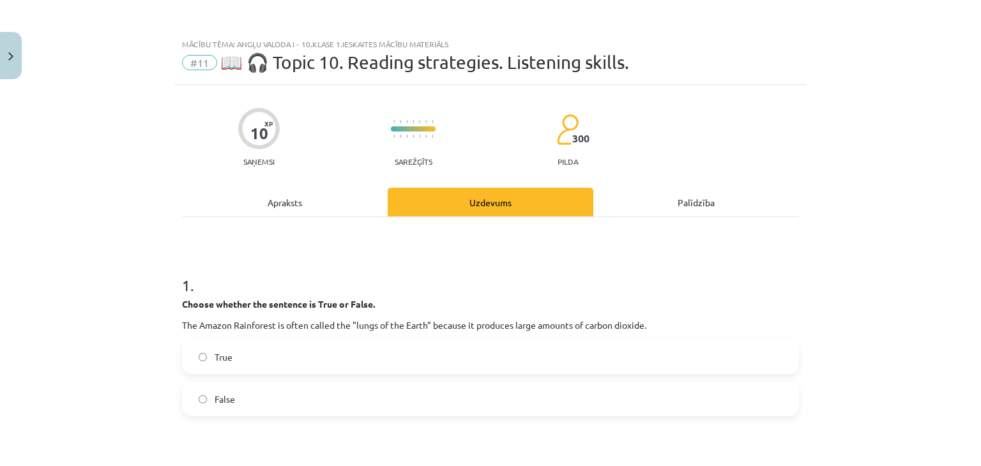
click at [304, 200] on div "Apraksts" at bounding box center [285, 202] width 206 height 29
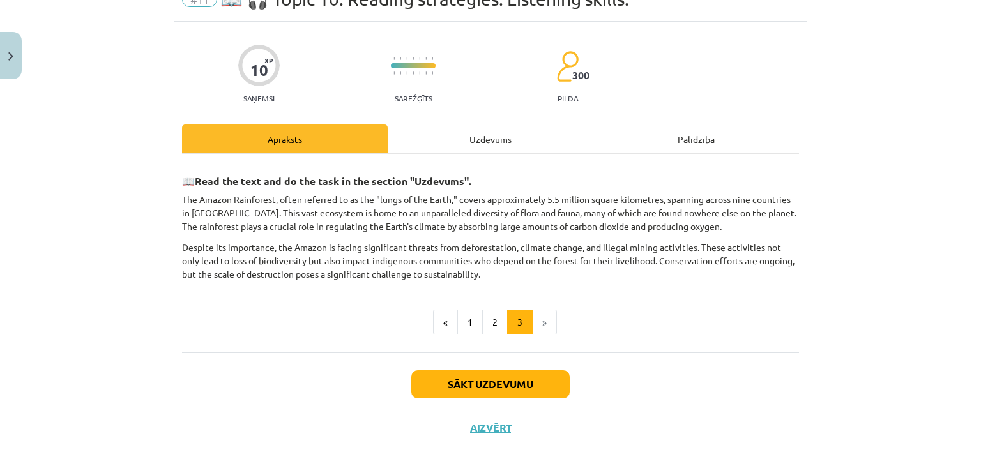
scroll to position [77, 0]
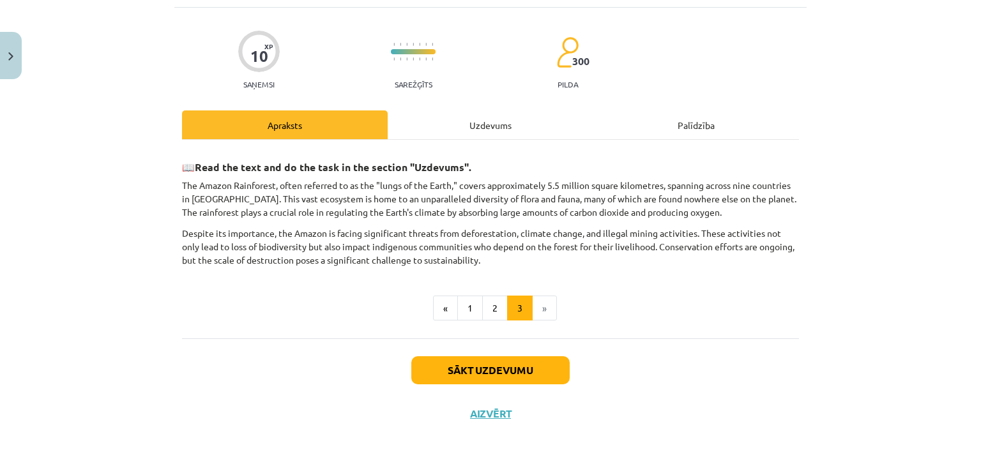
click at [475, 116] on div "Uzdevums" at bounding box center [491, 124] width 206 height 29
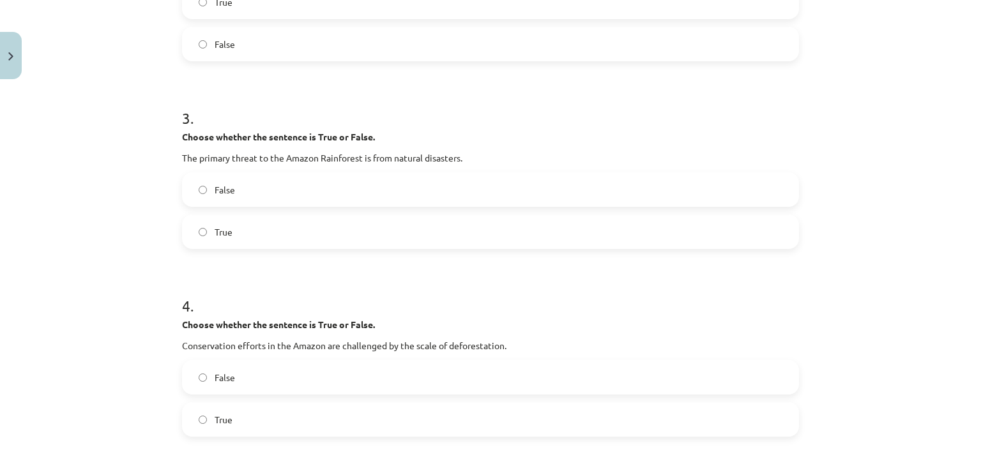
scroll to position [671, 0]
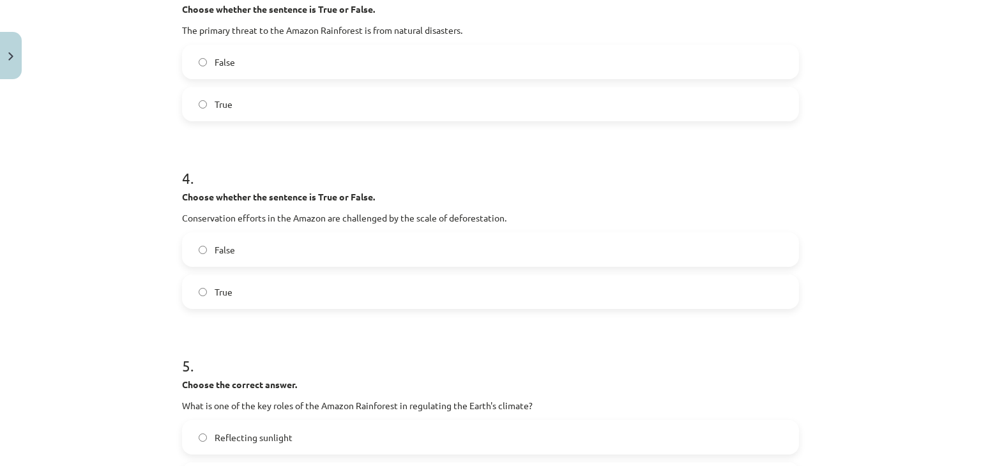
click at [240, 293] on label "True" at bounding box center [490, 292] width 614 height 32
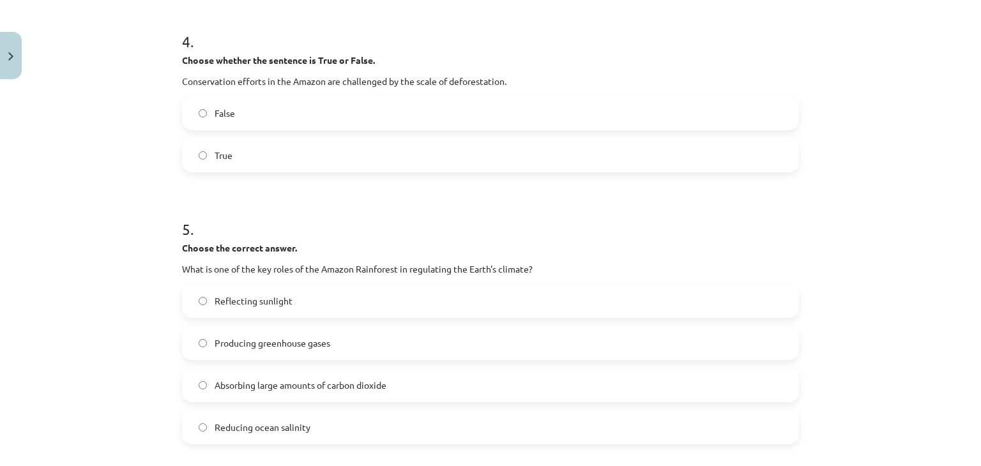
scroll to position [990, 0]
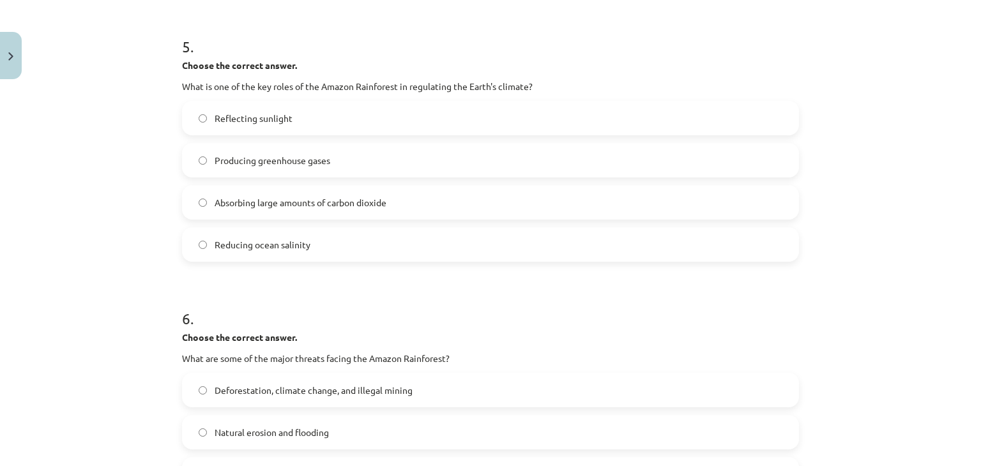
click at [202, 202] on label "Absorbing large amounts of carbon dioxide" at bounding box center [490, 202] width 614 height 32
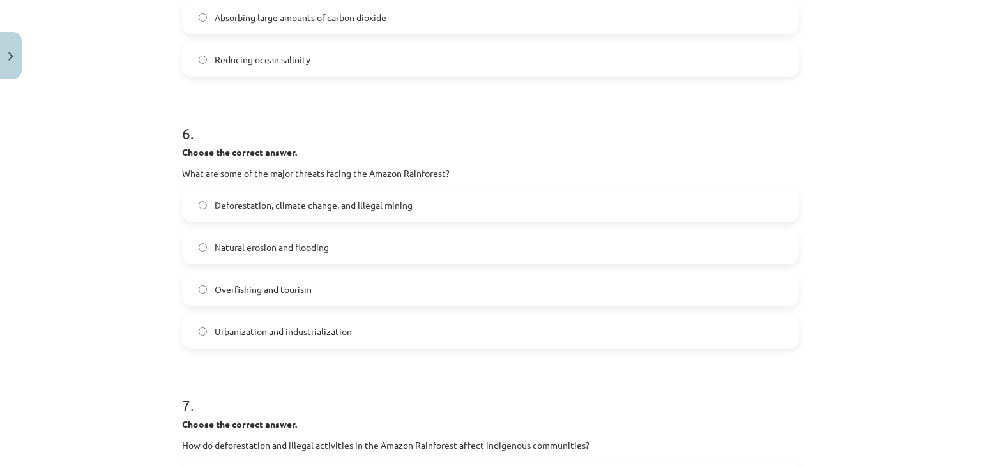
scroll to position [1181, 0]
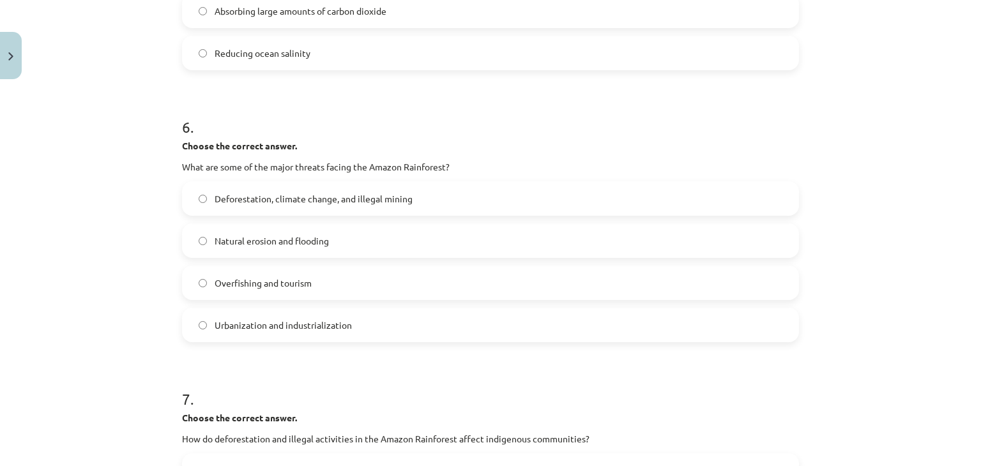
click at [211, 186] on label "Deforestation, climate change, and illegal mining" at bounding box center [490, 199] width 614 height 32
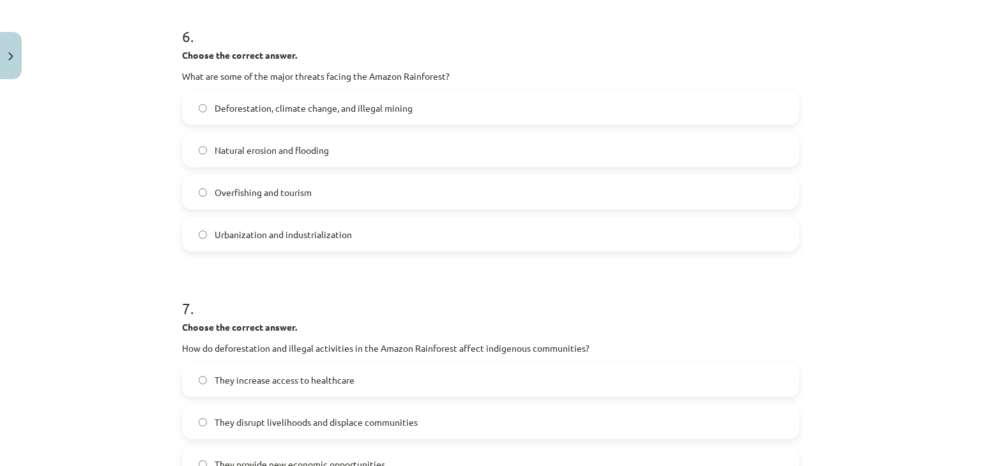
scroll to position [1437, 0]
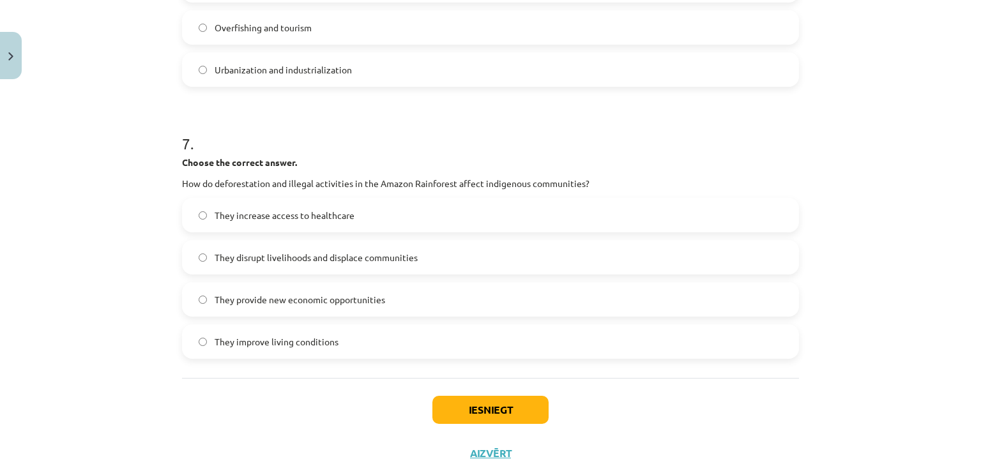
click at [215, 300] on span "They provide new economic opportunities" at bounding box center [300, 299] width 171 height 13
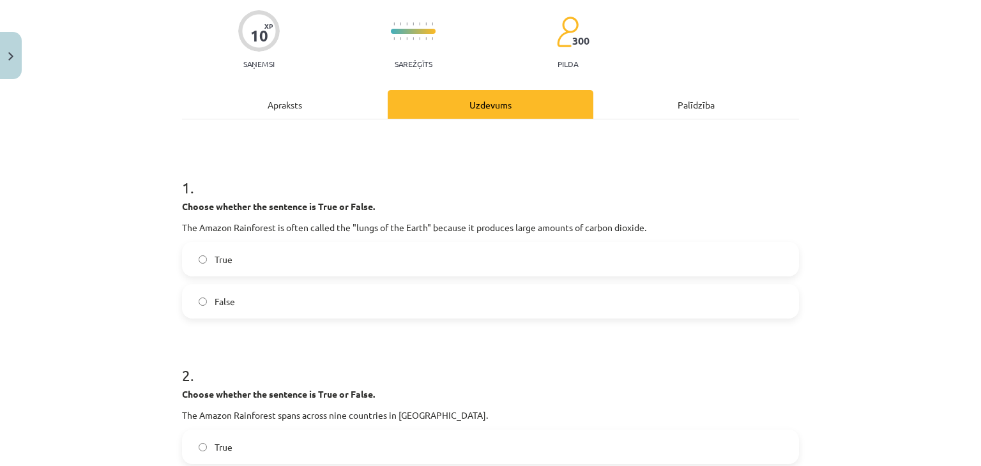
scroll to position [0, 0]
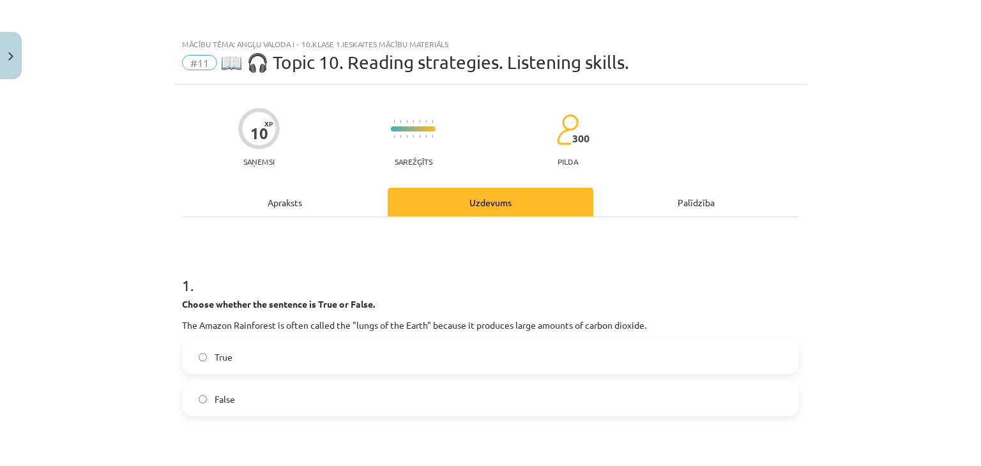
click at [249, 211] on div "Apraksts" at bounding box center [285, 202] width 206 height 29
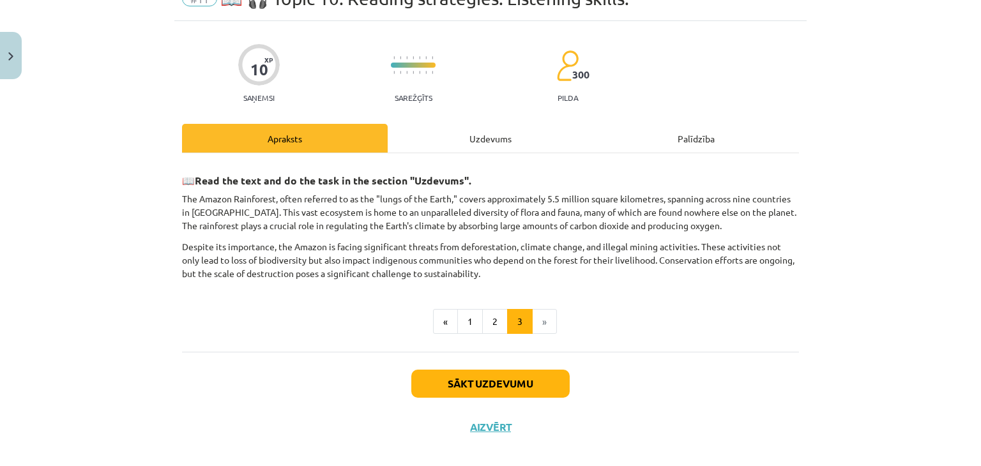
scroll to position [77, 0]
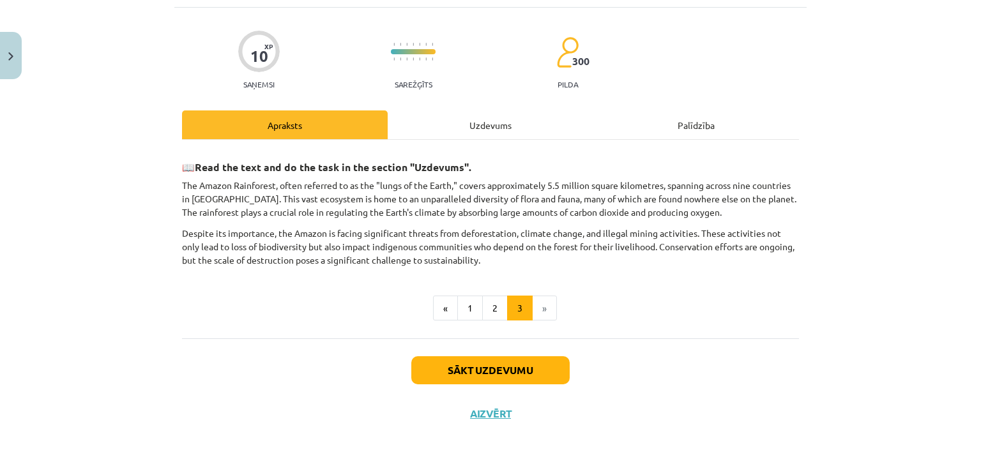
click at [463, 128] on div "Uzdevums" at bounding box center [491, 124] width 206 height 29
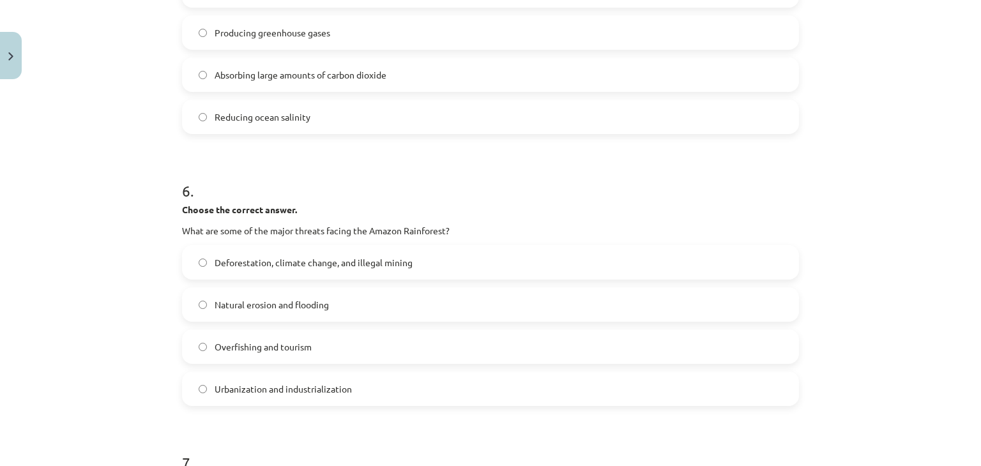
scroll to position [1477, 0]
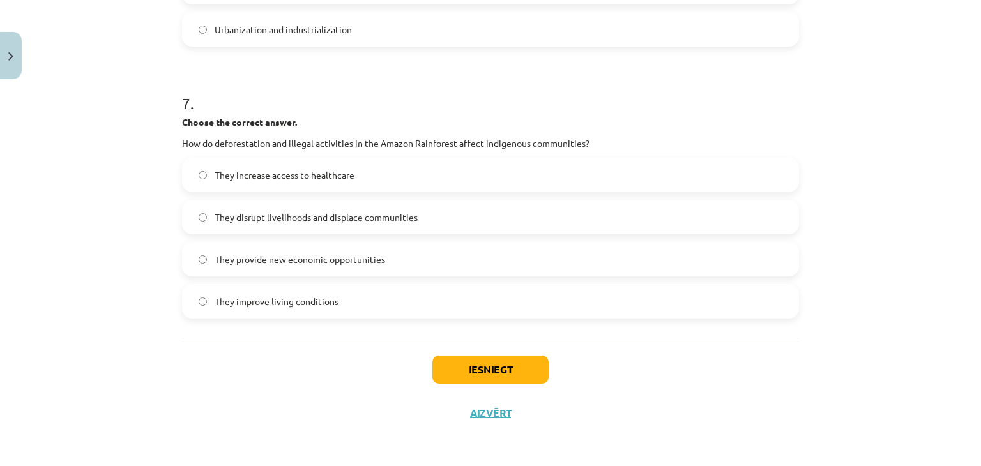
click at [345, 211] on span "They disrupt livelihoods and displace communities" at bounding box center [316, 217] width 203 height 13
click at [519, 372] on button "Iesniegt" at bounding box center [490, 370] width 116 height 28
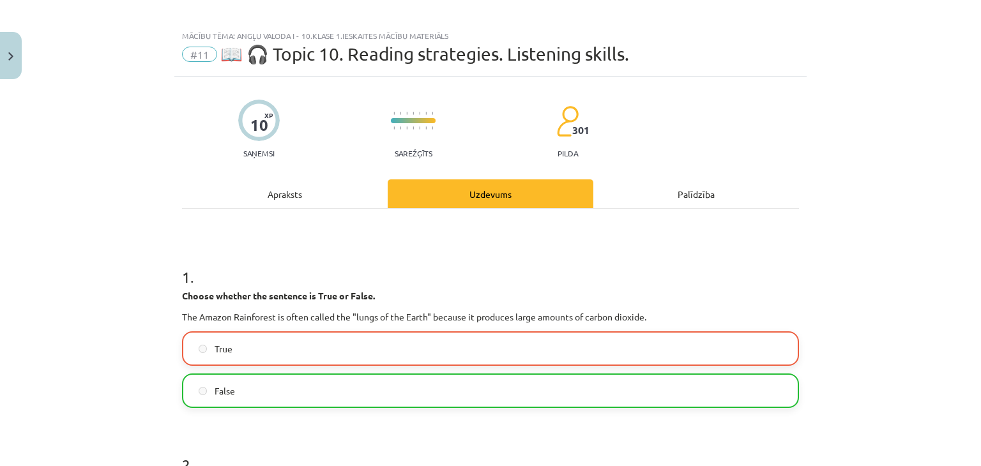
scroll to position [0, 0]
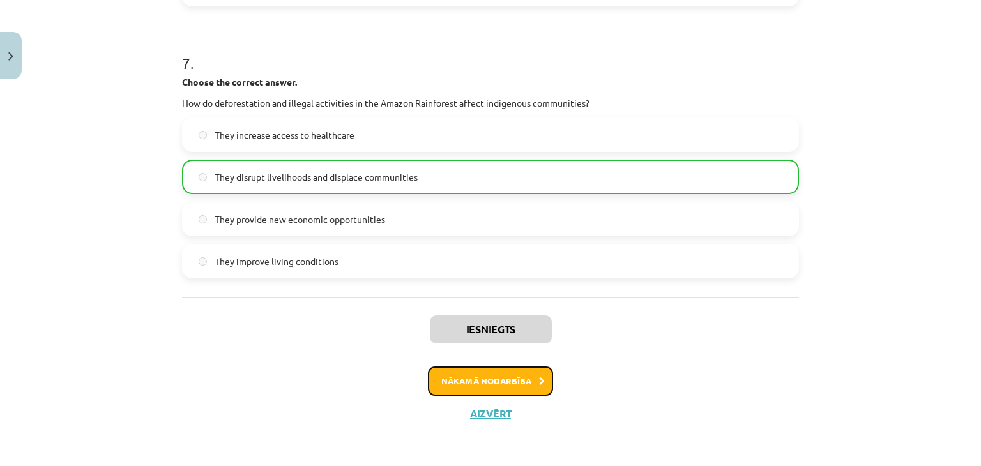
click at [529, 381] on button "Nākamā nodarbība" at bounding box center [490, 381] width 125 height 29
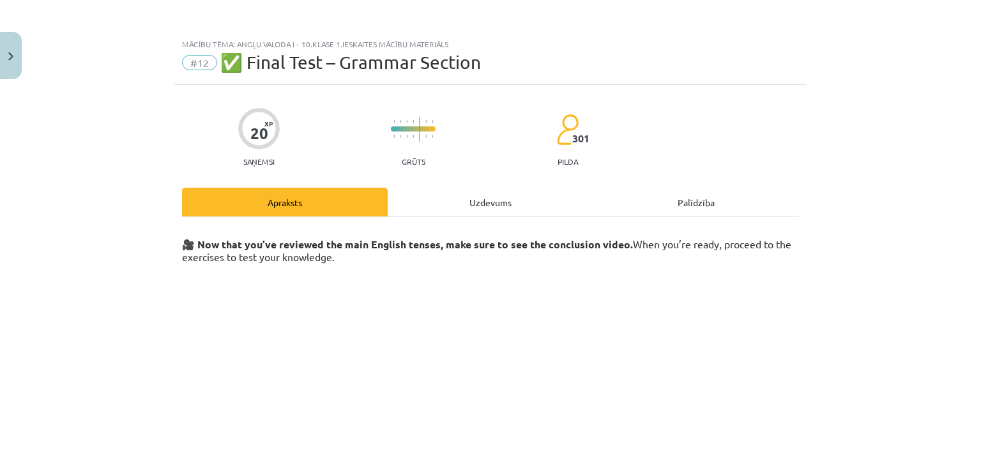
scroll to position [128, 0]
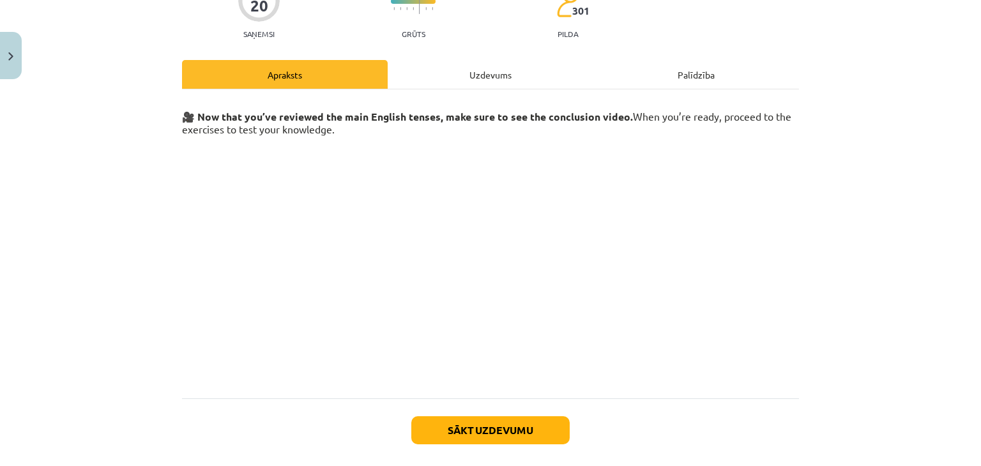
click at [229, 228] on h3 at bounding box center [490, 262] width 617 height 243
click at [493, 87] on div "Uzdevums" at bounding box center [491, 74] width 206 height 29
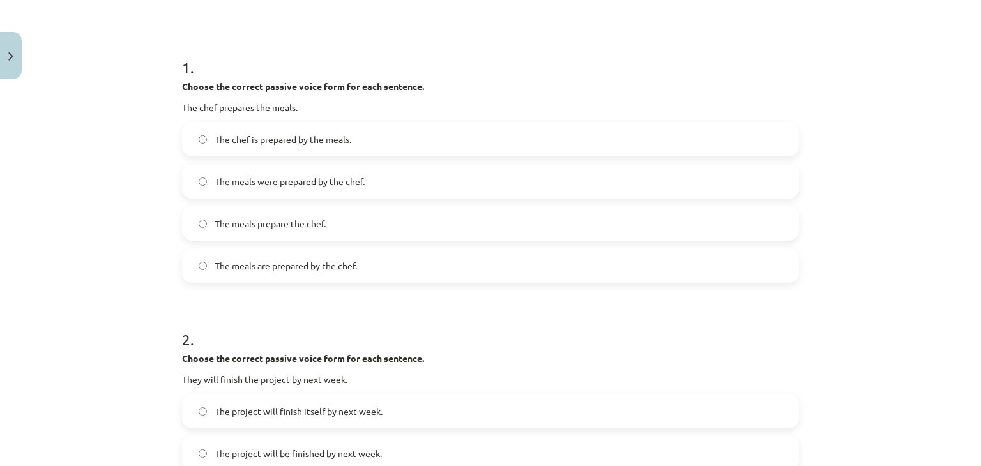
scroll to position [224, 0]
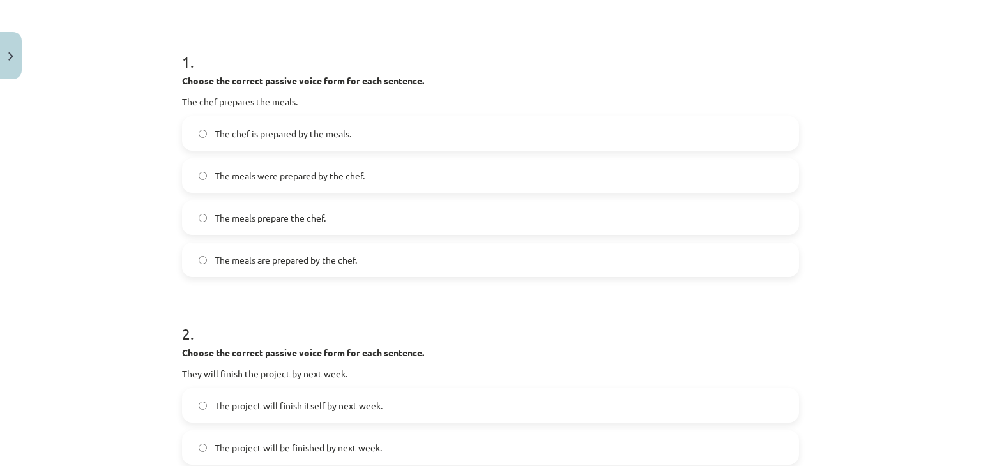
click at [358, 269] on label "The meals are prepared by the chef." at bounding box center [490, 260] width 614 height 32
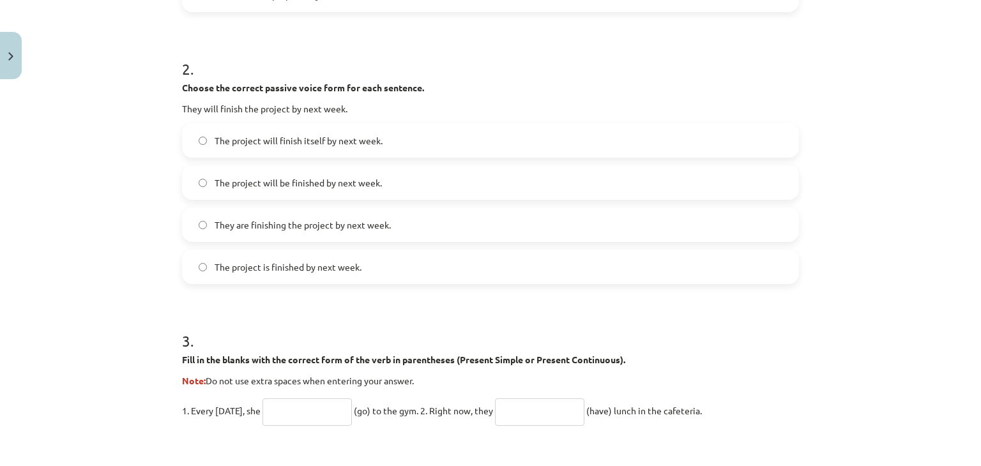
scroll to position [415, 0]
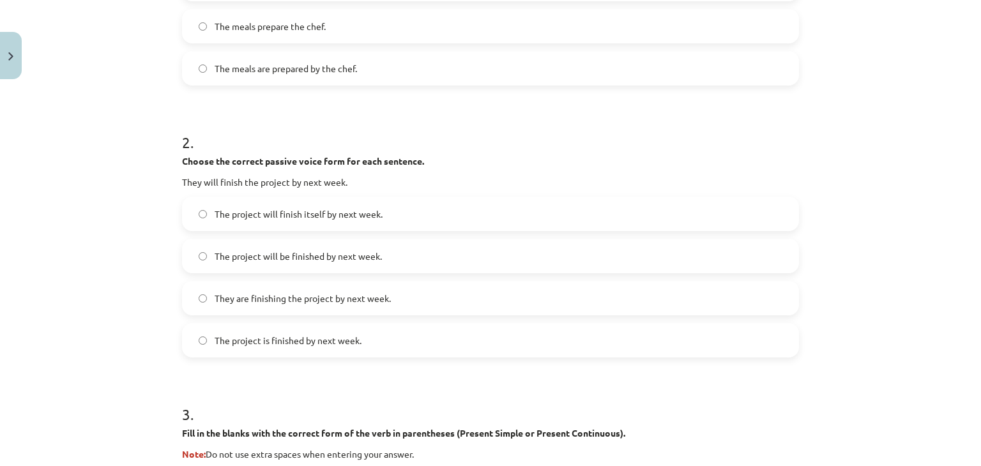
click at [473, 253] on label "The project will be finished by next week." at bounding box center [490, 256] width 614 height 32
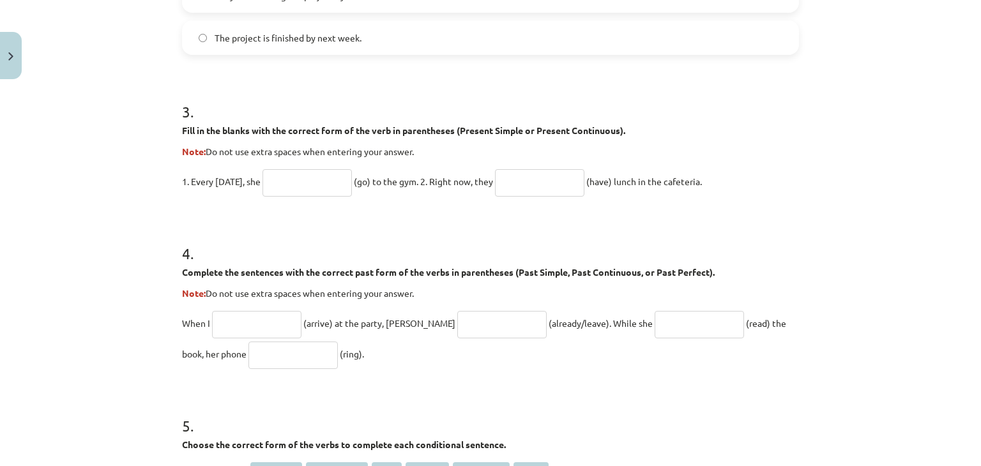
scroll to position [718, 0]
click at [310, 185] on input "text" at bounding box center [306, 182] width 89 height 27
type input "****"
click at [548, 176] on input "text" at bounding box center [539, 182] width 89 height 27
click at [541, 179] on input "**********" at bounding box center [539, 182] width 89 height 27
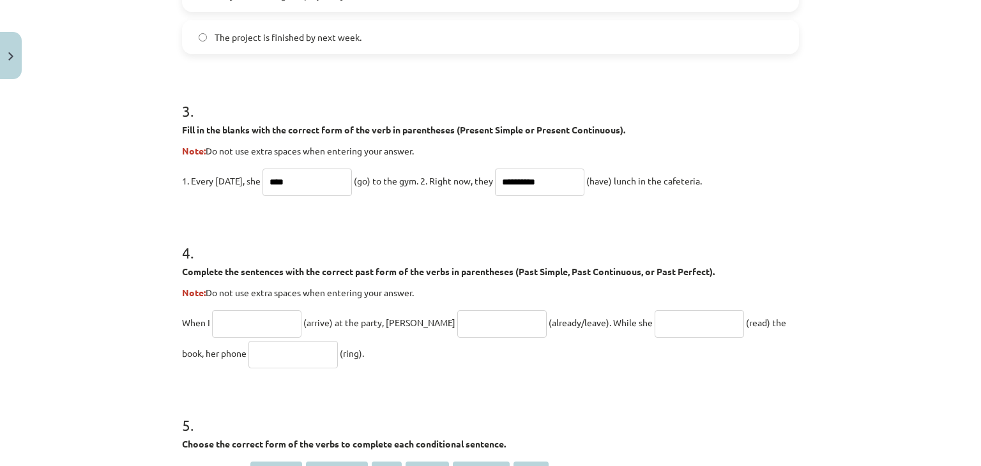
type input "**********"
click at [561, 209] on form "**********" at bounding box center [490, 119] width 617 height 1166
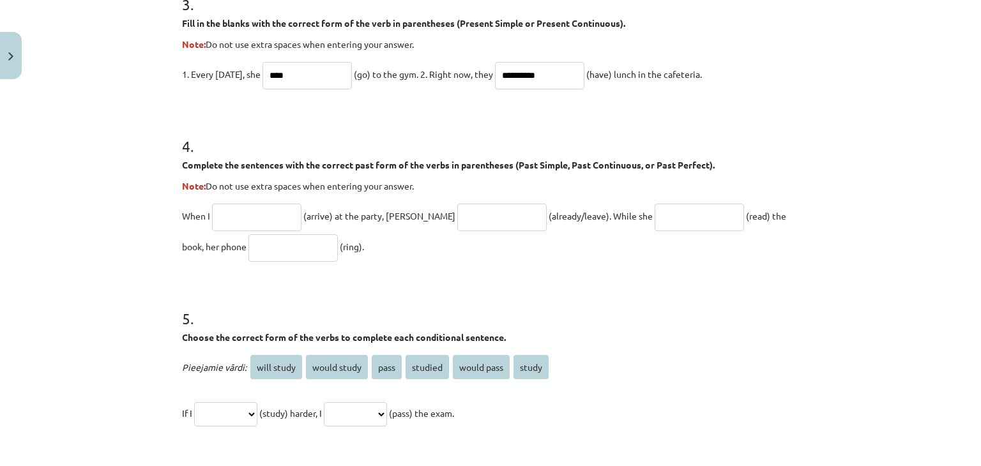
scroll to position [846, 0]
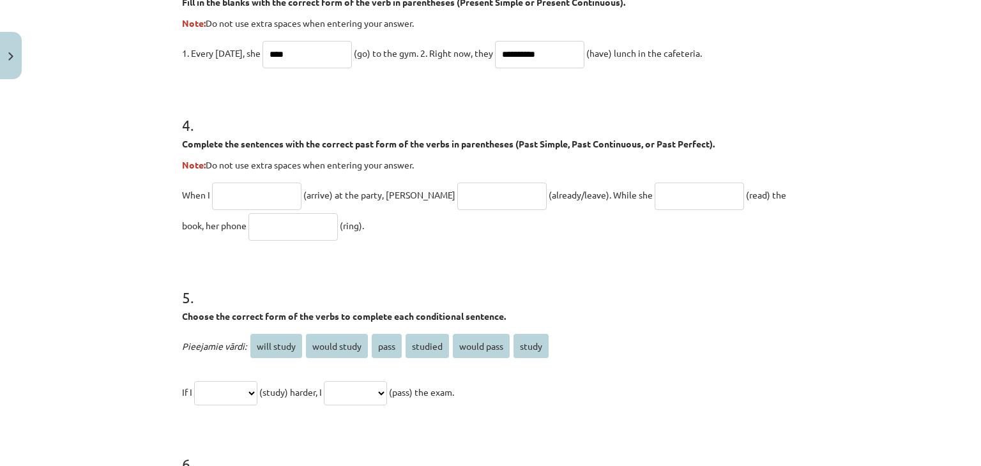
click at [259, 194] on input "text" at bounding box center [256, 196] width 89 height 27
type input "*******"
click at [463, 200] on input "text" at bounding box center [501, 196] width 89 height 27
type input "**********"
click at [658, 195] on input "text" at bounding box center [699, 196] width 89 height 27
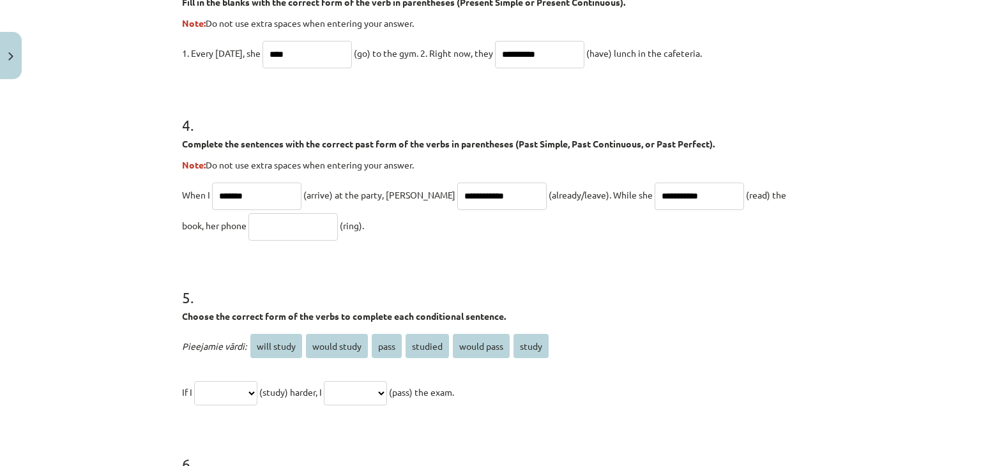
type input "**********"
click at [248, 231] on input "text" at bounding box center [292, 226] width 89 height 27
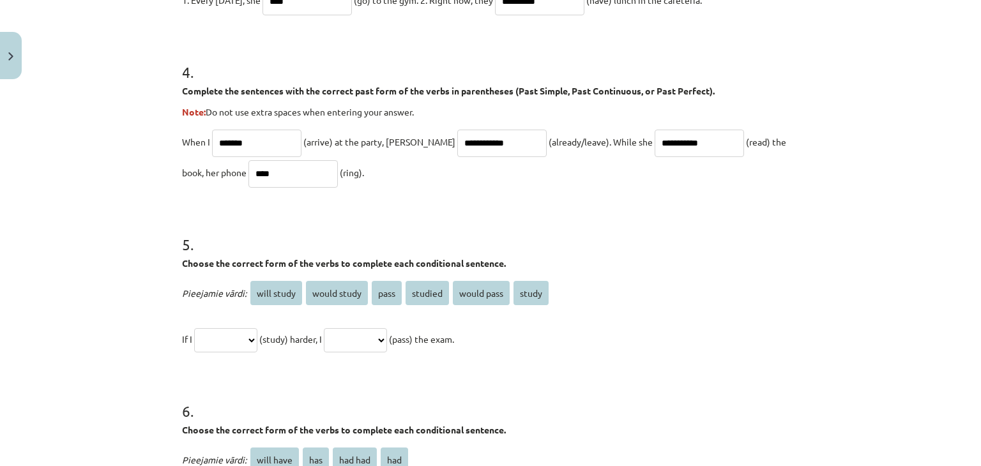
scroll to position [1038, 0]
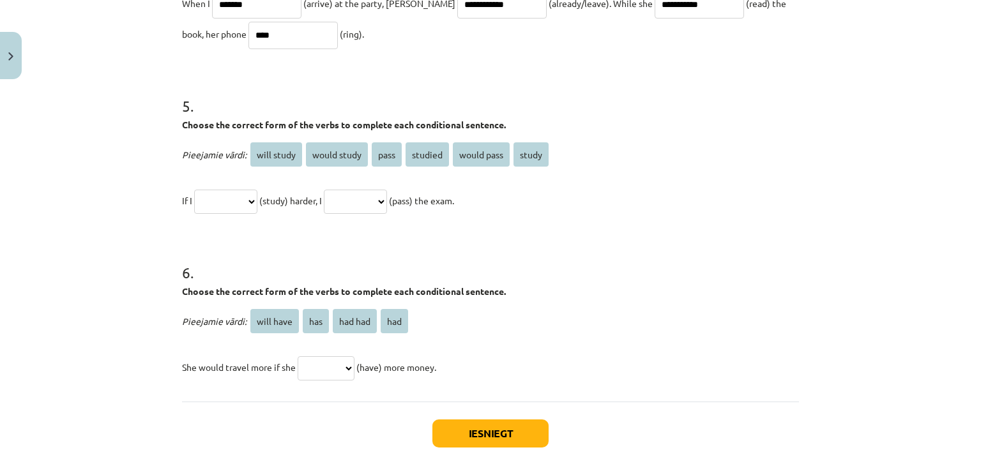
type input "****"
click at [245, 198] on select "**********" at bounding box center [225, 202] width 63 height 24
click at [344, 246] on h1 "6 ." at bounding box center [490, 261] width 617 height 40
click at [324, 366] on select "********* *** ******* ***" at bounding box center [326, 368] width 57 height 24
select select "***"
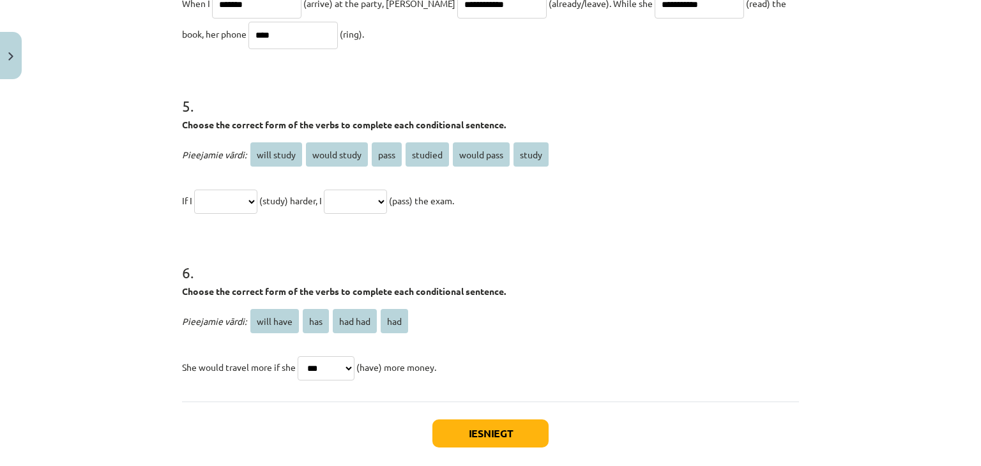
click at [298, 356] on select "********* *** ******* ***" at bounding box center [326, 368] width 57 height 24
click at [236, 200] on select "**********" at bounding box center [225, 202] width 63 height 24
select select "*******"
click at [194, 190] on select "**********" at bounding box center [225, 202] width 63 height 24
click at [378, 208] on select "**********" at bounding box center [355, 202] width 63 height 24
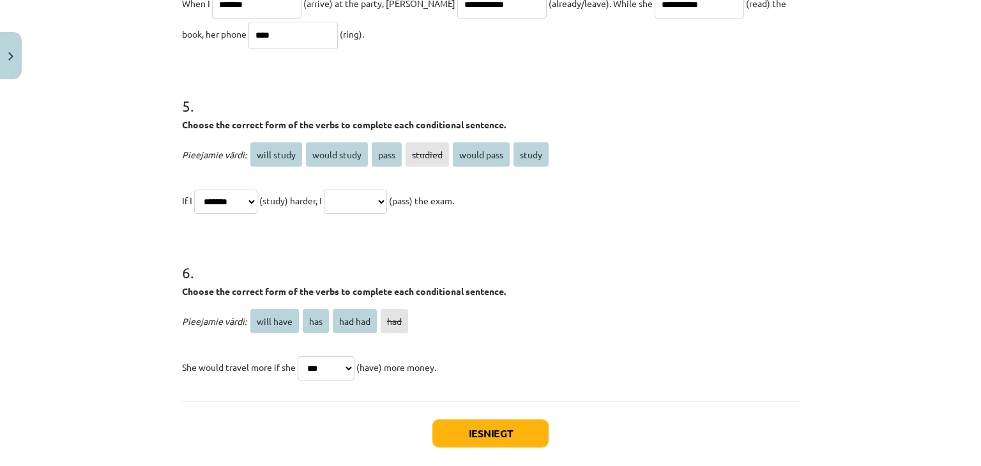
select select "**********"
click at [338, 190] on select "**********" at bounding box center [355, 202] width 63 height 24
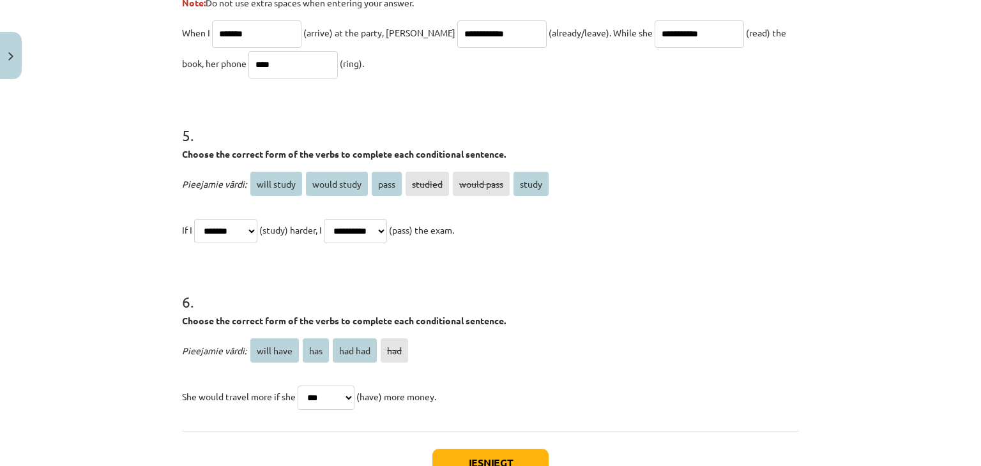
scroll to position [1102, 0]
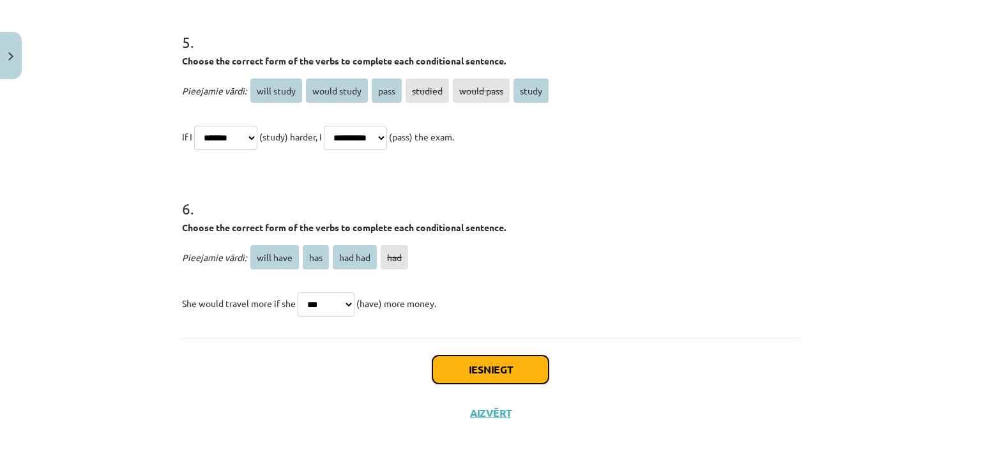
click at [491, 371] on button "Iesniegt" at bounding box center [490, 370] width 116 height 28
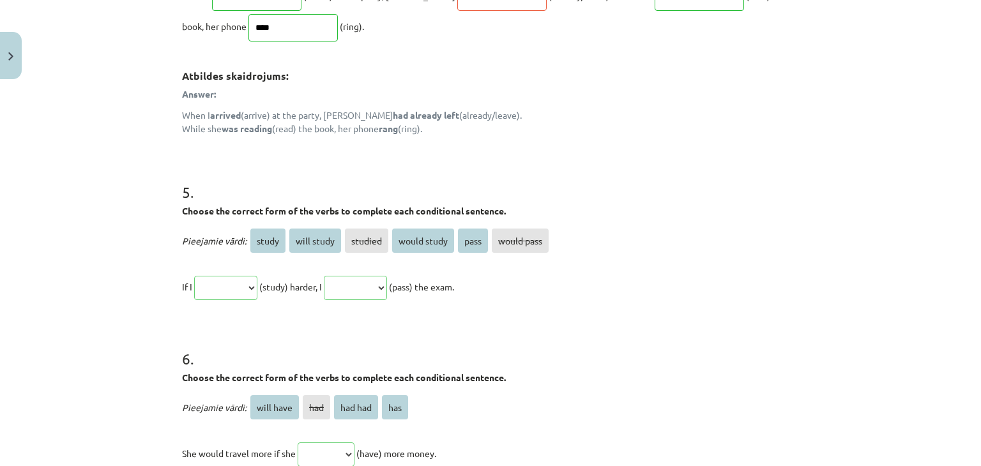
scroll to position [1330, 0]
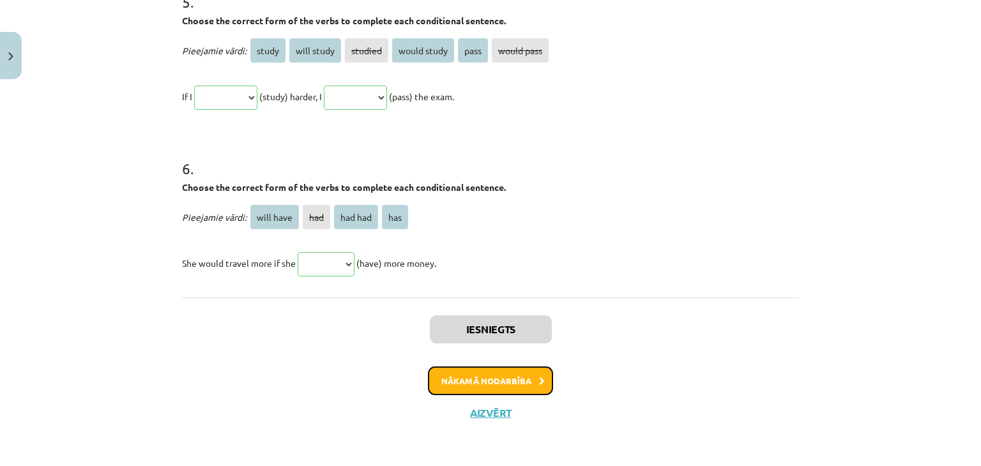
click at [499, 381] on button "Nākamā nodarbība" at bounding box center [490, 381] width 125 height 29
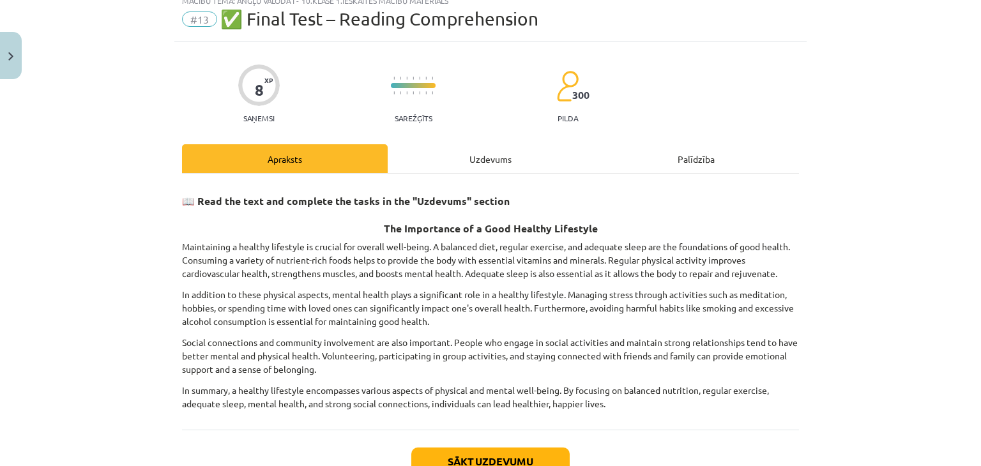
scroll to position [64, 0]
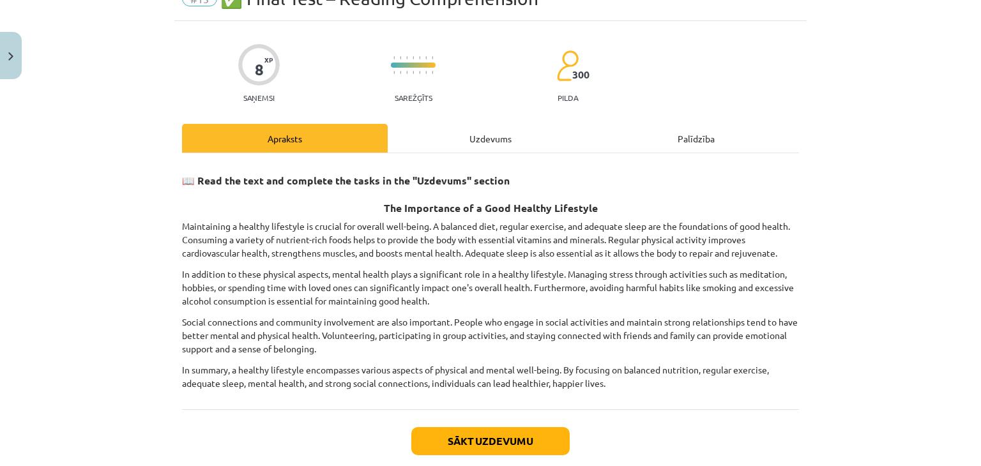
click at [501, 138] on div "Uzdevums" at bounding box center [491, 138] width 206 height 29
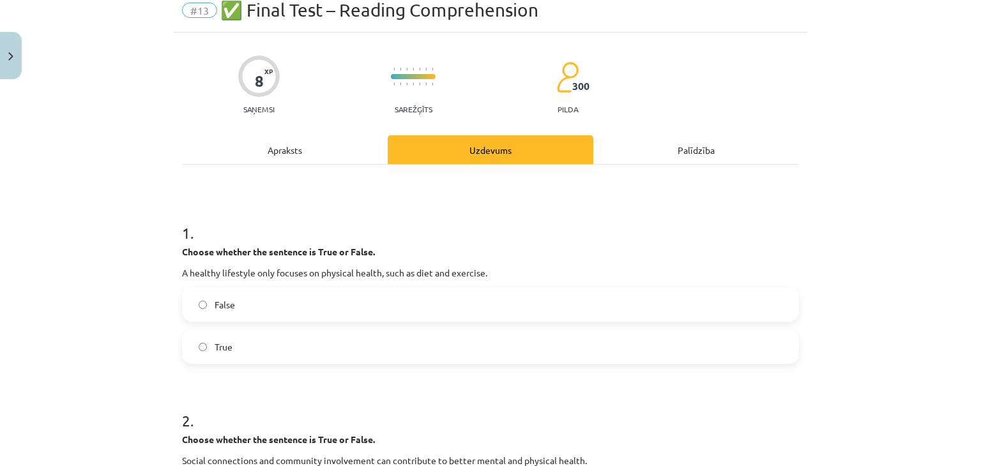
scroll to position [128, 0]
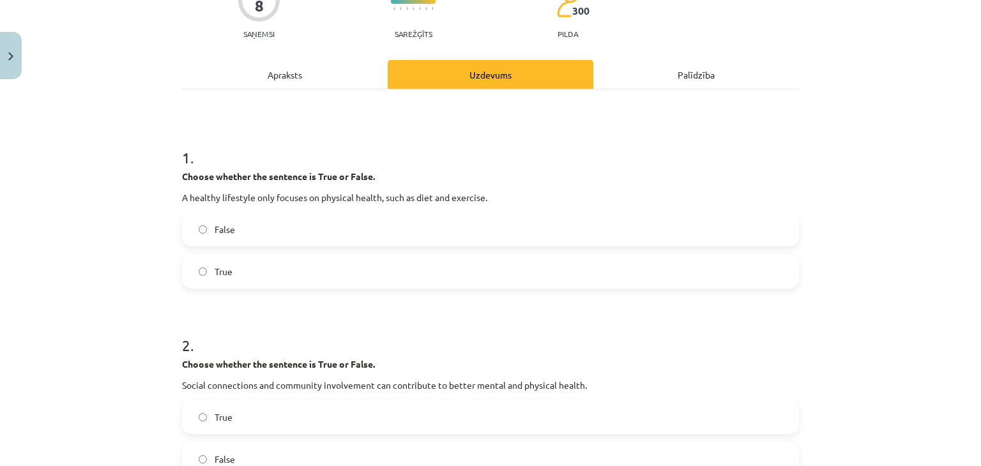
click at [284, 75] on div "Apraksts" at bounding box center [285, 74] width 206 height 29
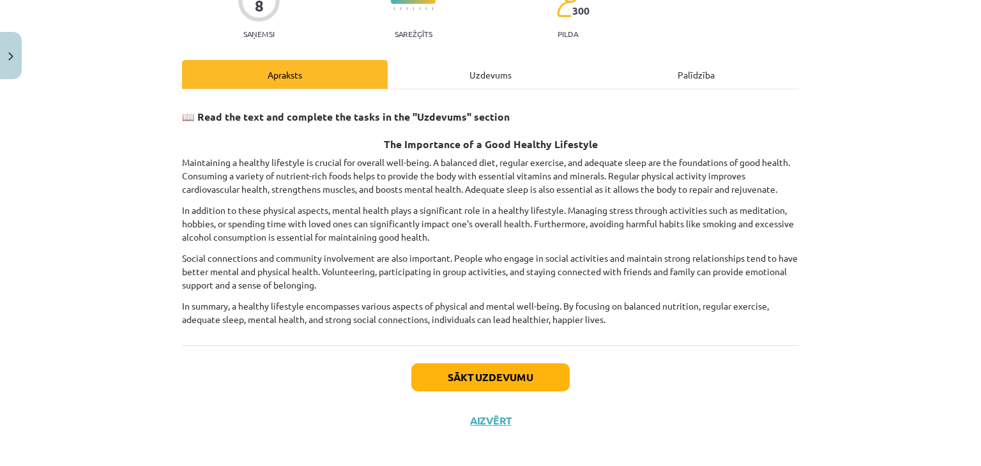
scroll to position [32, 0]
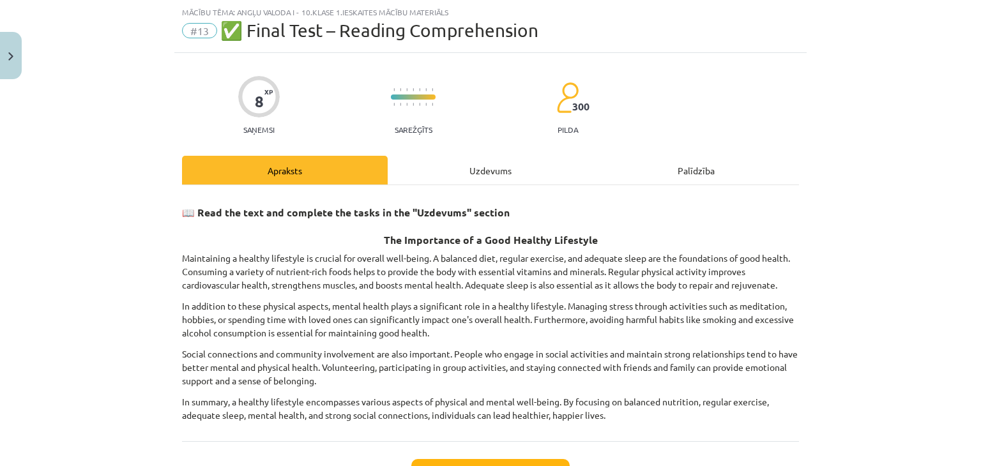
click at [496, 165] on div "Uzdevums" at bounding box center [491, 170] width 206 height 29
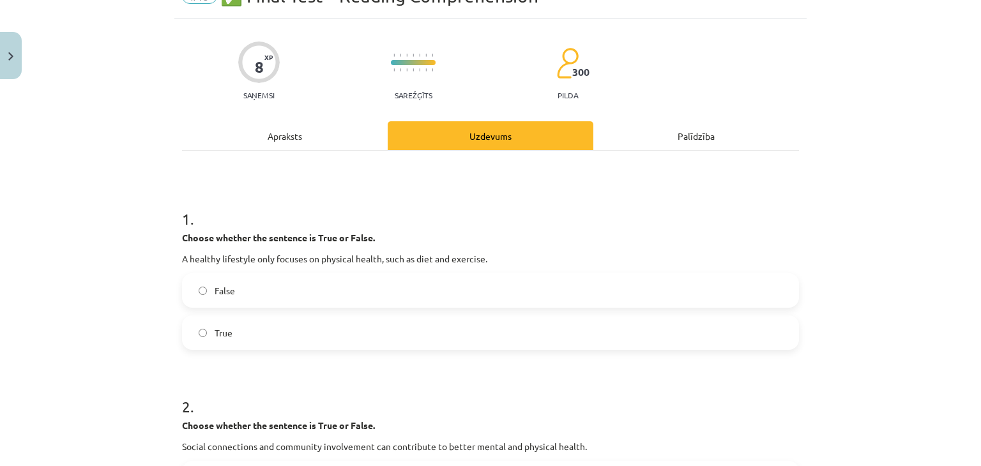
scroll to position [96, 0]
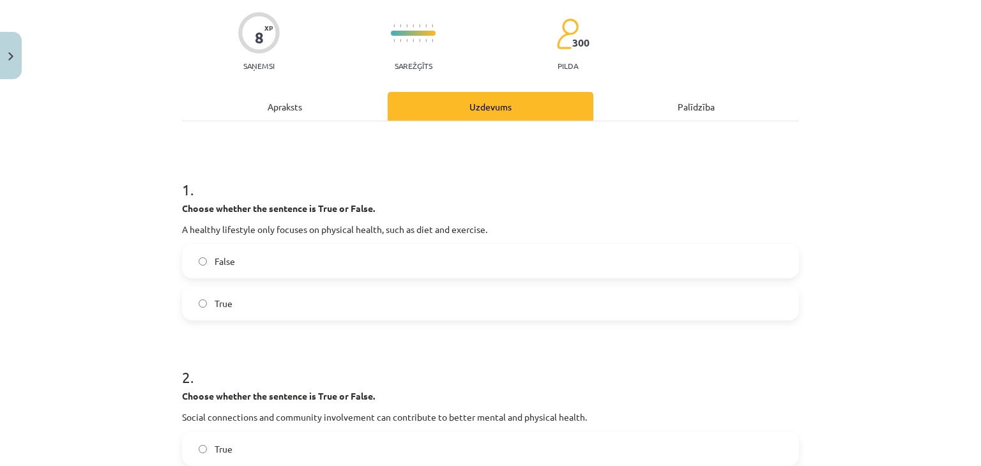
click at [315, 259] on label "False" at bounding box center [490, 261] width 614 height 32
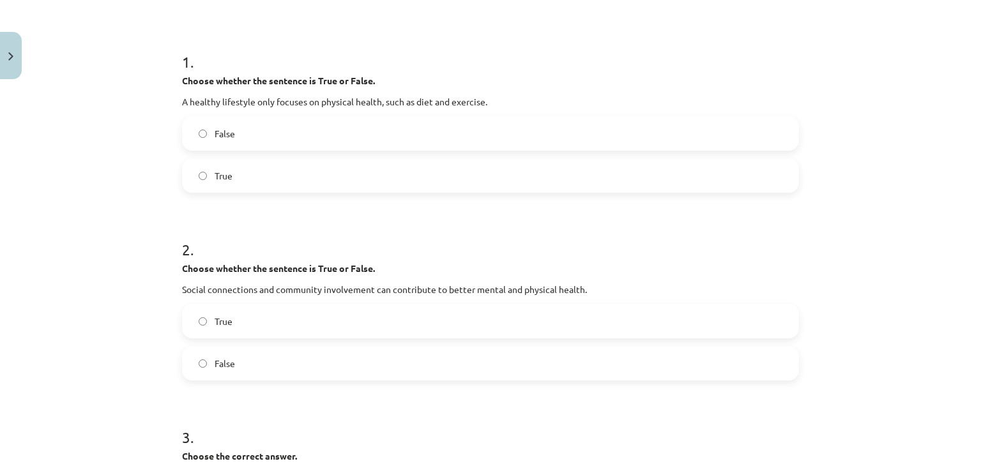
scroll to position [32, 0]
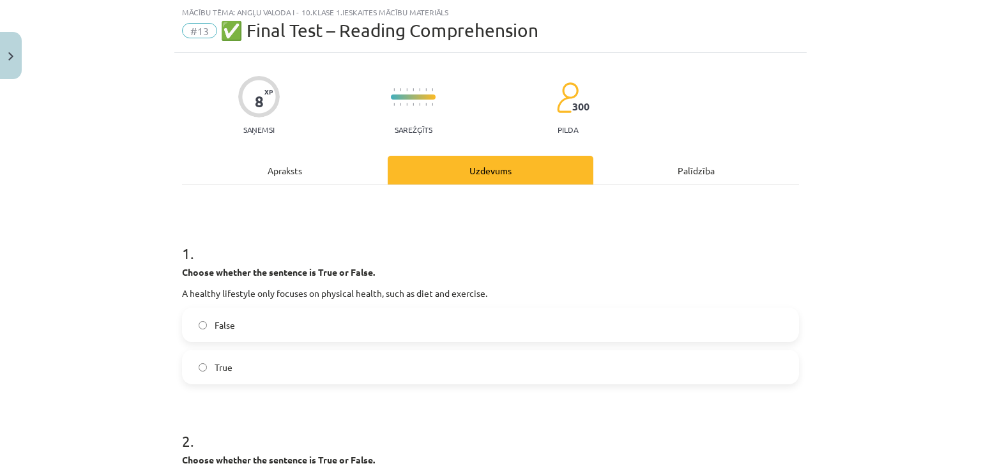
click at [288, 175] on div "Apraksts" at bounding box center [285, 170] width 206 height 29
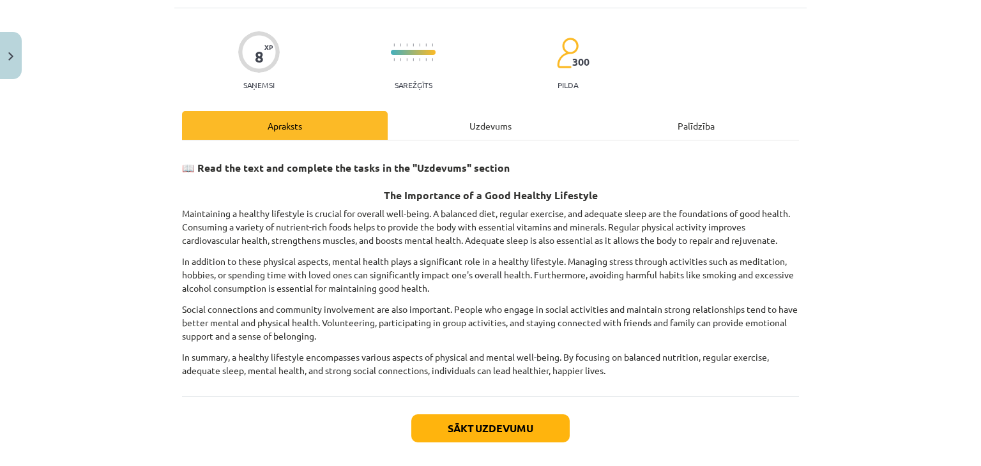
scroll to position [96, 0]
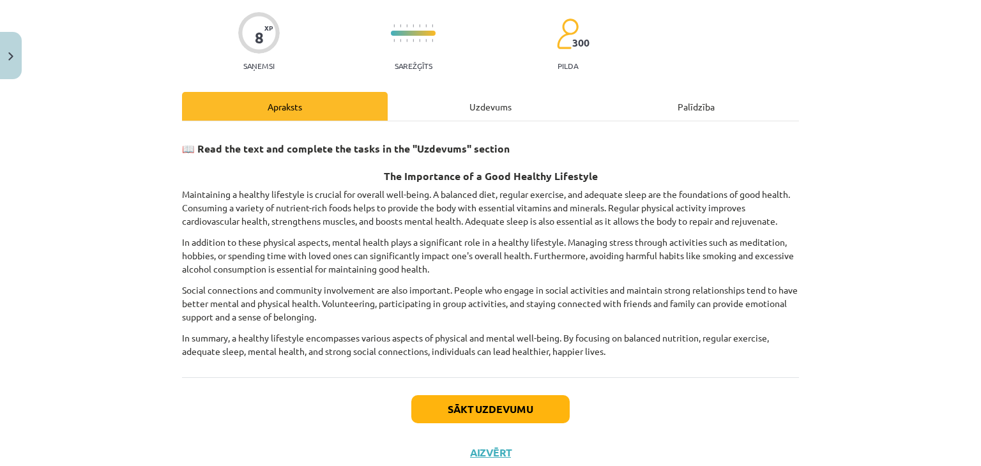
click at [449, 113] on div "Uzdevums" at bounding box center [491, 106] width 206 height 29
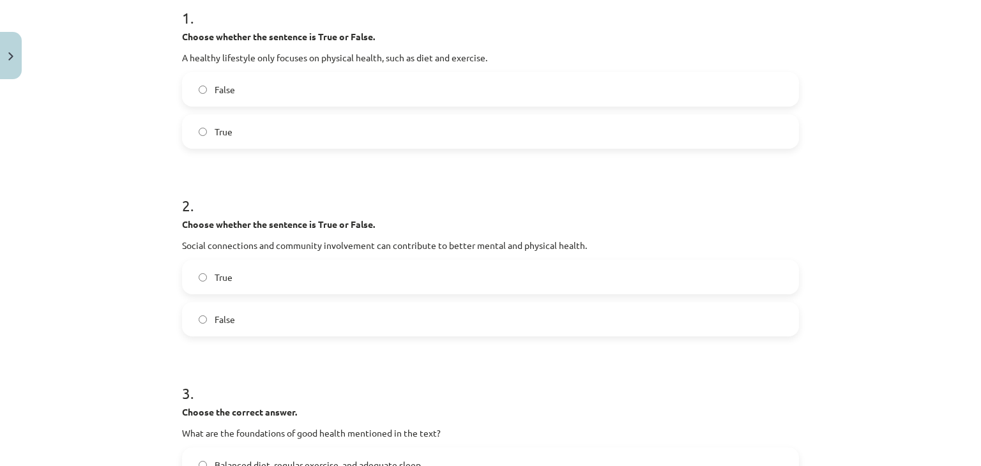
scroll to position [287, 0]
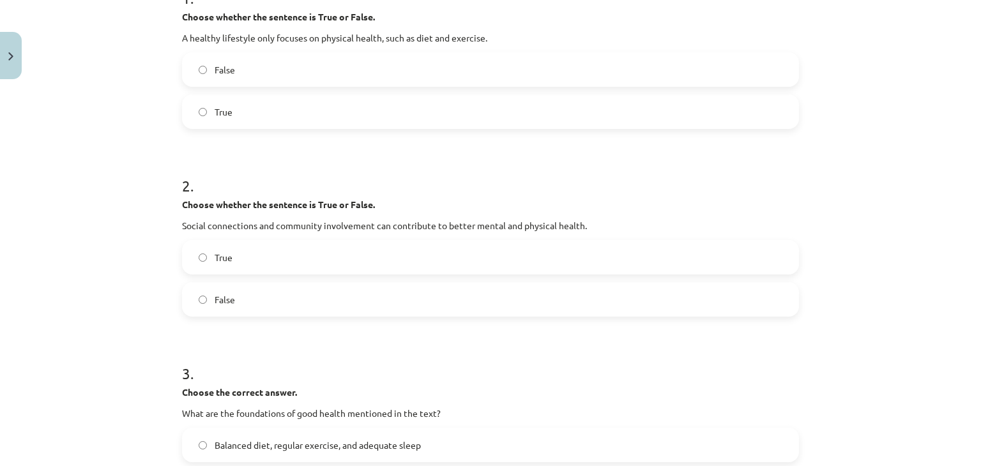
click at [240, 256] on label "True" at bounding box center [490, 257] width 614 height 32
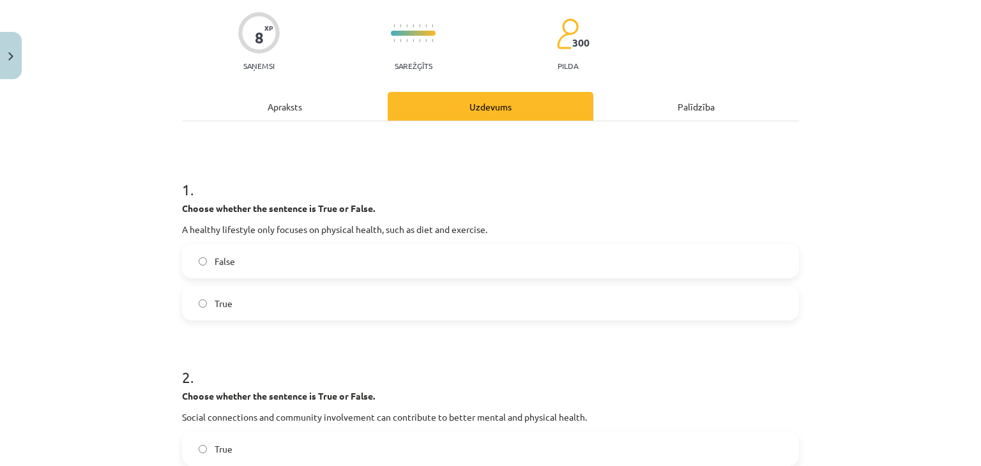
scroll to position [0, 0]
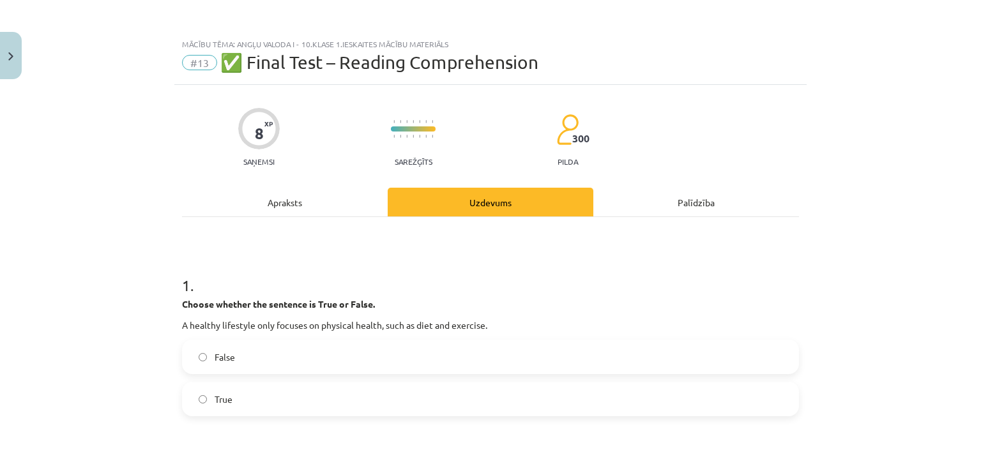
click at [330, 204] on div "Apraksts" at bounding box center [285, 202] width 206 height 29
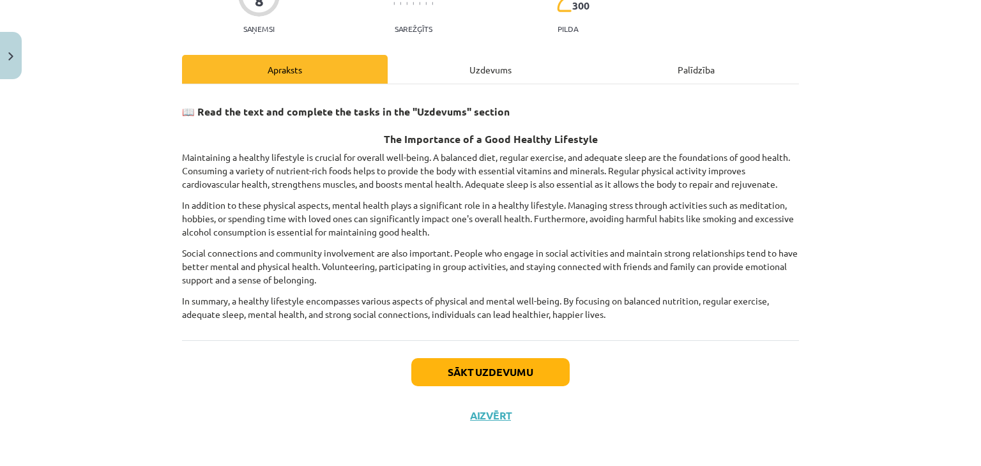
scroll to position [134, 0]
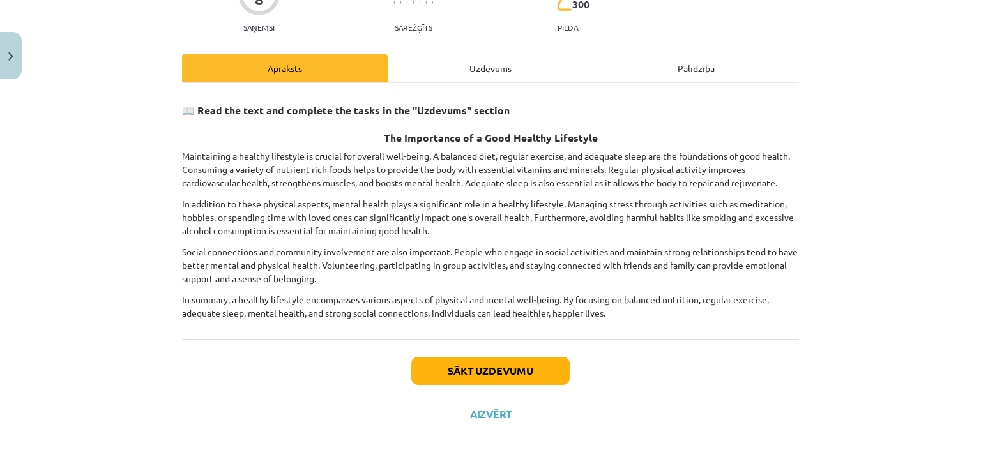
click at [510, 70] on div "Uzdevums" at bounding box center [491, 68] width 206 height 29
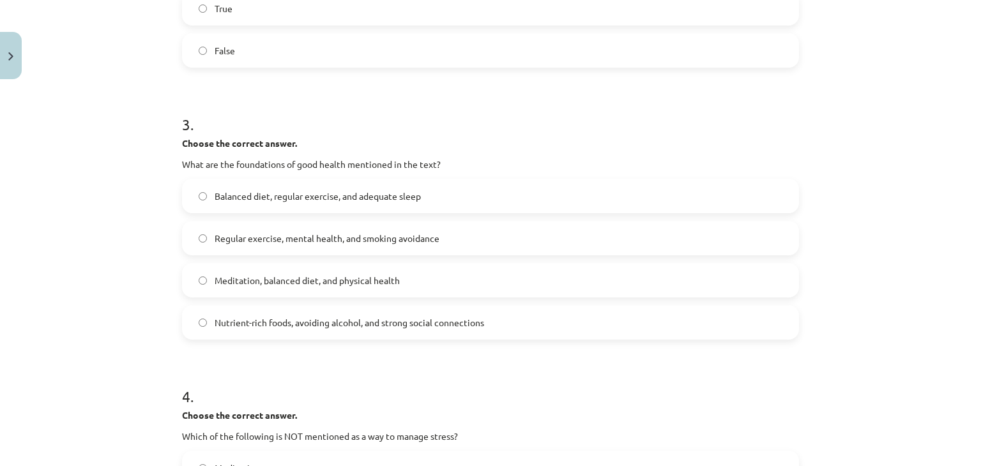
scroll to position [543, 0]
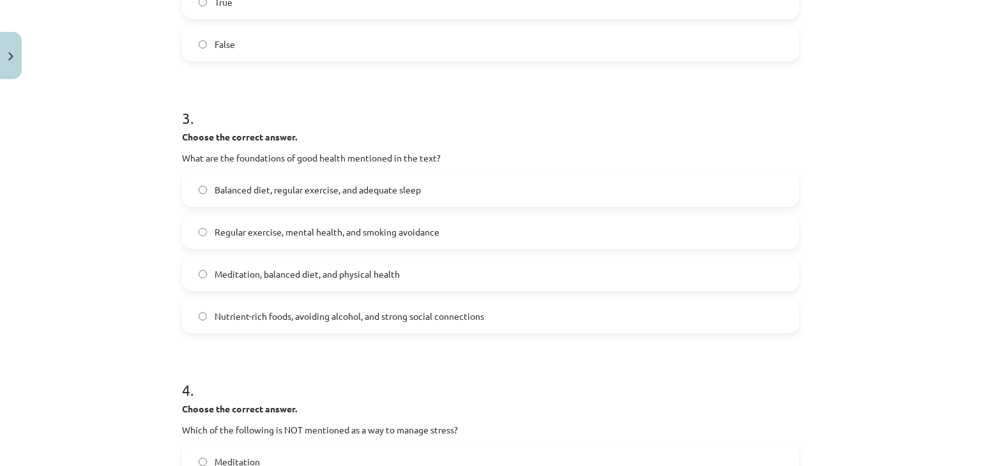
click at [307, 326] on label "Nutrient-rich foods, avoiding alcohol, and strong social connections" at bounding box center [490, 316] width 614 height 32
click at [404, 187] on span "Balanced diet, regular exercise, and adequate sleep" at bounding box center [318, 189] width 206 height 13
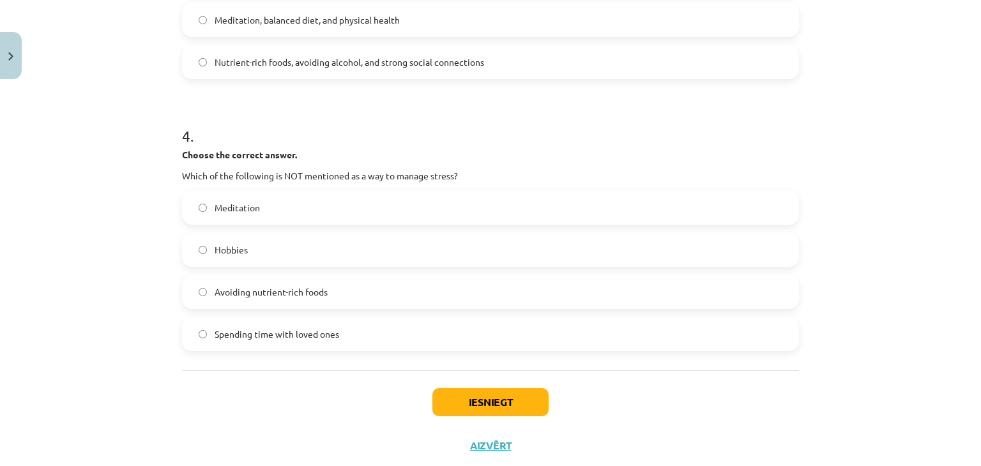
scroll to position [798, 0]
click at [340, 286] on label "Avoiding nutrient-rich foods" at bounding box center [490, 291] width 614 height 32
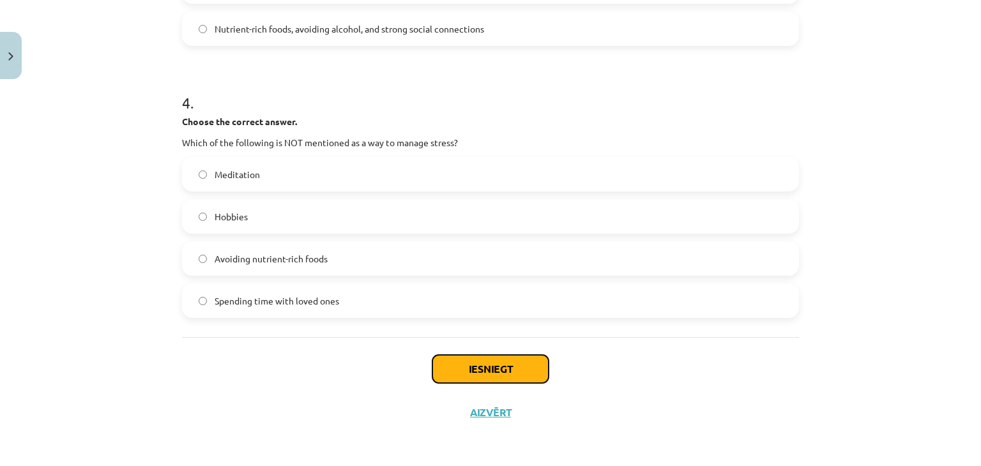
click at [483, 366] on button "Iesniegt" at bounding box center [490, 369] width 116 height 28
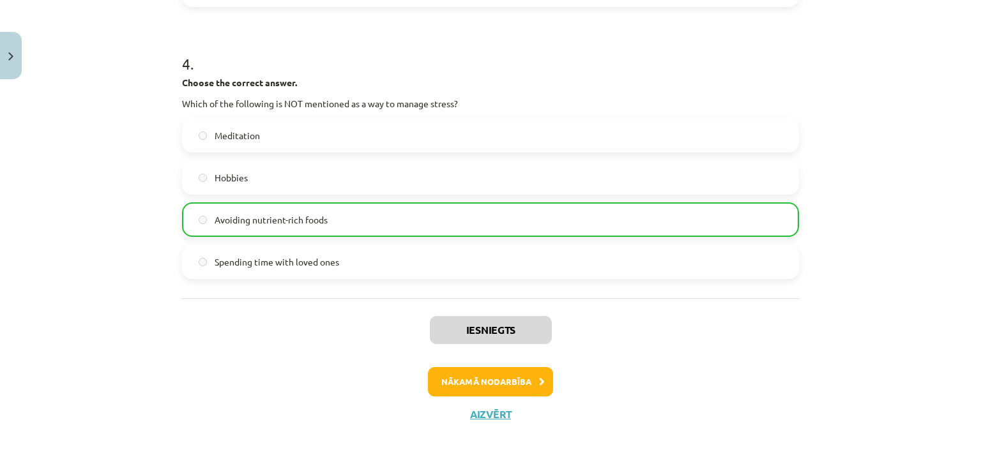
scroll to position [870, 0]
click at [514, 367] on button "Nākamā nodarbība" at bounding box center [490, 380] width 125 height 29
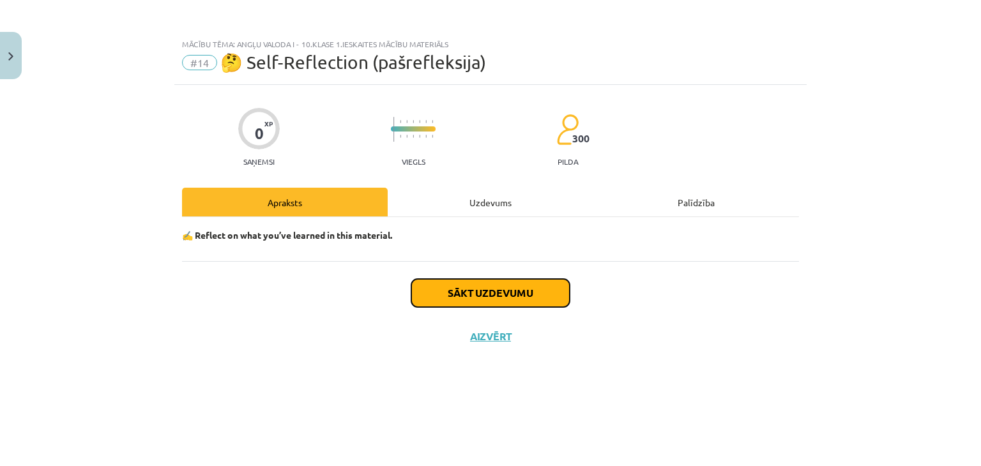
click at [529, 292] on button "Sākt uzdevumu" at bounding box center [490, 293] width 158 height 28
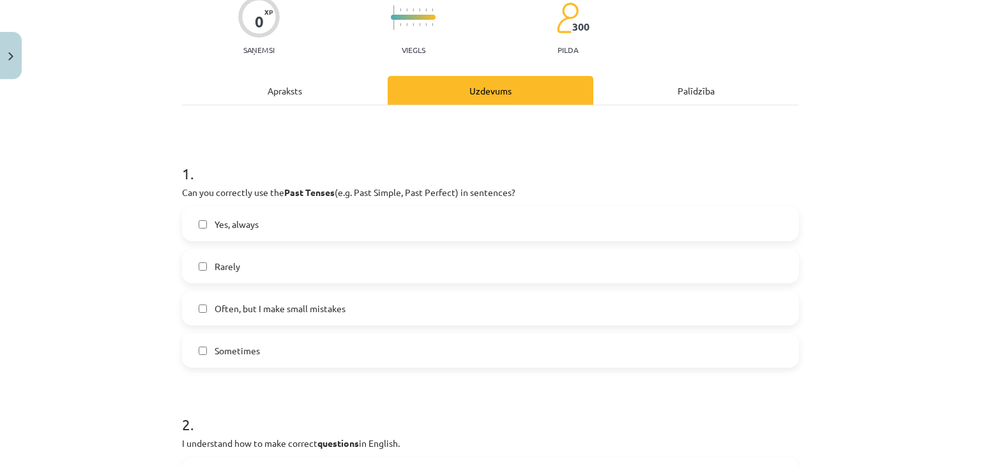
scroll to position [128, 0]
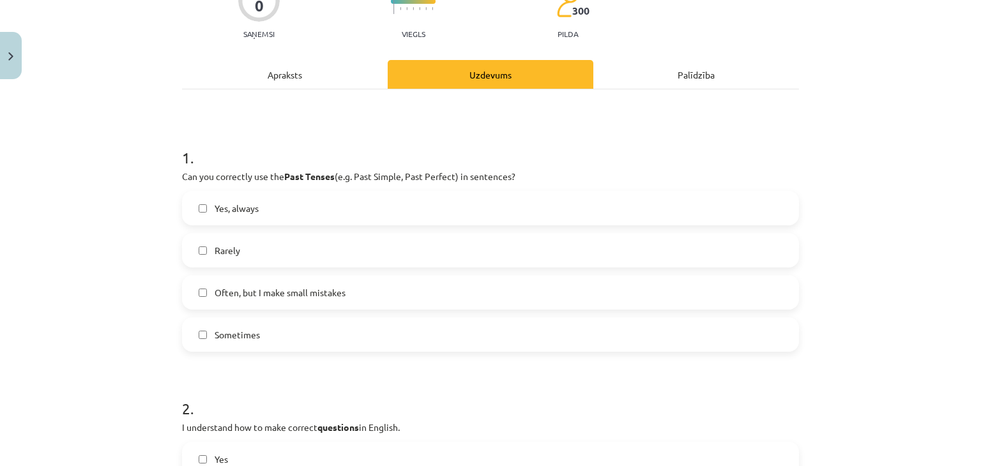
click at [293, 296] on span "Often, but I make small mistakes" at bounding box center [280, 292] width 131 height 13
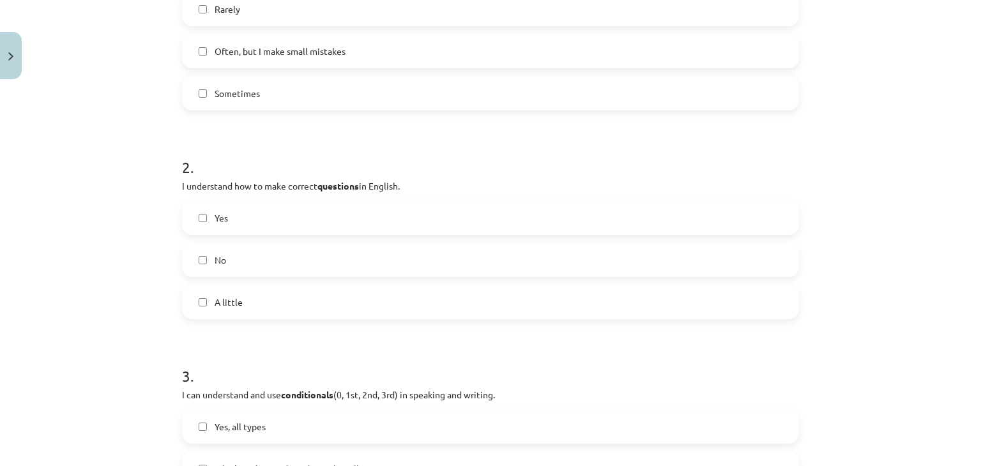
scroll to position [383, 0]
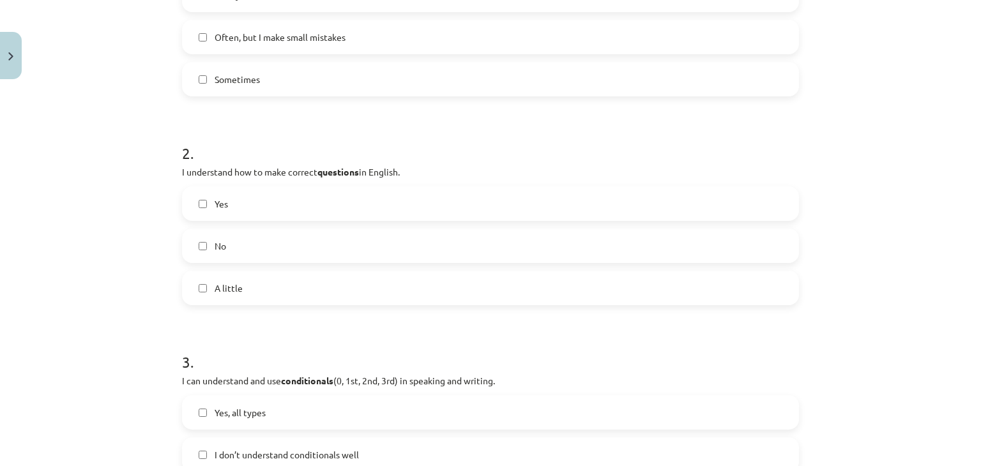
click at [253, 197] on label "Yes" at bounding box center [490, 204] width 614 height 32
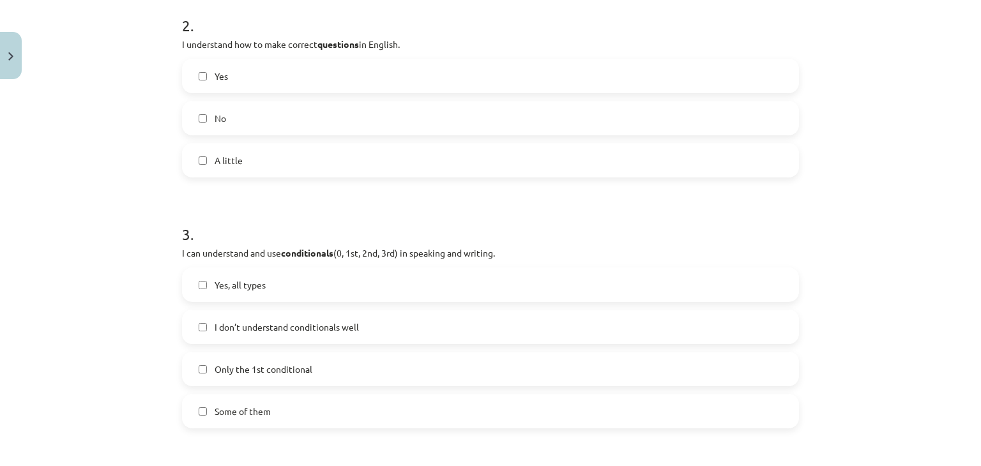
scroll to position [575, 0]
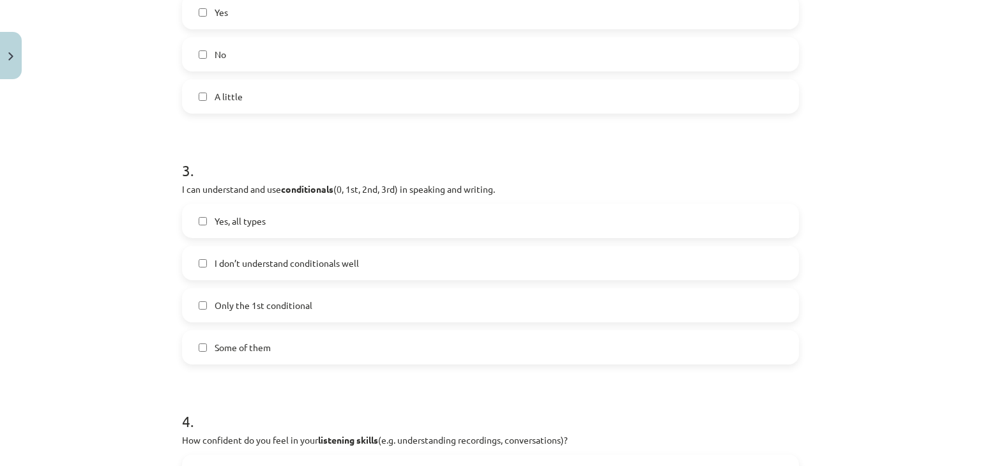
click at [239, 220] on span "Yes, all types" at bounding box center [240, 221] width 51 height 13
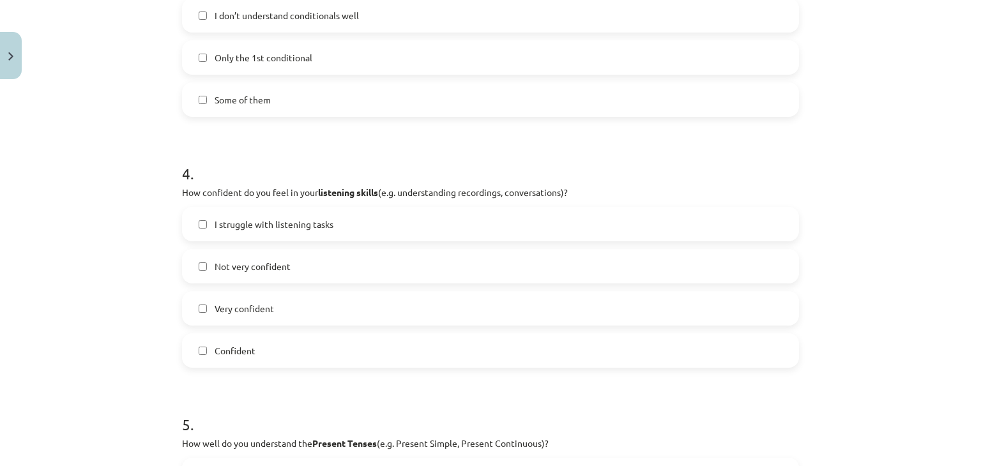
scroll to position [830, 0]
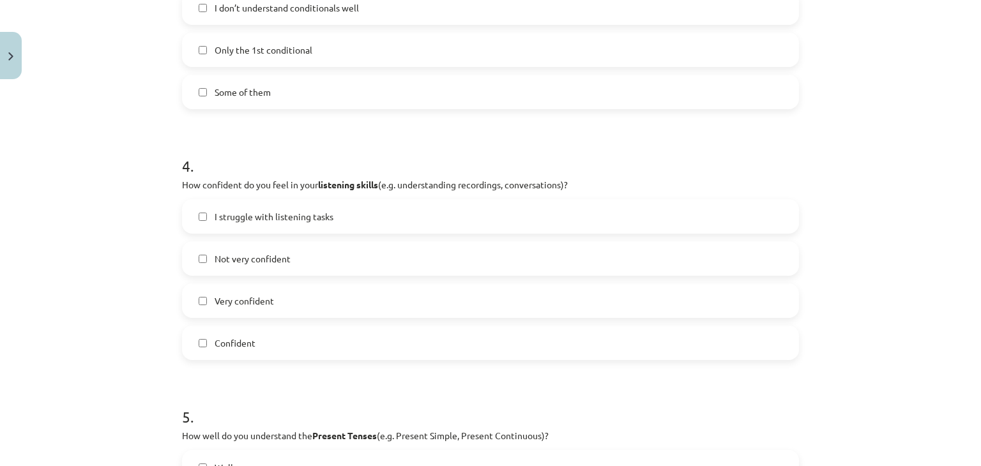
click at [217, 304] on span "Very confident" at bounding box center [244, 300] width 59 height 13
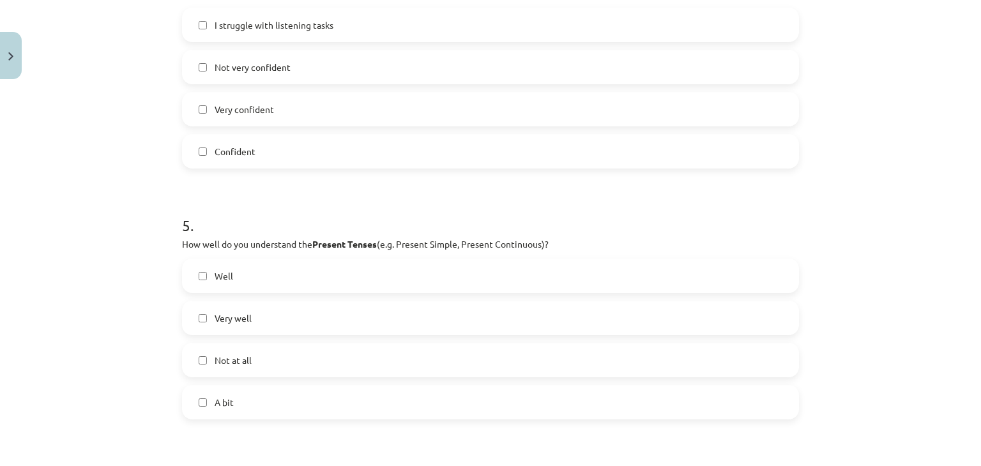
scroll to position [1086, 0]
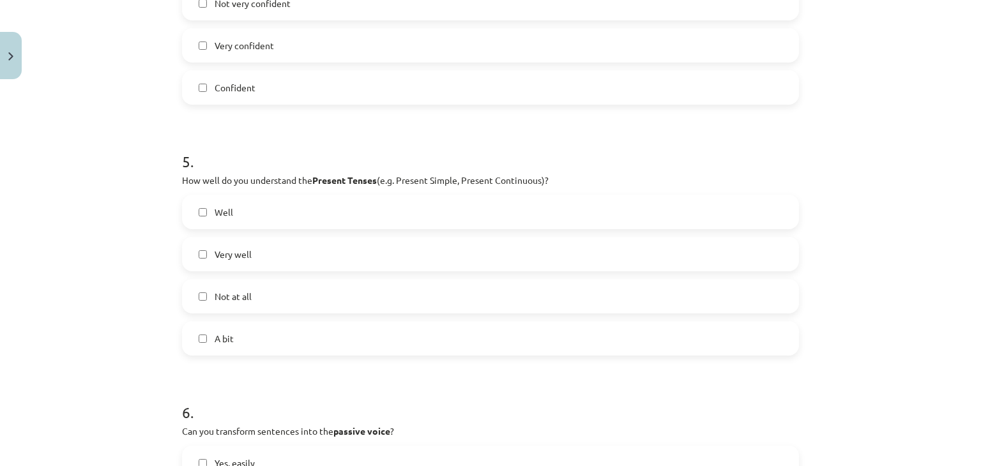
click at [255, 259] on label "Very well" at bounding box center [490, 254] width 614 height 32
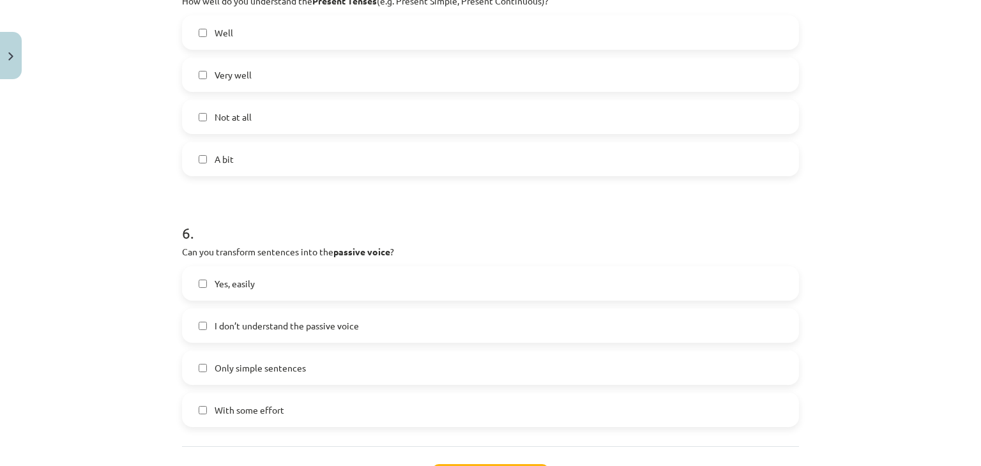
scroll to position [1277, 0]
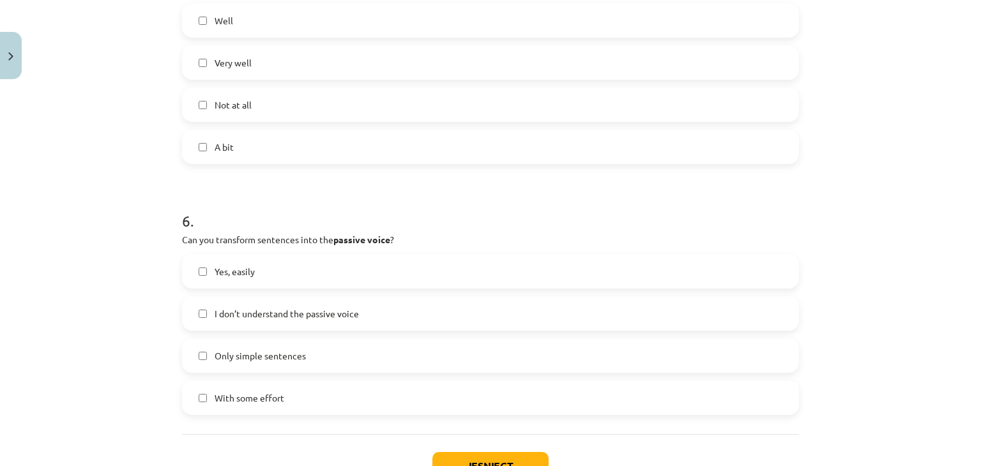
click at [221, 270] on span "Yes, easily" at bounding box center [235, 271] width 40 height 13
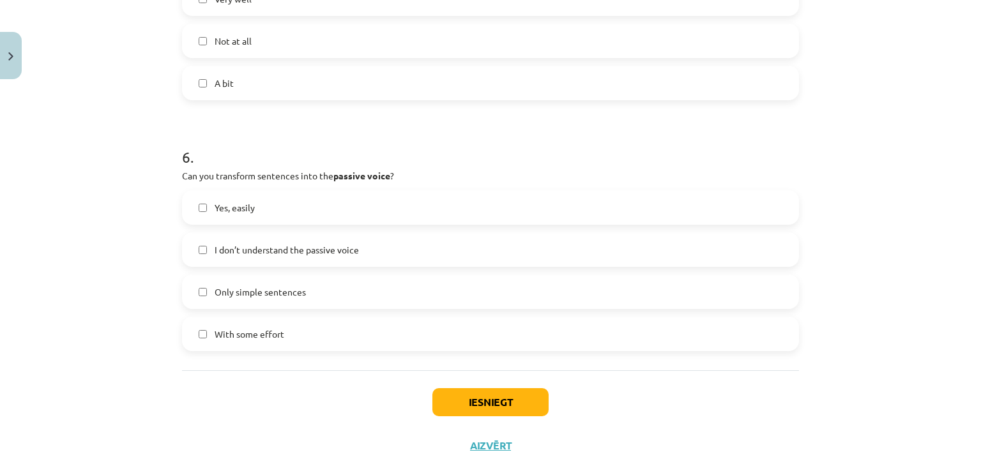
scroll to position [1374, 0]
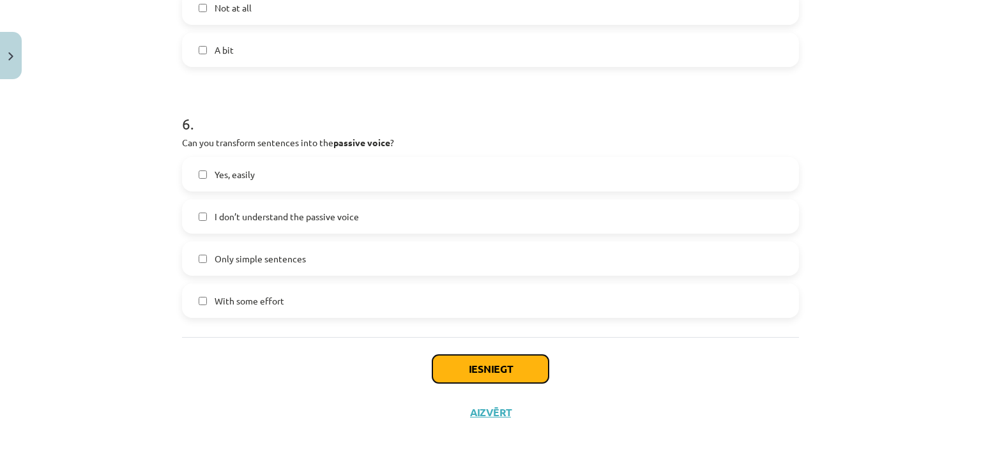
click at [483, 366] on button "Iesniegt" at bounding box center [490, 369] width 116 height 28
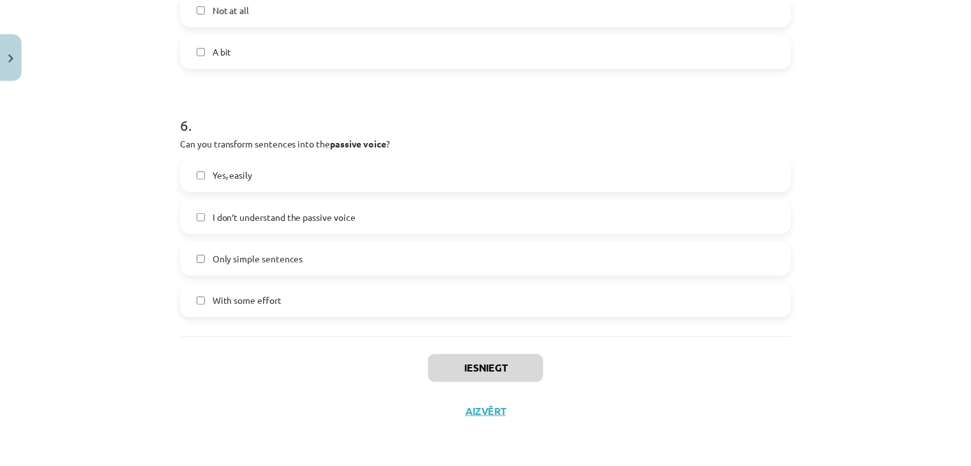
scroll to position [829, 0]
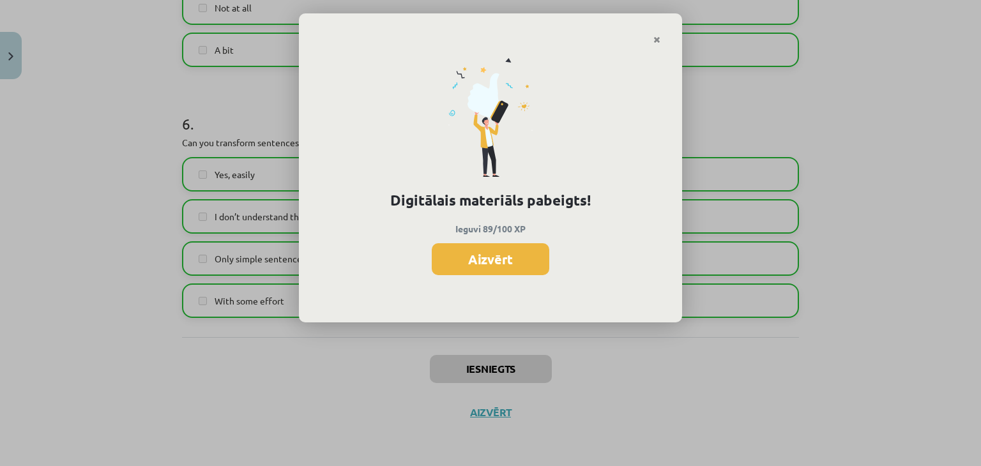
click at [520, 261] on button "Aizvērt" at bounding box center [491, 259] width 118 height 32
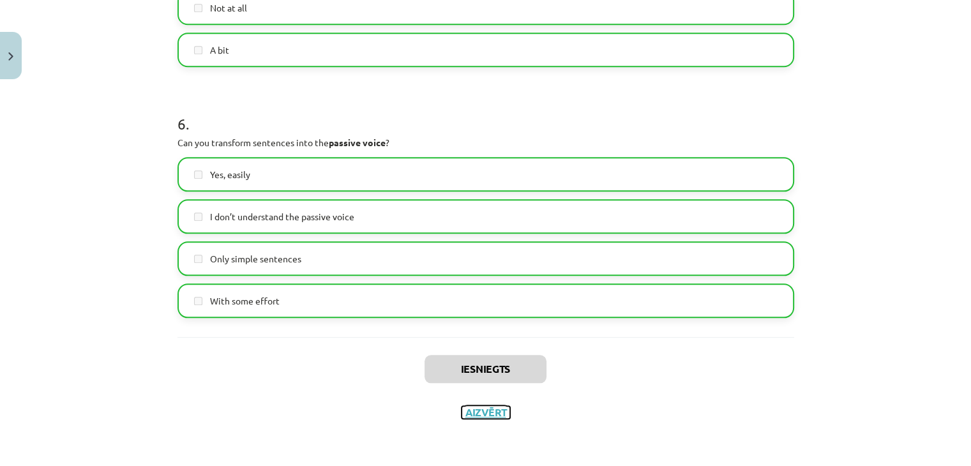
click at [478, 414] on button "Aizvērt" at bounding box center [486, 412] width 49 height 13
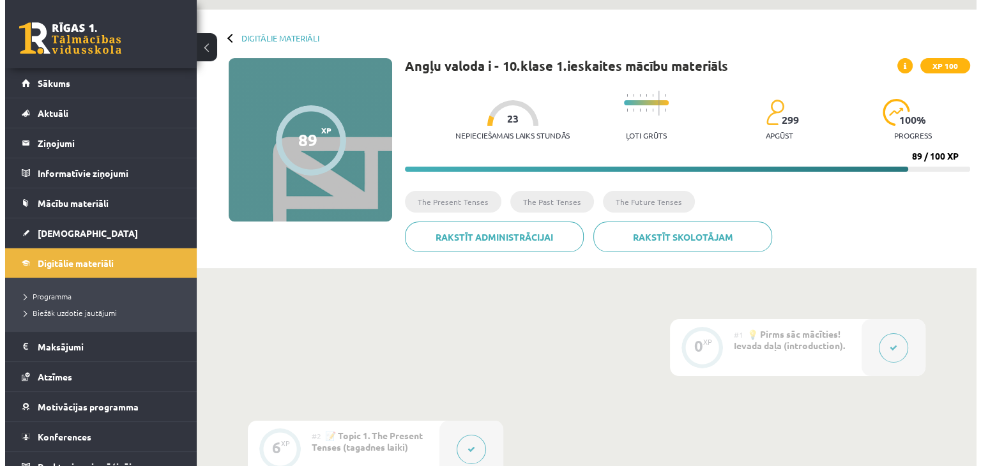
scroll to position [0, 0]
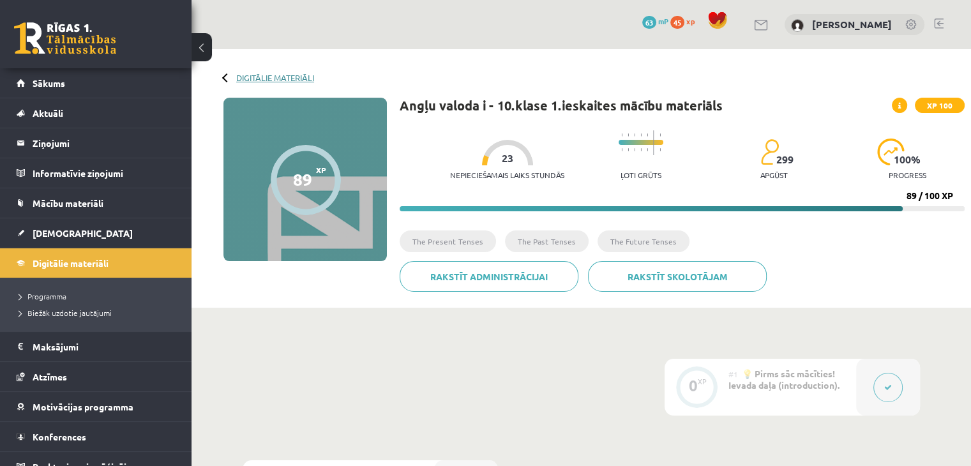
click at [285, 75] on link "Digitālie materiāli" at bounding box center [275, 78] width 78 height 10
click at [281, 72] on div "Digitālie materiāli 89 XP XP 100 89 / 100 XP Angļu valoda i - 10.klase 1.ieskai…" at bounding box center [582, 178] width 780 height 259
click at [278, 77] on link "Digitālie materiāli" at bounding box center [275, 78] width 78 height 10
click at [85, 260] on span "Digitālie materiāli" at bounding box center [71, 262] width 76 height 11
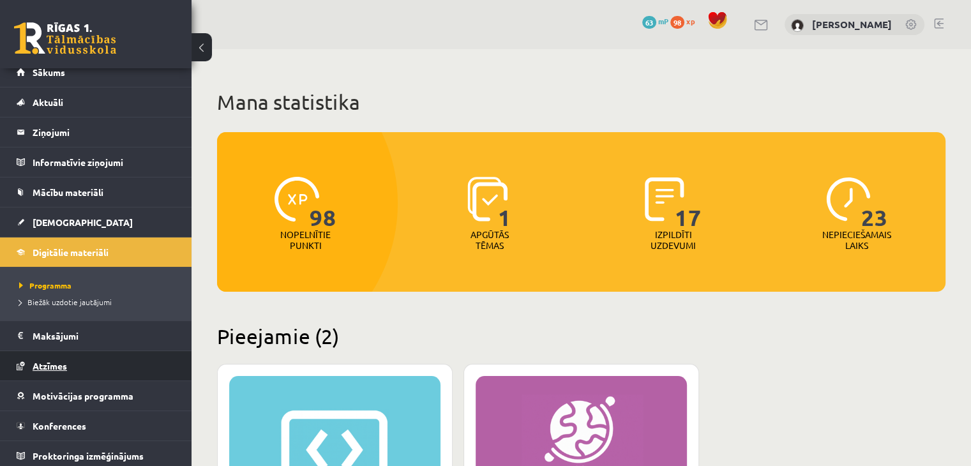
scroll to position [14, 0]
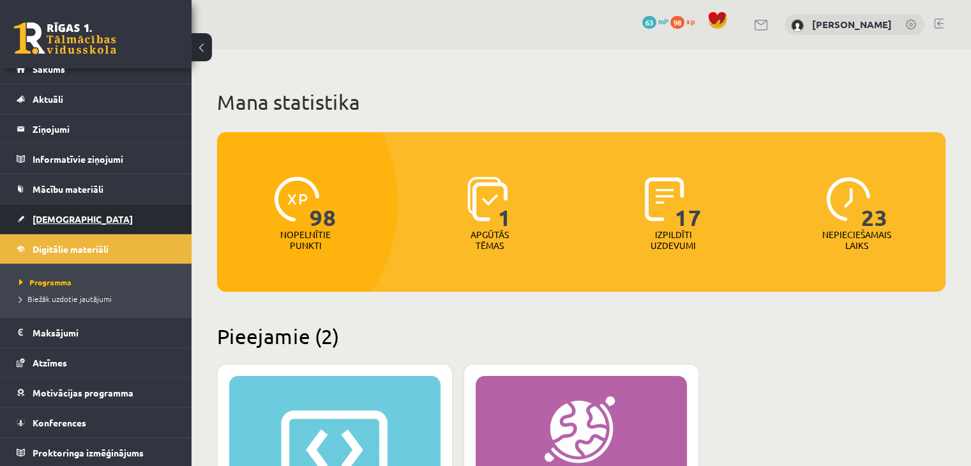
click at [82, 215] on link "[DEMOGRAPHIC_DATA]" at bounding box center [96, 218] width 159 height 29
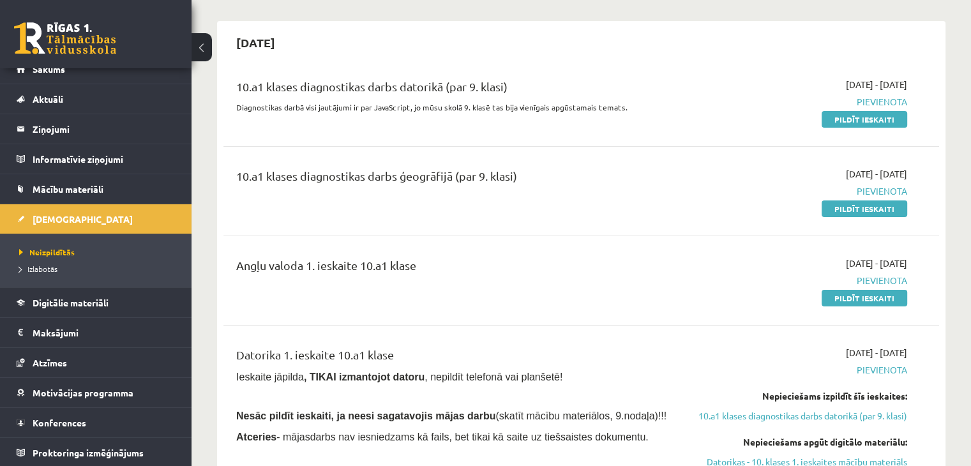
scroll to position [128, 0]
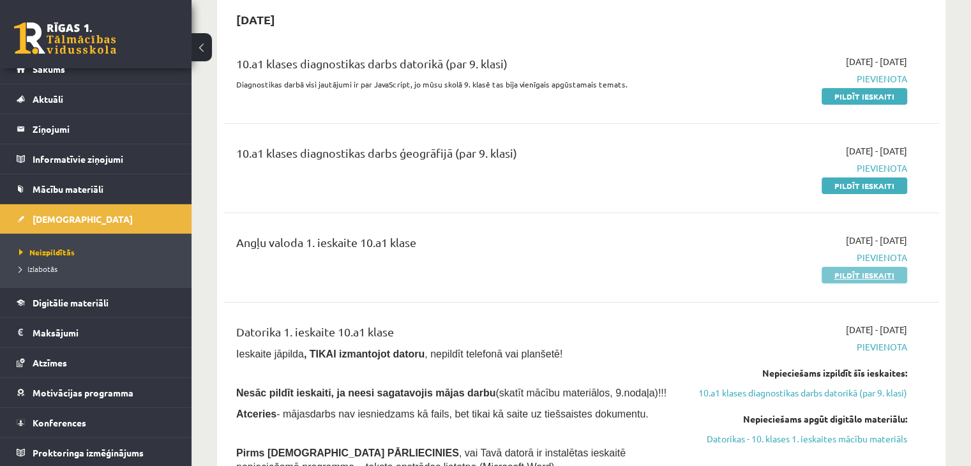
click at [842, 278] on link "Pildīt ieskaiti" at bounding box center [865, 275] width 86 height 17
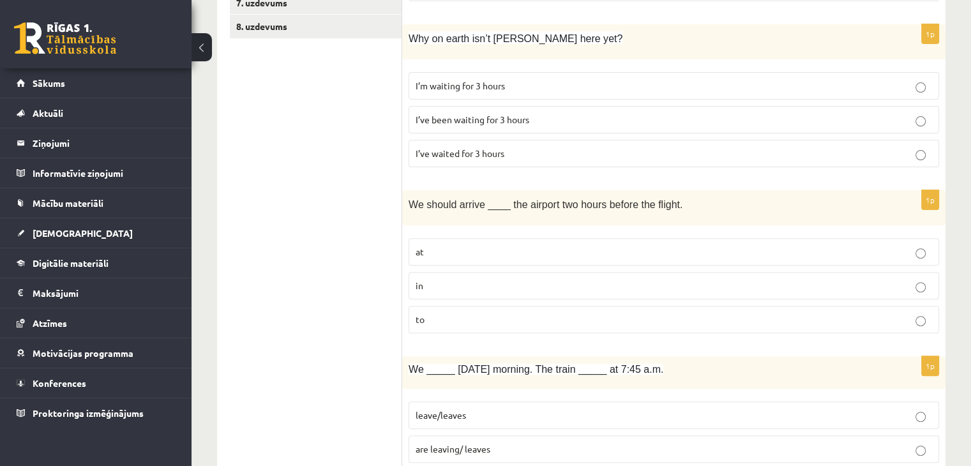
scroll to position [319, 0]
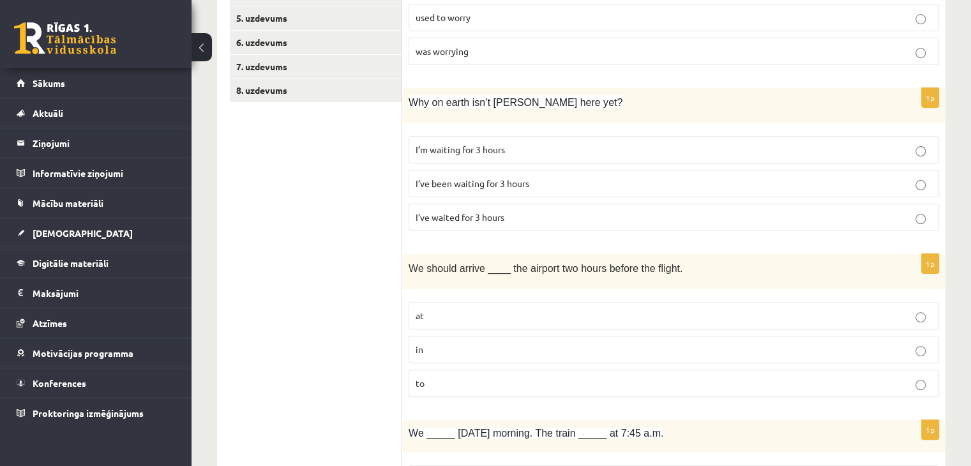
click at [512, 182] on span "I’ve been waiting for 3 hours" at bounding box center [473, 183] width 114 height 11
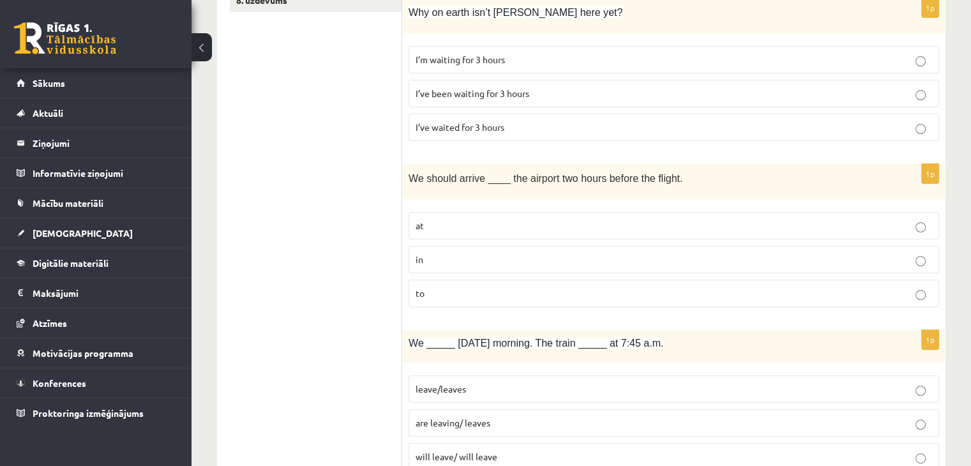
scroll to position [447, 0]
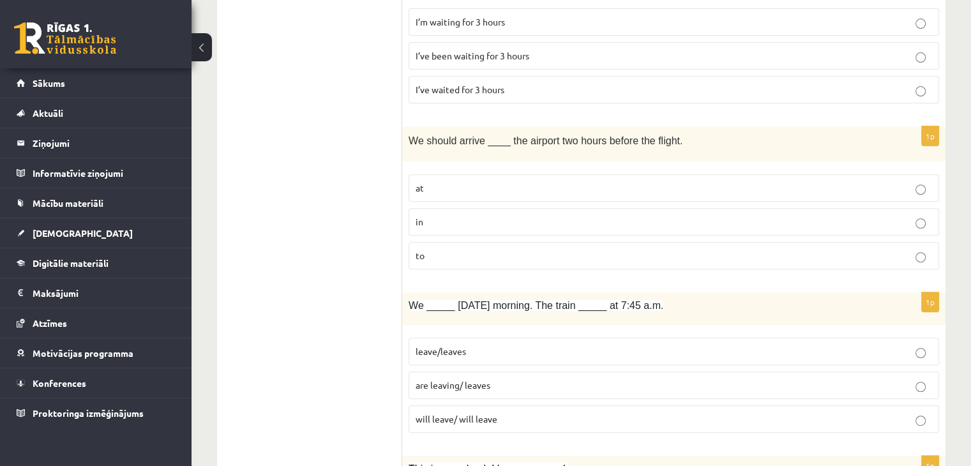
click at [590, 256] on p "to" at bounding box center [674, 255] width 517 height 13
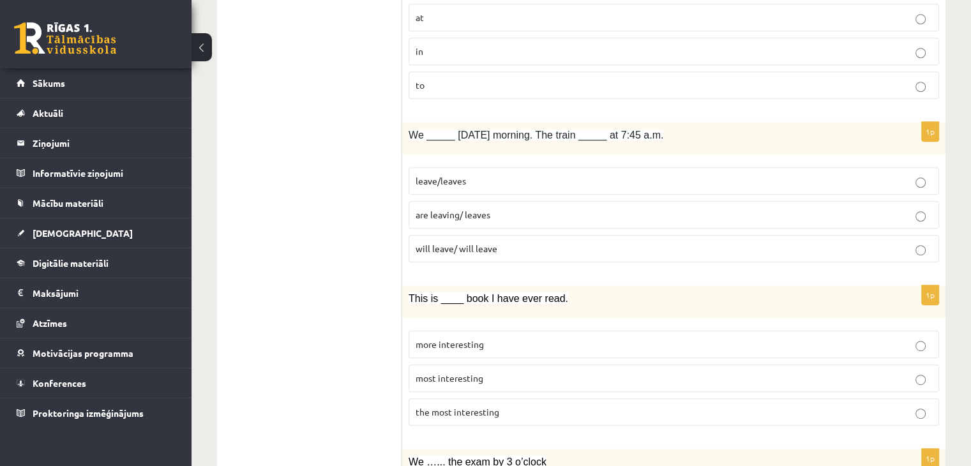
scroll to position [639, 0]
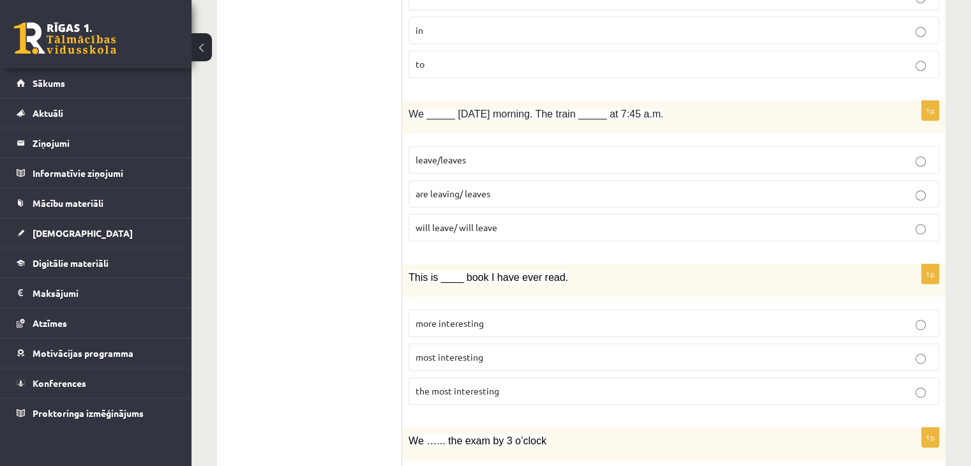
click at [528, 191] on p "are leaving/ leaves" at bounding box center [674, 193] width 517 height 13
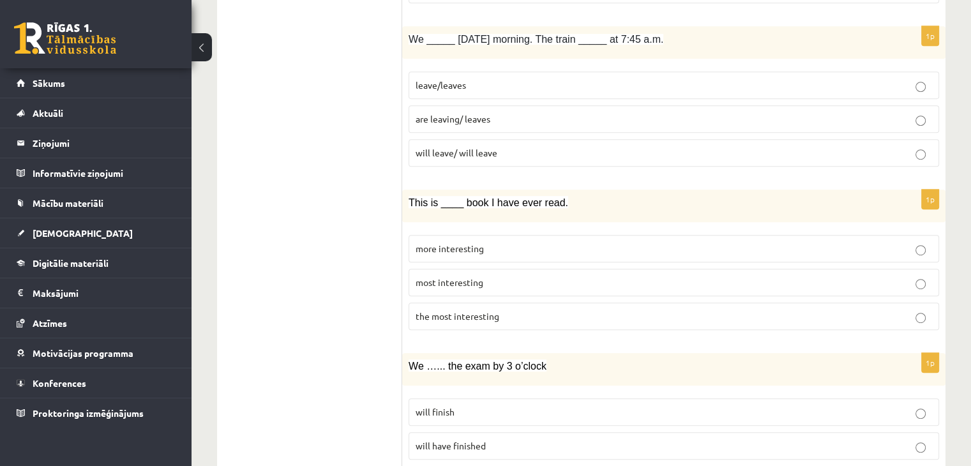
scroll to position [766, 0]
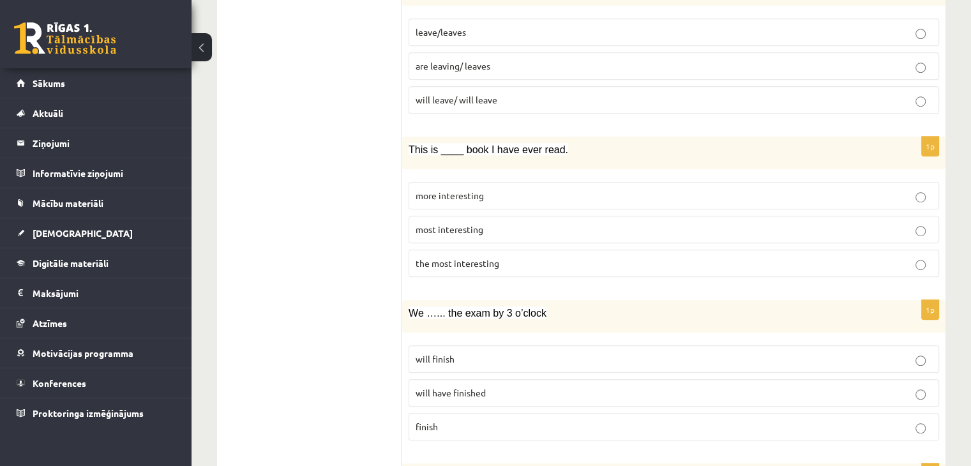
click at [530, 264] on p "the most interesting" at bounding box center [674, 263] width 517 height 13
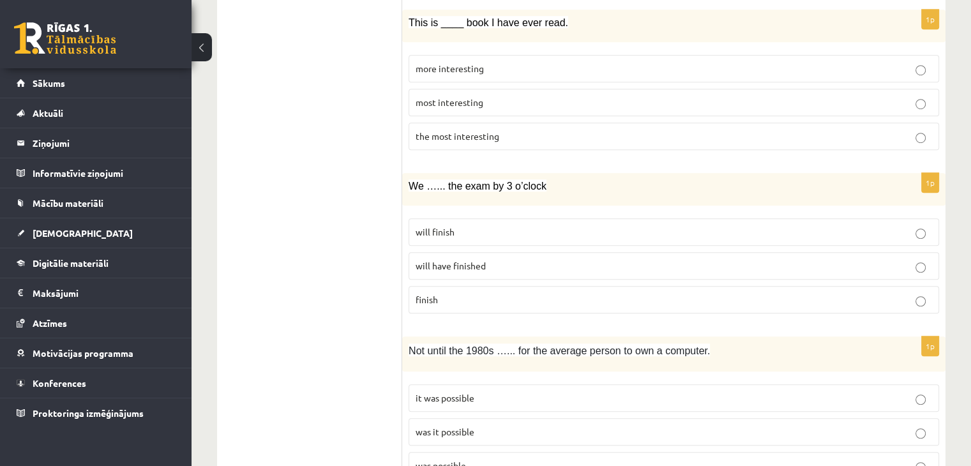
scroll to position [894, 0]
click at [505, 252] on label "will have finished" at bounding box center [674, 265] width 531 height 27
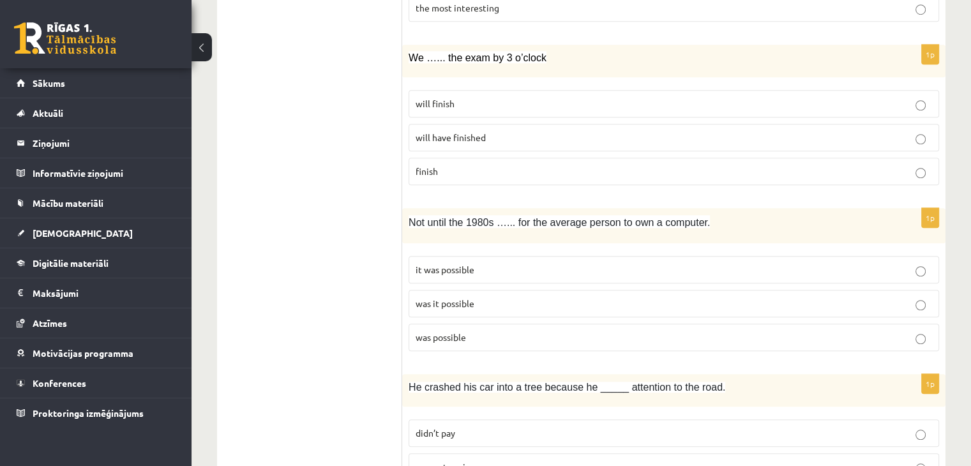
scroll to position [1086, 0]
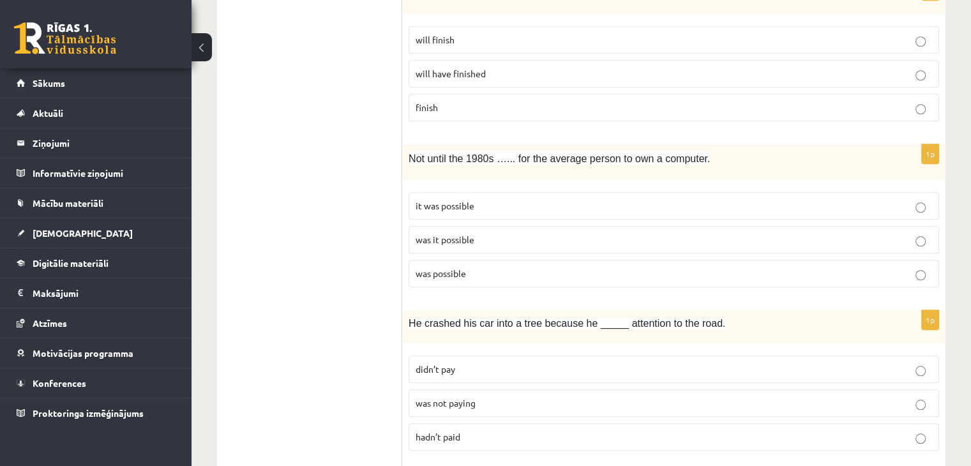
click at [547, 192] on label "it was possible" at bounding box center [674, 205] width 531 height 27
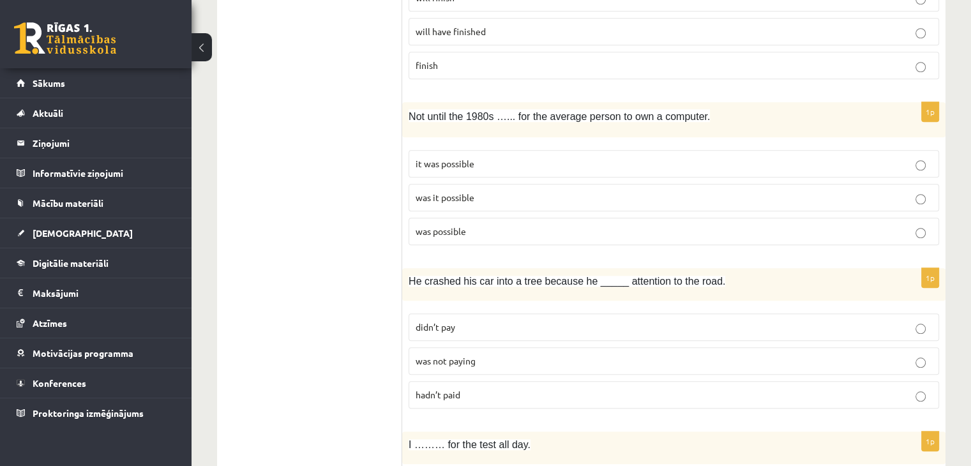
scroll to position [1213, 0]
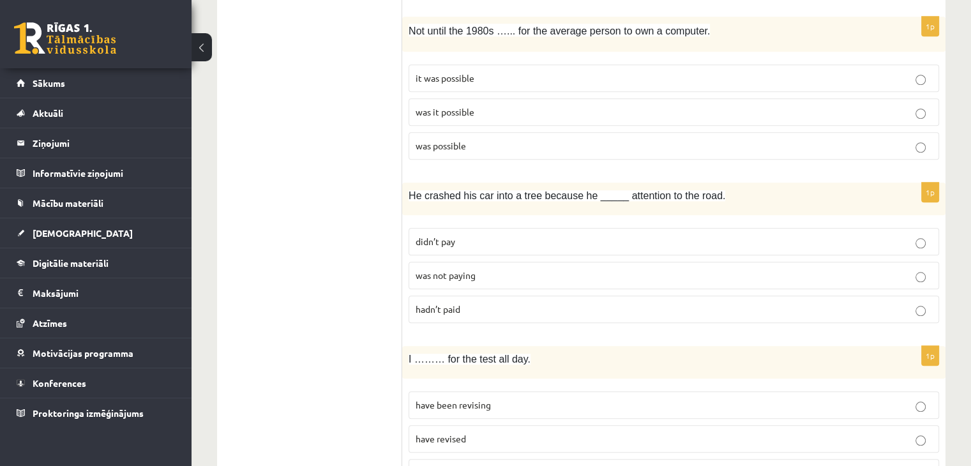
click at [581, 269] on p "was not paying" at bounding box center [674, 275] width 517 height 13
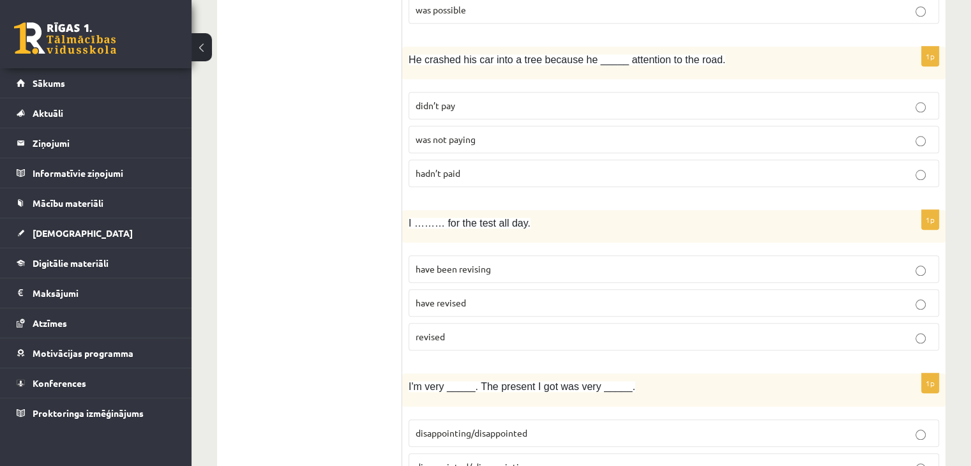
scroll to position [1405, 0]
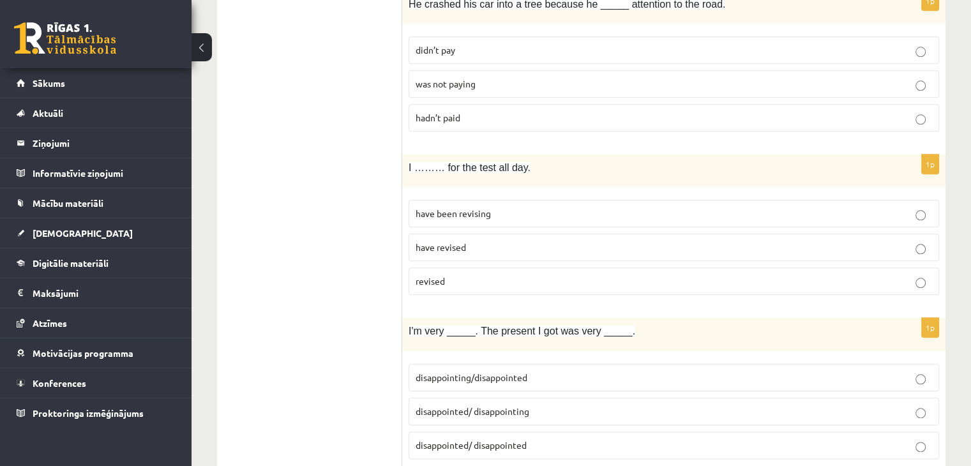
click at [553, 207] on p "have been revising" at bounding box center [674, 213] width 517 height 13
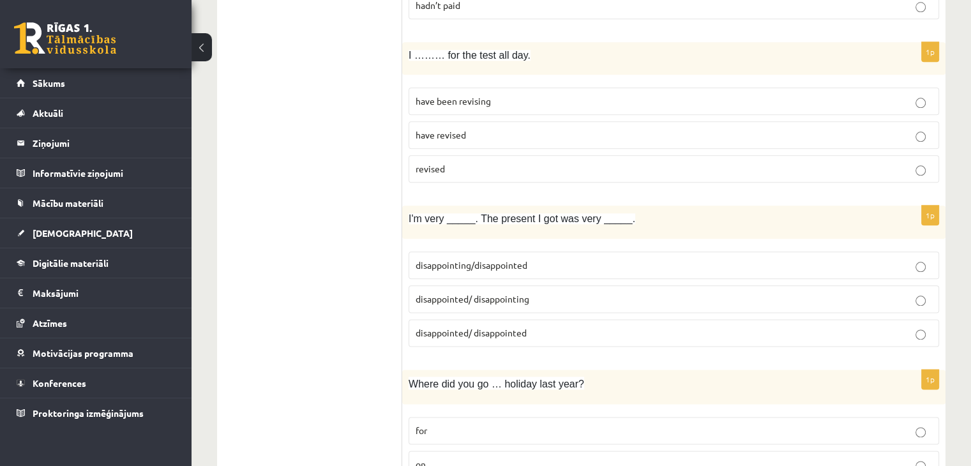
scroll to position [1533, 0]
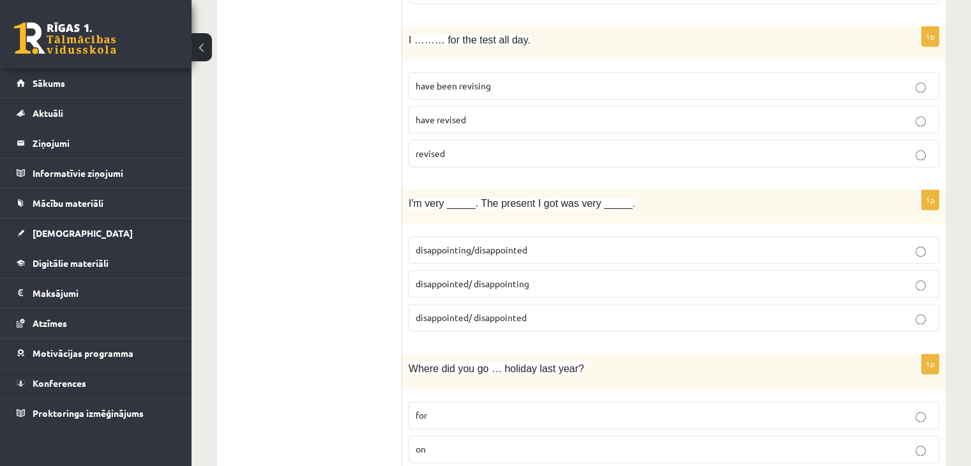
click at [551, 277] on p "disappointed/ disappointing" at bounding box center [674, 283] width 517 height 13
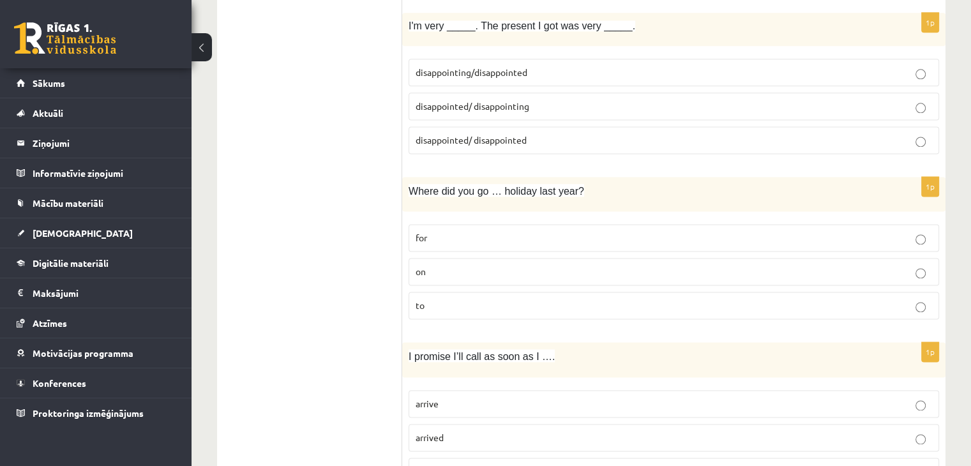
scroll to position [1724, 0]
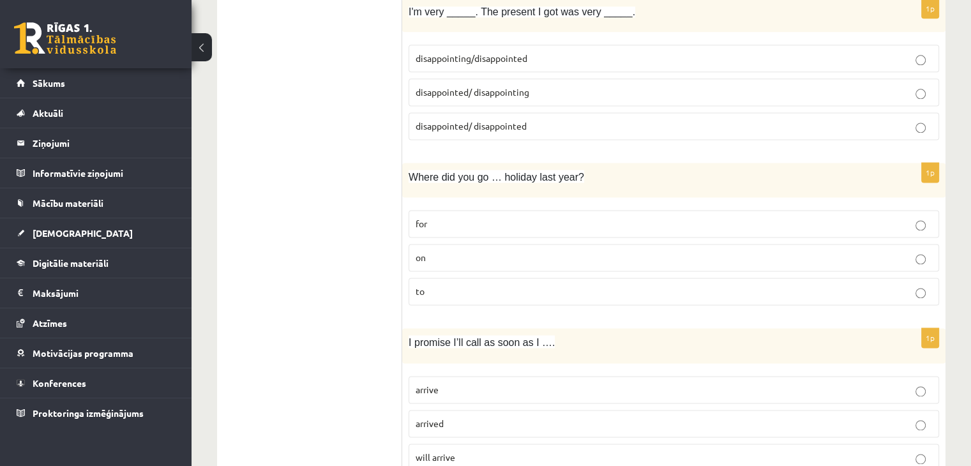
click at [475, 244] on label "on" at bounding box center [674, 257] width 531 height 27
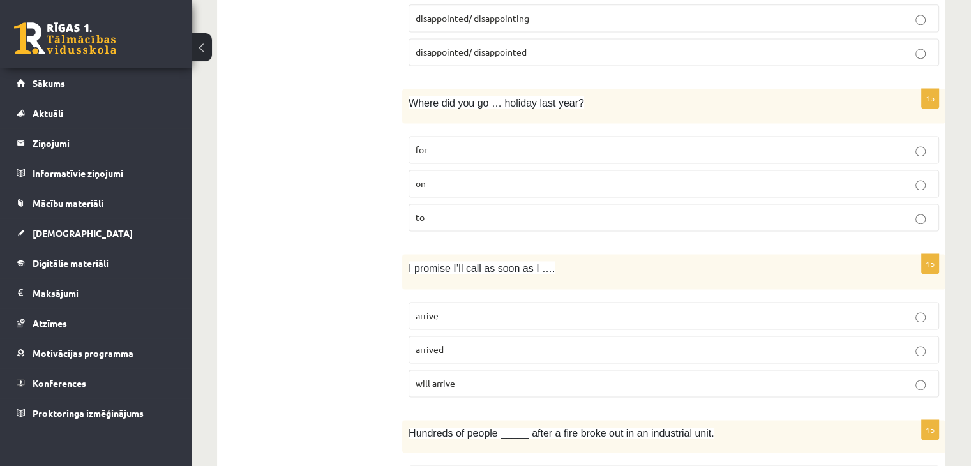
scroll to position [1852, 0]
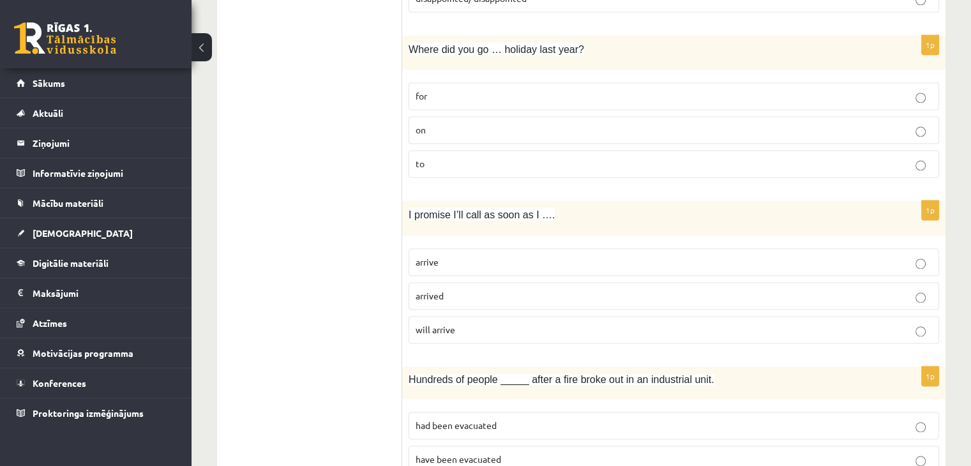
click at [481, 248] on label "arrive" at bounding box center [674, 261] width 531 height 27
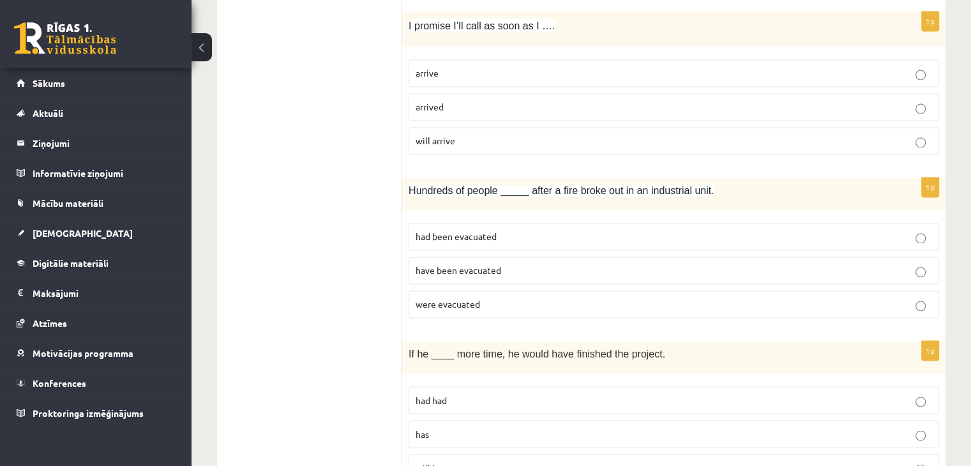
scroll to position [2044, 0]
click at [517, 297] on p "were evacuated" at bounding box center [674, 301] width 517 height 13
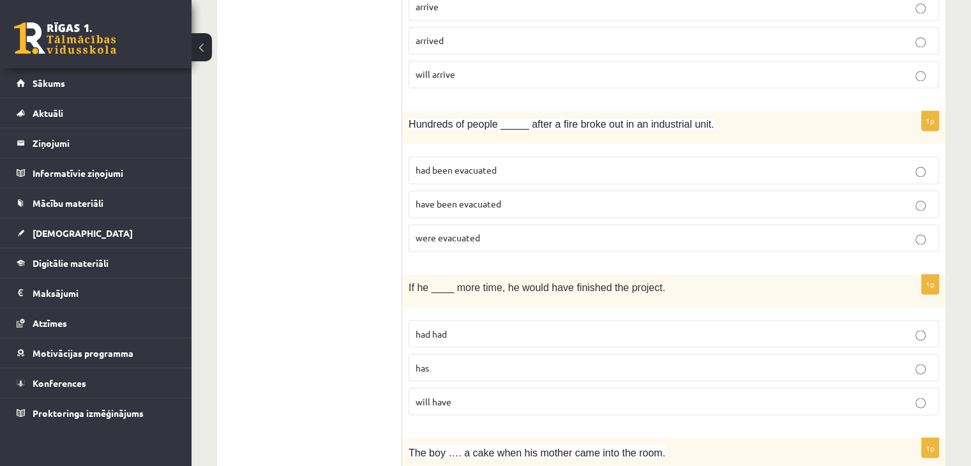
scroll to position [2171, 0]
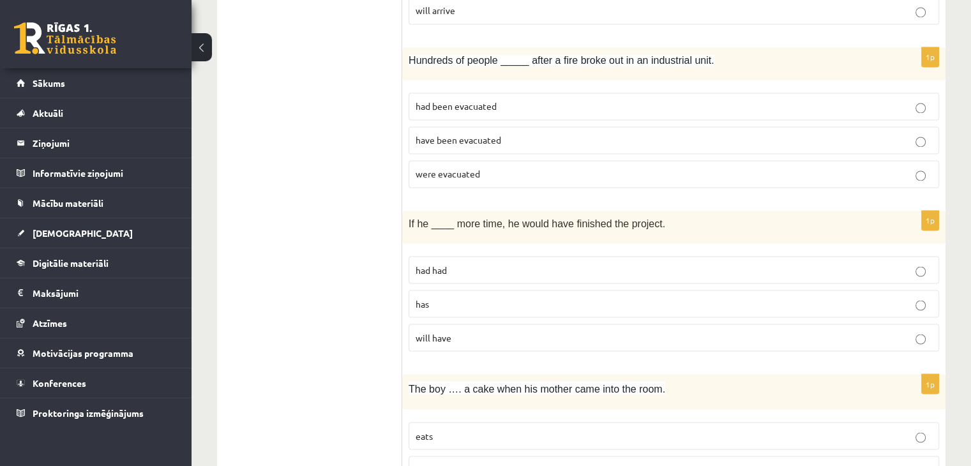
click at [529, 263] on p "had had" at bounding box center [674, 269] width 517 height 13
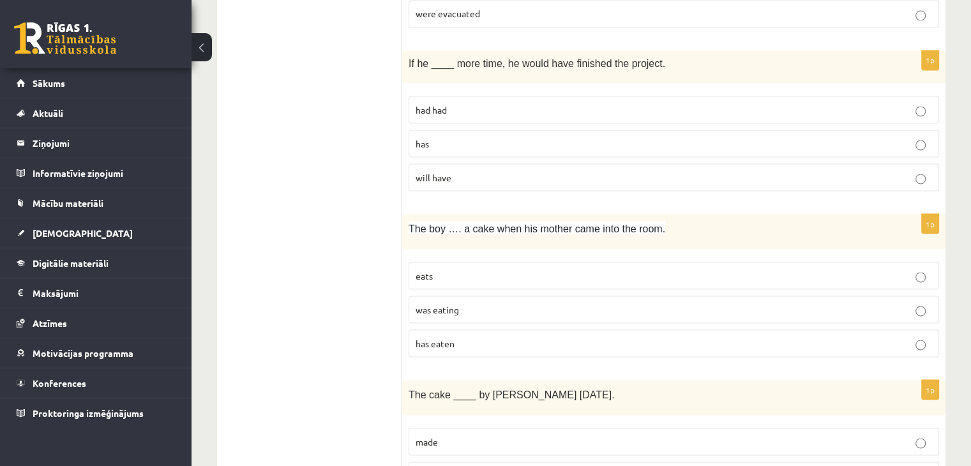
scroll to position [2376, 0]
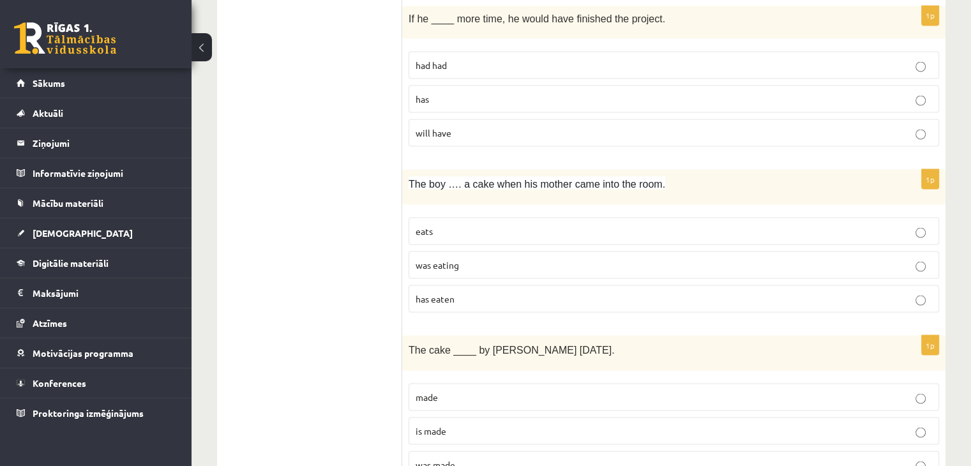
click at [478, 258] on p "was eating" at bounding box center [674, 264] width 517 height 13
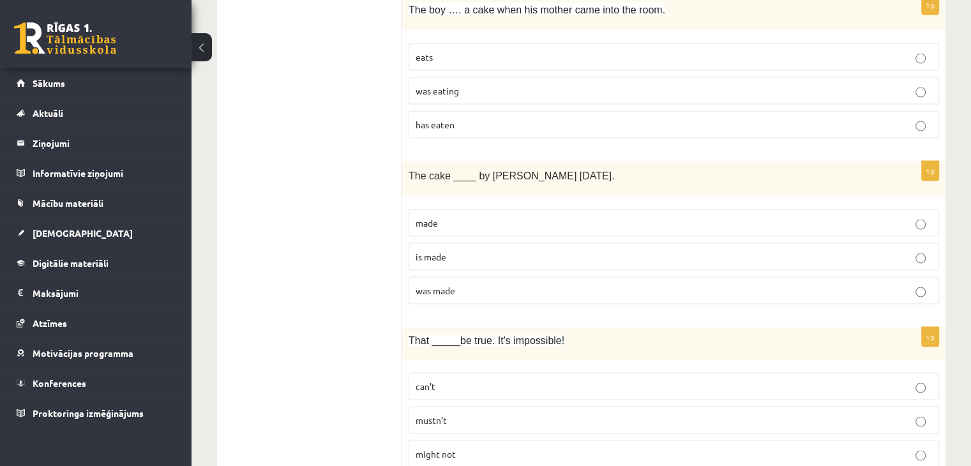
scroll to position [2568, 0]
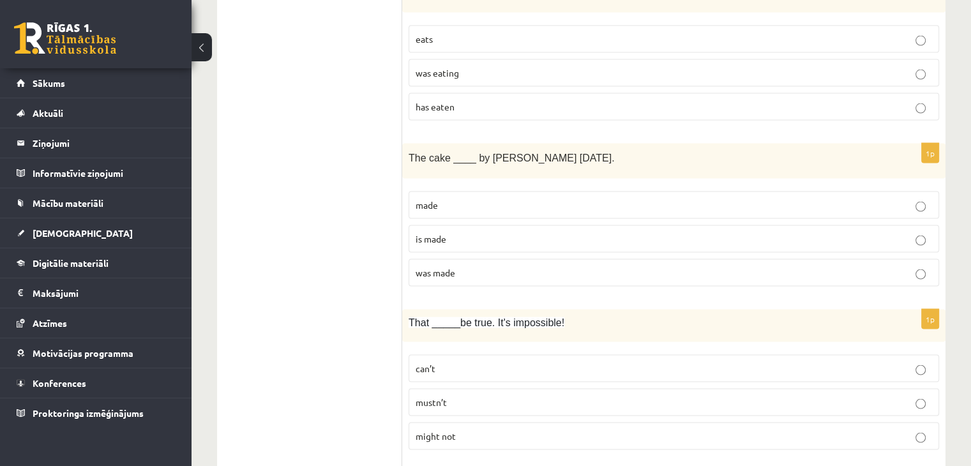
click at [539, 266] on p "was made" at bounding box center [674, 272] width 517 height 13
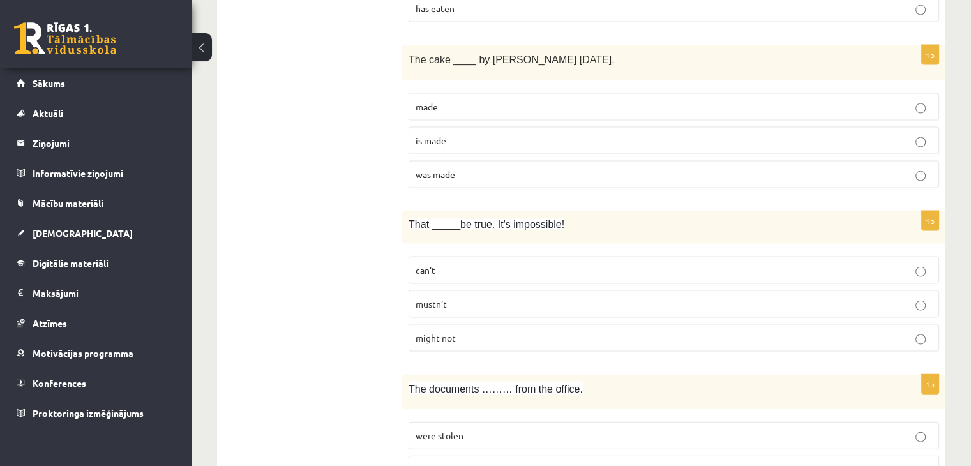
scroll to position [2696, 0]
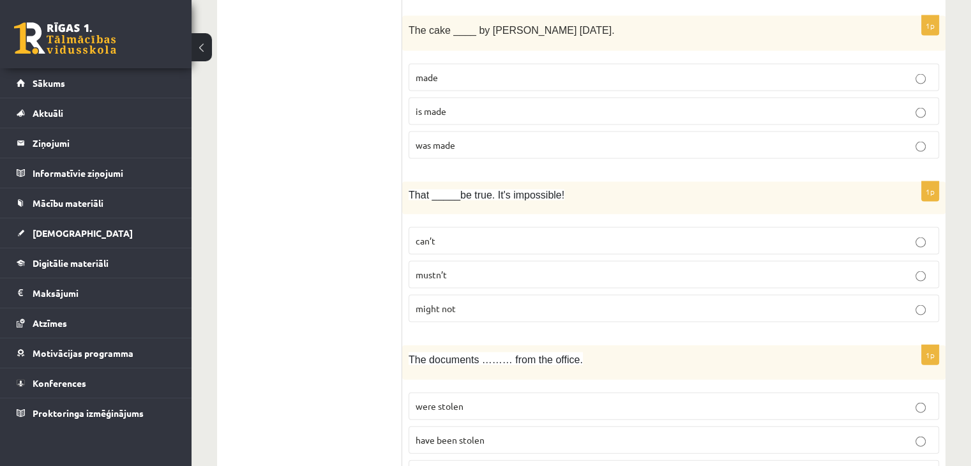
click at [519, 234] on p "can’t" at bounding box center [674, 240] width 517 height 13
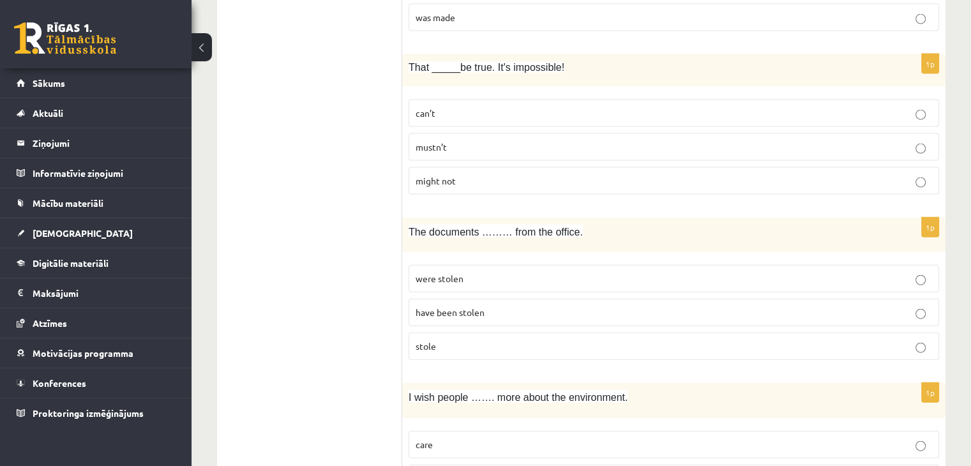
scroll to position [2887, 0]
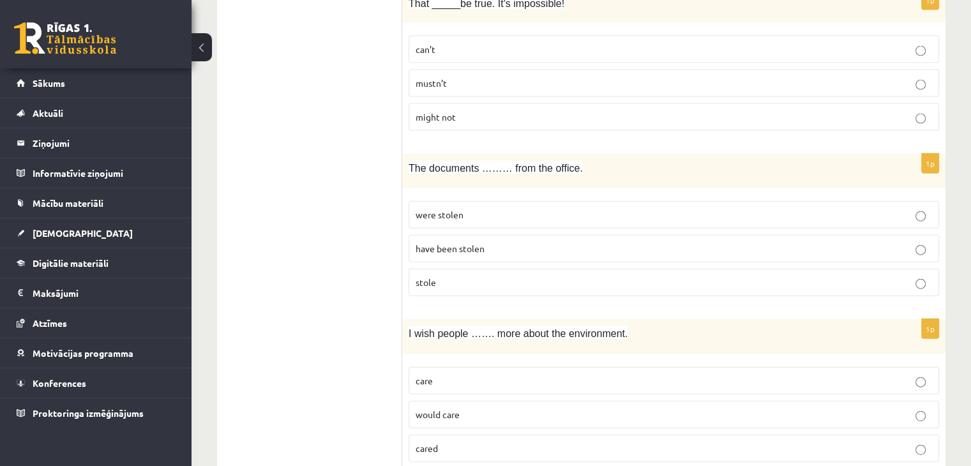
click at [531, 208] on p "were stolen" at bounding box center [674, 214] width 517 height 13
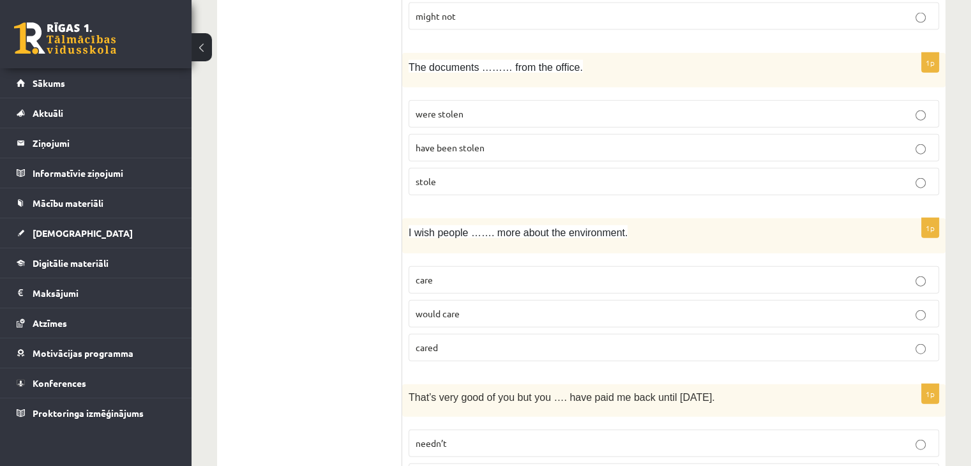
scroll to position [3015, 0]
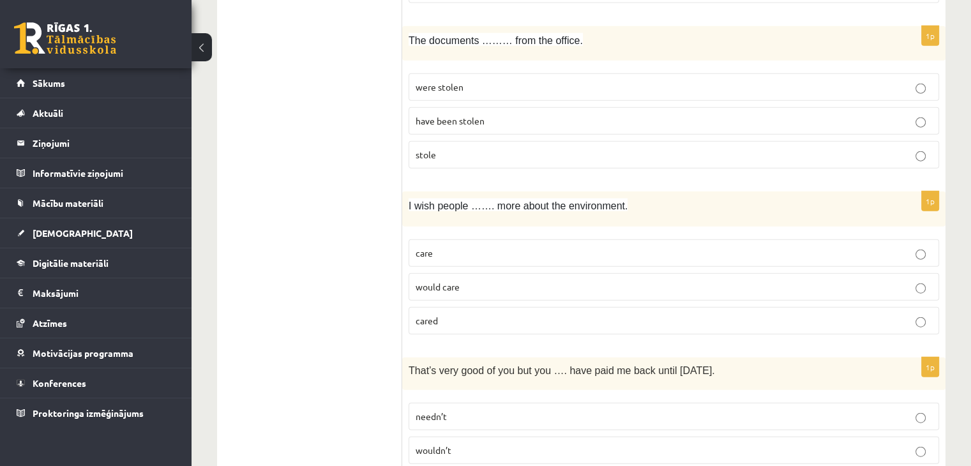
click at [626, 314] on p "cared" at bounding box center [674, 320] width 517 height 13
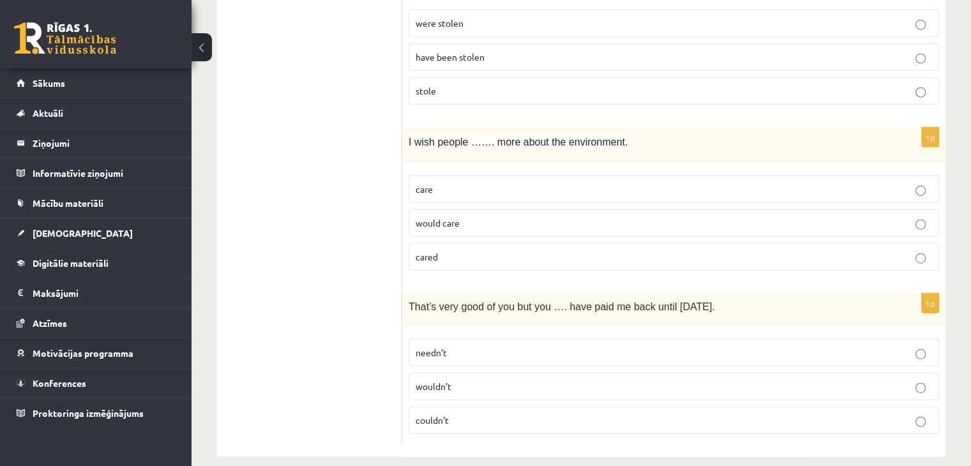
click at [589, 414] on p "couldn’t" at bounding box center [674, 420] width 517 height 13
click at [758, 339] on label "needn’t" at bounding box center [674, 352] width 531 height 27
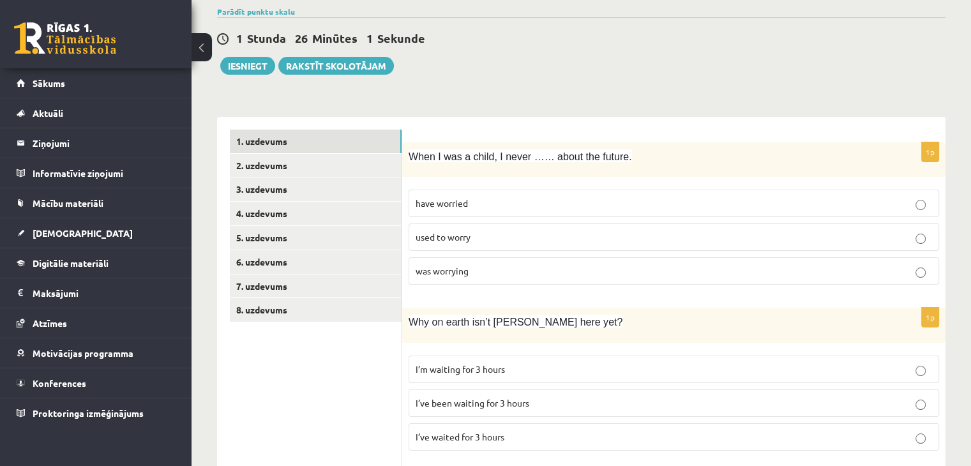
scroll to position [77, 0]
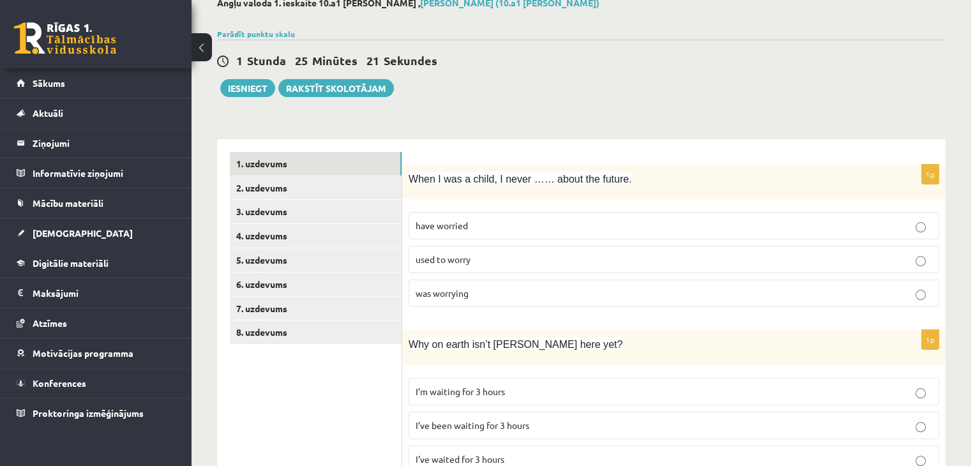
click at [650, 259] on p "used to worry" at bounding box center [674, 259] width 517 height 13
click at [284, 187] on link "2. uzdevums" at bounding box center [316, 188] width 172 height 24
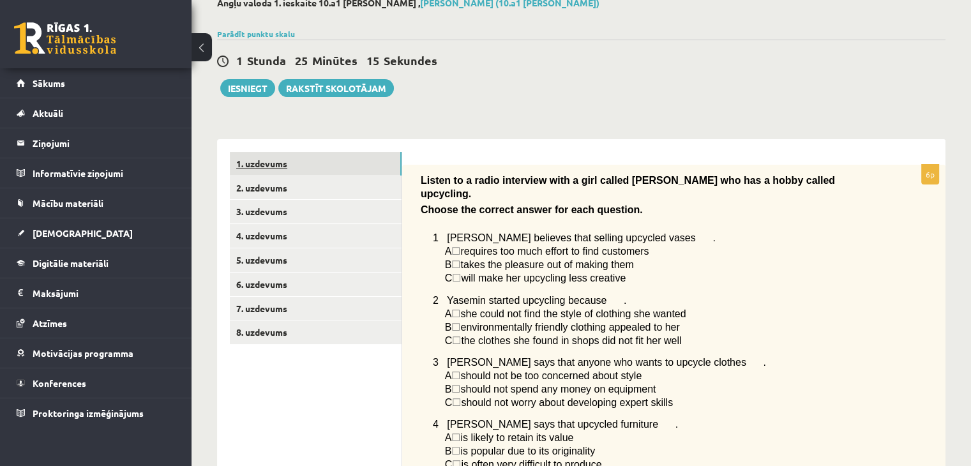
click at [289, 158] on link "1. uzdevums" at bounding box center [316, 164] width 172 height 24
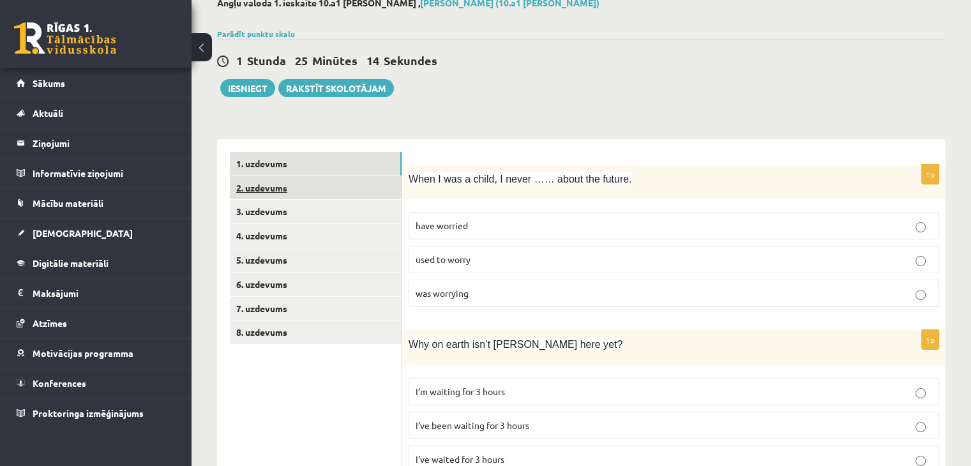
click at [281, 190] on link "2. uzdevums" at bounding box center [316, 188] width 172 height 24
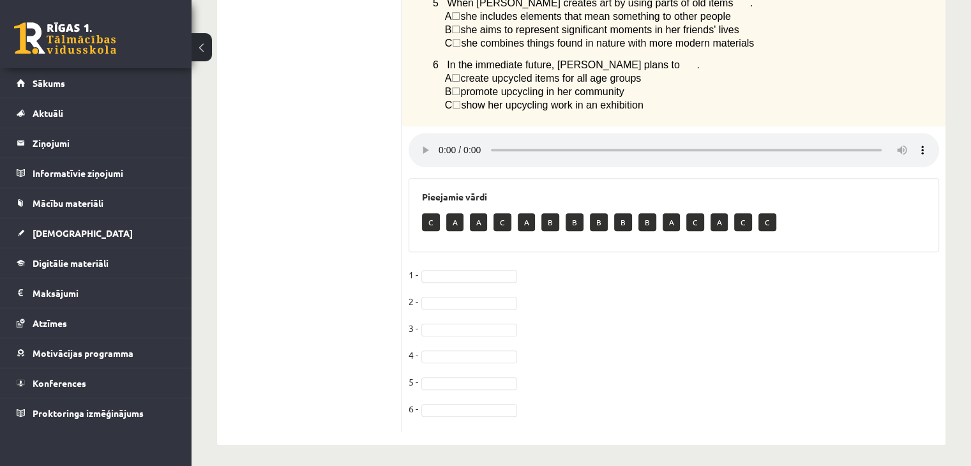
scroll to position [568, 0]
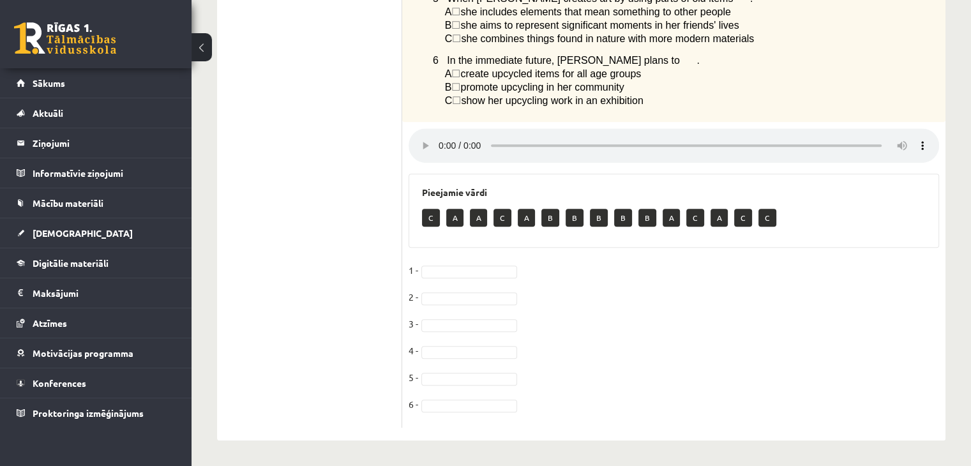
click at [431, 215] on p "C" at bounding box center [431, 218] width 18 height 18
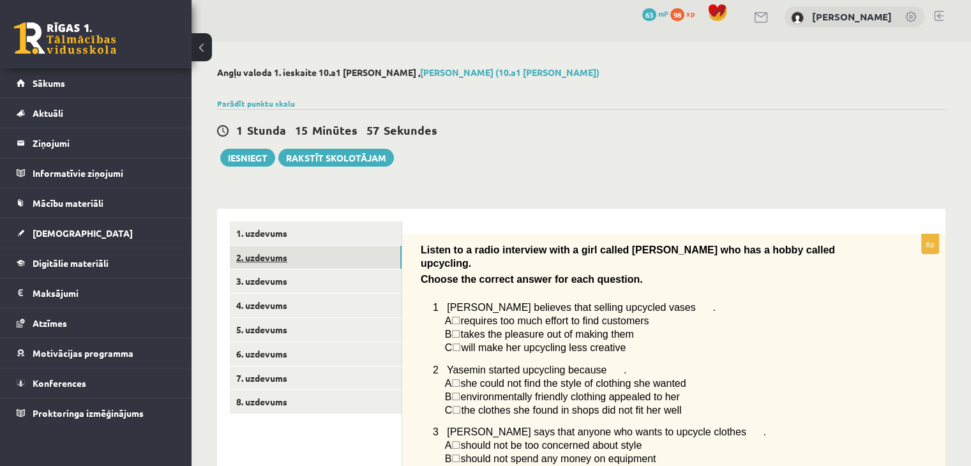
scroll to position [0, 0]
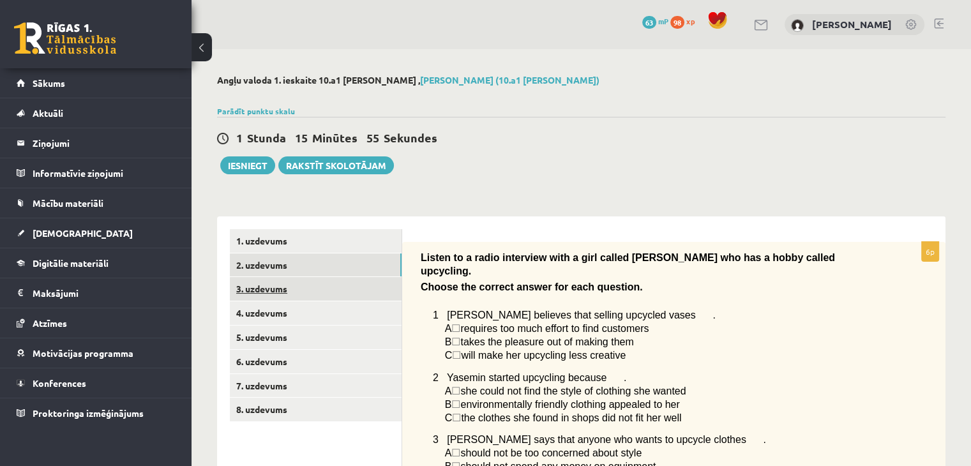
click at [296, 288] on link "3. uzdevums" at bounding box center [316, 289] width 172 height 24
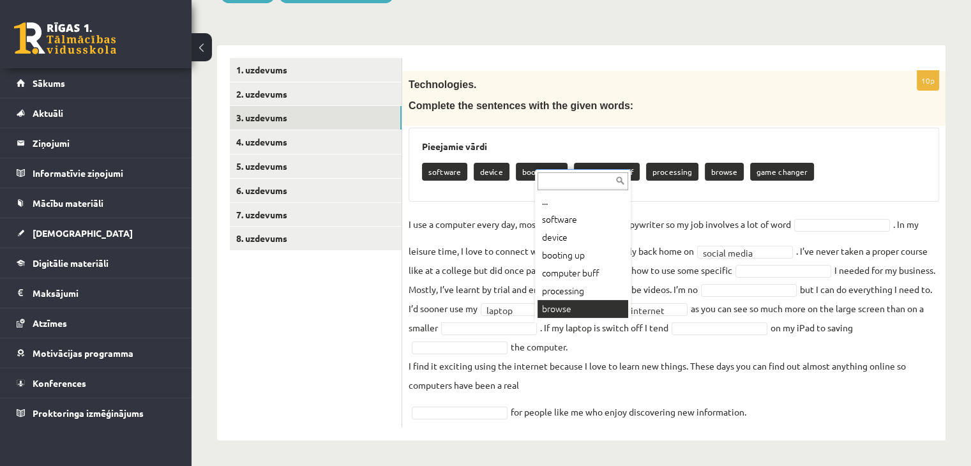
scroll to position [15, 0]
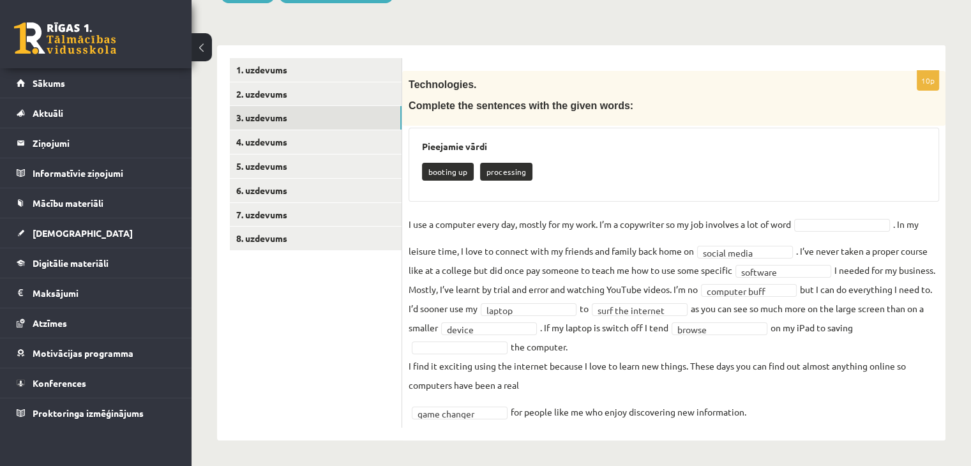
click at [506, 167] on p "processing" at bounding box center [506, 172] width 52 height 18
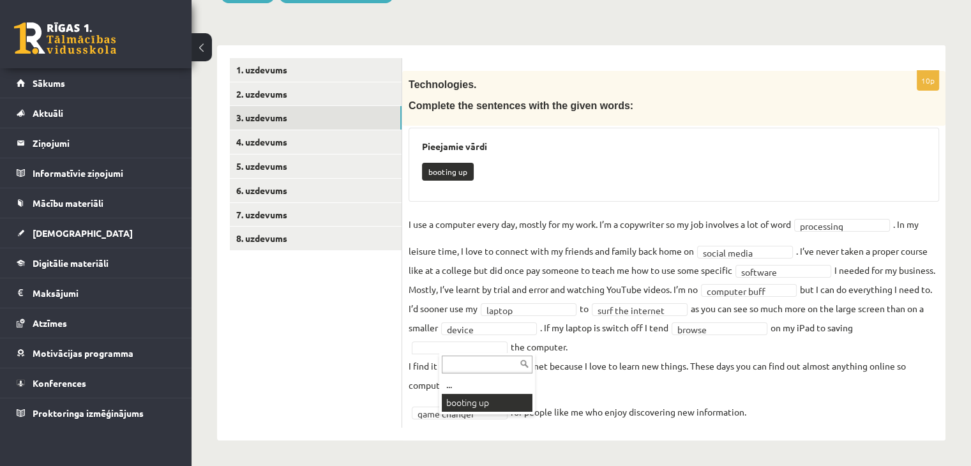
scroll to position [141, 0]
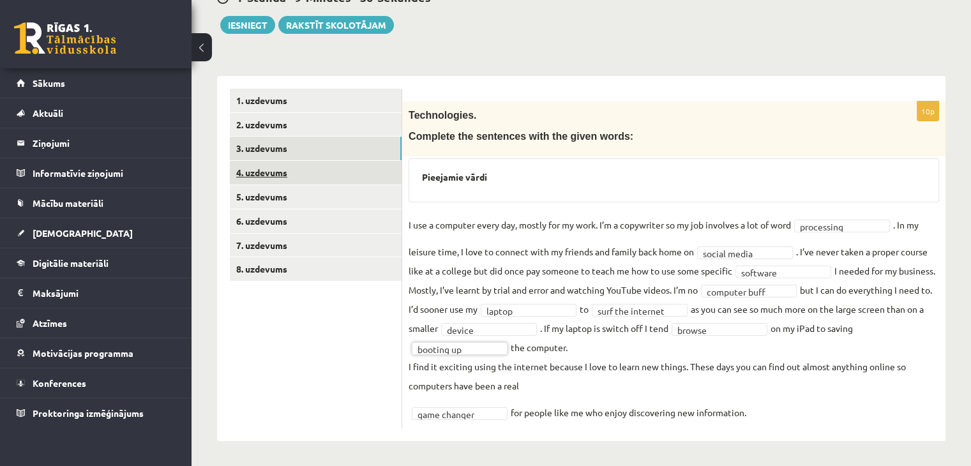
click at [319, 167] on link "4. uzdevums" at bounding box center [316, 173] width 172 height 24
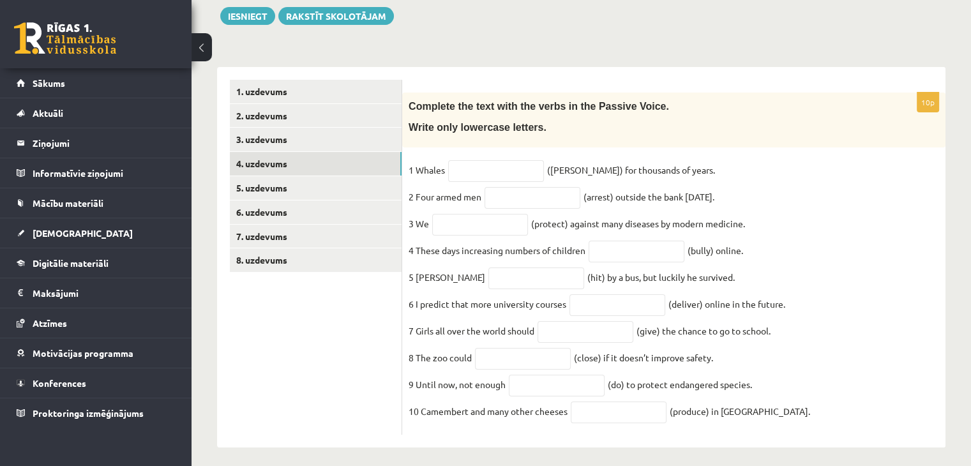
scroll to position [168, 0]
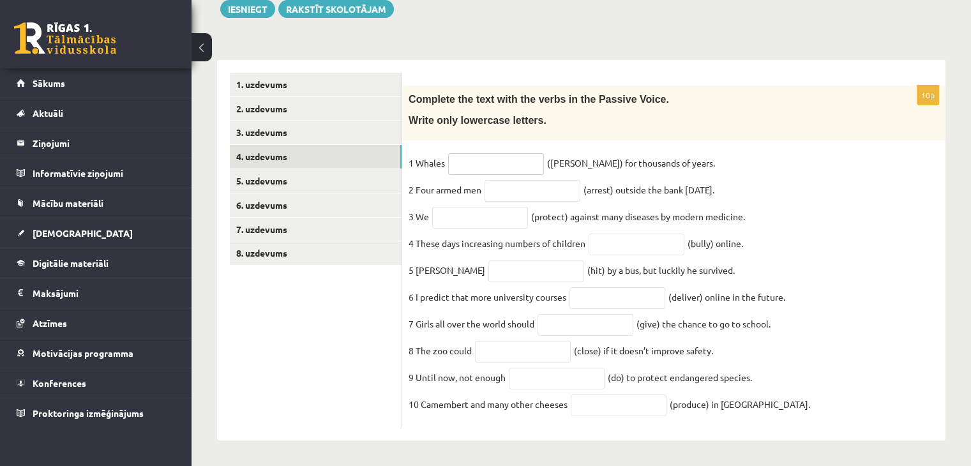
click at [506, 153] on input "text" at bounding box center [496, 164] width 96 height 22
type input "**********"
click at [536, 180] on input "text" at bounding box center [533, 191] width 96 height 22
type input "**********"
click at [498, 209] on input "text" at bounding box center [480, 218] width 96 height 22
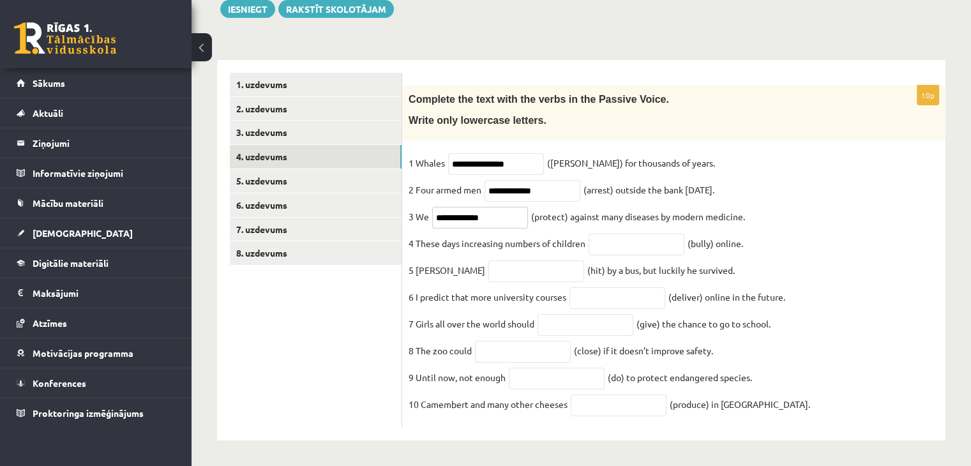
type input "**********"
click at [667, 234] on input "text" at bounding box center [637, 245] width 96 height 22
click at [517, 264] on input "text" at bounding box center [537, 272] width 96 height 22
type input "*******"
click at [598, 294] on input "text" at bounding box center [618, 298] width 96 height 22
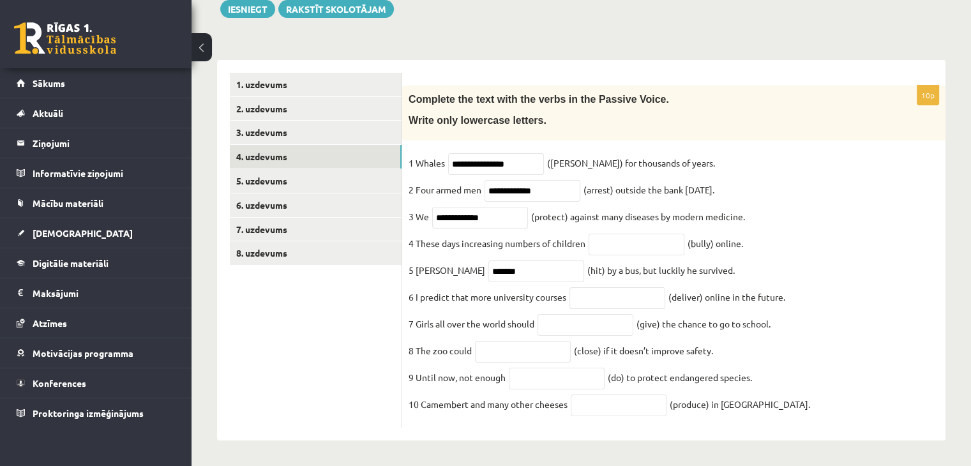
click at [857, 275] on fieldset "**********" at bounding box center [674, 287] width 531 height 268
click at [651, 234] on input "text" at bounding box center [637, 245] width 96 height 22
type input "**********"
click at [609, 289] on input "text" at bounding box center [618, 298] width 96 height 22
type input "**********"
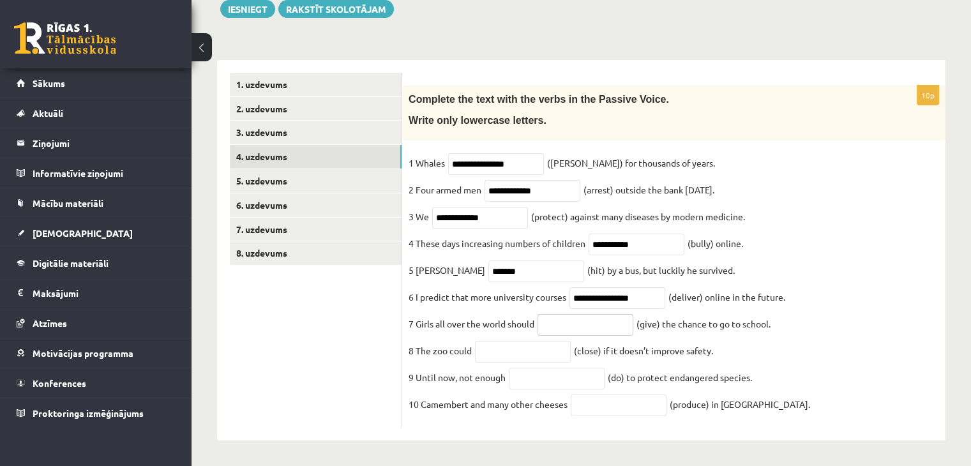
click at [562, 315] on input "text" at bounding box center [586, 325] width 96 height 22
type input "********"
click at [526, 345] on input "text" at bounding box center [523, 352] width 96 height 22
type input "*********"
click at [554, 382] on input "text" at bounding box center [557, 379] width 96 height 22
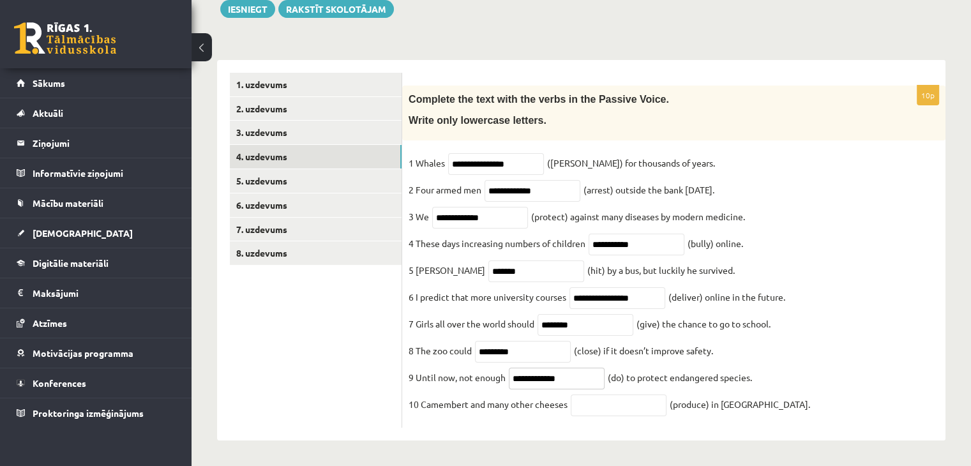
type input "**********"
click at [602, 407] on input "text" at bounding box center [619, 406] width 96 height 22
type input "**********"
click at [295, 172] on link "5. uzdevums" at bounding box center [316, 181] width 172 height 24
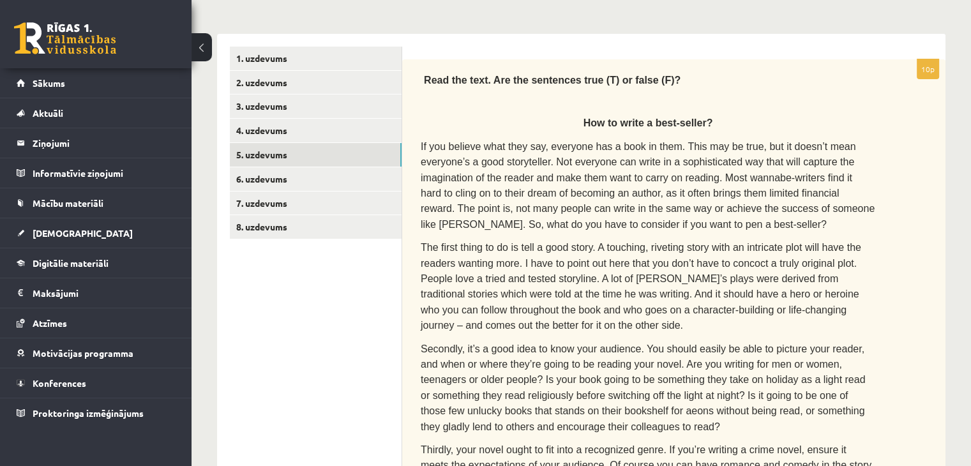
scroll to position [176, 0]
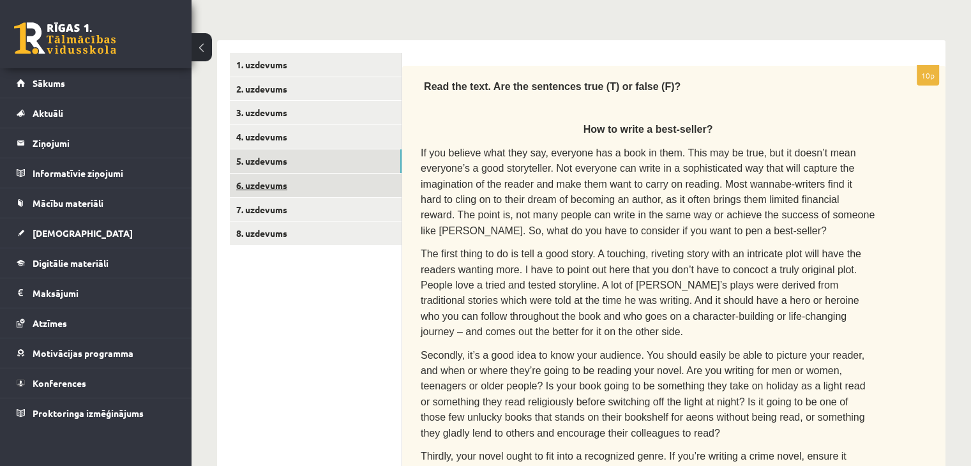
click at [289, 186] on link "6. uzdevums" at bounding box center [316, 186] width 172 height 24
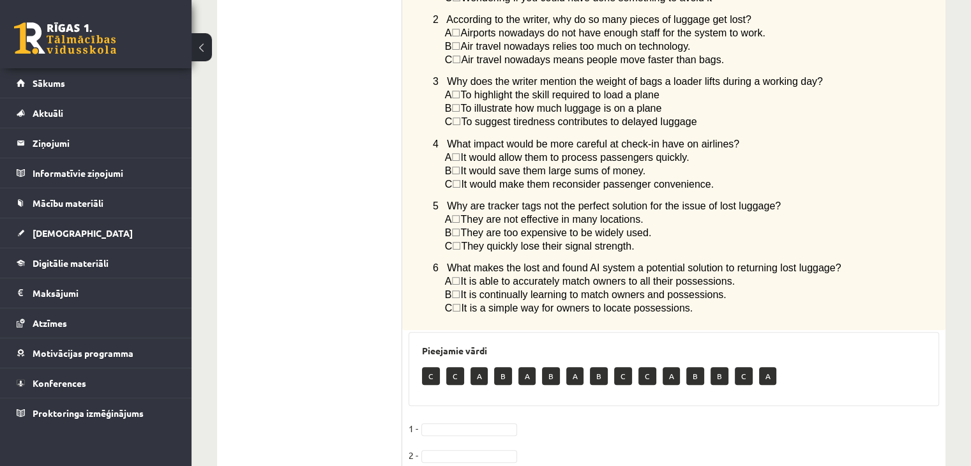
scroll to position [927, 0]
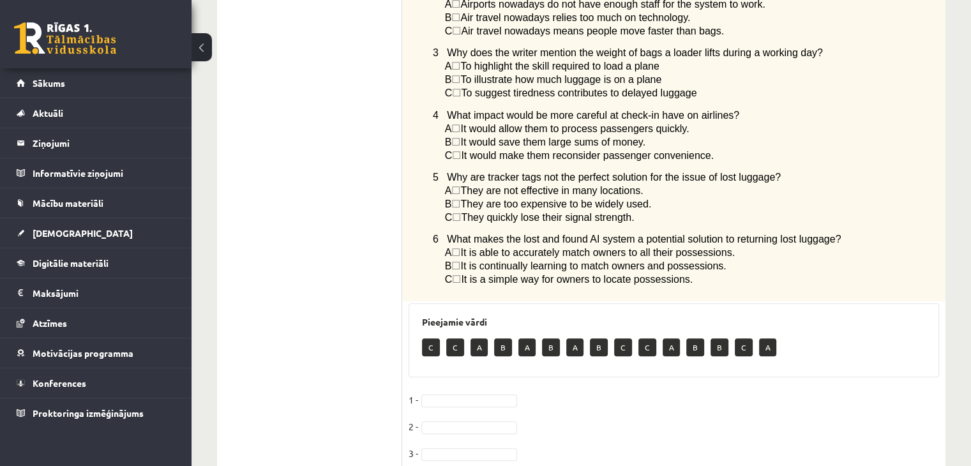
click at [459, 390] on fieldset "1 - 2 - 3 - 4 - 5 - 6 -" at bounding box center [674, 470] width 531 height 161
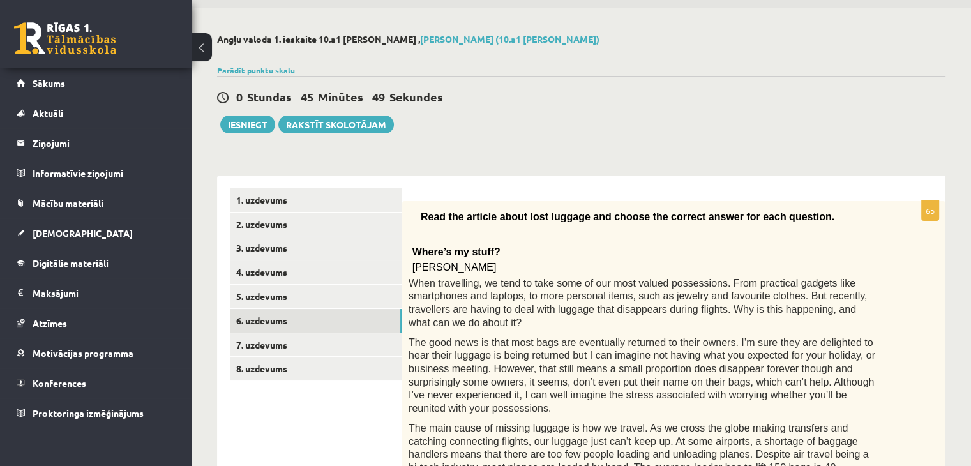
scroll to position [0, 0]
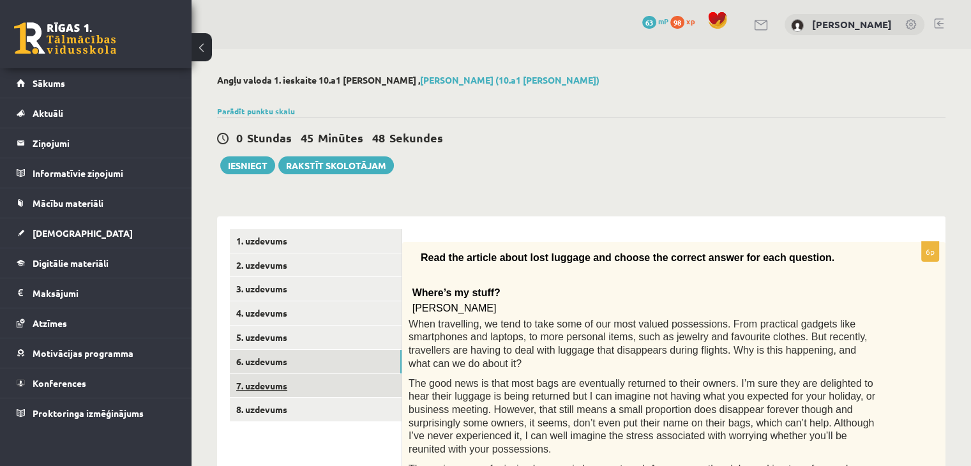
click at [278, 383] on link "7. uzdevums" at bounding box center [316, 386] width 172 height 24
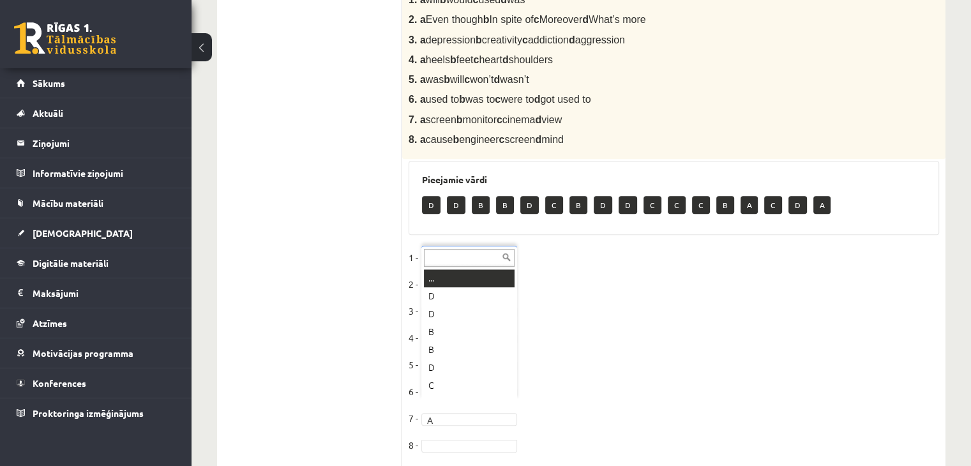
scroll to position [15, 0]
click at [601, 315] on fieldset "1 - B * 2 - A * 3 - C * 4 - A * 5 - A * 6 - B * 7 - A * 8 - B *" at bounding box center [674, 355] width 531 height 215
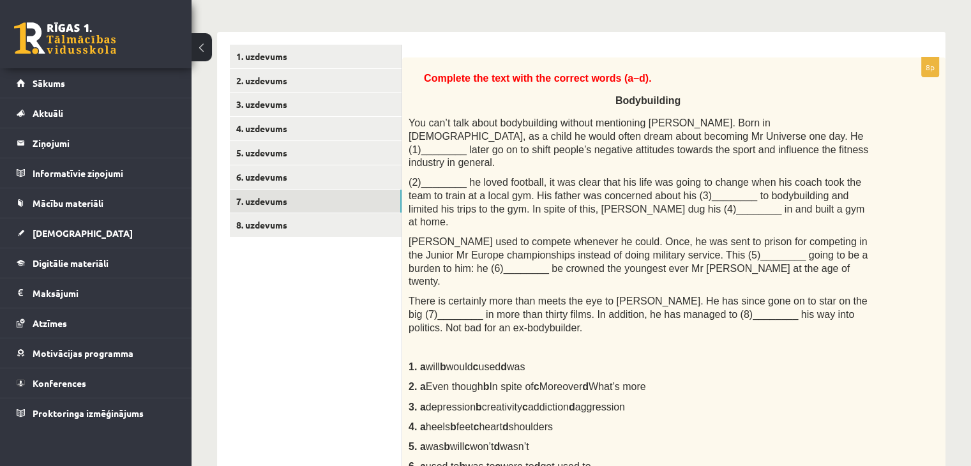
scroll to position [105, 0]
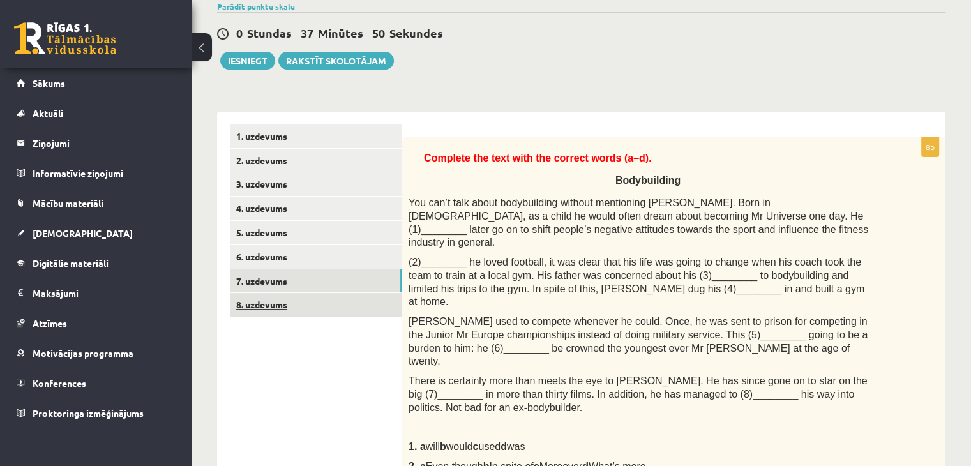
click at [349, 310] on link "8. uzdevums" at bounding box center [316, 305] width 172 height 24
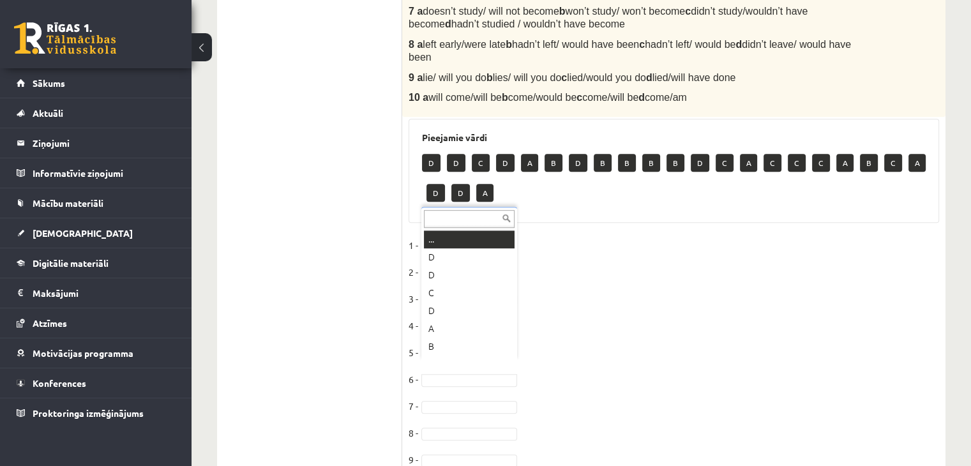
scroll to position [15, 0]
click at [680, 333] on fieldset "1 - 2 - B * 3 - A * 4 - A * 5 - C * 6 - A * 7 - 8 - 9 - 10 -" at bounding box center [674, 370] width 531 height 268
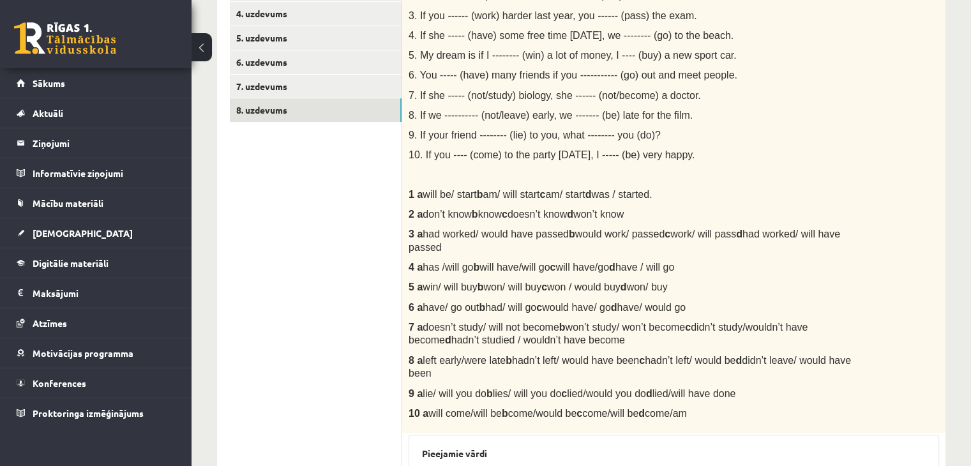
scroll to position [438, 0]
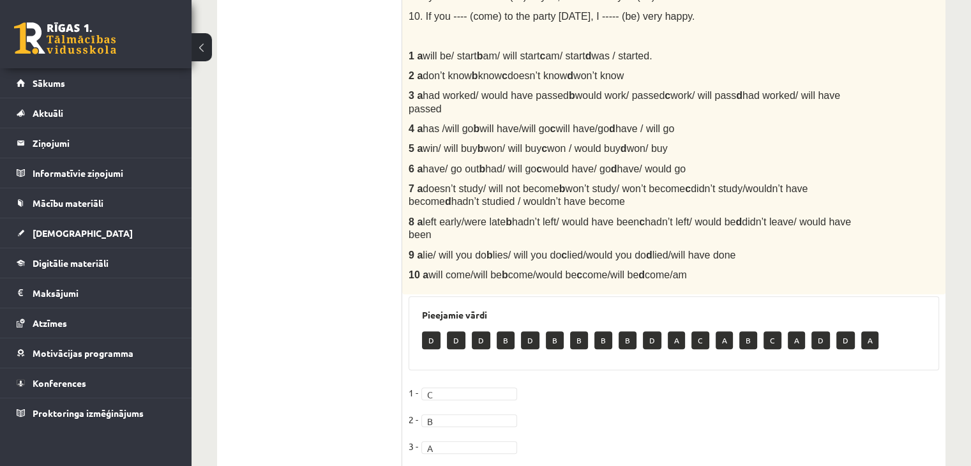
drag, startPoint x: 424, startPoint y: 95, endPoint x: 557, endPoint y: 100, distance: 132.9
click at [557, 100] on span "had worked/ would have passed b would work/ passed c work/ will pass d had work…" at bounding box center [625, 102] width 432 height 24
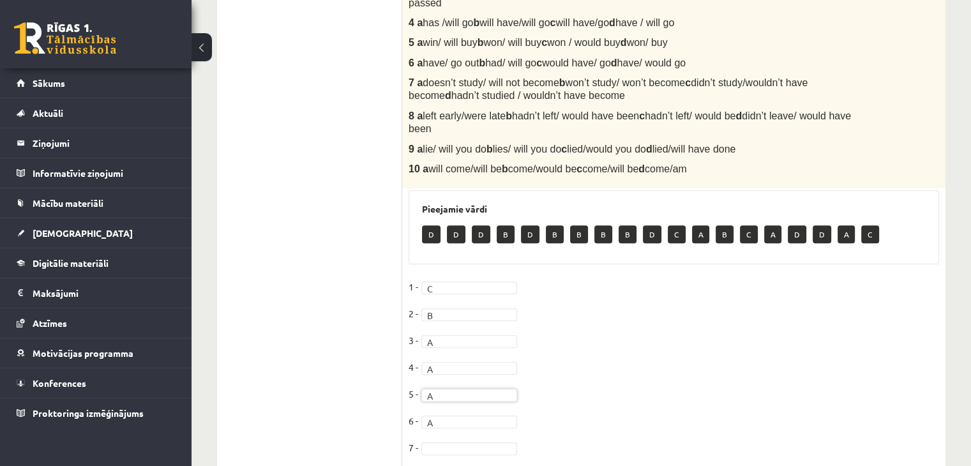
scroll to position [566, 0]
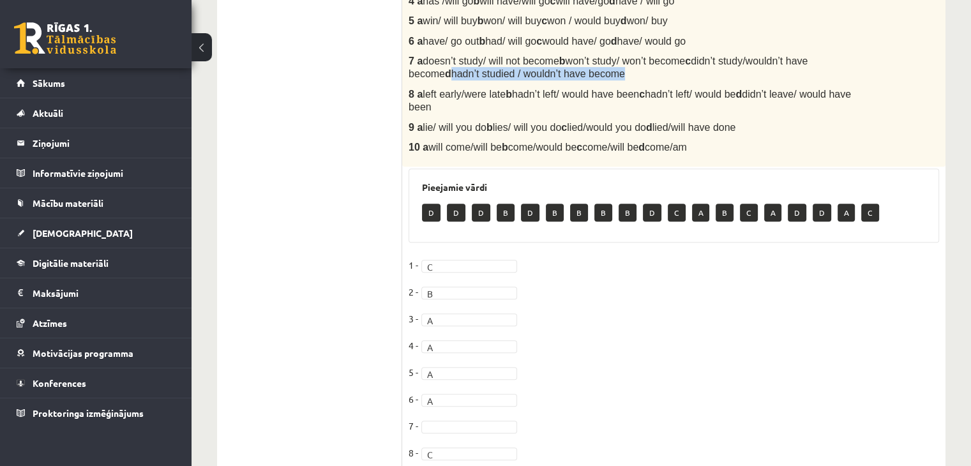
drag, startPoint x: 409, startPoint y: 60, endPoint x: 575, endPoint y: 62, distance: 166.7
click at [575, 62] on p "7 a doesn’t study/ will not become b won’t study/ won’t become c didn’t study/w…" at bounding box center [642, 67] width 467 height 26
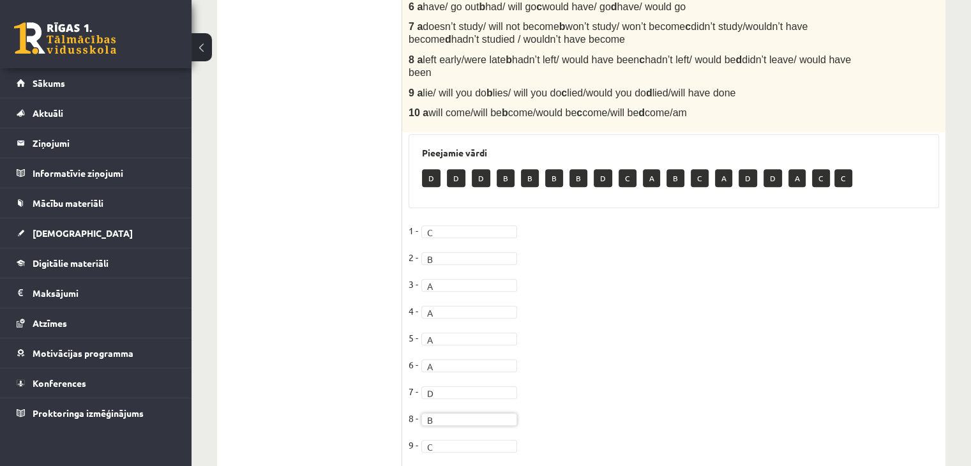
scroll to position [654, 0]
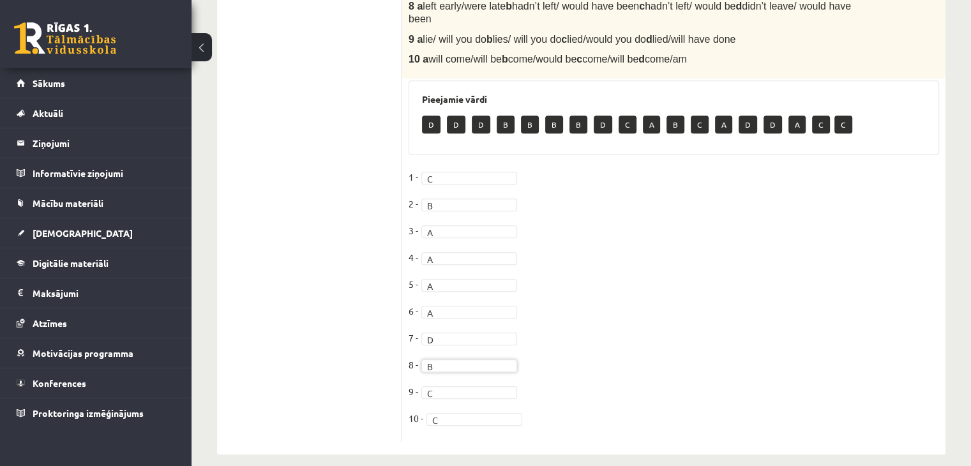
click at [588, 312] on fieldset "1 - C * 2 - B * 3 - A * 4 - A * 5 - A * 6 - A * 7 - D * 8 - B * 9 - C * 10 - C *" at bounding box center [674, 301] width 531 height 268
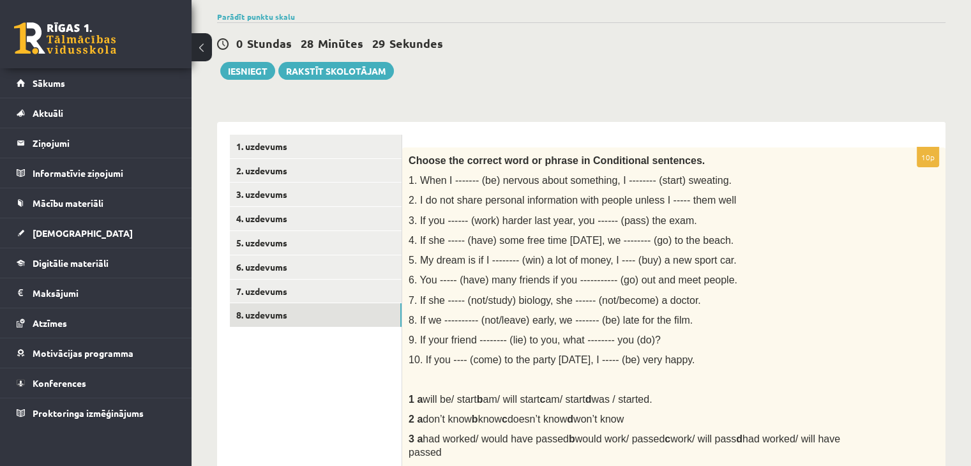
scroll to position [0, 0]
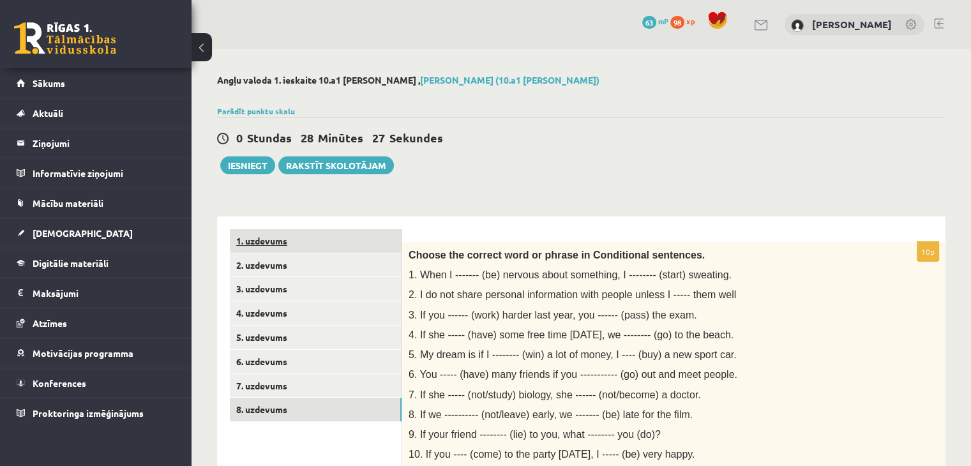
click at [303, 236] on link "1. uzdevums" at bounding box center [316, 241] width 172 height 24
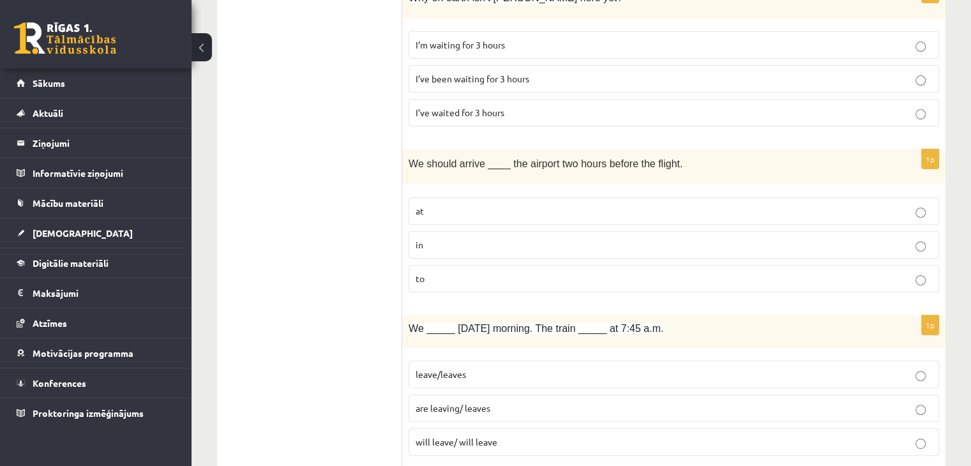
scroll to position [447, 0]
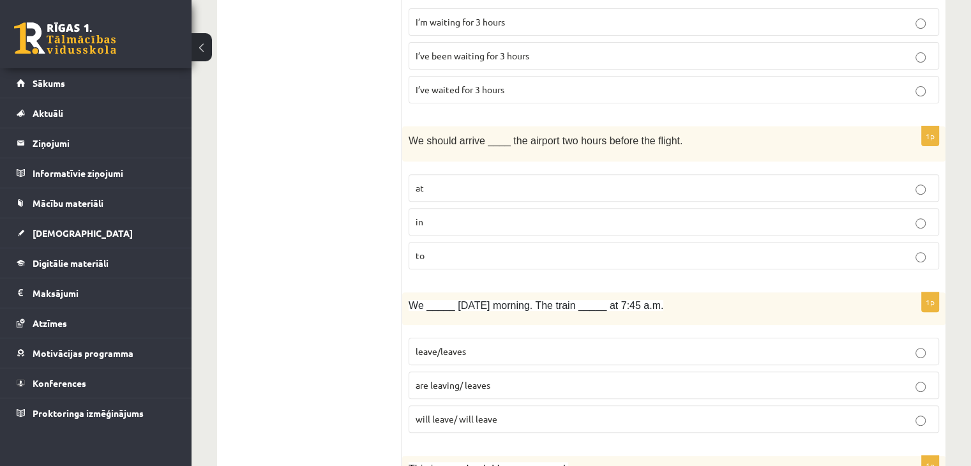
click at [699, 197] on label "at" at bounding box center [674, 187] width 531 height 27
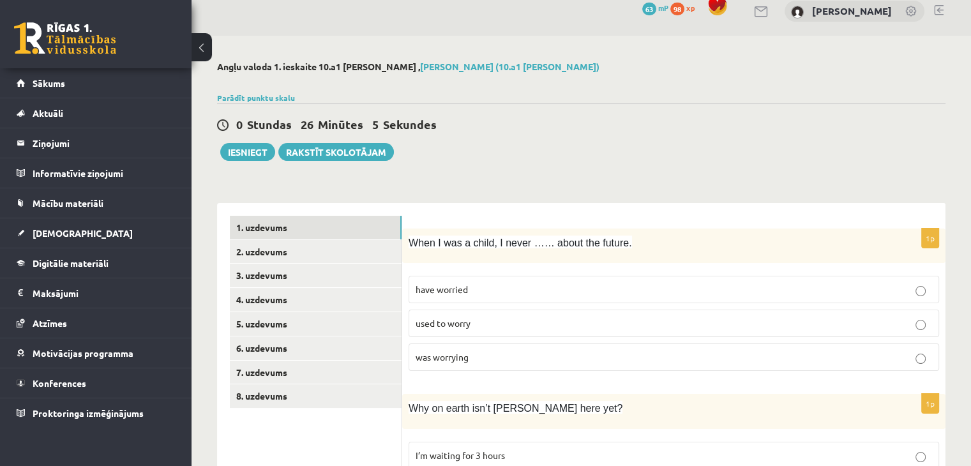
scroll to position [0, 0]
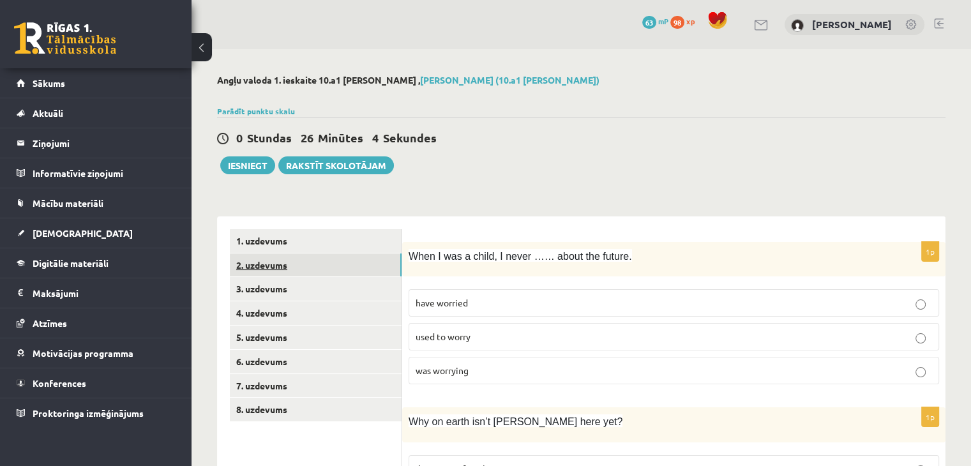
click at [343, 259] on link "2. uzdevums" at bounding box center [316, 266] width 172 height 24
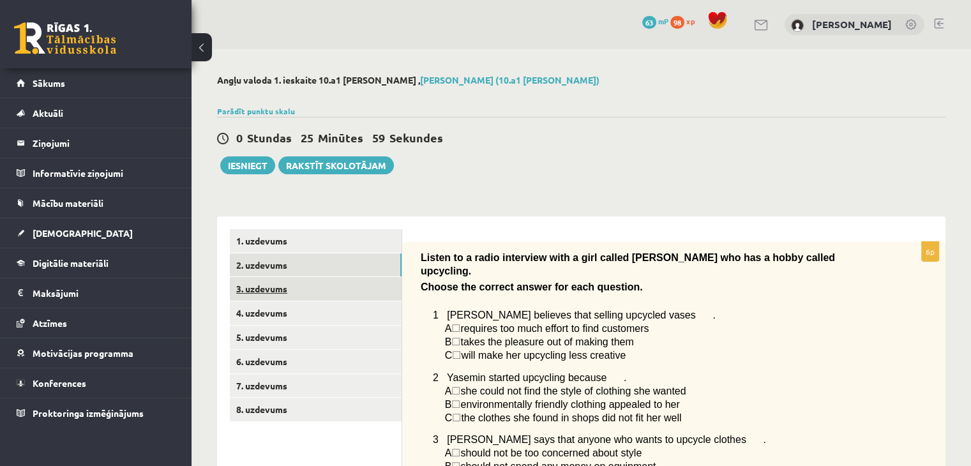
click at [277, 285] on link "3. uzdevums" at bounding box center [316, 289] width 172 height 24
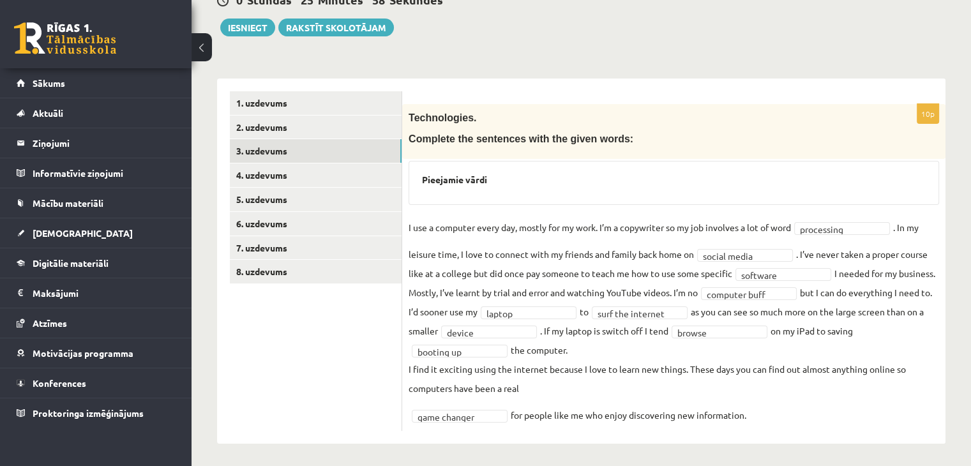
scroll to position [141, 0]
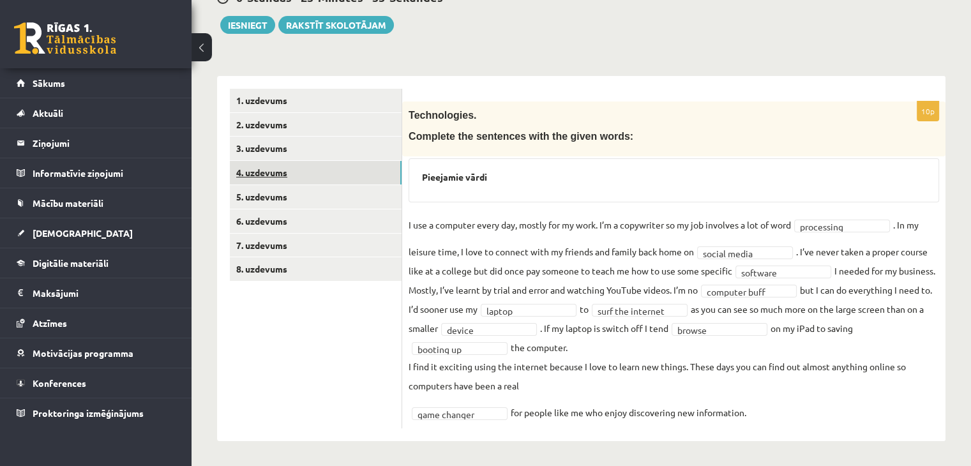
click at [365, 176] on link "4. uzdevums" at bounding box center [316, 173] width 172 height 24
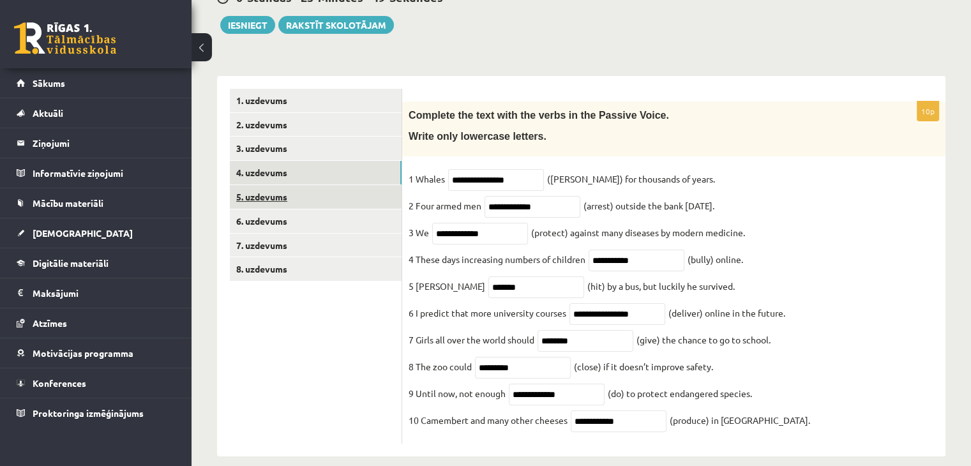
click at [342, 202] on link "5. uzdevums" at bounding box center [316, 197] width 172 height 24
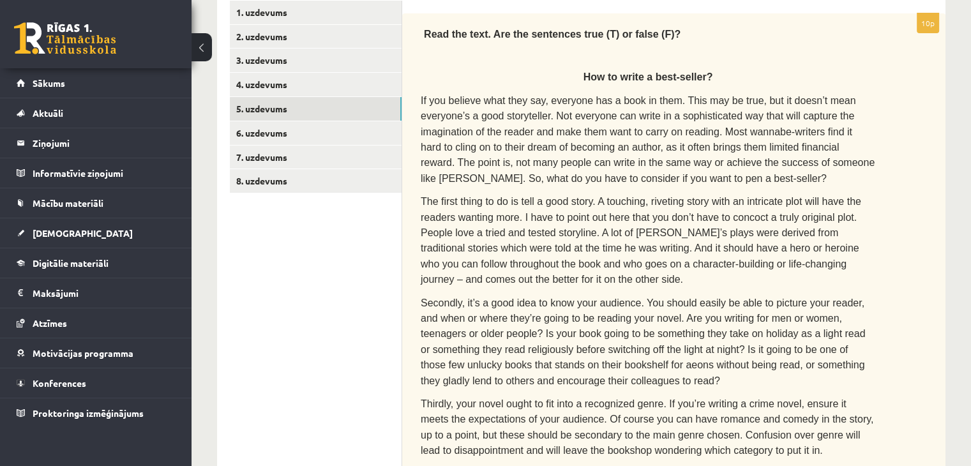
scroll to position [112, 0]
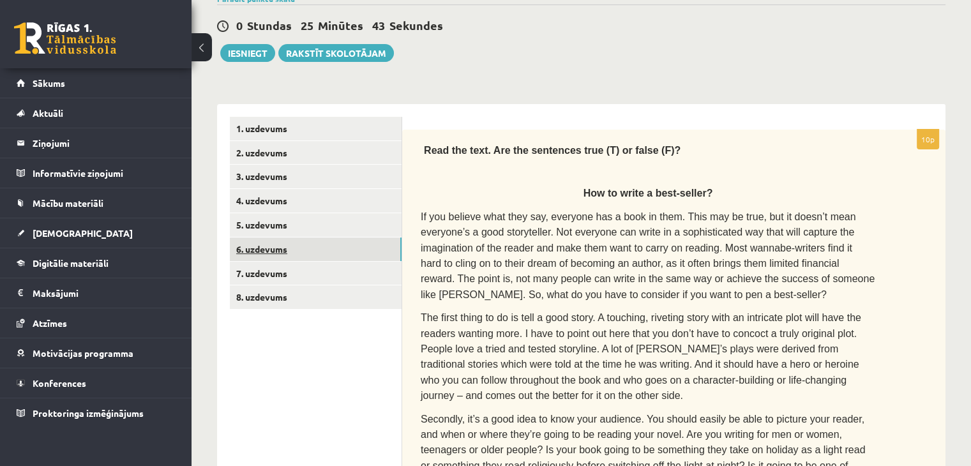
click at [327, 243] on link "6. uzdevums" at bounding box center [316, 250] width 172 height 24
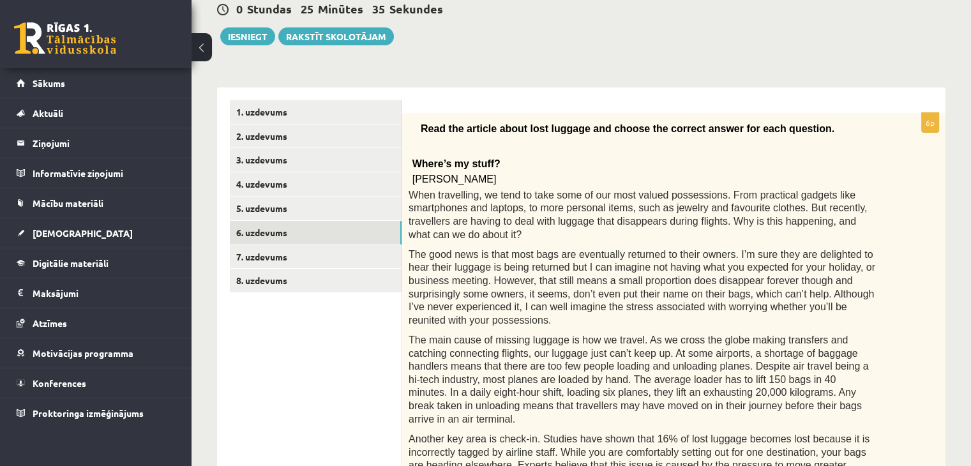
scroll to position [33, 0]
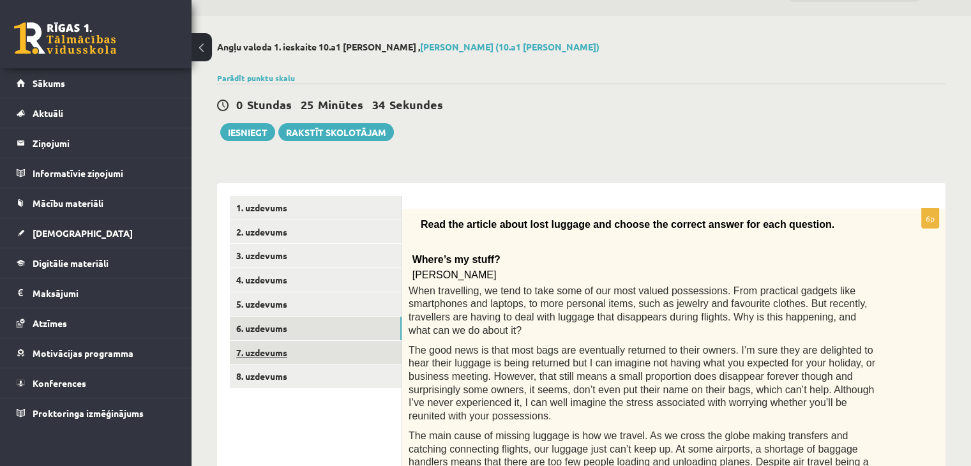
click at [271, 351] on link "7. uzdevums" at bounding box center [316, 353] width 172 height 24
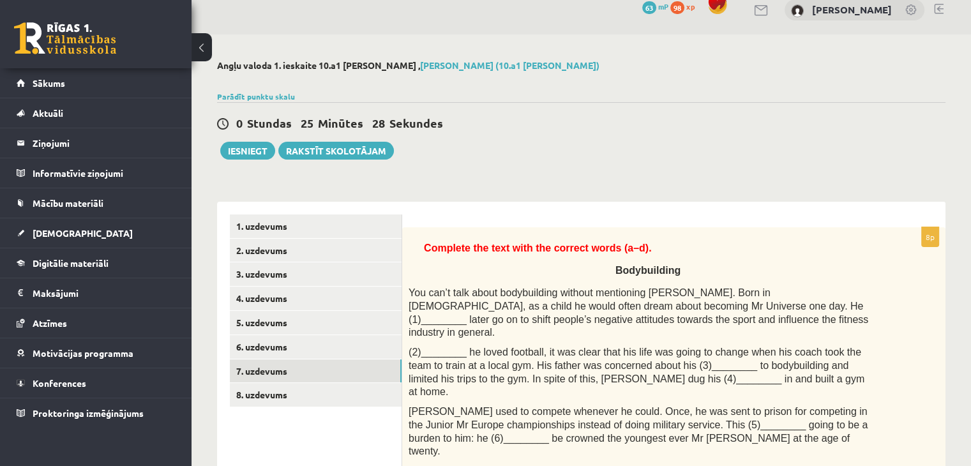
scroll to position [0, 0]
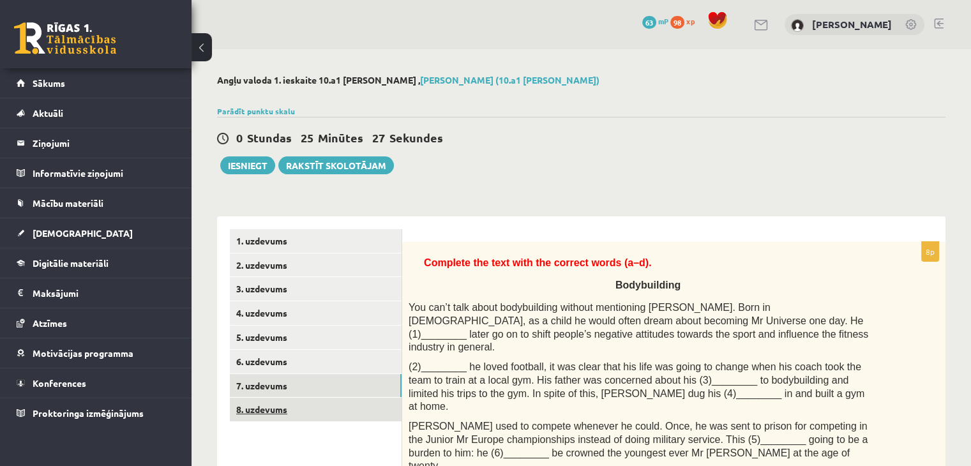
click at [268, 402] on link "8. uzdevums" at bounding box center [316, 410] width 172 height 24
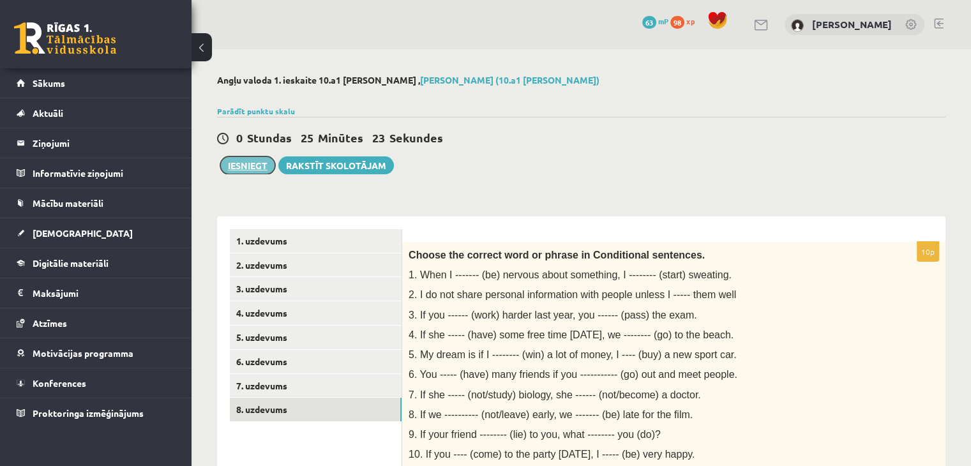
click at [256, 157] on button "Iesniegt" at bounding box center [247, 165] width 55 height 18
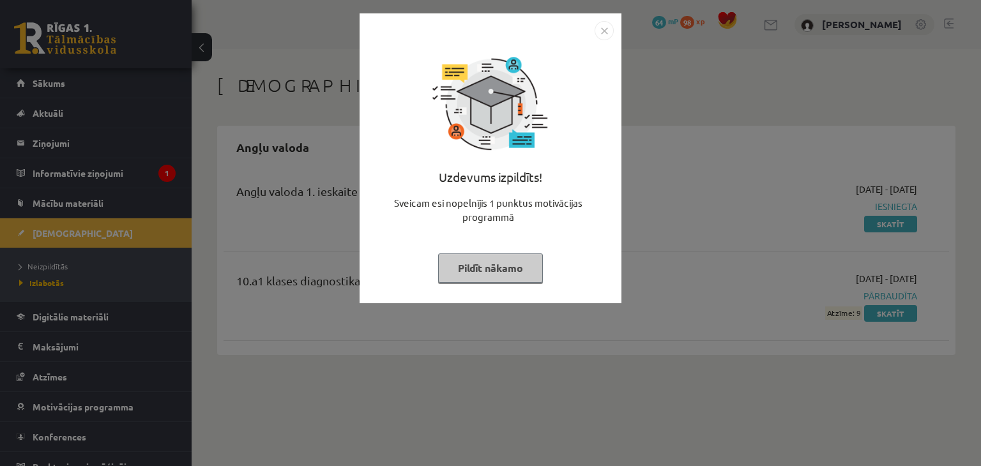
click at [607, 27] on img "Close" at bounding box center [604, 30] width 19 height 19
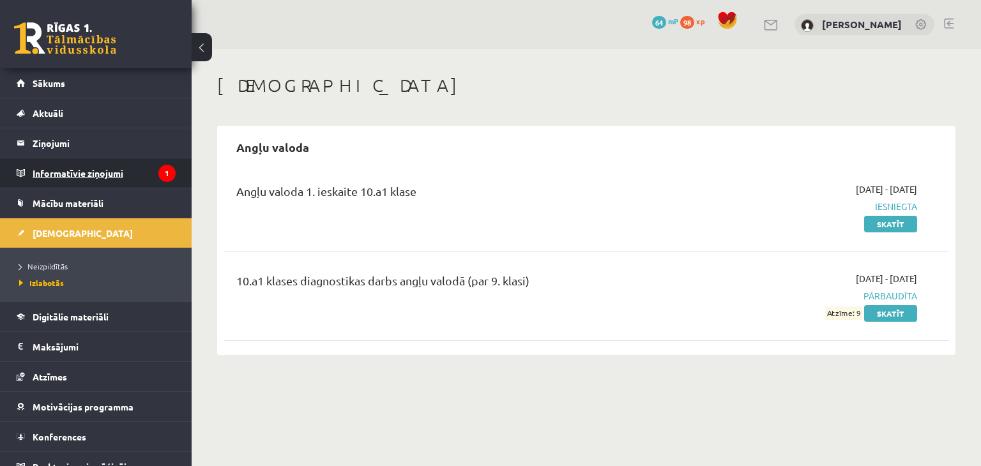
click at [139, 168] on legend "Informatīvie ziņojumi 1" at bounding box center [104, 172] width 143 height 29
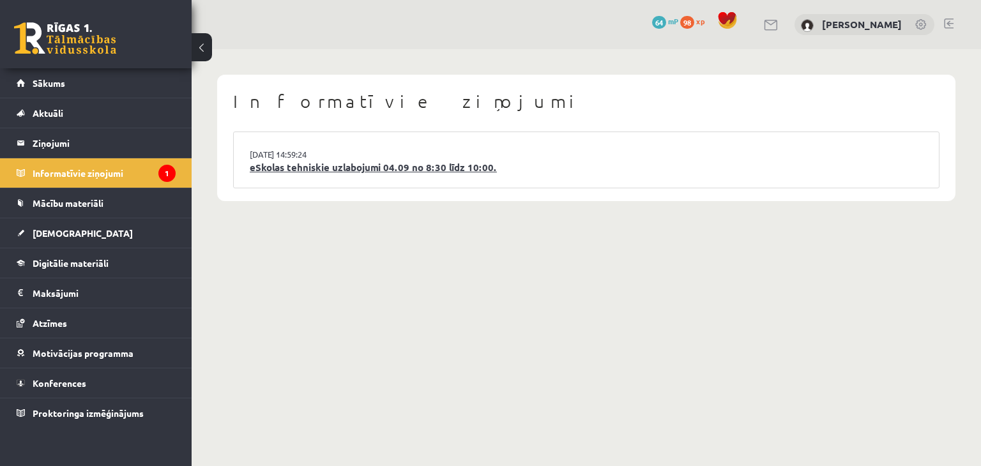
click at [277, 166] on link "eSkolas tehniskie uzlabojumi 04.09 no 8:30 līdz 10:00." at bounding box center [586, 167] width 673 height 15
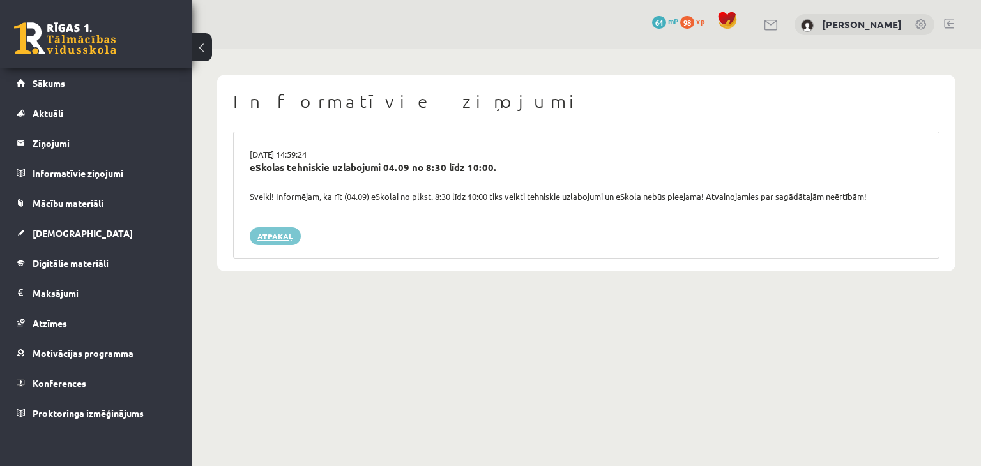
click at [278, 234] on link "Atpakaļ" at bounding box center [275, 236] width 51 height 18
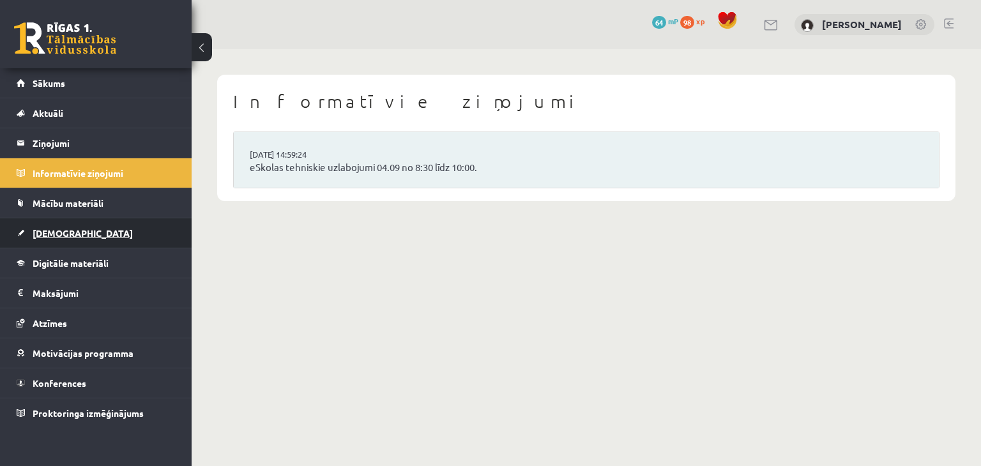
click at [95, 226] on link "[DEMOGRAPHIC_DATA]" at bounding box center [96, 232] width 159 height 29
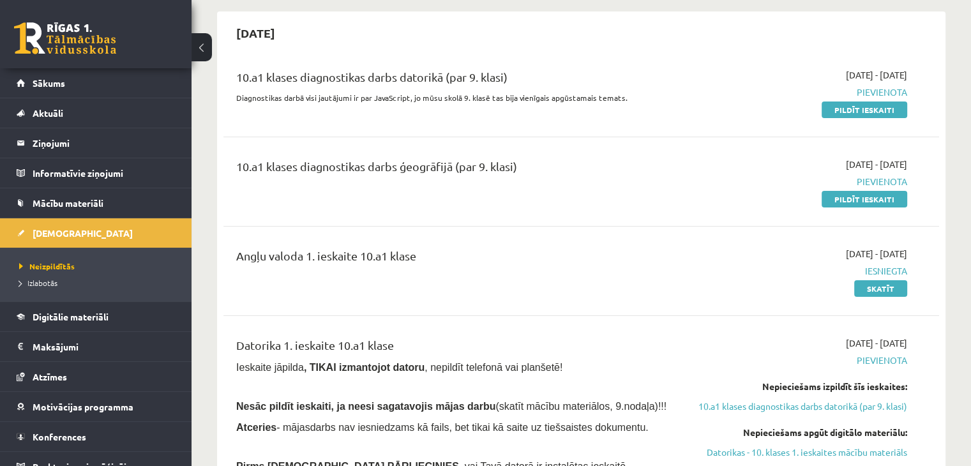
scroll to position [128, 0]
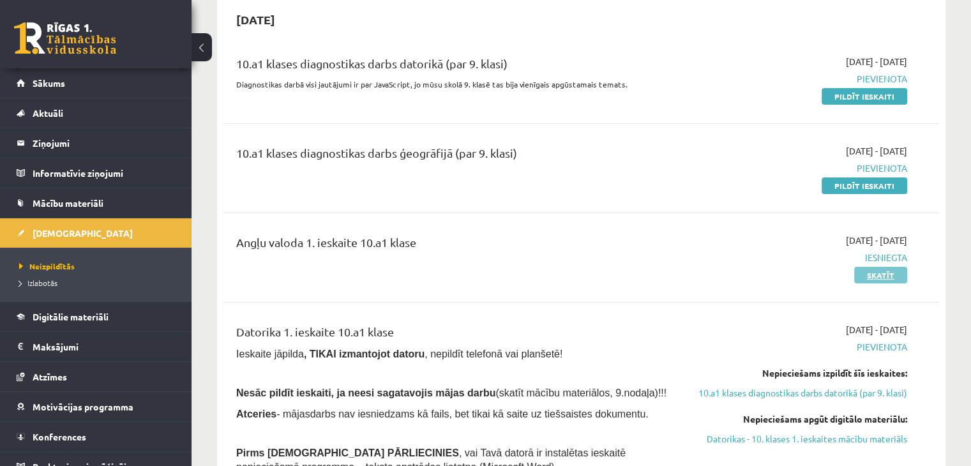
click at [888, 278] on link "Skatīt" at bounding box center [881, 275] width 53 height 17
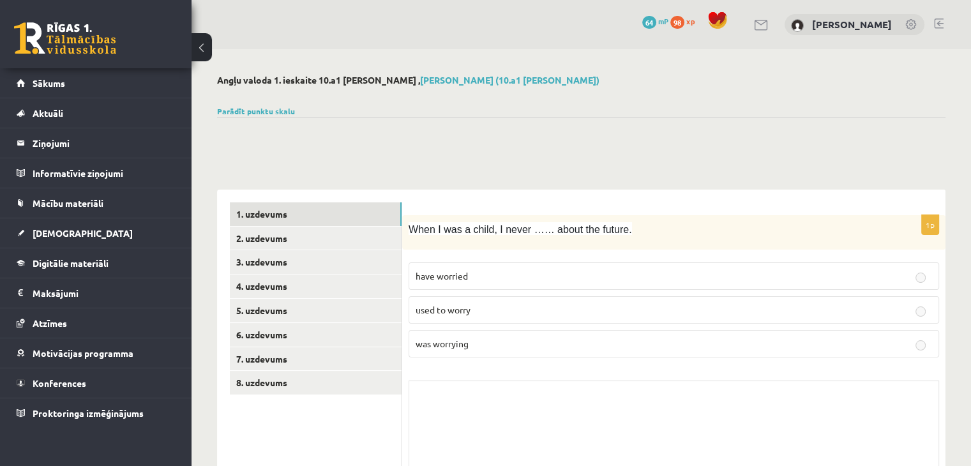
click at [91, 28] on link at bounding box center [65, 38] width 102 height 32
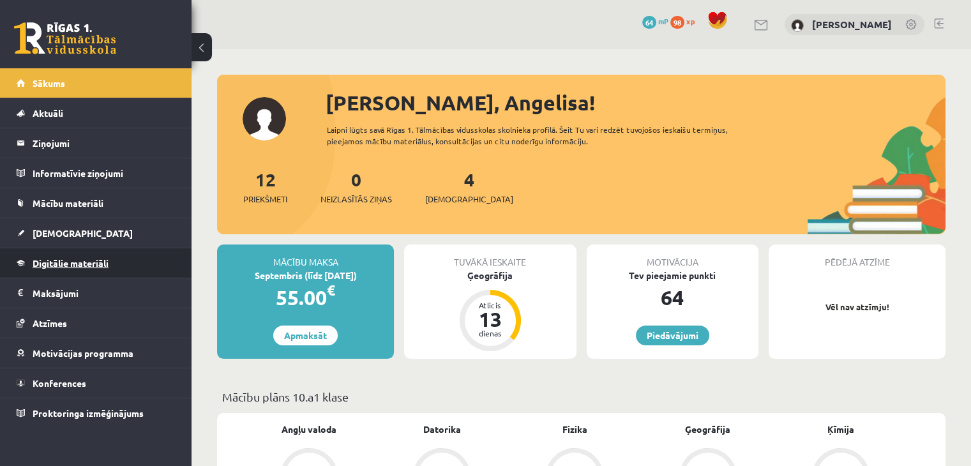
click at [75, 257] on span "Digitālie materiāli" at bounding box center [71, 262] width 76 height 11
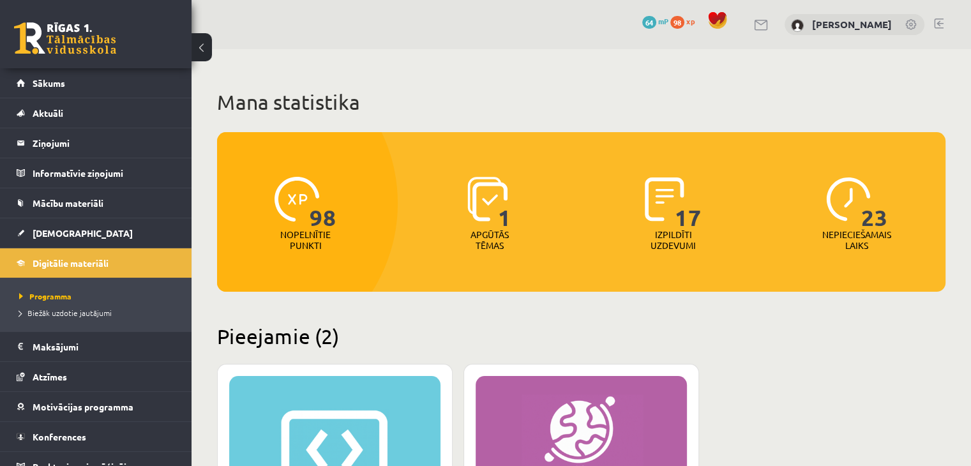
click at [100, 26] on link at bounding box center [65, 38] width 102 height 32
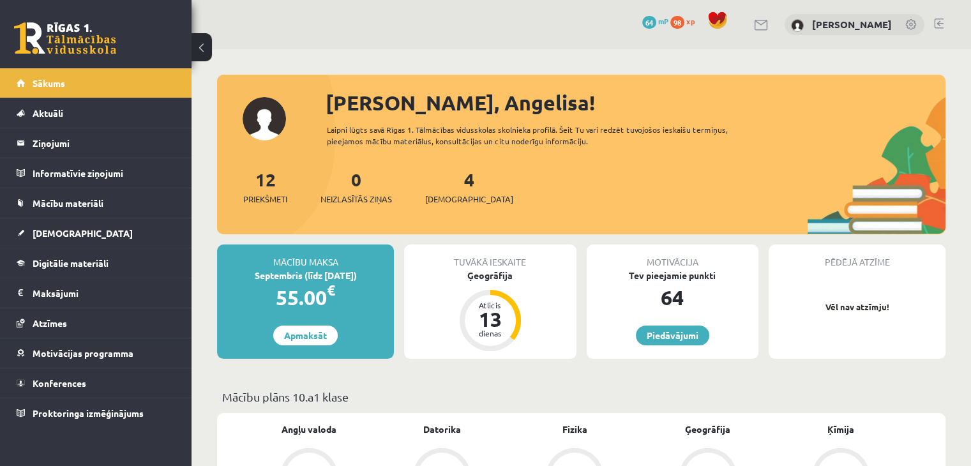
click at [61, 22] on link at bounding box center [65, 38] width 102 height 32
